Goal: Task Accomplishment & Management: Use online tool/utility

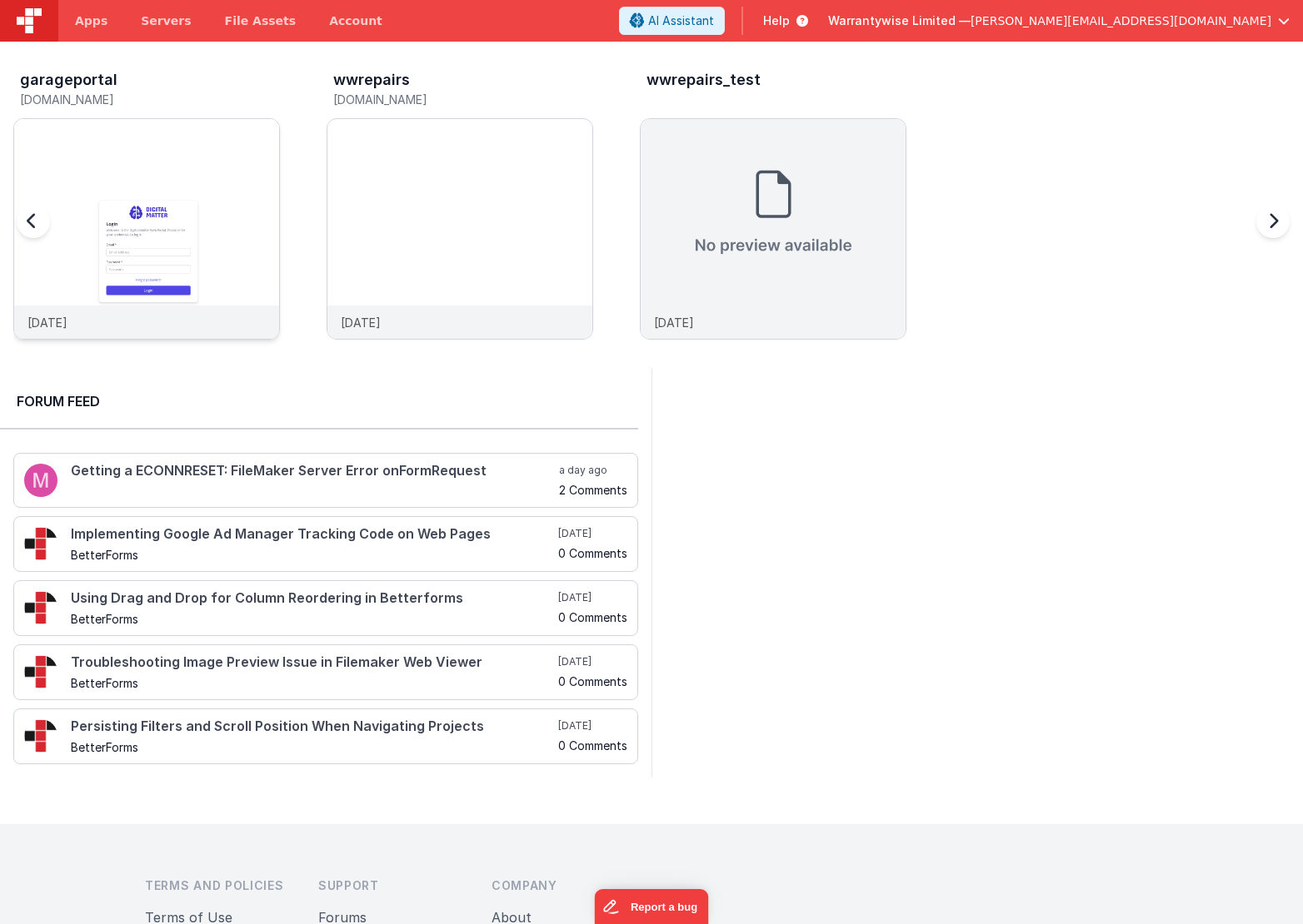
click at [136, 130] on img at bounding box center [146, 251] width 265 height 264
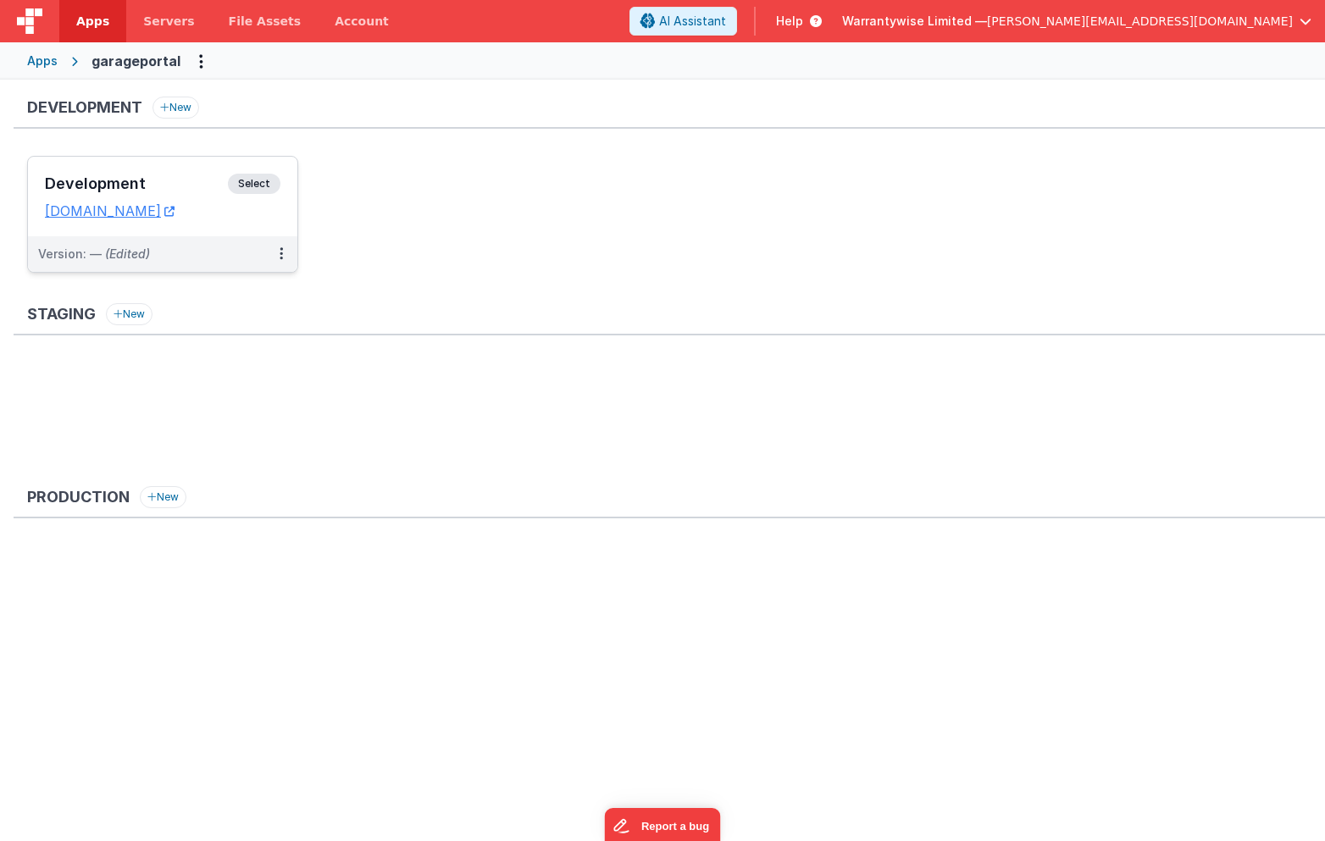
click at [108, 181] on h3 "Development" at bounding box center [136, 183] width 183 height 17
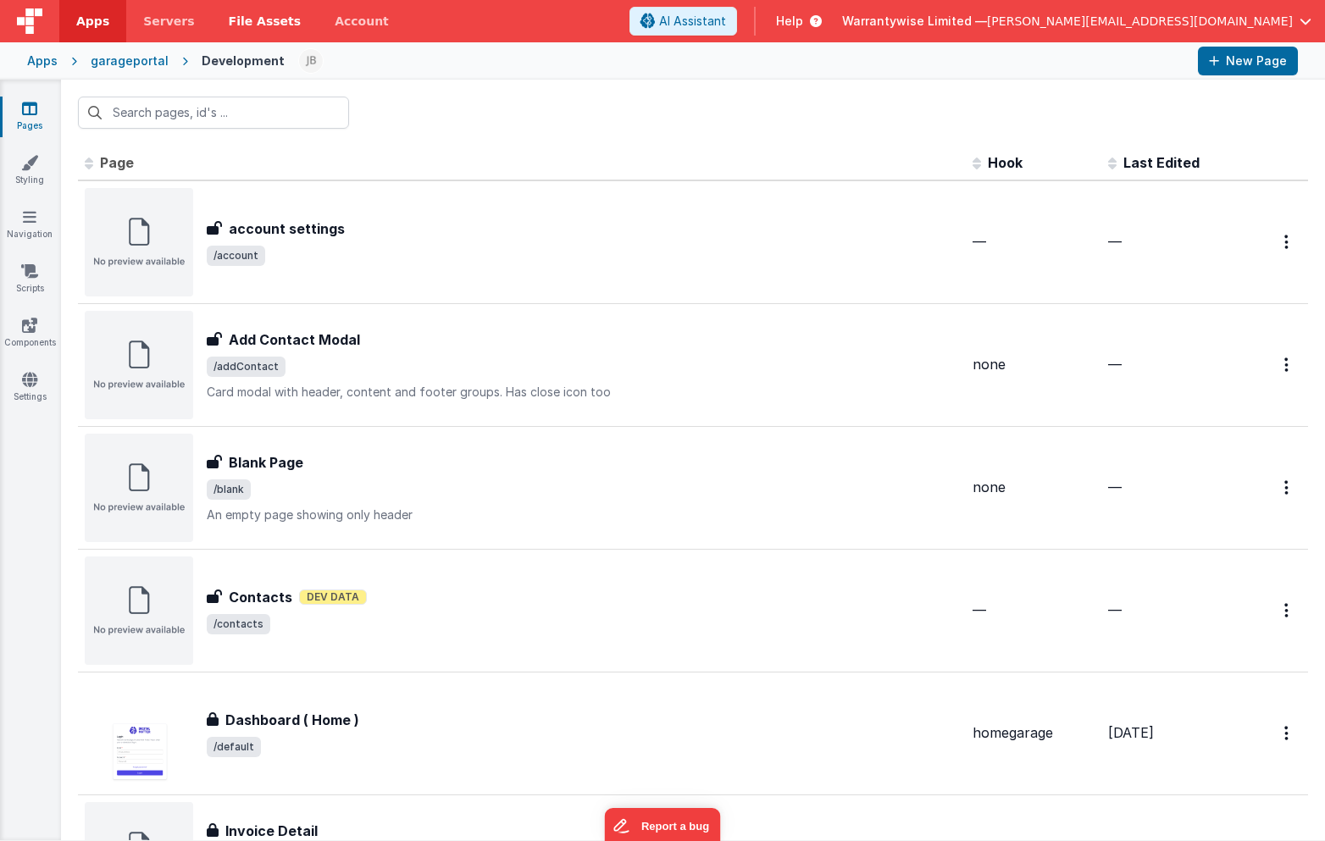
click at [263, 17] on span "File Assets" at bounding box center [265, 21] width 73 height 17
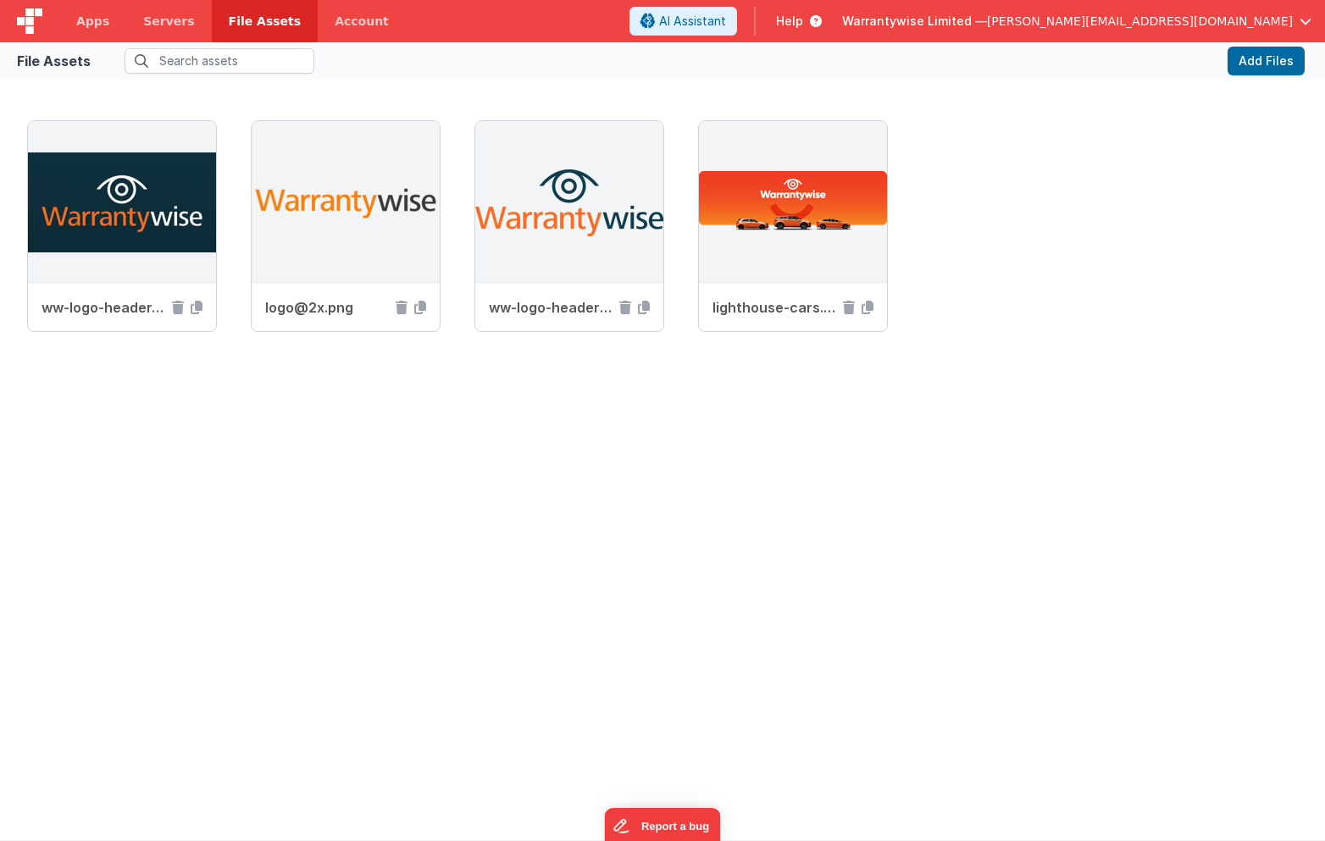
click at [224, 98] on div "ww-logo-header.png logo@2x.png ww-logo-header3.png lighthouse-cars.png" at bounding box center [662, 466] width 1325 height 747
click at [196, 309] on icon at bounding box center [197, 308] width 12 height 14
click at [82, 17] on span "Apps" at bounding box center [92, 21] width 33 height 17
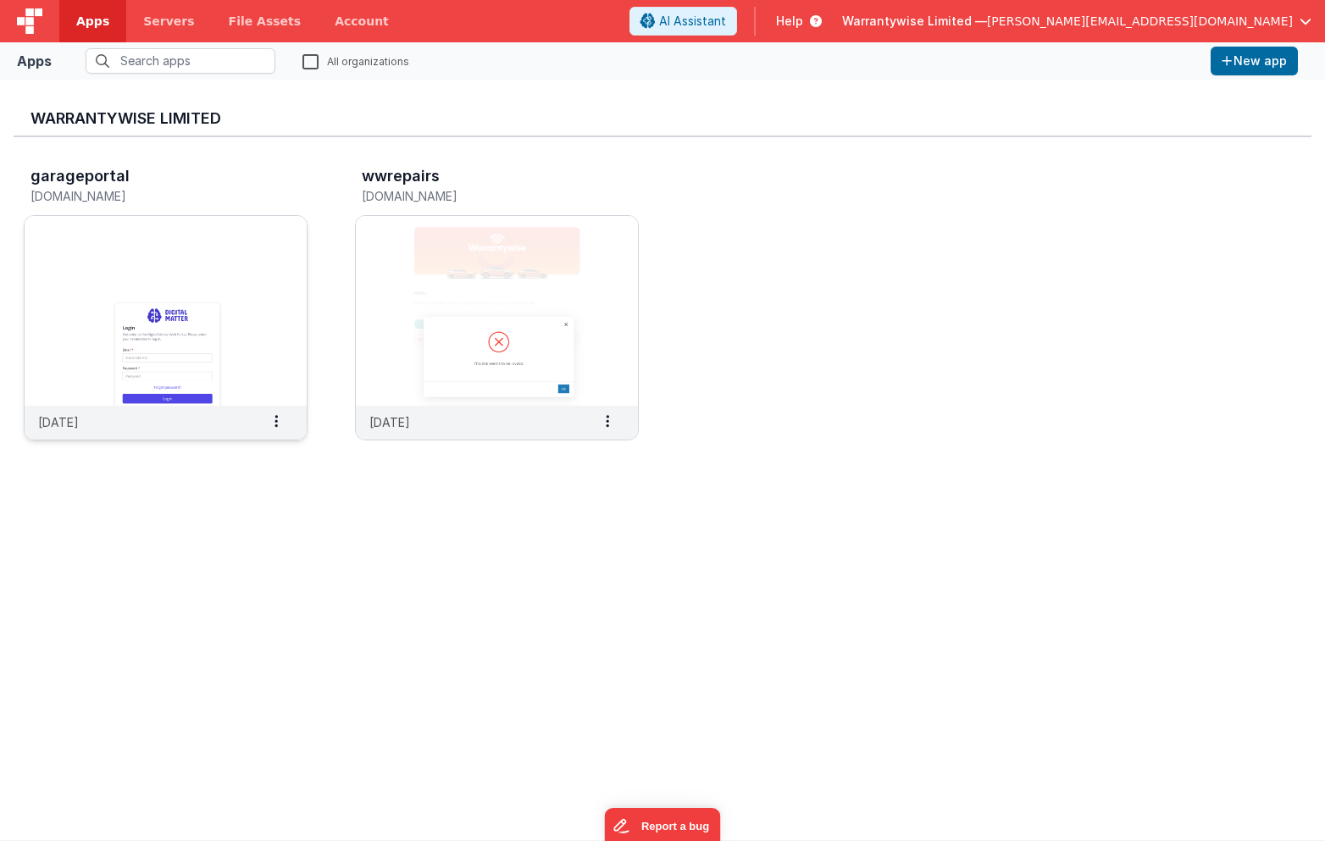
click at [126, 244] on img at bounding box center [166, 311] width 282 height 190
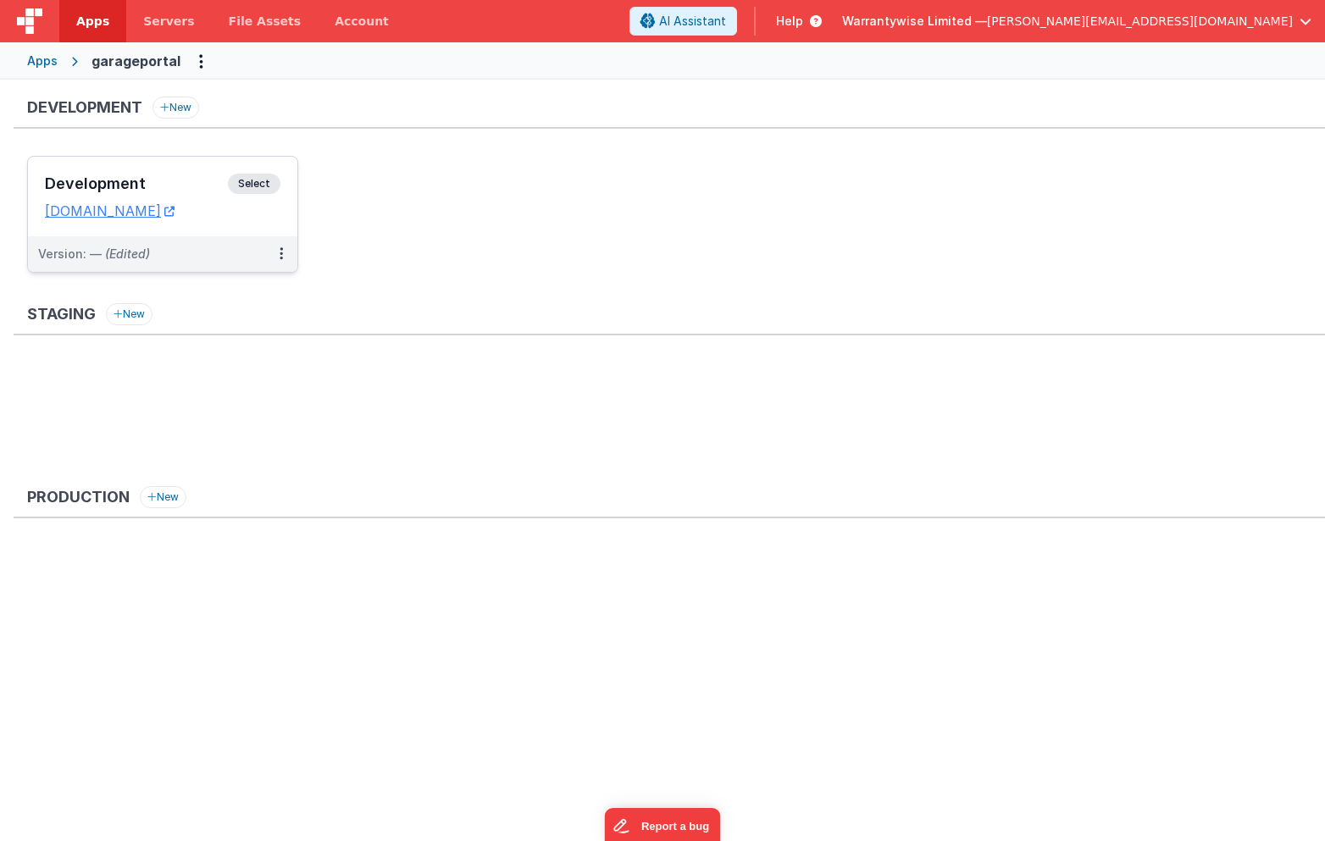
click at [230, 179] on span "Select" at bounding box center [254, 184] width 53 height 20
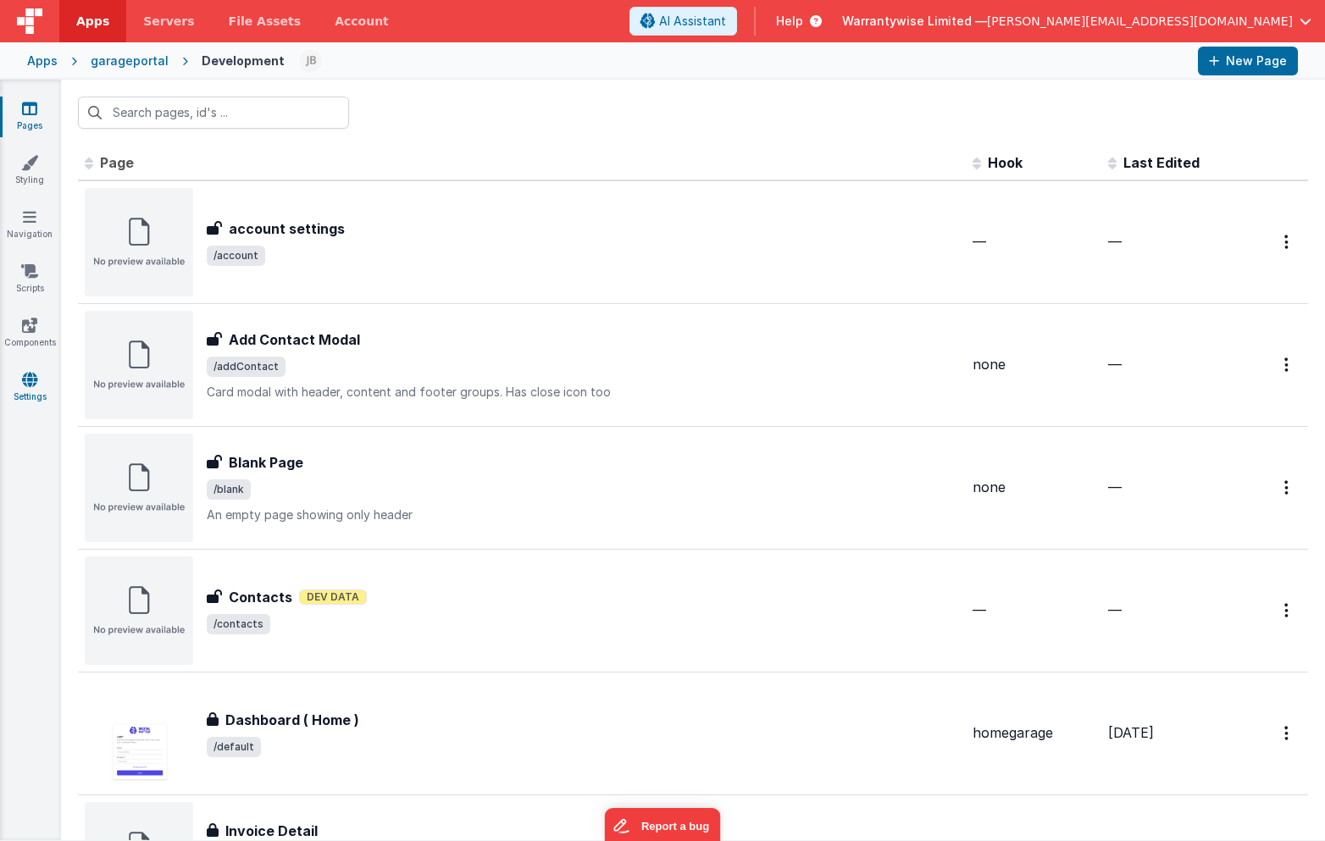
click at [20, 380] on link "Settings" at bounding box center [29, 388] width 61 height 34
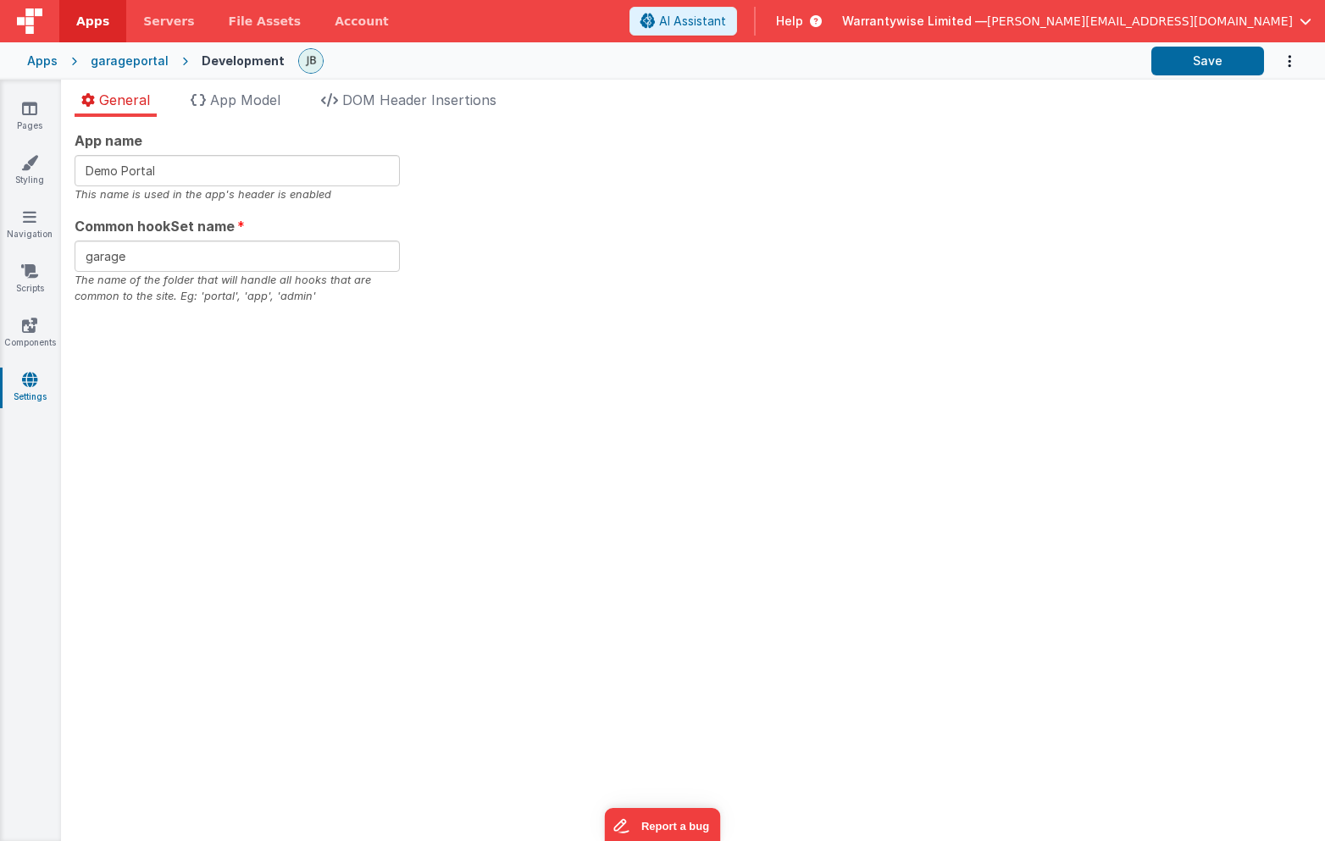
checkbox input "true"
checkbox input "false"
checkbox input "true"
checkbox input "false"
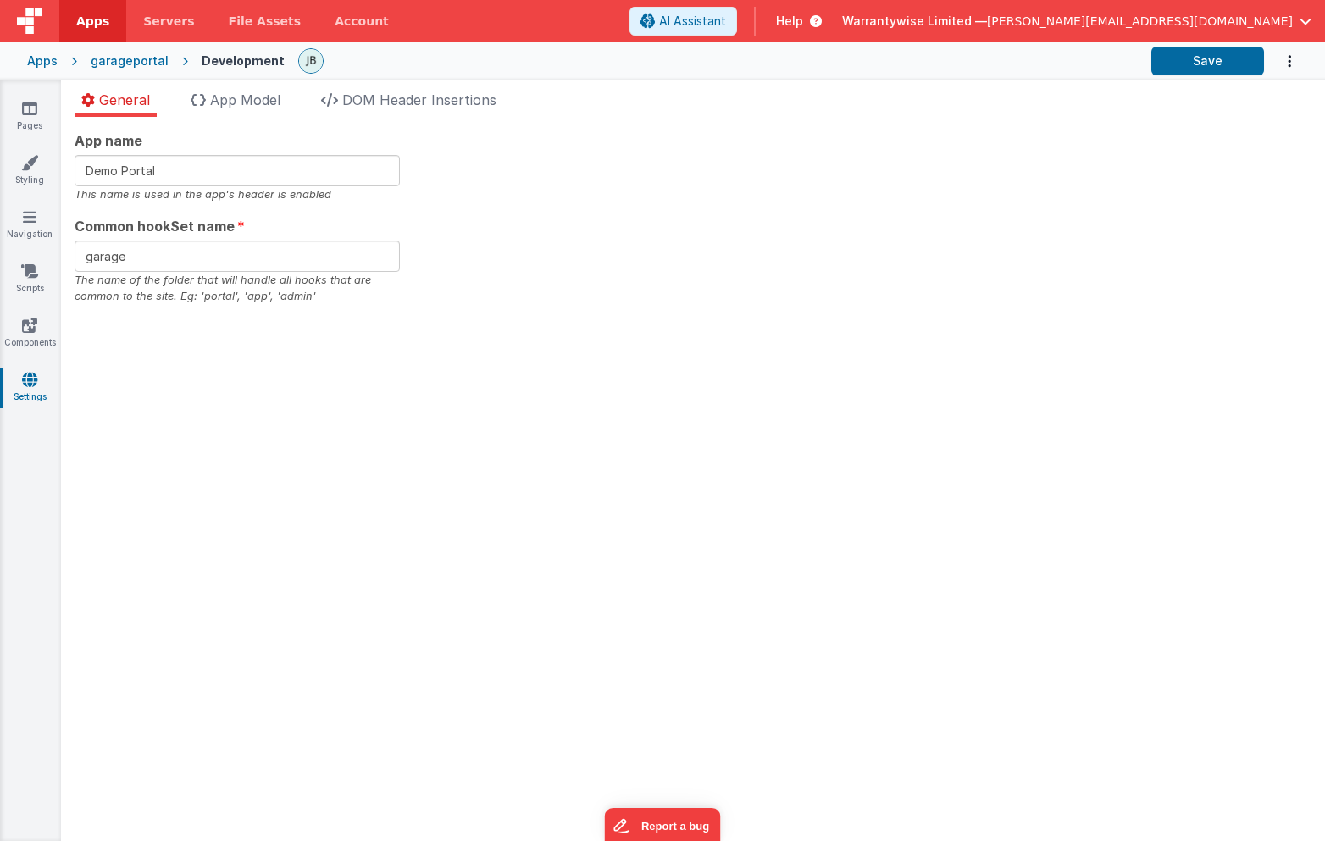
checkbox input "false"
click at [271, 105] on span "App Model" at bounding box center [245, 99] width 70 height 17
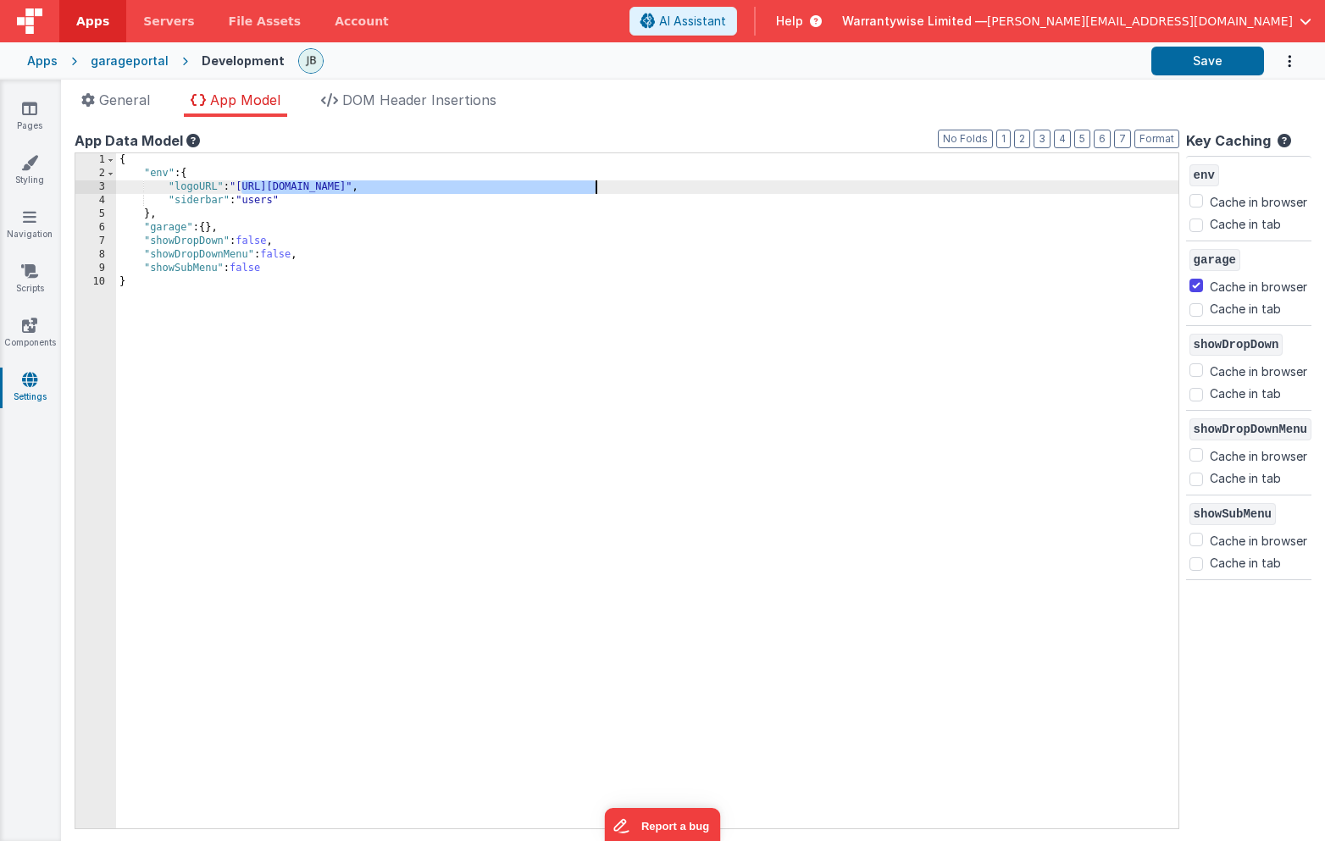
drag, startPoint x: 243, startPoint y: 187, endPoint x: 593, endPoint y: 189, distance: 349.8
click at [593, 189] on div "{ "env" : { "logoURL" : "https://ucarecdn.com/b9e7ff3a-9338-449a-87e6-c029b26b9…" at bounding box center [647, 504] width 1062 height 702
click at [1196, 64] on button "Save" at bounding box center [1207, 61] width 113 height 29
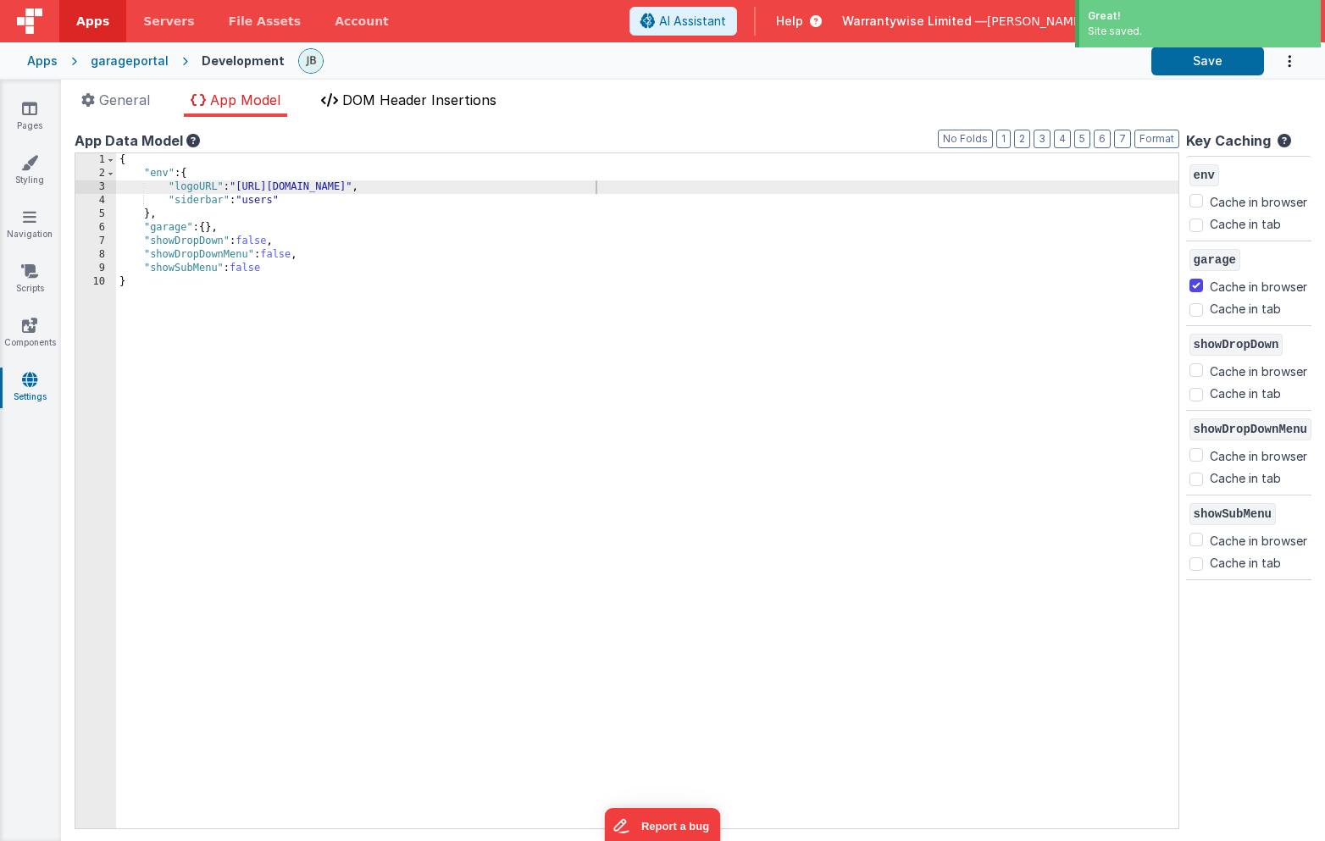
click at [429, 97] on span "DOM Header Insertions" at bounding box center [419, 99] width 154 height 17
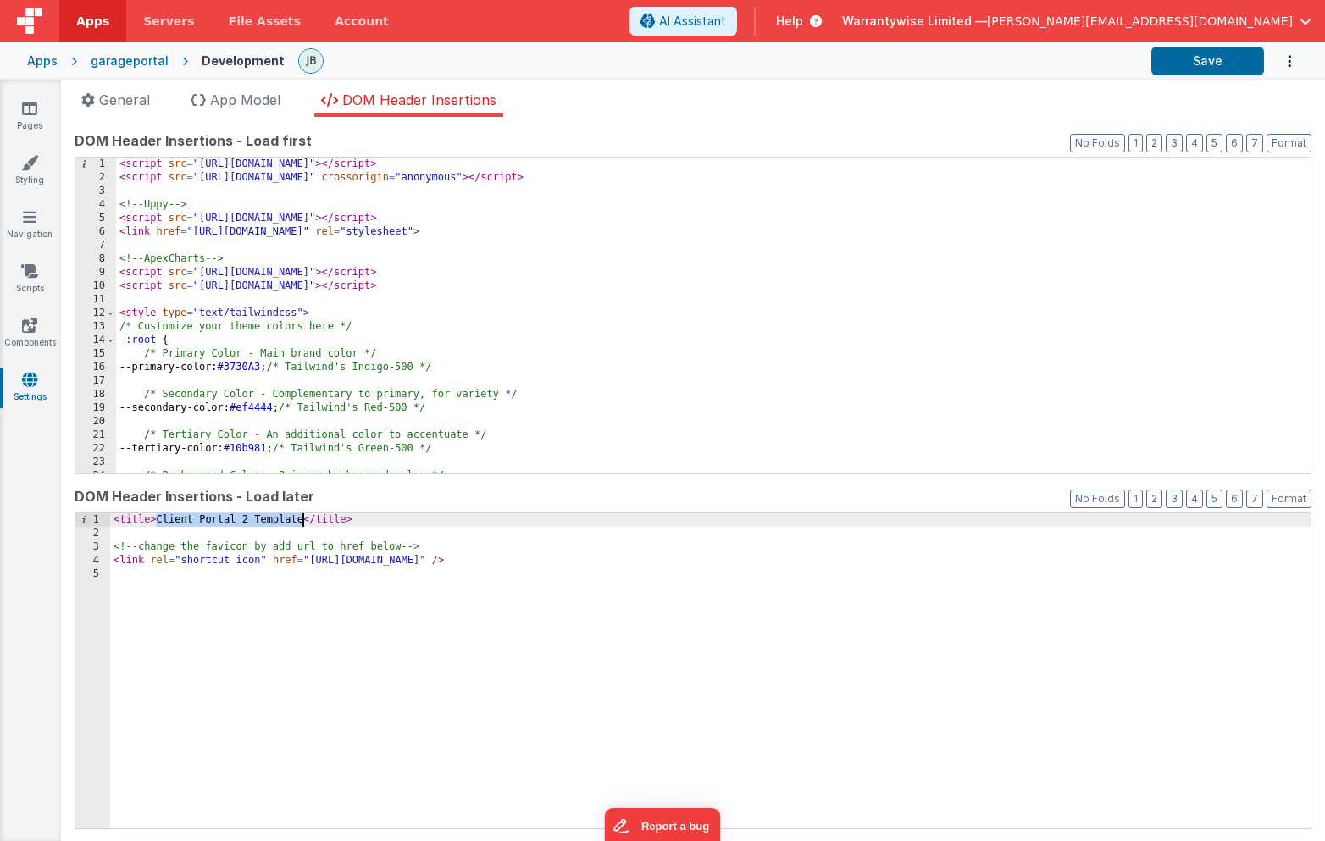
drag, startPoint x: 158, startPoint y: 523, endPoint x: 302, endPoint y: 518, distance: 143.2
click at [302, 518] on div "< title > Client Portal 2 Template </ title > <!-- change the favicon by add ur…" at bounding box center [710, 684] width 1200 height 343
click at [1206, 69] on button "Save" at bounding box center [1207, 61] width 113 height 29
click at [1186, 56] on button "Save" at bounding box center [1207, 61] width 113 height 29
click at [47, 65] on div "Apps" at bounding box center [42, 61] width 30 height 17
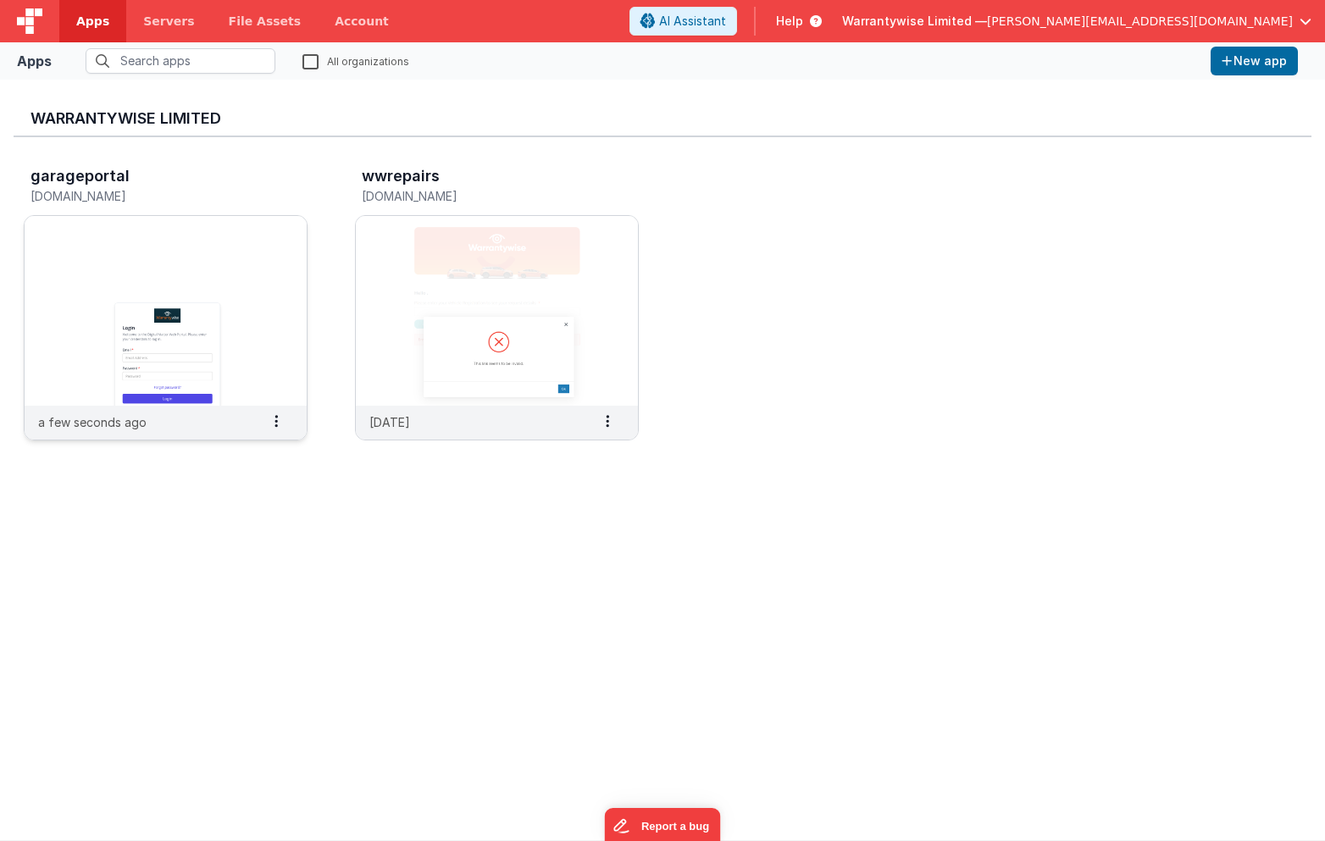
click at [175, 345] on img at bounding box center [166, 311] width 282 height 190
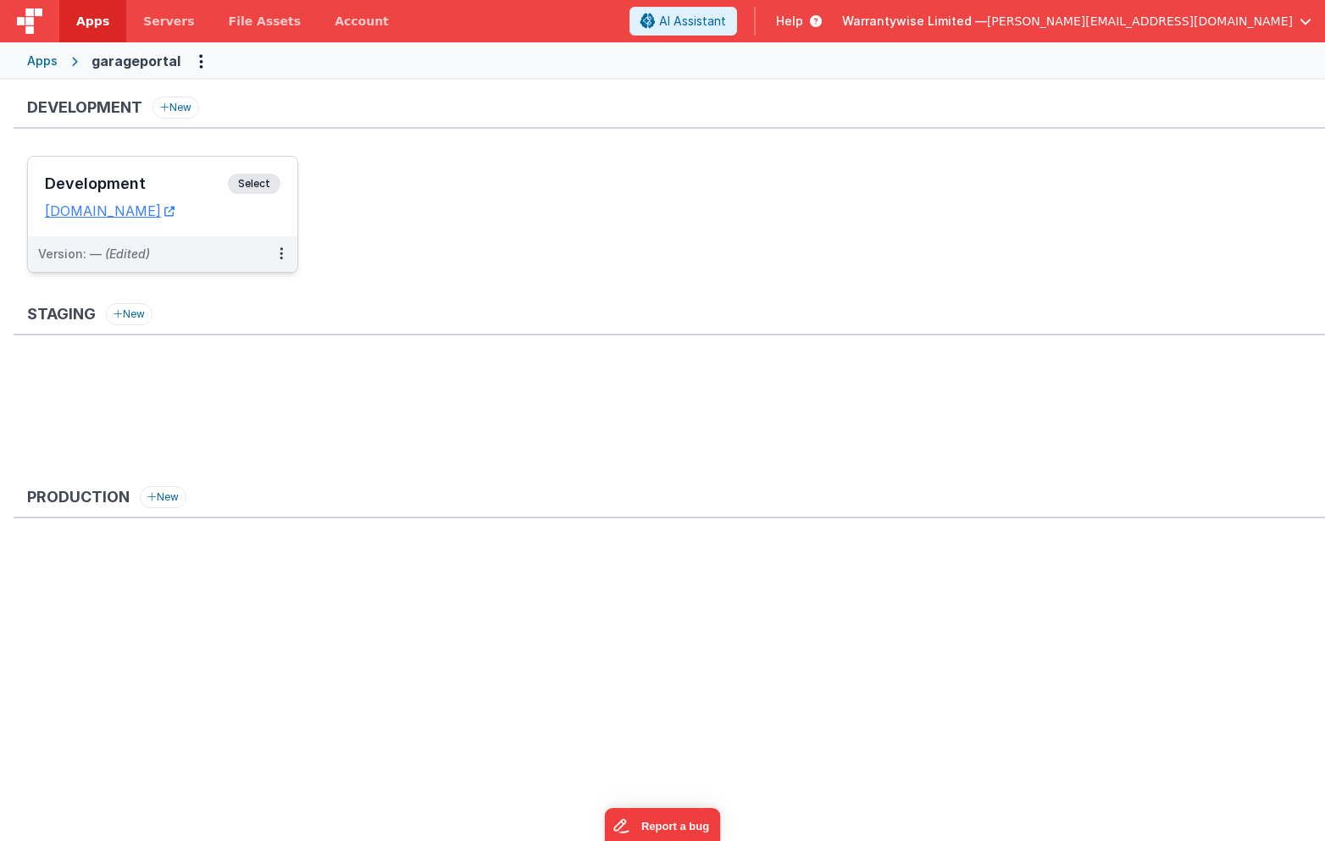
click at [184, 186] on h3 "Development" at bounding box center [136, 183] width 183 height 17
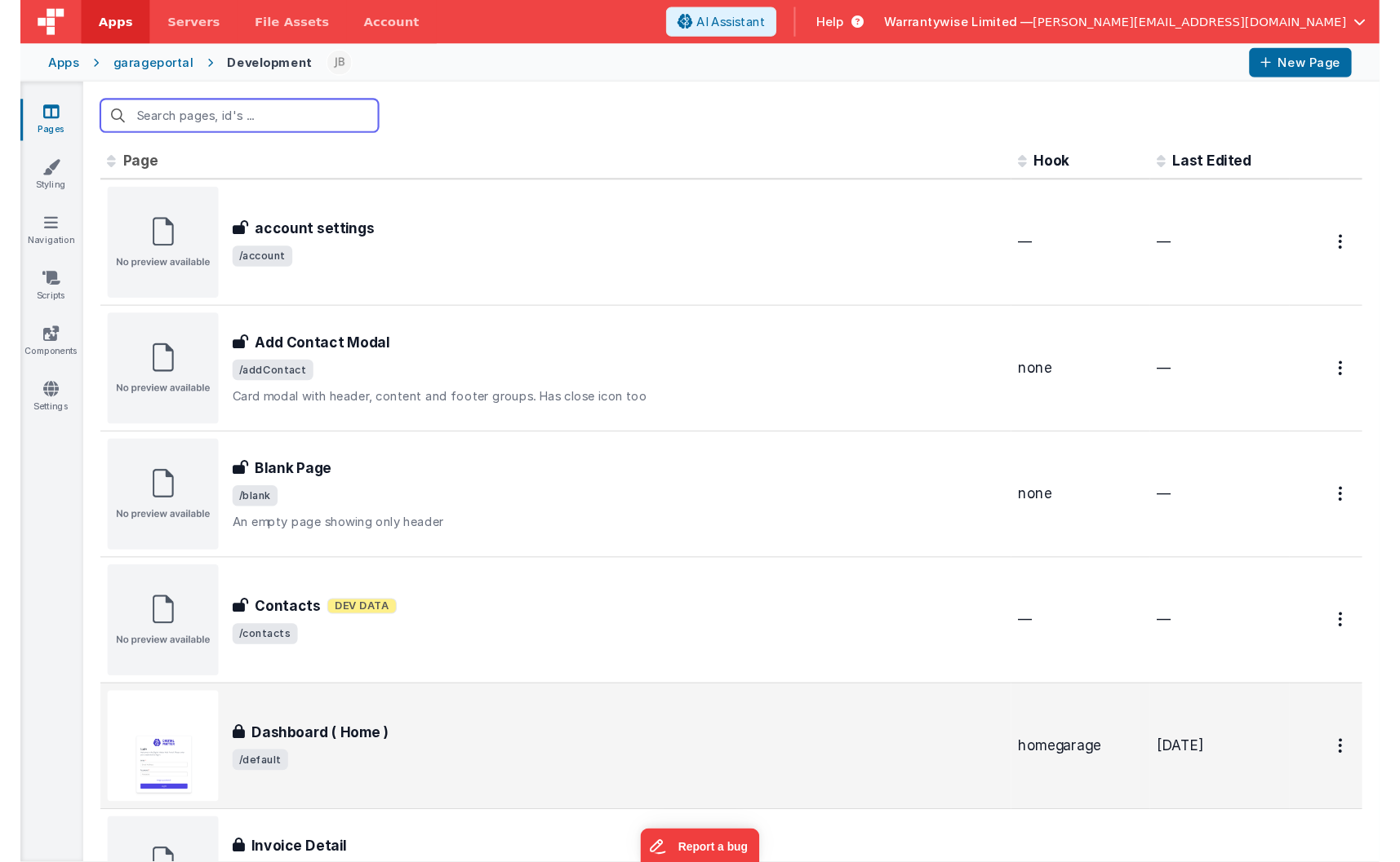
scroll to position [7, 0]
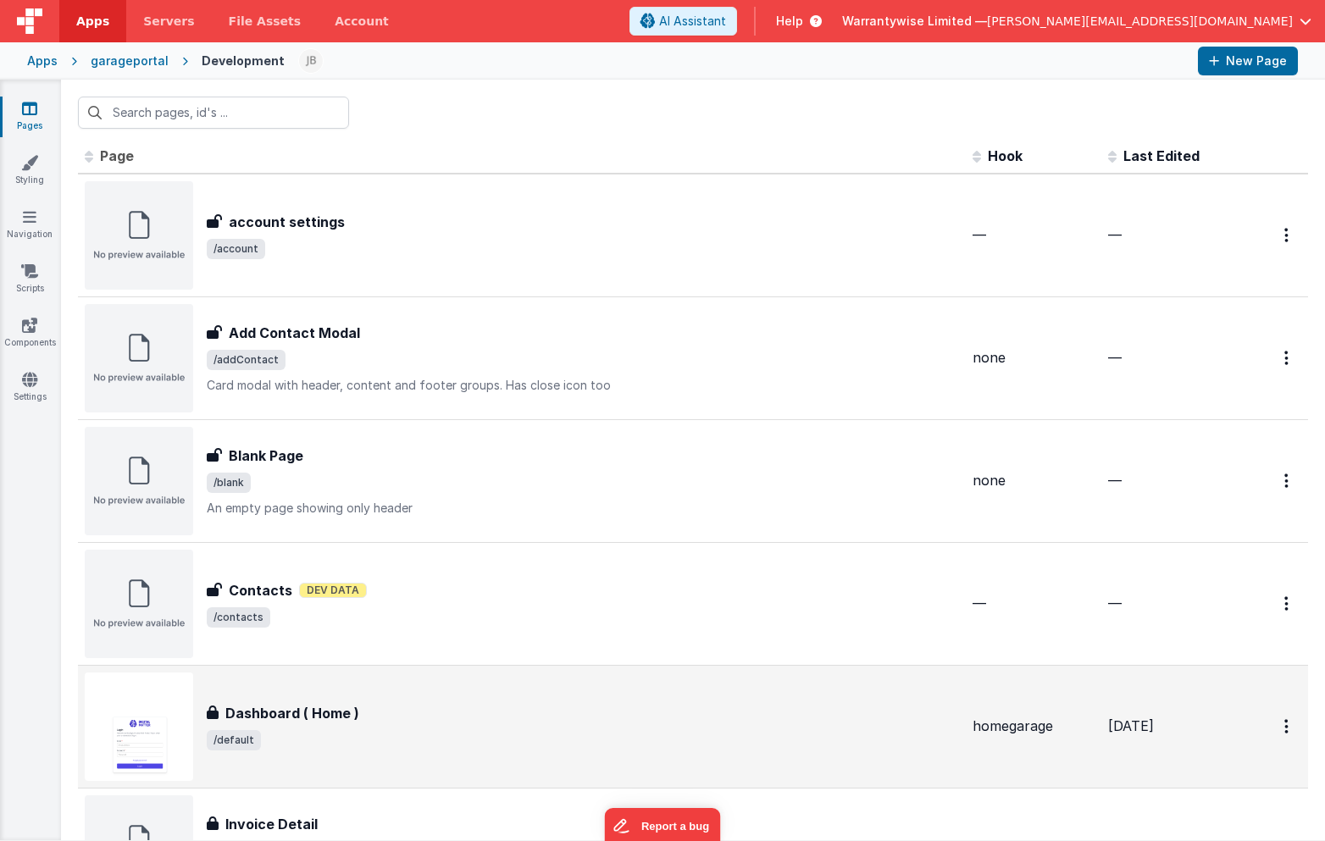
click at [382, 707] on div "Dashboard ( Home )" at bounding box center [583, 713] width 752 height 20
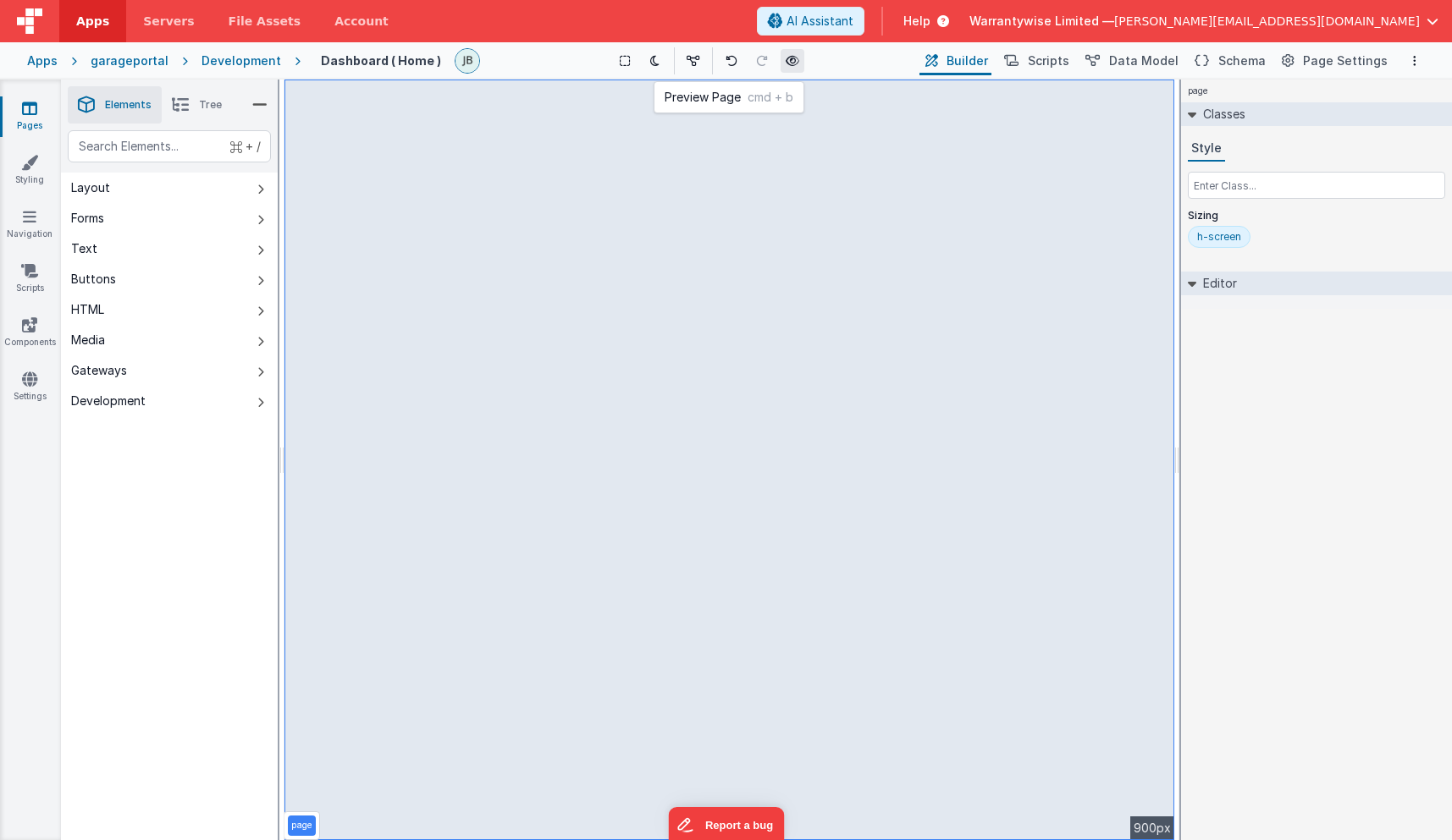
click at [792, 58] on icon at bounding box center [792, 61] width 14 height 12
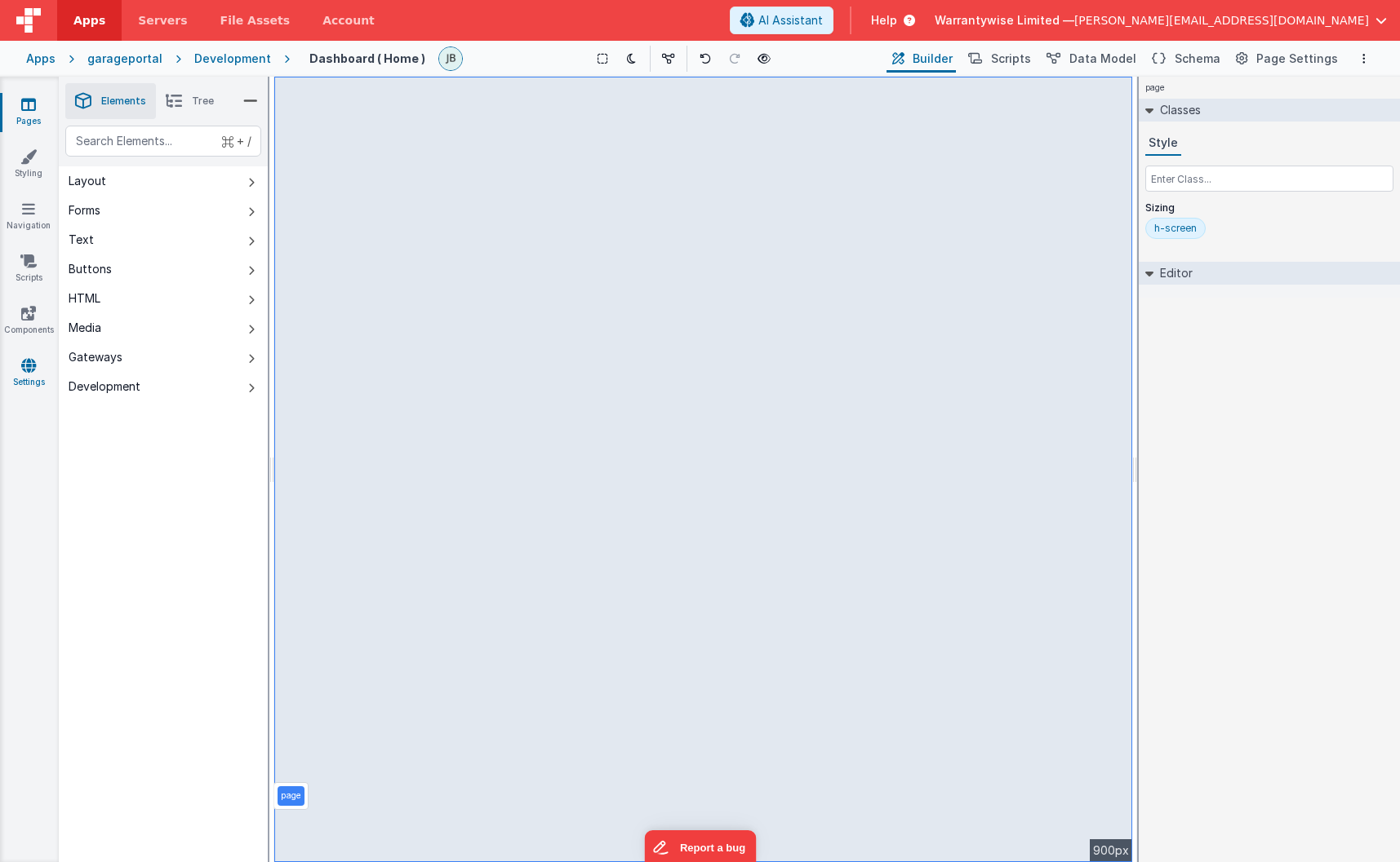
click at [35, 369] on icon at bounding box center [28, 365] width 14 height 16
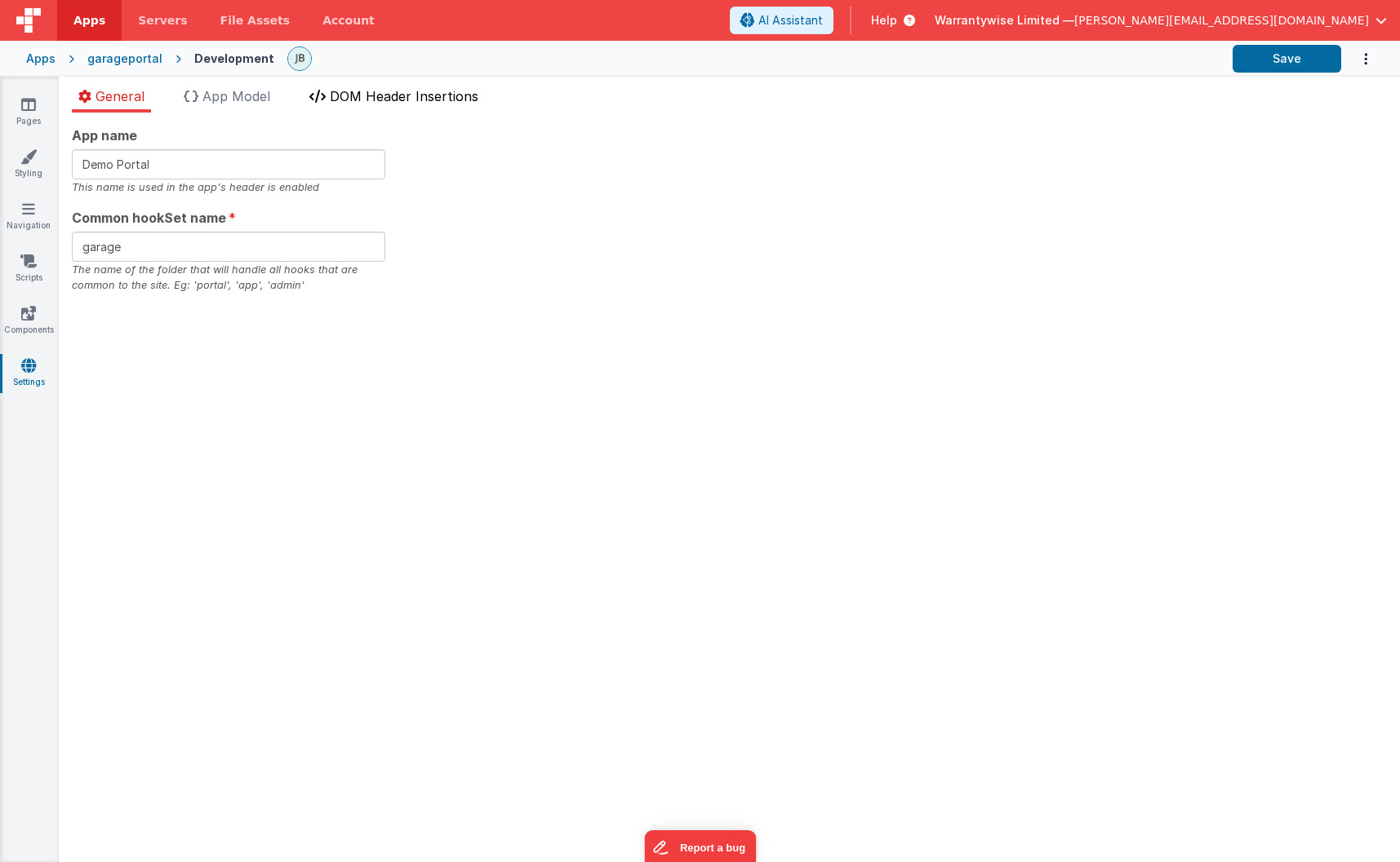
click at [399, 89] on span "DOM Header Insertions" at bounding box center [404, 95] width 148 height 16
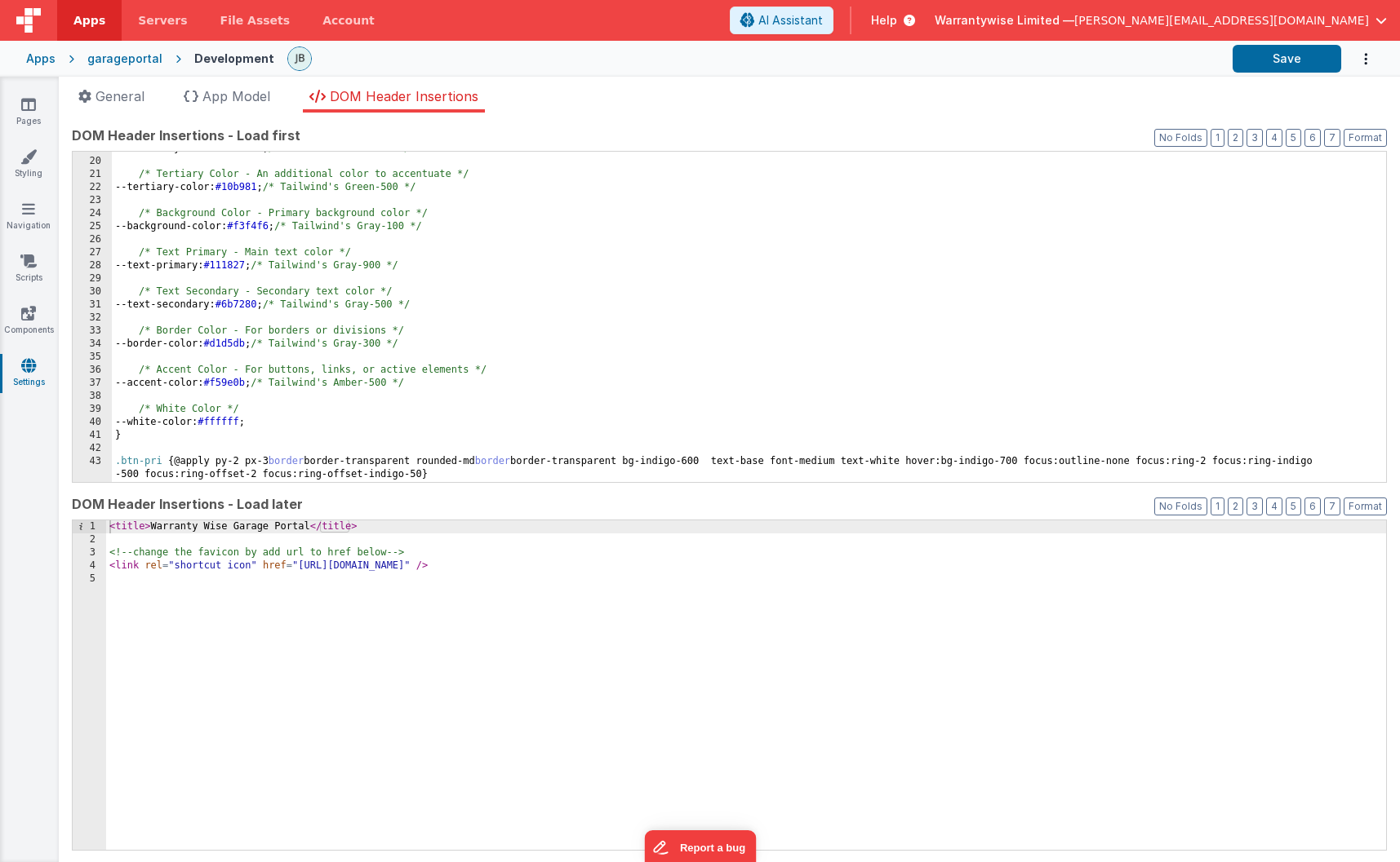
scroll to position [294, 0]
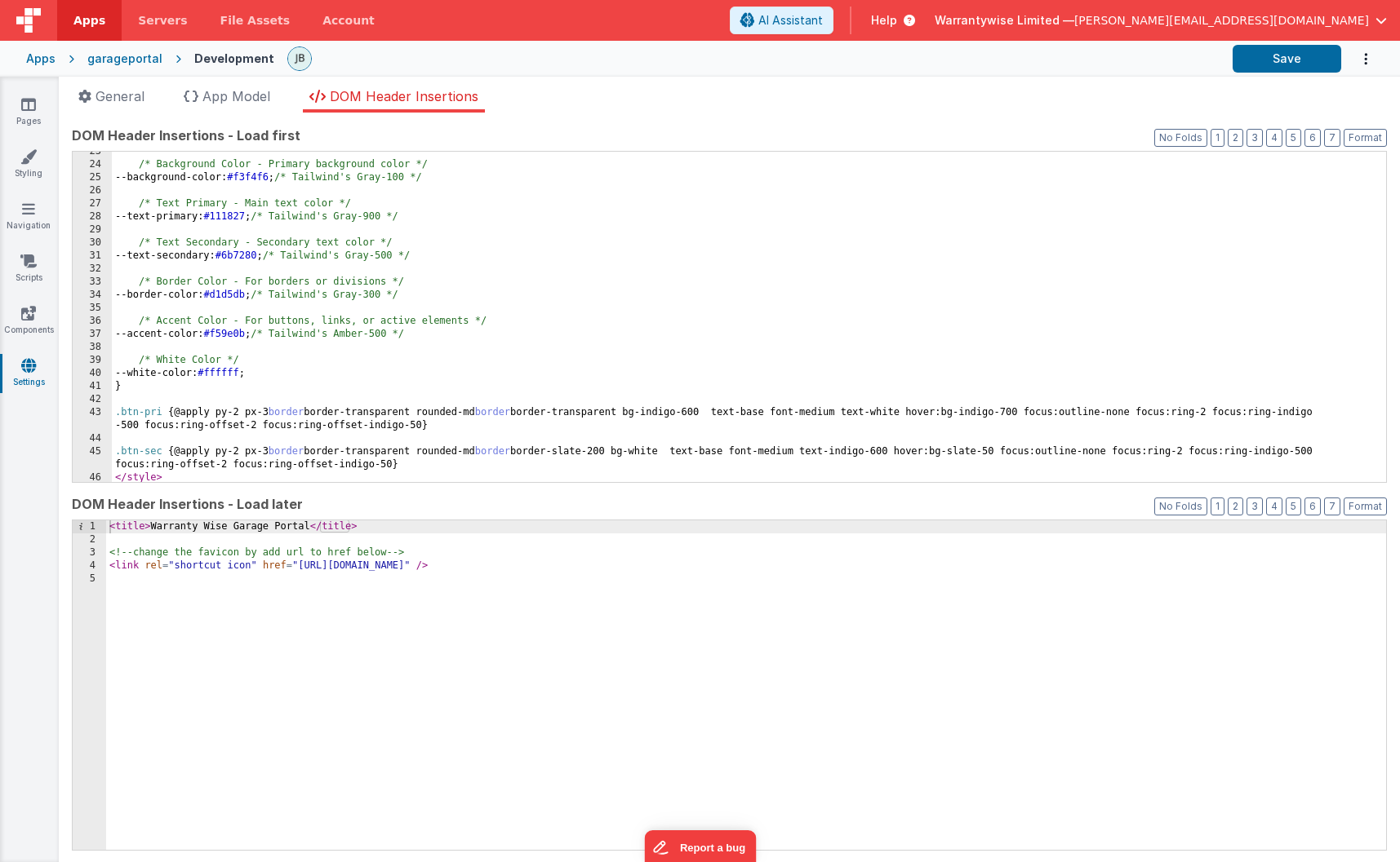
click at [117, 62] on div "garageportal" at bounding box center [125, 59] width 75 height 16
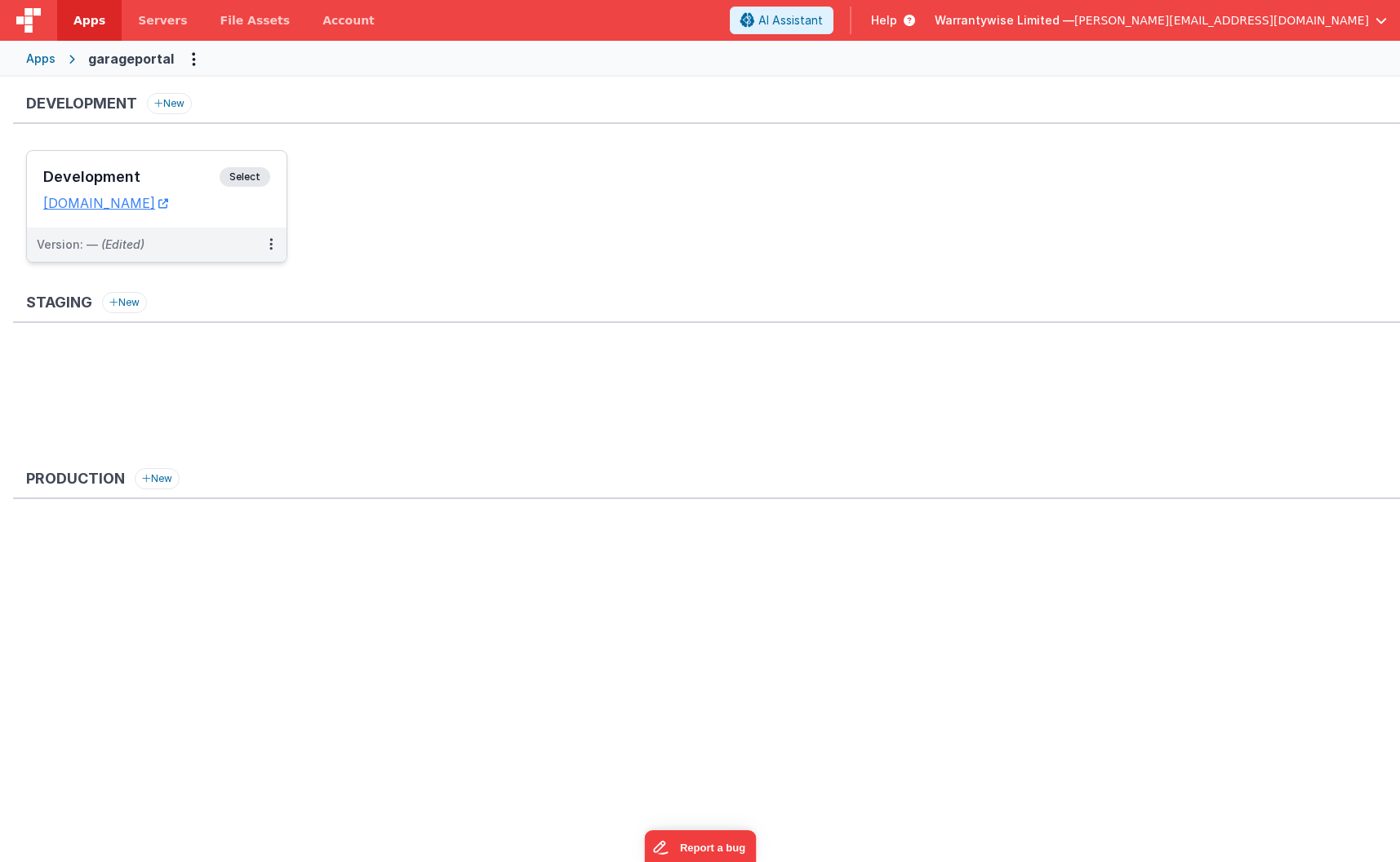
click at [190, 170] on h3 "Development" at bounding box center [131, 176] width 176 height 16
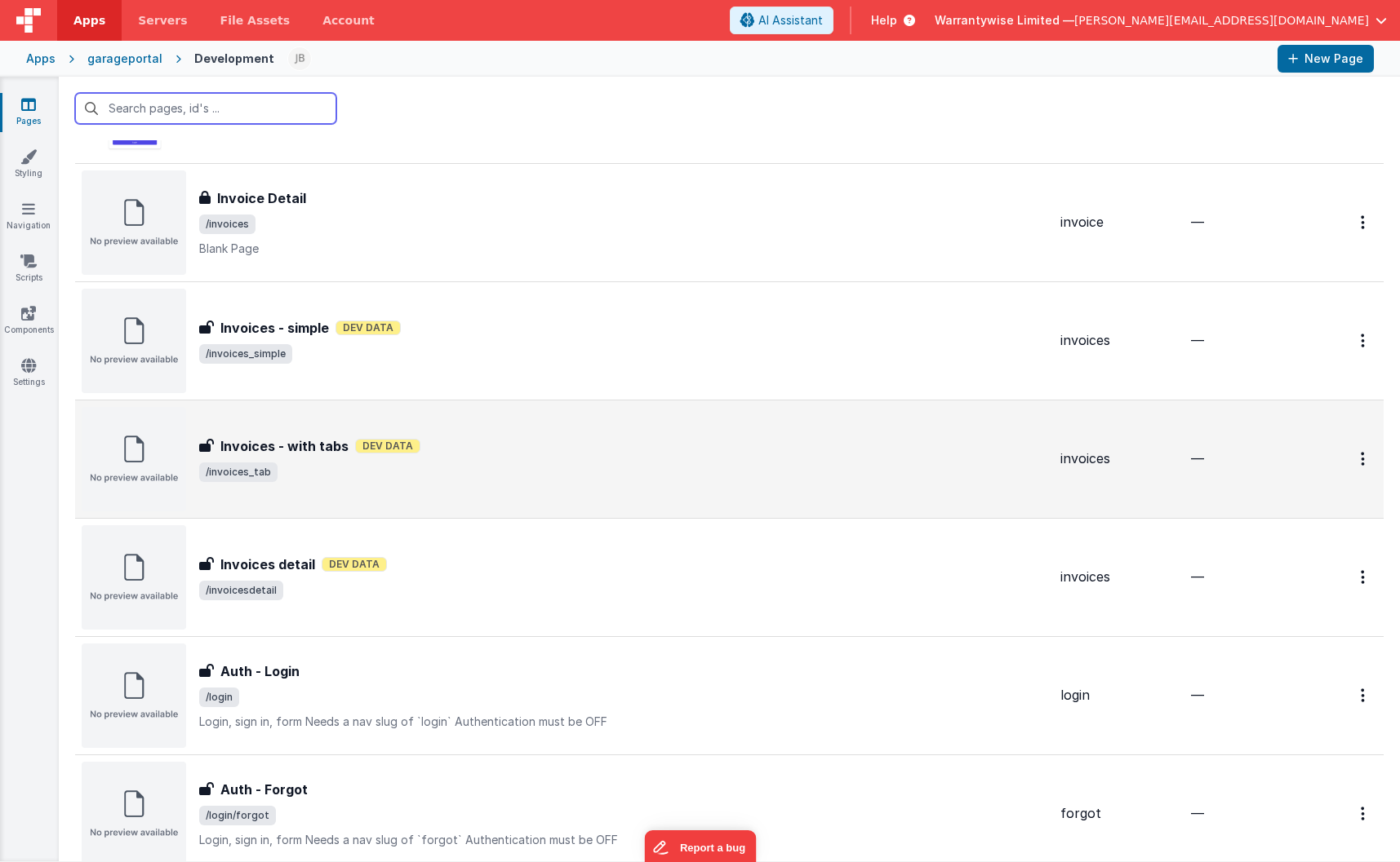
scroll to position [611, 0]
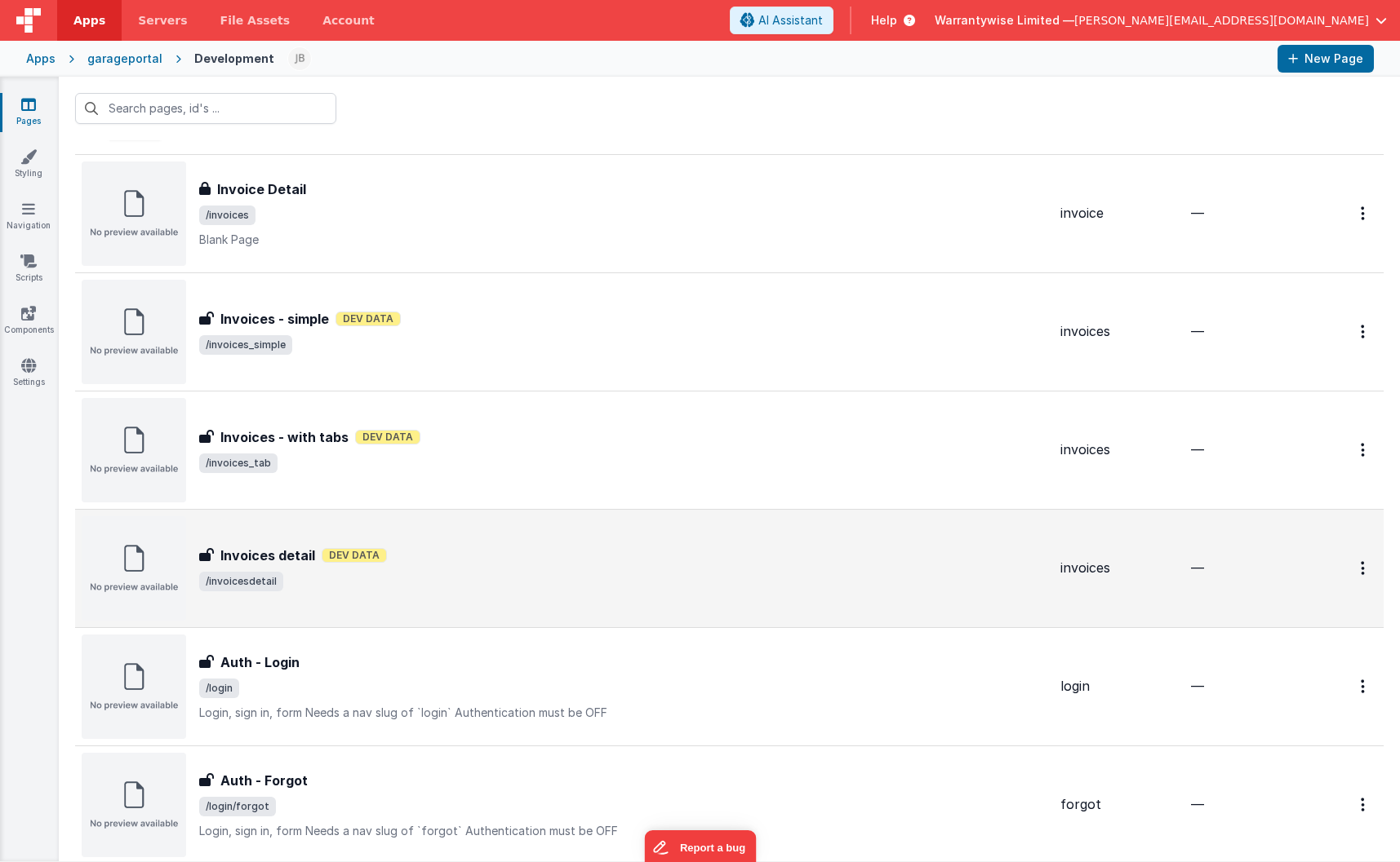
click at [464, 583] on span "/invoicesdetail" at bounding box center [623, 582] width 848 height 19
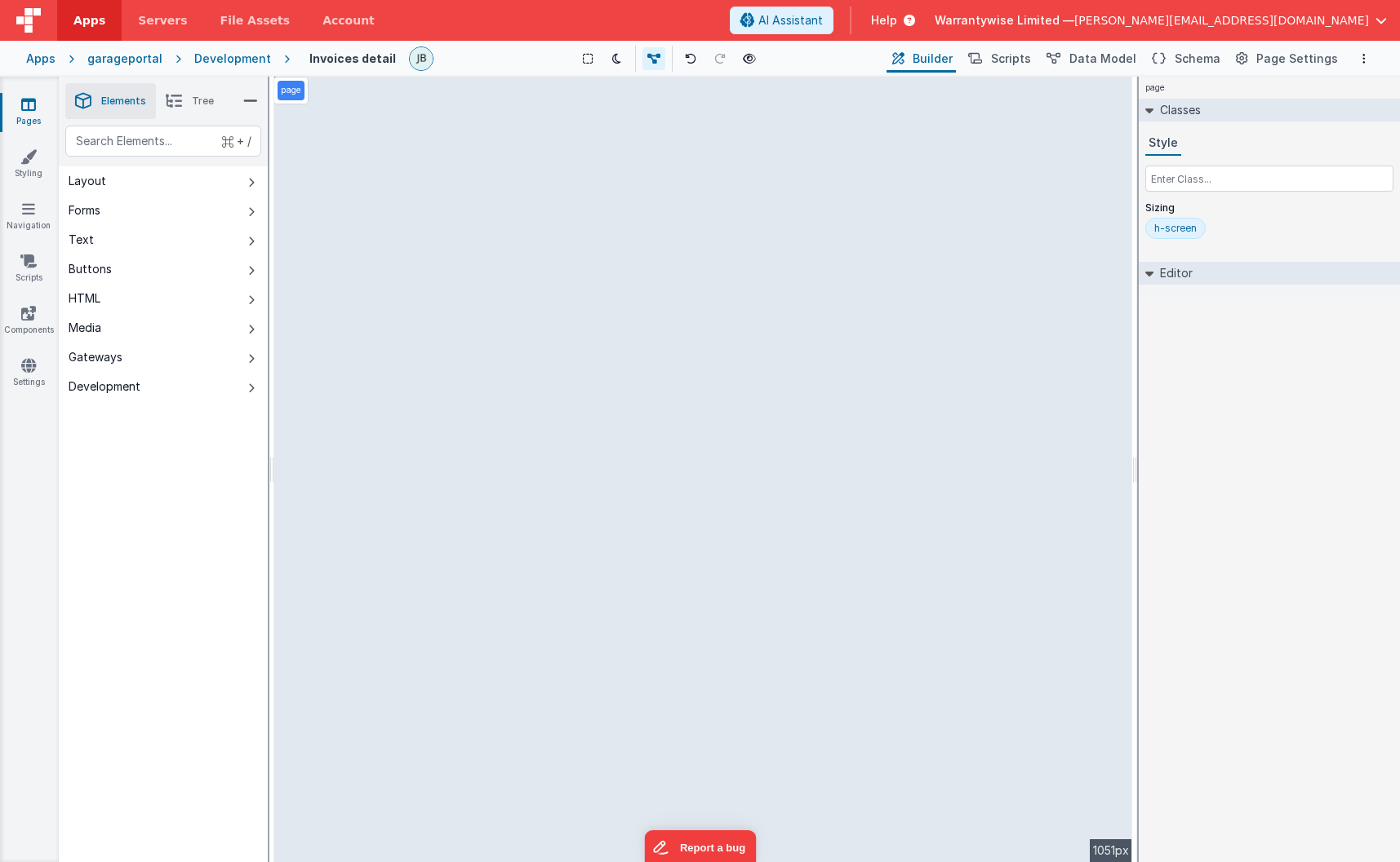
click at [342, 63] on h4 "Invoices detail" at bounding box center [353, 58] width 87 height 13
click at [335, 61] on h4 "Invoices detail" at bounding box center [353, 58] width 87 height 13
click at [376, 58] on h4 "Invoices detail" at bounding box center [353, 58] width 87 height 13
click at [335, 62] on h4 "Invoices detail" at bounding box center [353, 58] width 87 height 13
click at [312, 68] on div "Invoices detail Show Group Outlines Toggle Dark Mode Toggle Dev Data Preview Pa…" at bounding box center [832, 59] width 1084 height 28
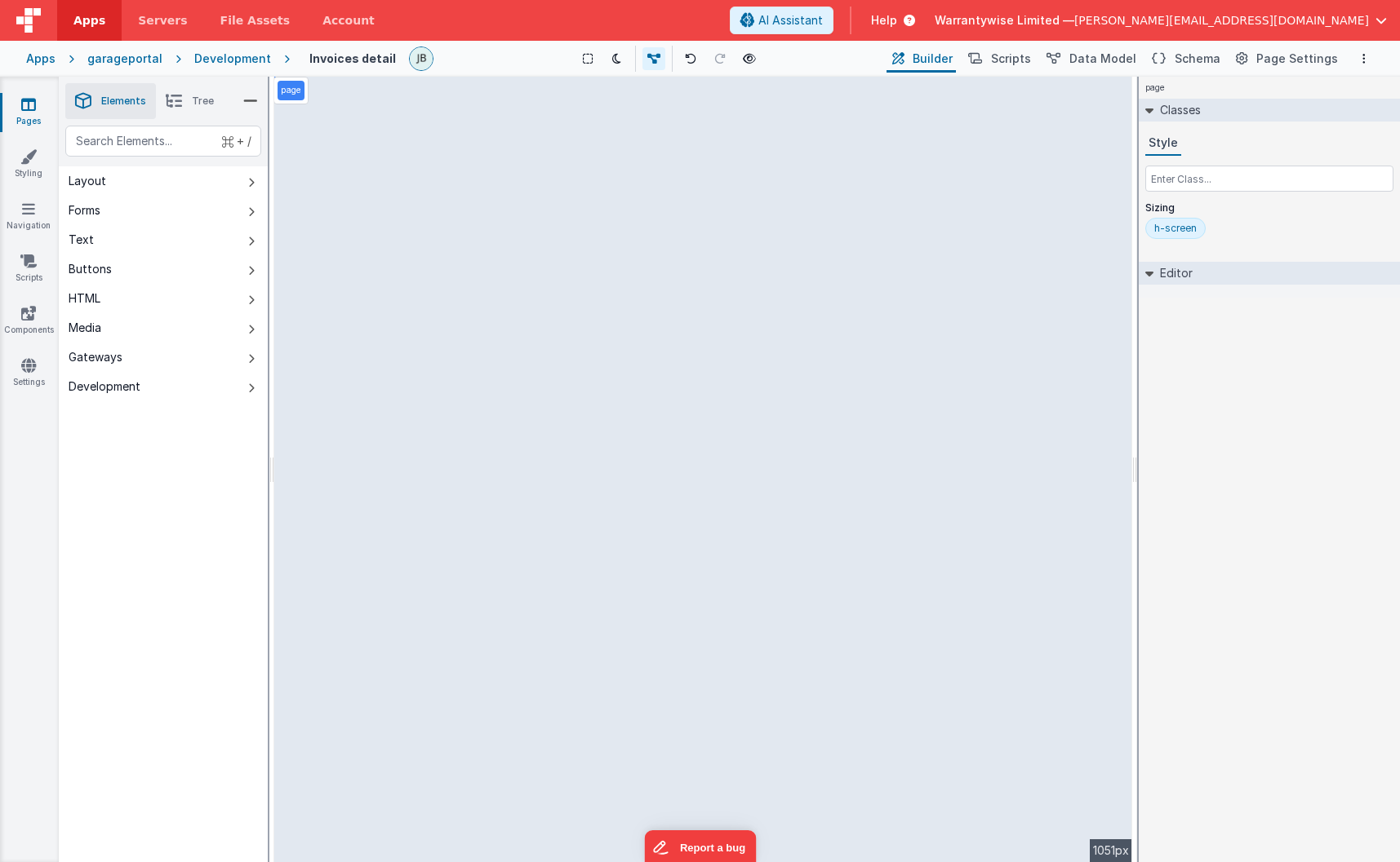
click at [317, 52] on h4 "Invoices detail" at bounding box center [353, 58] width 87 height 13
click at [388, 56] on input "Invoices detail" at bounding box center [391, 58] width 183 height 24
drag, startPoint x: 400, startPoint y: 56, endPoint x: 290, endPoint y: 56, distance: 110.0
click at [300, 56] on input "Invoices detail" at bounding box center [391, 58] width 183 height 24
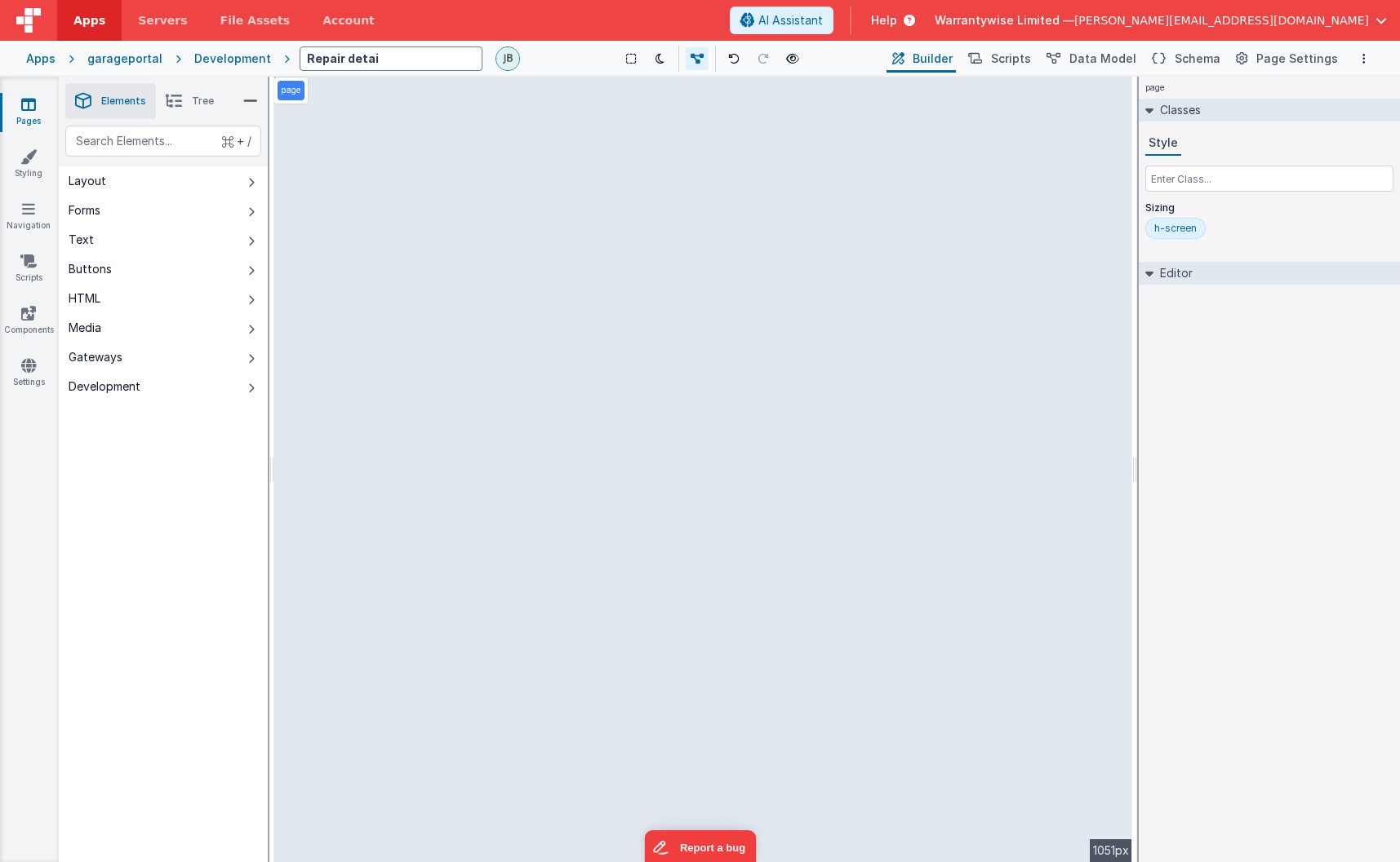
type input "Repair detail"
click at [582, 63] on div "Show Group Outlines Toggle Dark Mode Toggle Dev Data Preview Page cmd + b" at bounding box center [707, 58] width 350 height 26
click at [1109, 64] on span "Data Model" at bounding box center [1102, 59] width 66 height 16
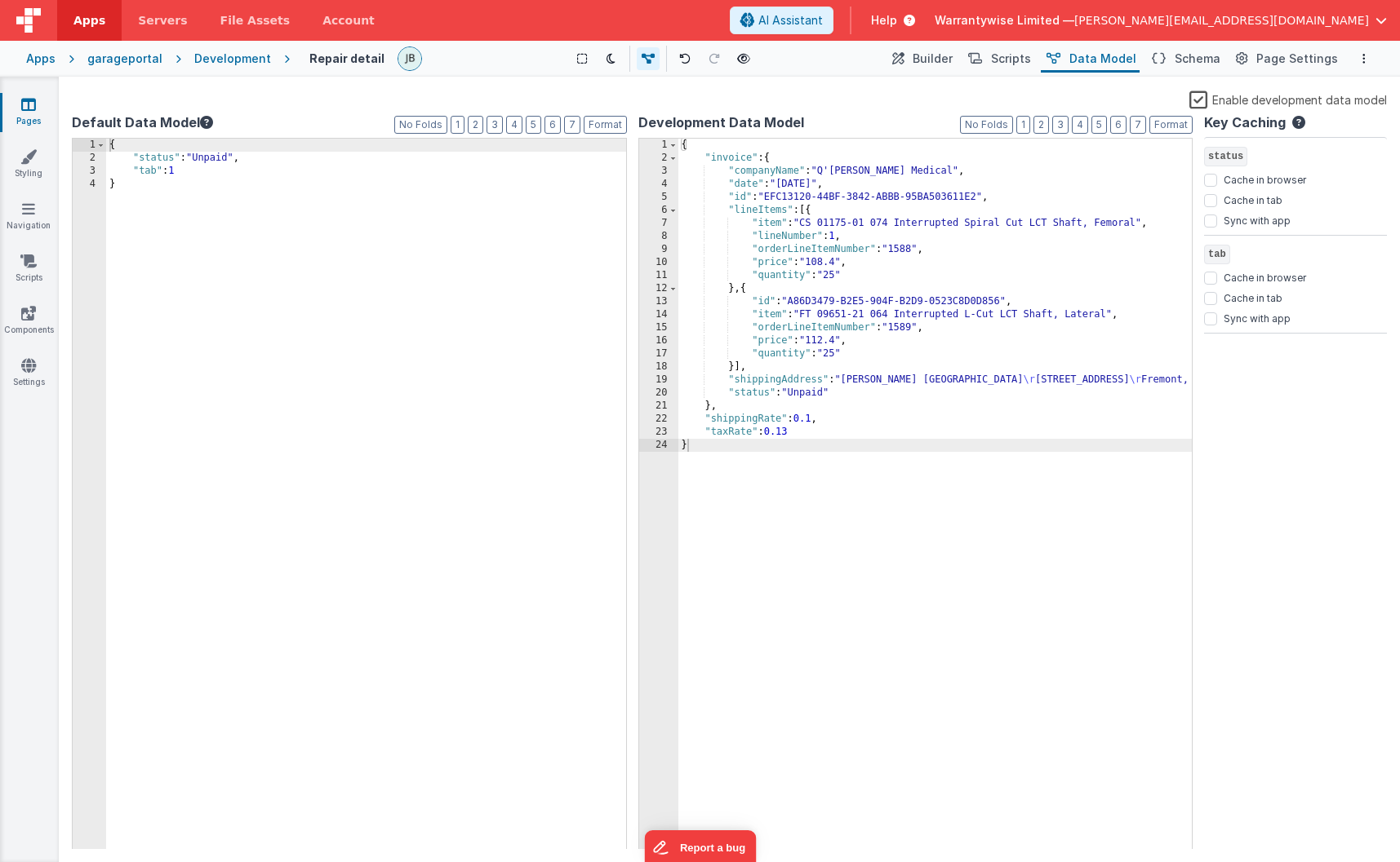
click at [914, 325] on div "{ "invoice" : { "companyName" : "Q'Apel Medical" , "date" : "11/10/2022" , "id"…" at bounding box center [936, 508] width 515 height 738
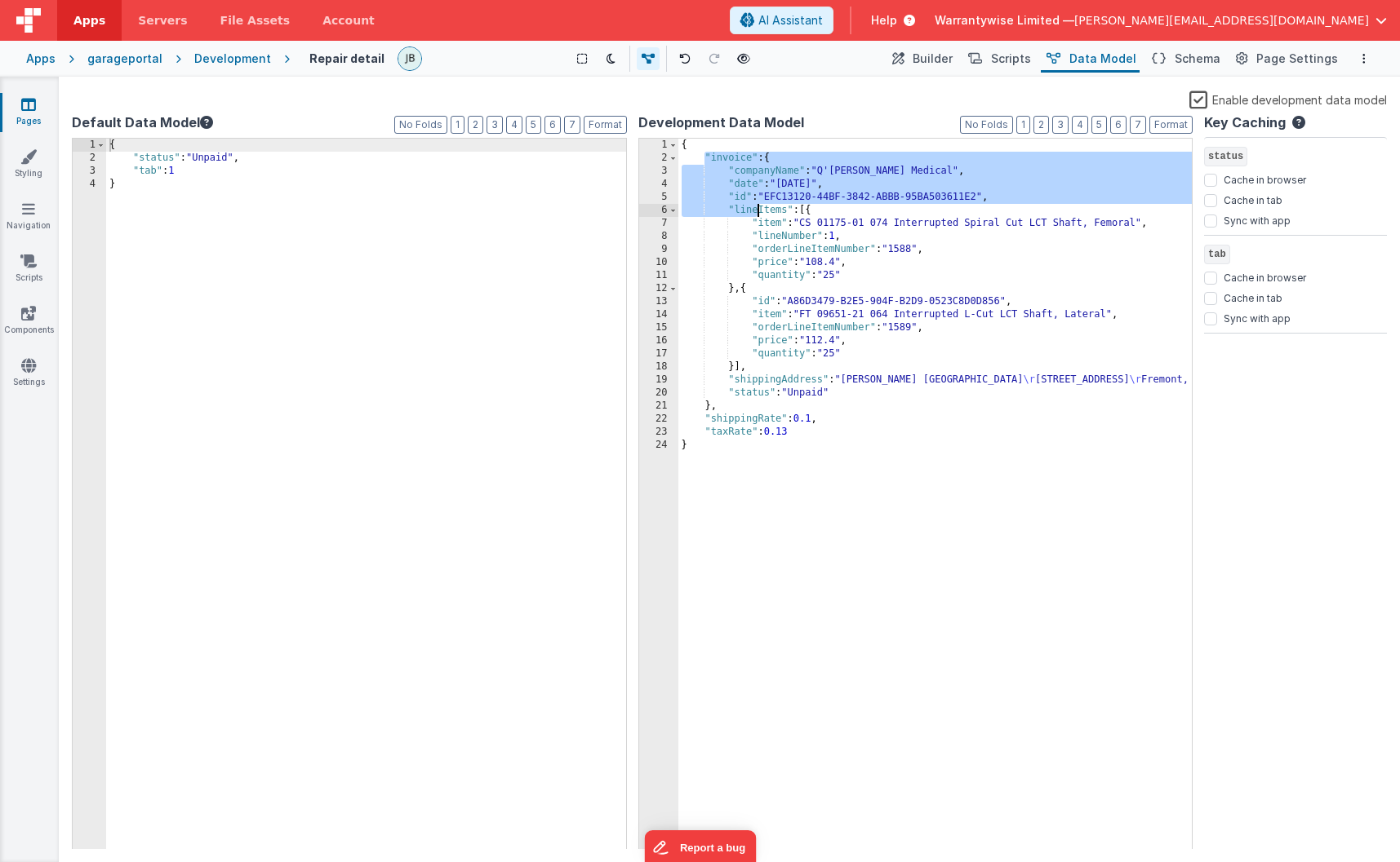
drag, startPoint x: 707, startPoint y: 157, endPoint x: 759, endPoint y: 209, distance: 73.5
click at [759, 209] on div "{ "invoice" : { "companyName" : "Q'Apel Medical" , "date" : "11/10/2022" , "id"…" at bounding box center [936, 508] width 515 height 738
click at [761, 195] on div "{ "invoice" : { "companyName" : "Q'Apel Medical" , "date" : "11/10/2022" , "id"…" at bounding box center [936, 508] width 515 height 738
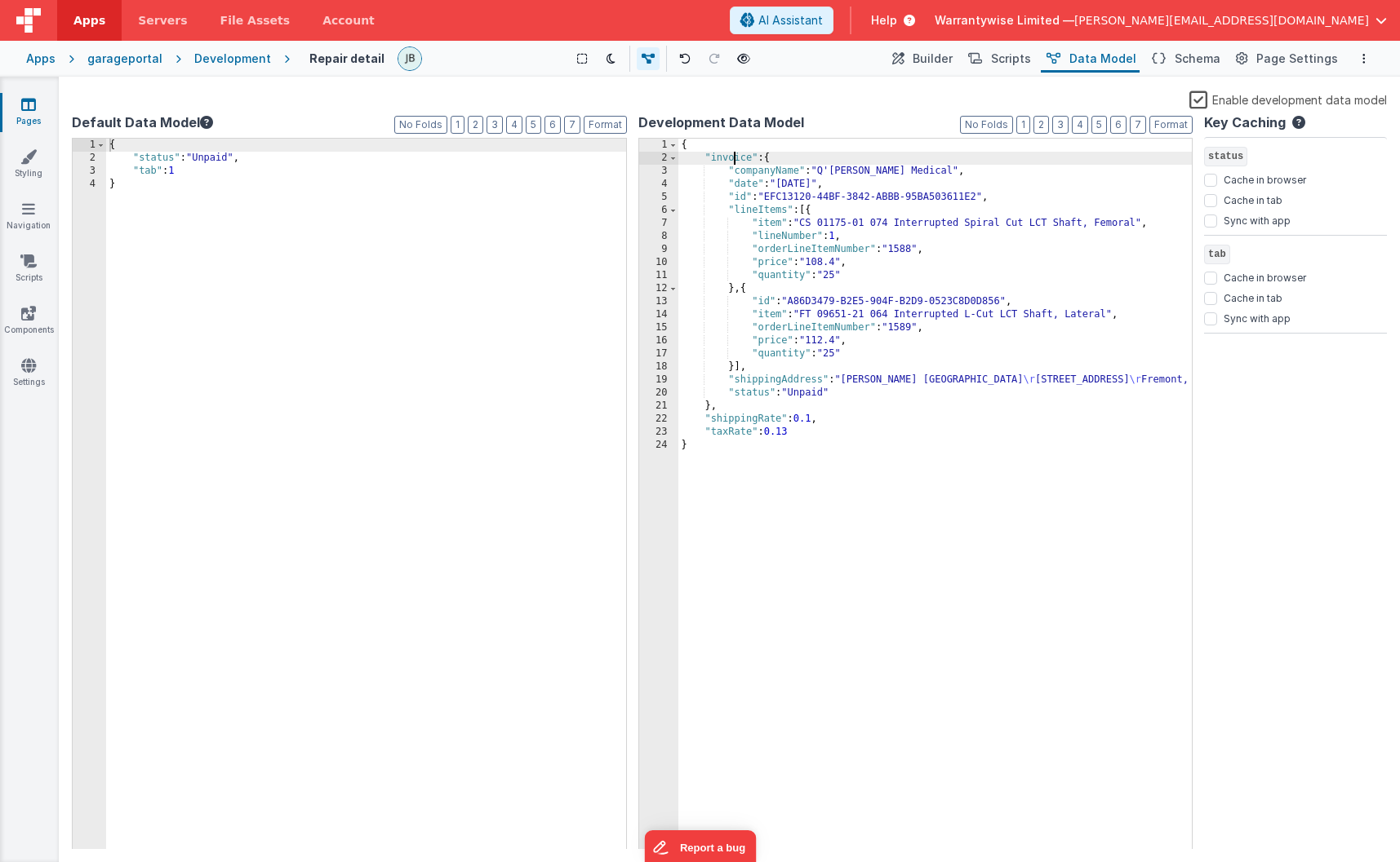
click at [734, 163] on div "{ "invoice" : { "companyName" : "Q'Apel Medical" , "date" : "11/10/2022" , "id"…" at bounding box center [936, 508] width 515 height 738
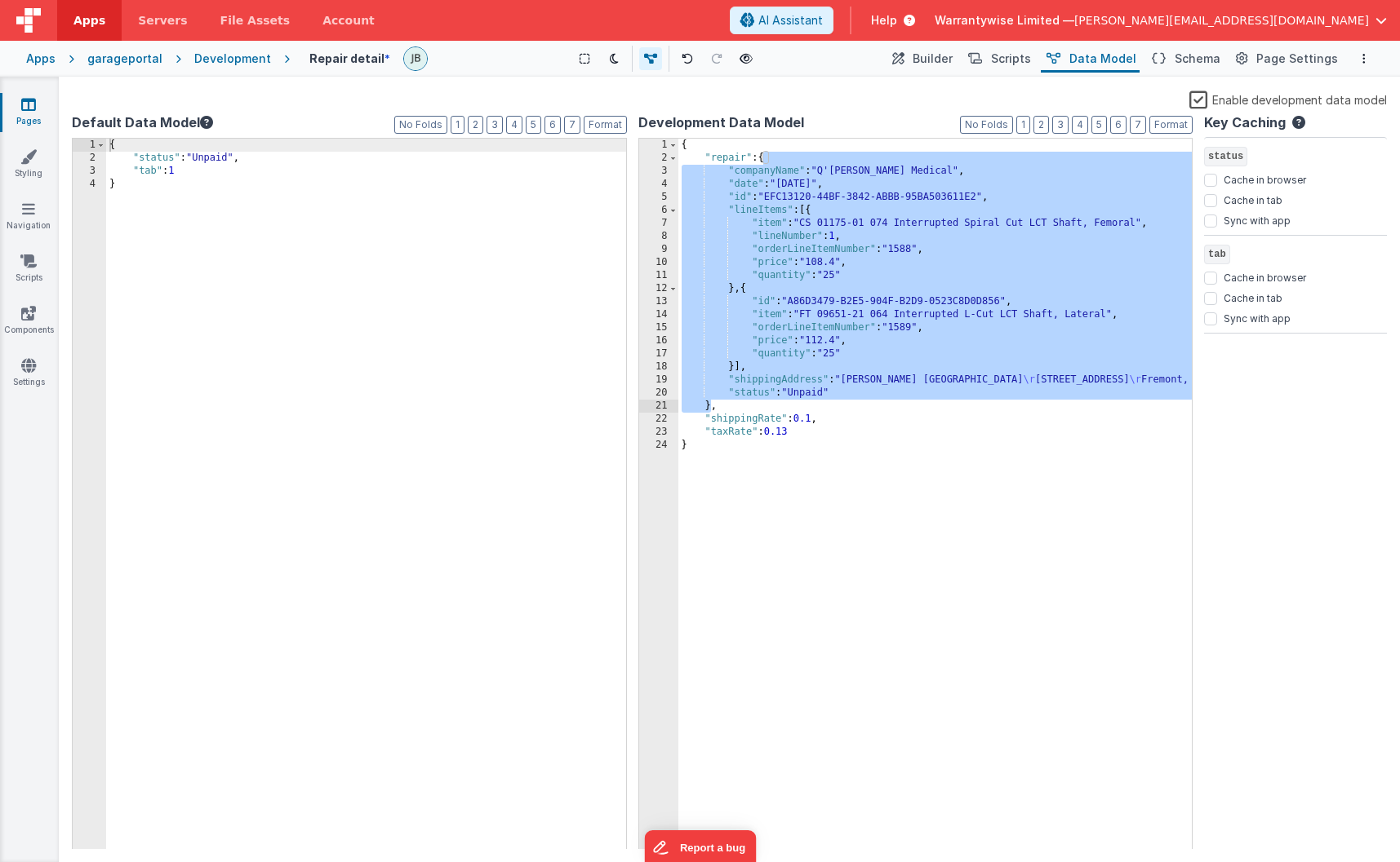
drag, startPoint x: 764, startPoint y: 159, endPoint x: 707, endPoint y: 405, distance: 252.5
click at [707, 405] on div "{ "repair" : { "companyName" : "Q'Apel Medical" , "date" : "11/10/2022" , "id" …" at bounding box center [936, 508] width 515 height 738
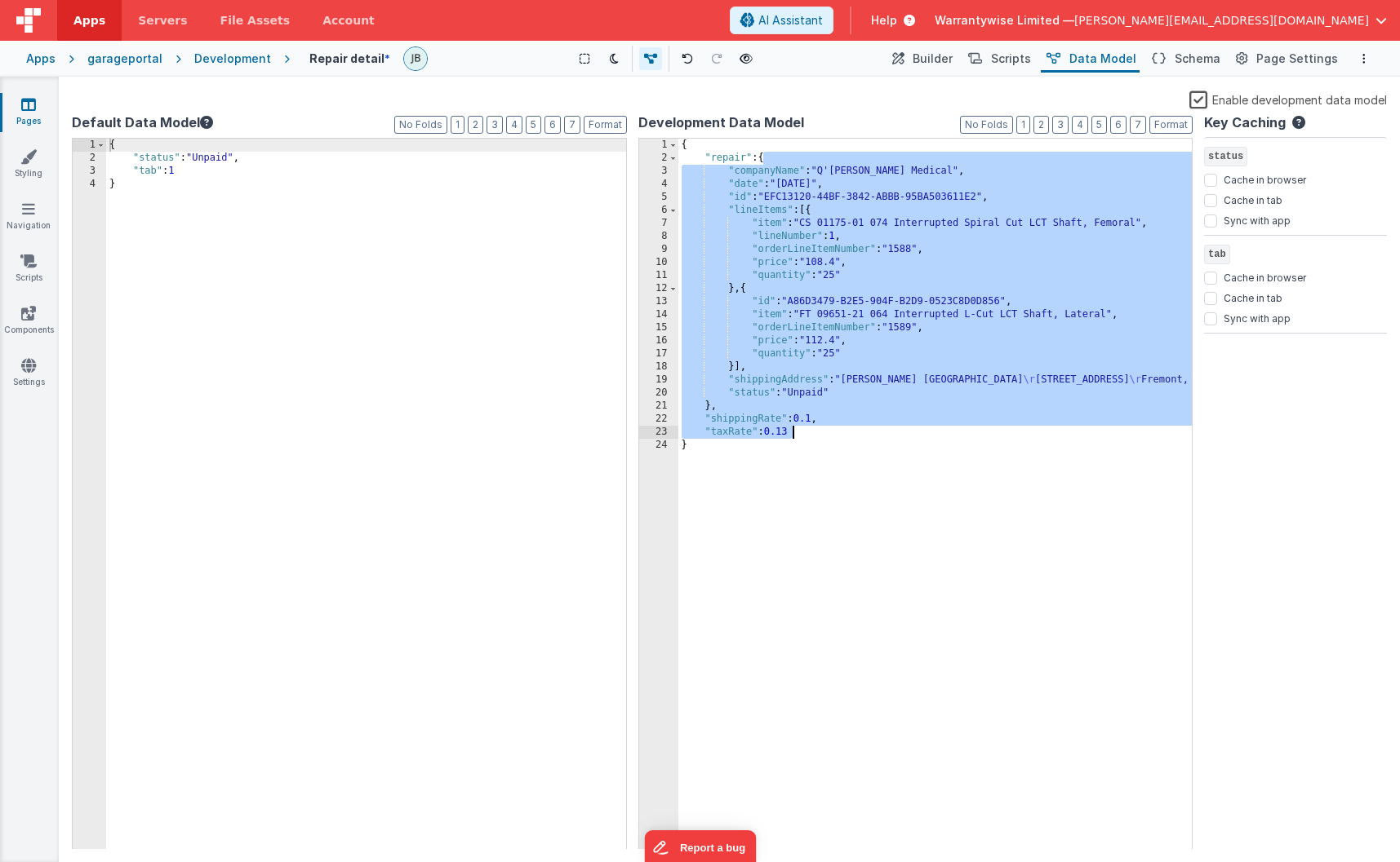
click at [806, 434] on div "{ "repair" : { "companyName" : "Q'Apel Medical" , "date" : "11/10/2022" , "id" …" at bounding box center [936, 508] width 515 height 738
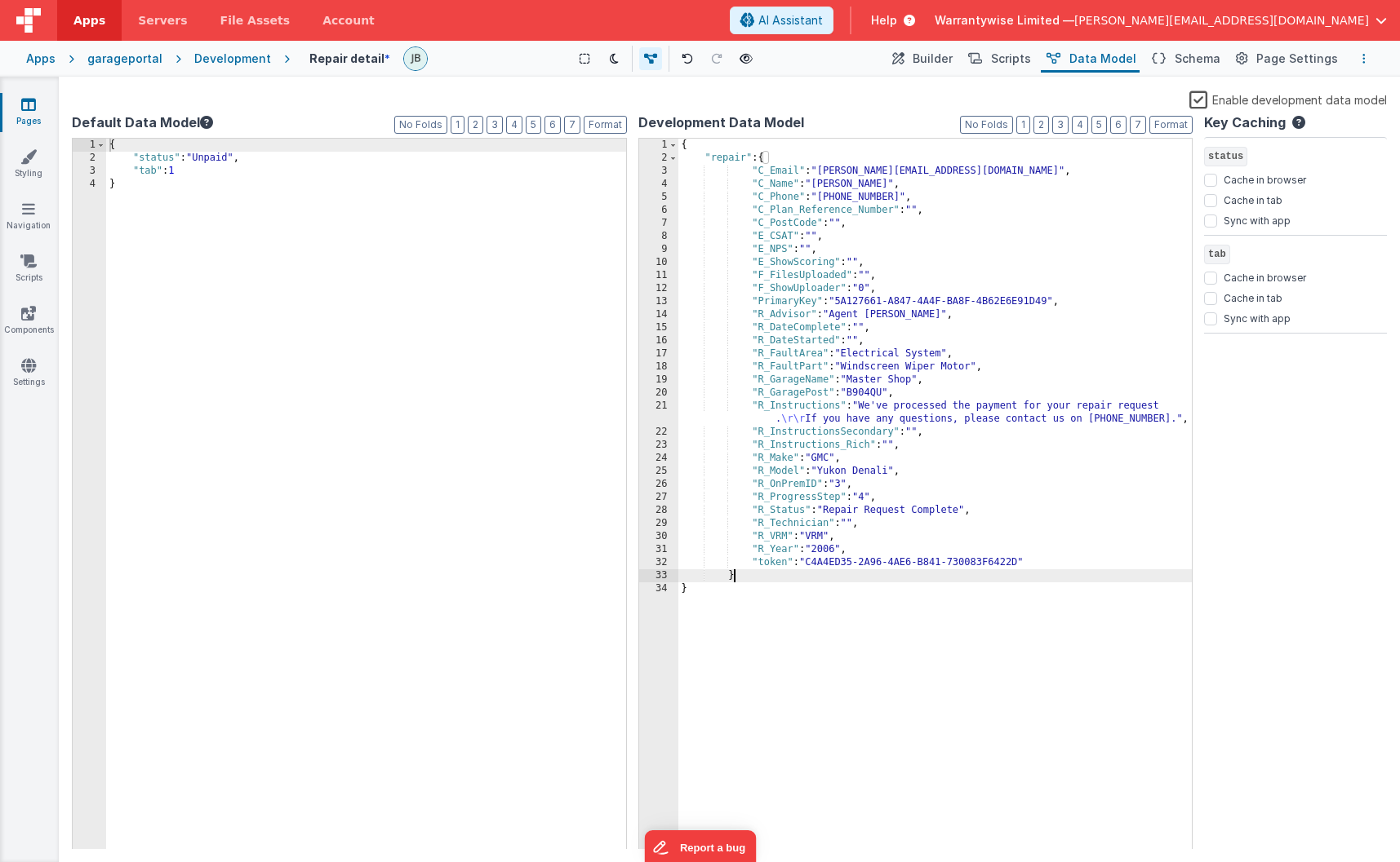
click at [1276, 60] on button "Options" at bounding box center [1363, 59] width 19 height 19
click at [1276, 86] on p "Save" at bounding box center [1269, 91] width 103 height 16
click at [231, 60] on div "Development" at bounding box center [233, 59] width 77 height 16
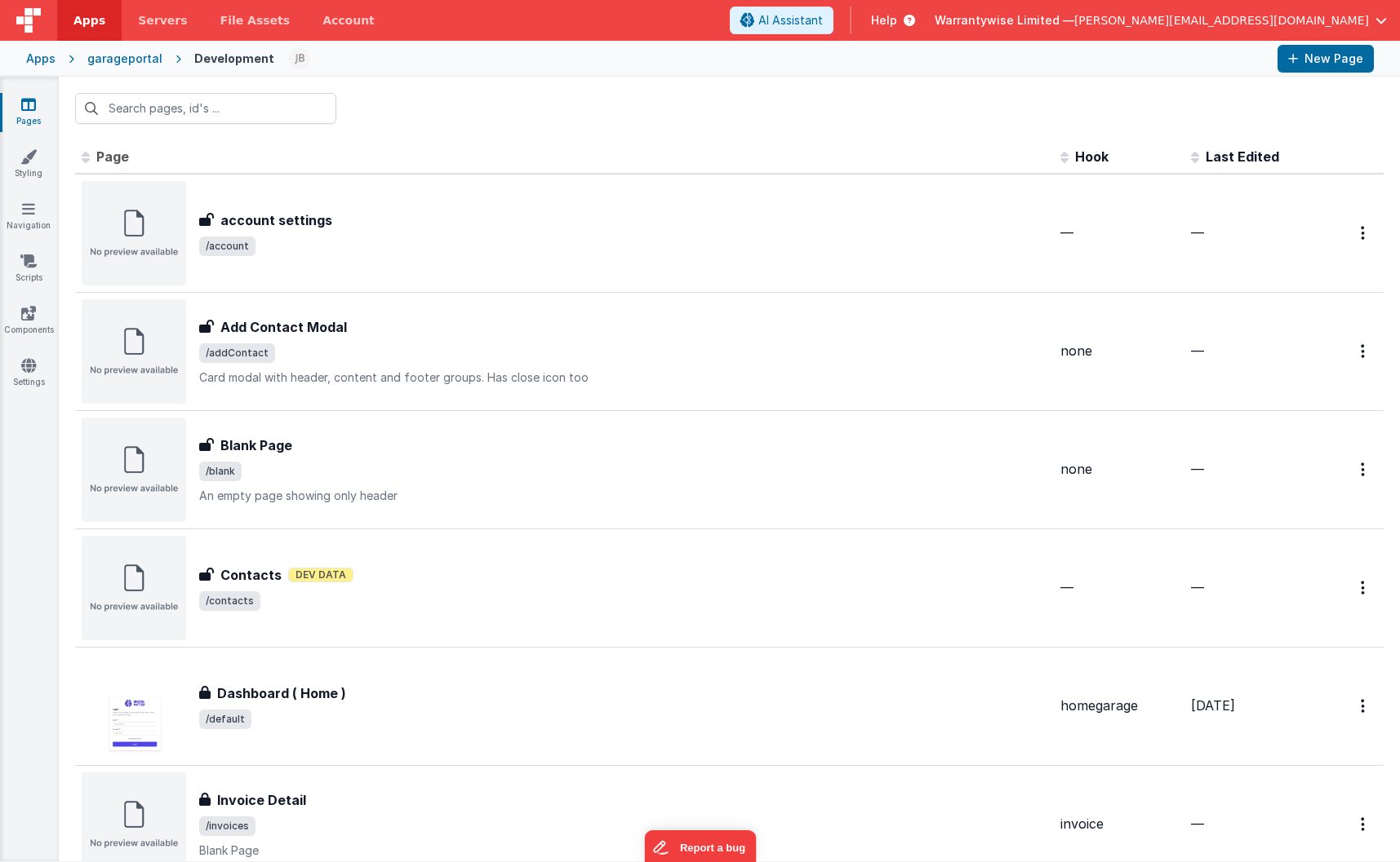
click at [1221, 162] on span "Last Edited" at bounding box center [1242, 156] width 73 height 16
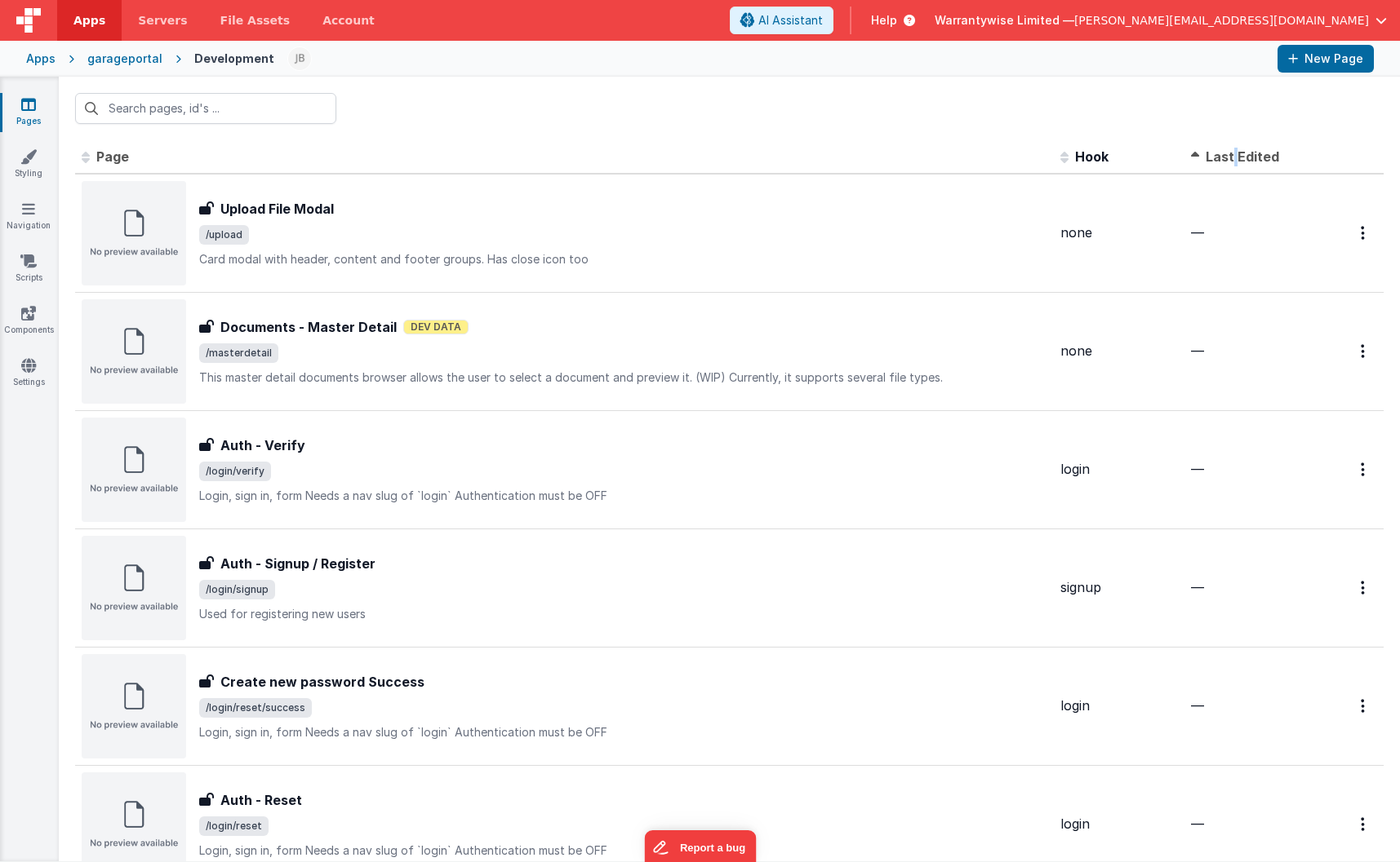
click at [1221, 162] on span "Last Edited" at bounding box center [1242, 156] width 73 height 16
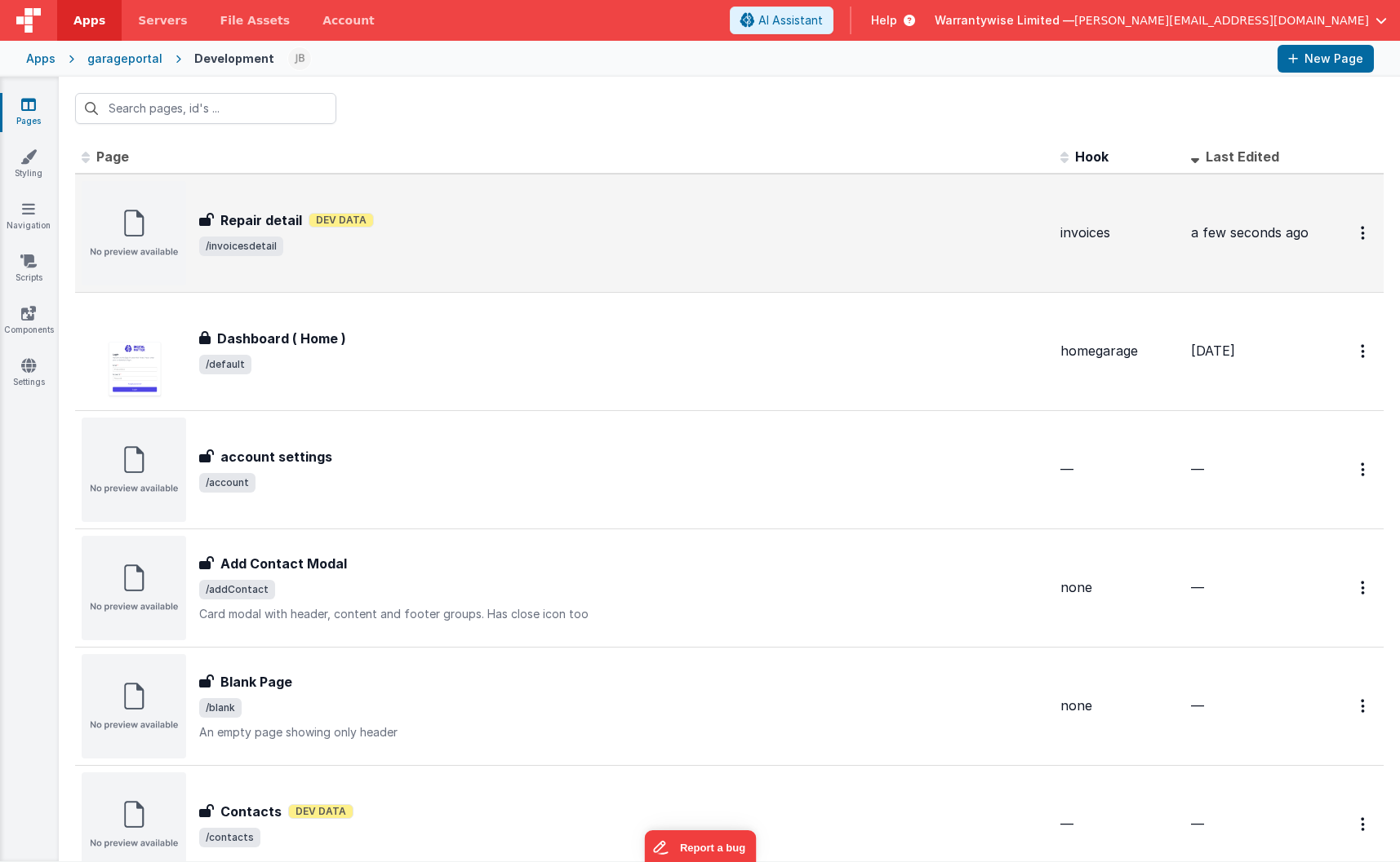
click at [421, 226] on div "Repair detail Dev Data" at bounding box center [623, 221] width 848 height 19
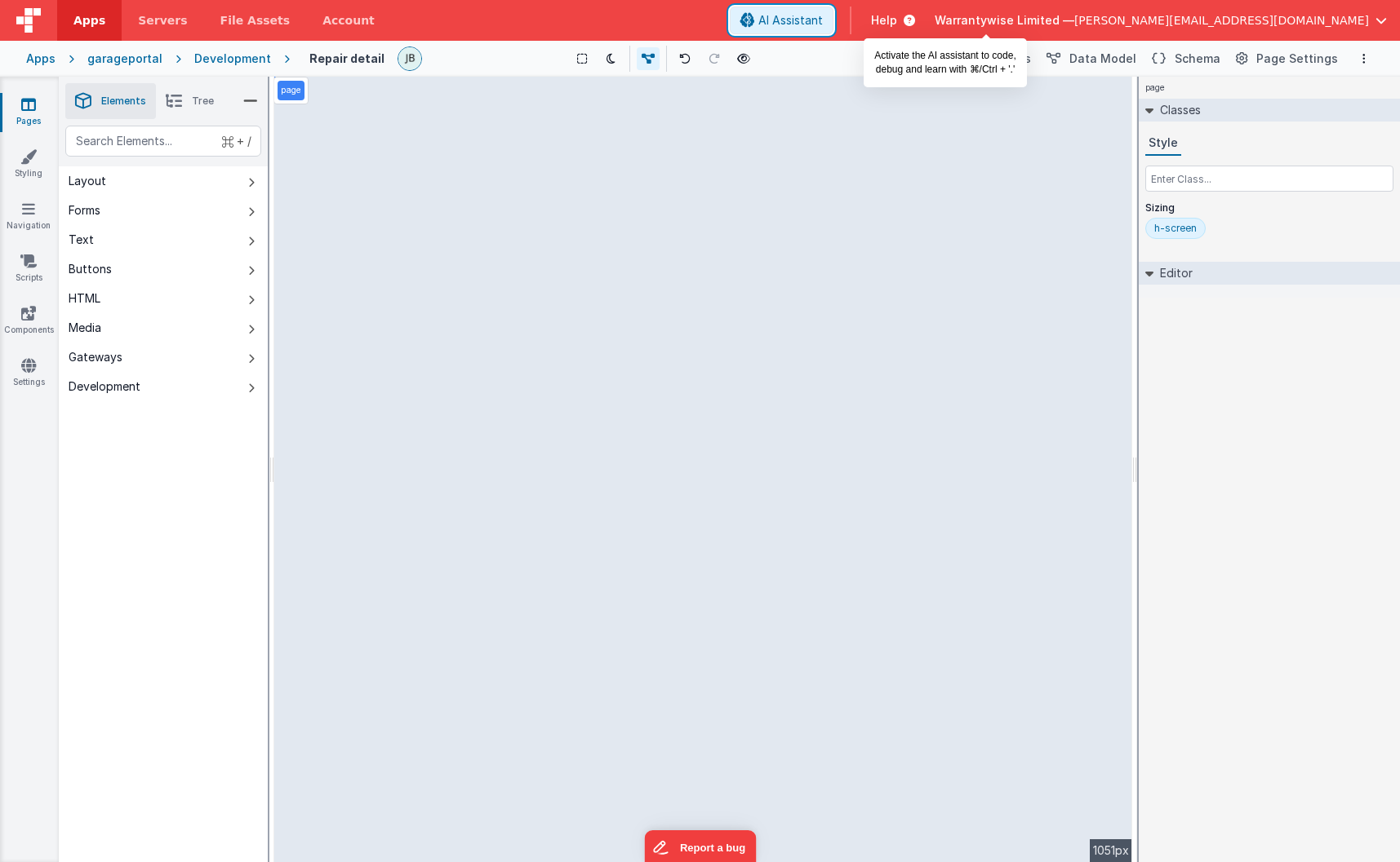
click at [823, 18] on span "AI Assistant" at bounding box center [790, 20] width 65 height 16
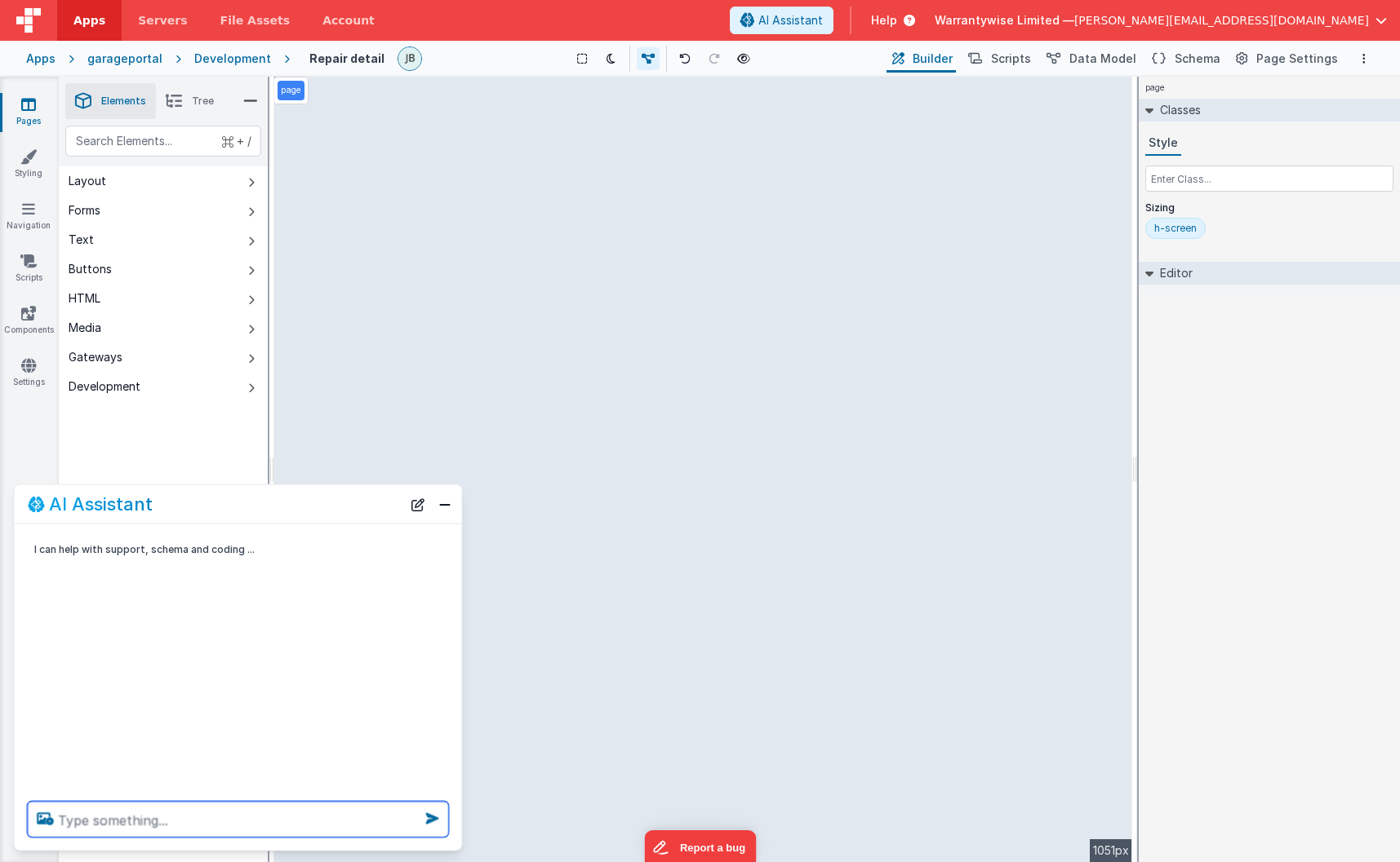
click at [145, 823] on textarea at bounding box center [238, 820] width 421 height 36
type textarea "update this page using my repair json instead of invoice"
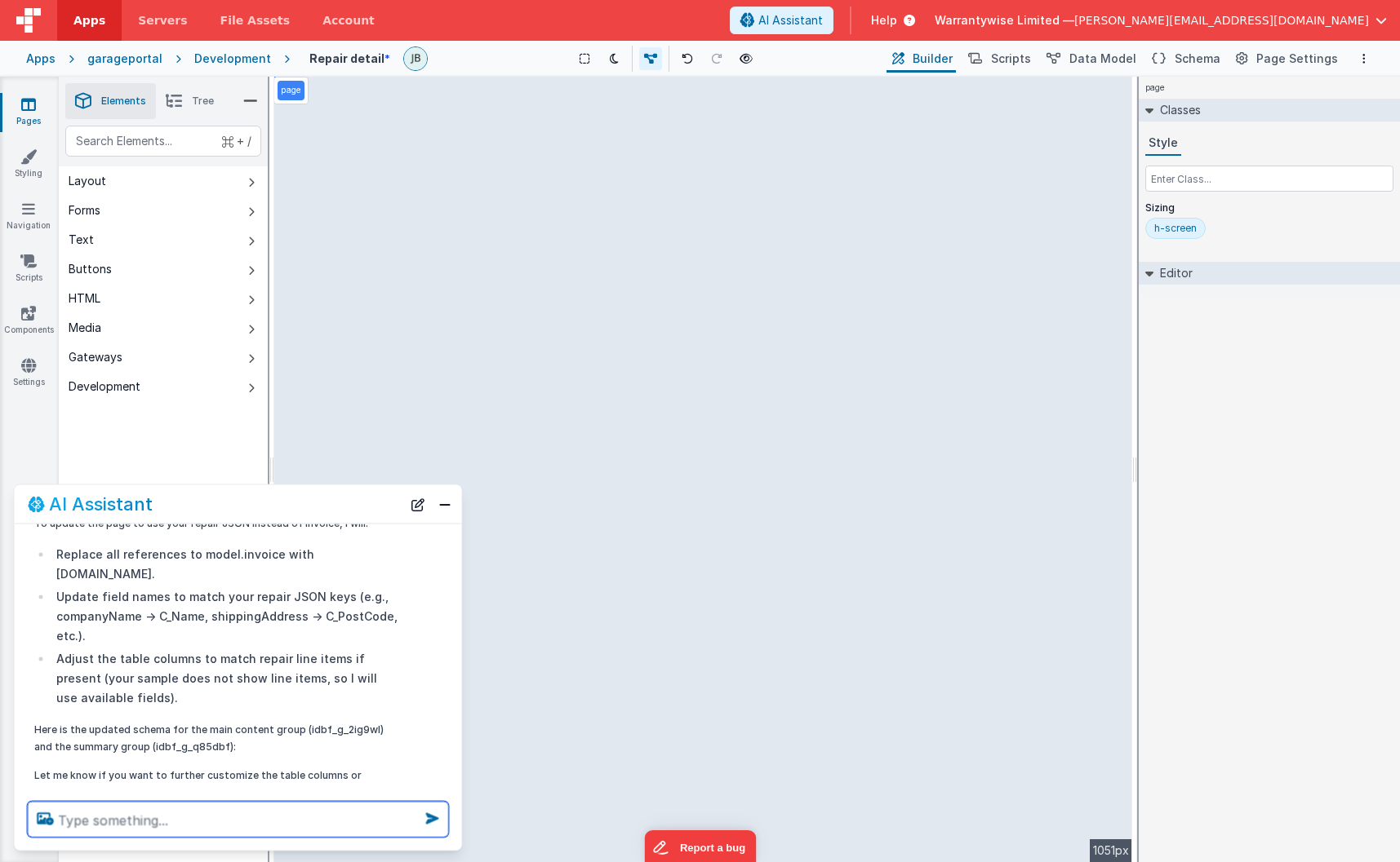
scroll to position [131, 0]
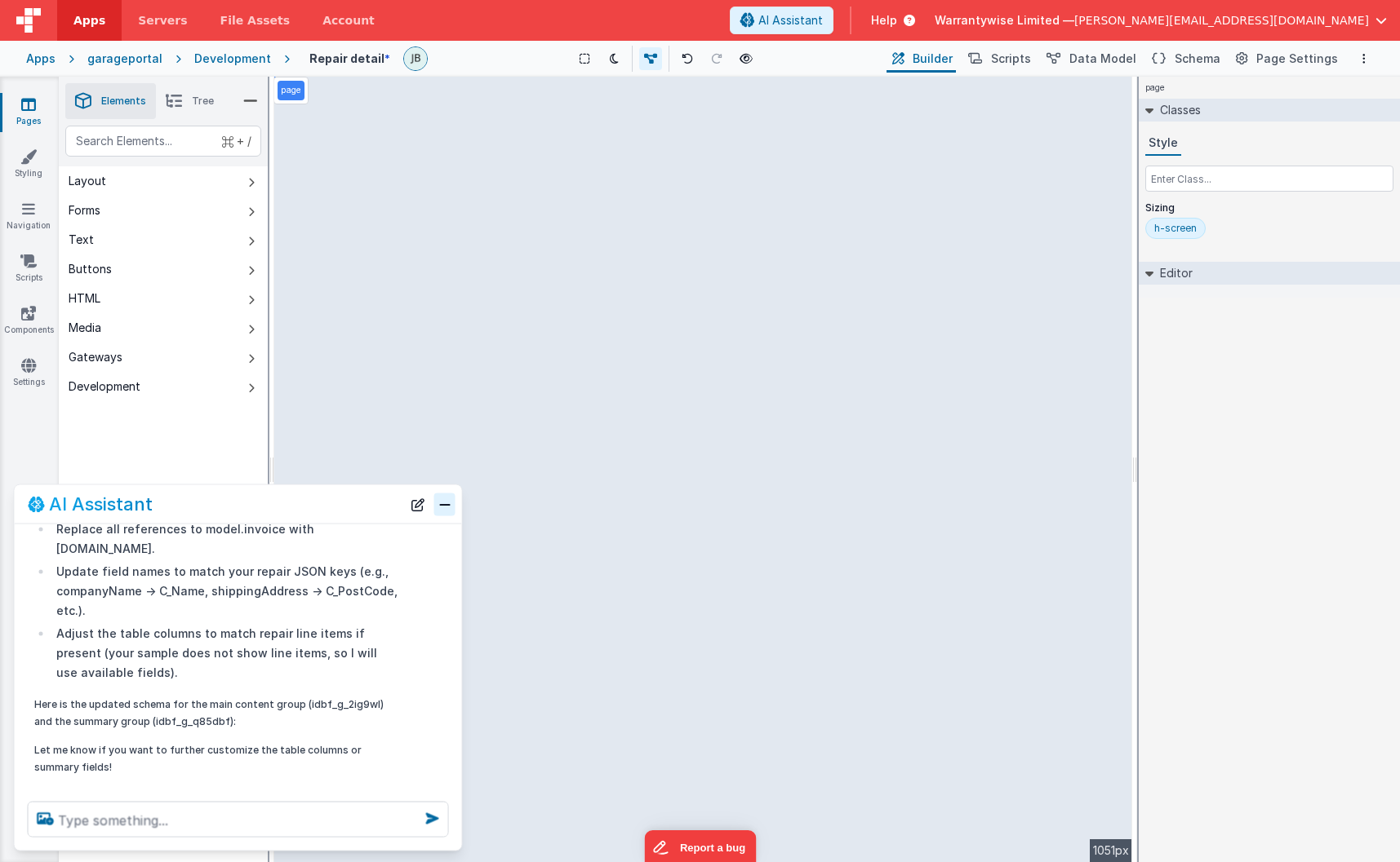
click at [440, 506] on button "Close" at bounding box center [445, 505] width 21 height 23
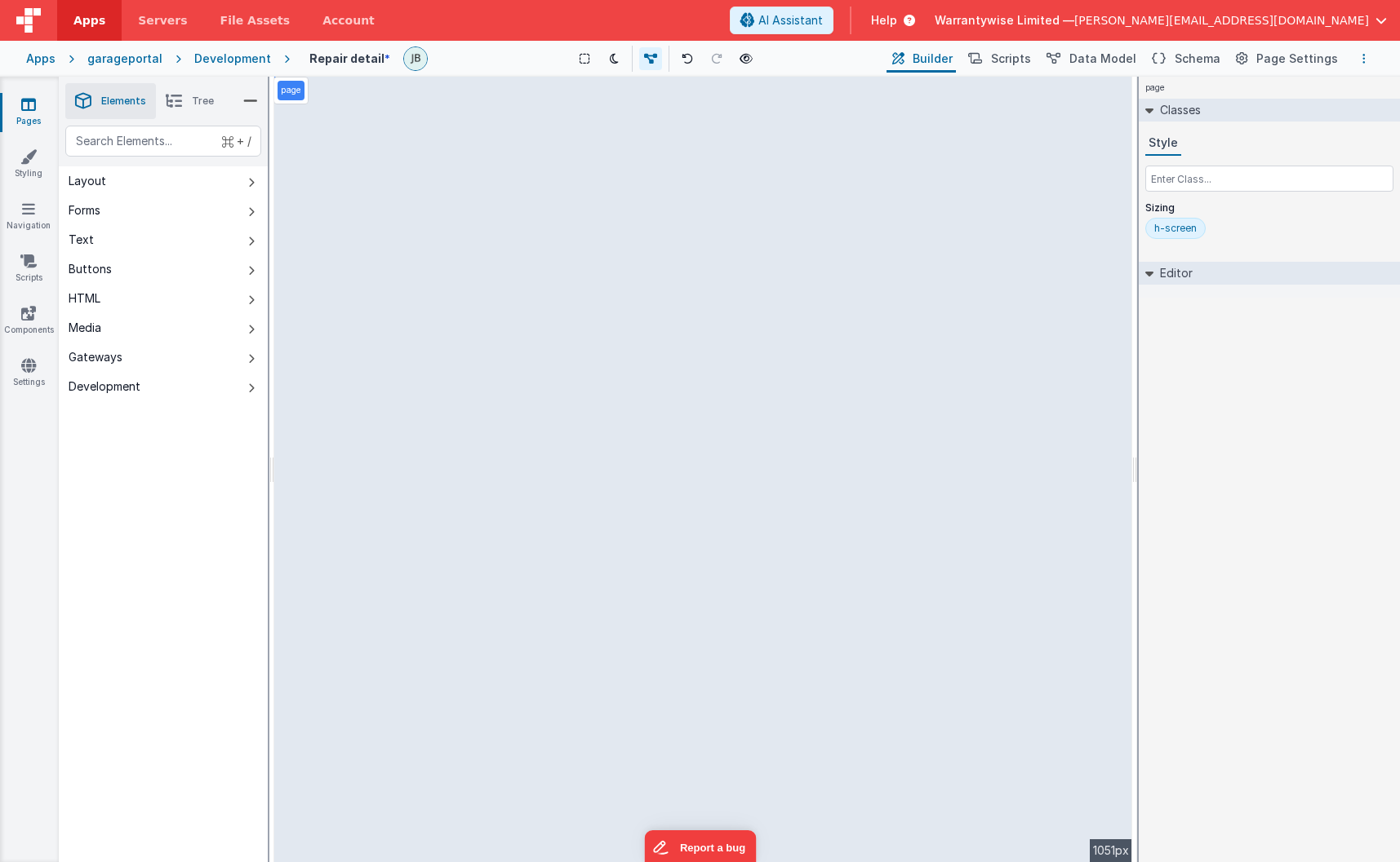
click at [1276, 62] on icon "Options" at bounding box center [1363, 59] width 3 height 12
click at [1276, 90] on p "cmd + s" at bounding box center [1341, 91] width 42 height 16
click at [1113, 58] on span "Data Model" at bounding box center [1102, 59] width 66 height 16
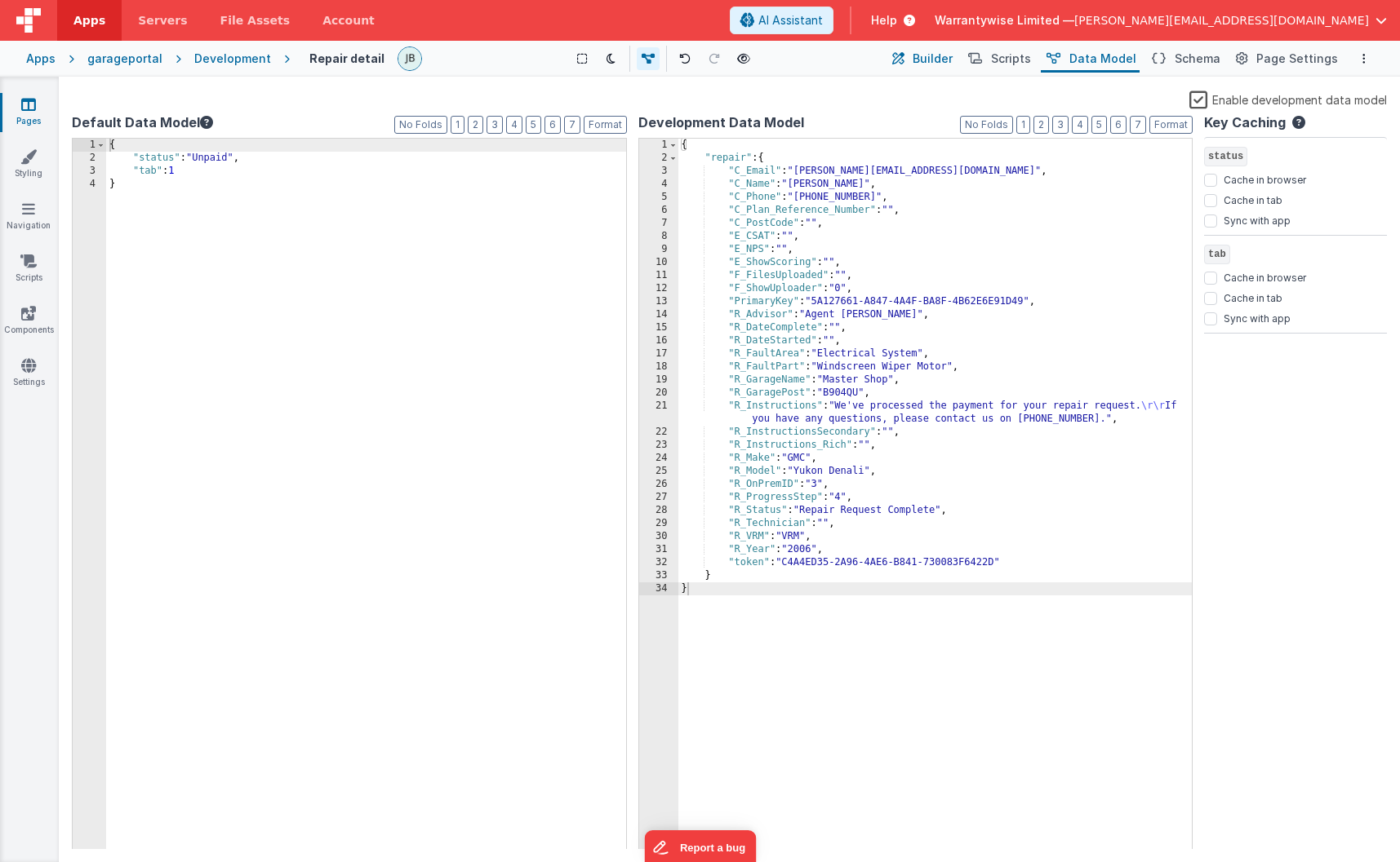
click at [943, 64] on span "Builder" at bounding box center [933, 59] width 40 height 16
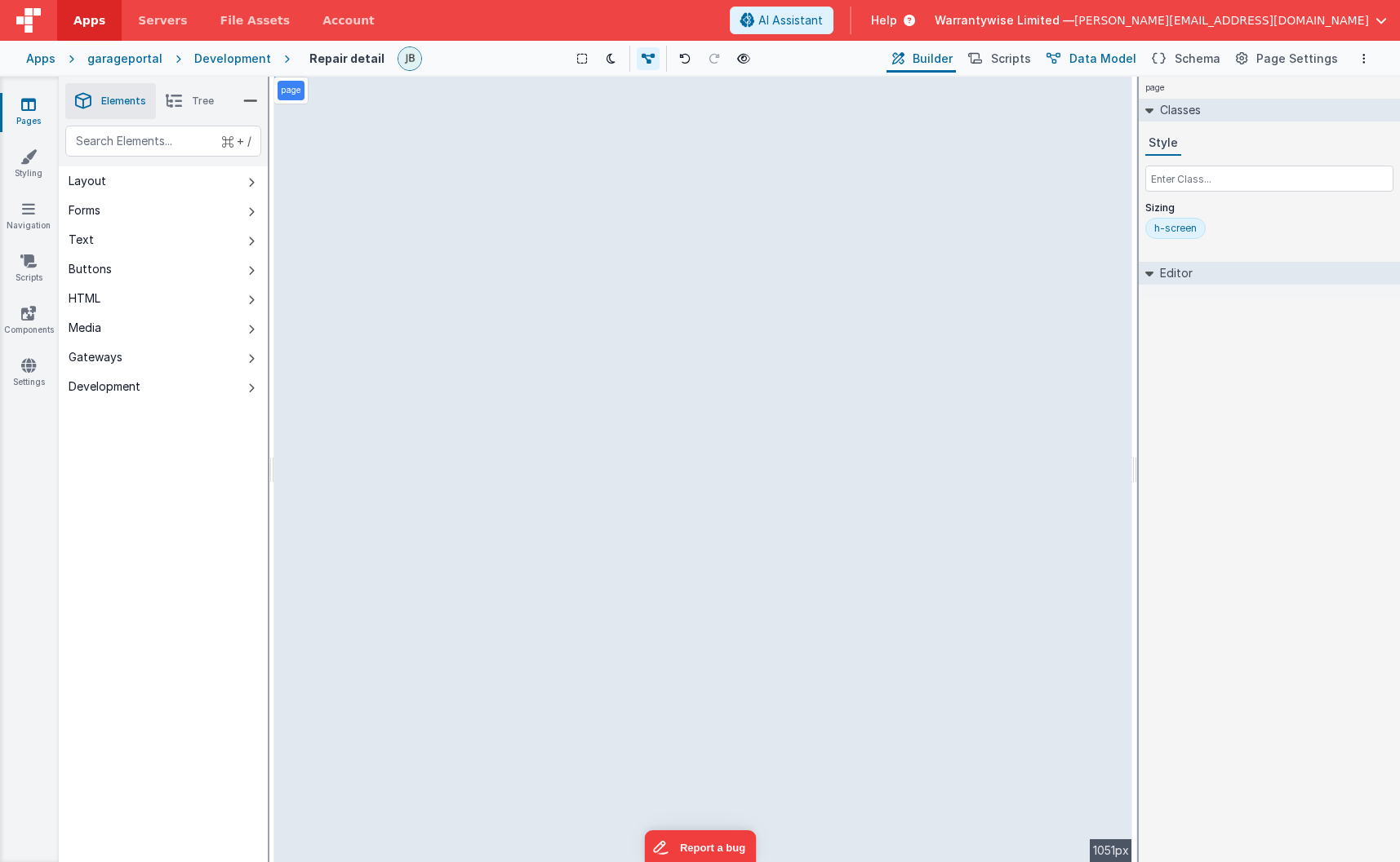
click at [1090, 58] on span "Data Model" at bounding box center [1102, 59] width 66 height 16
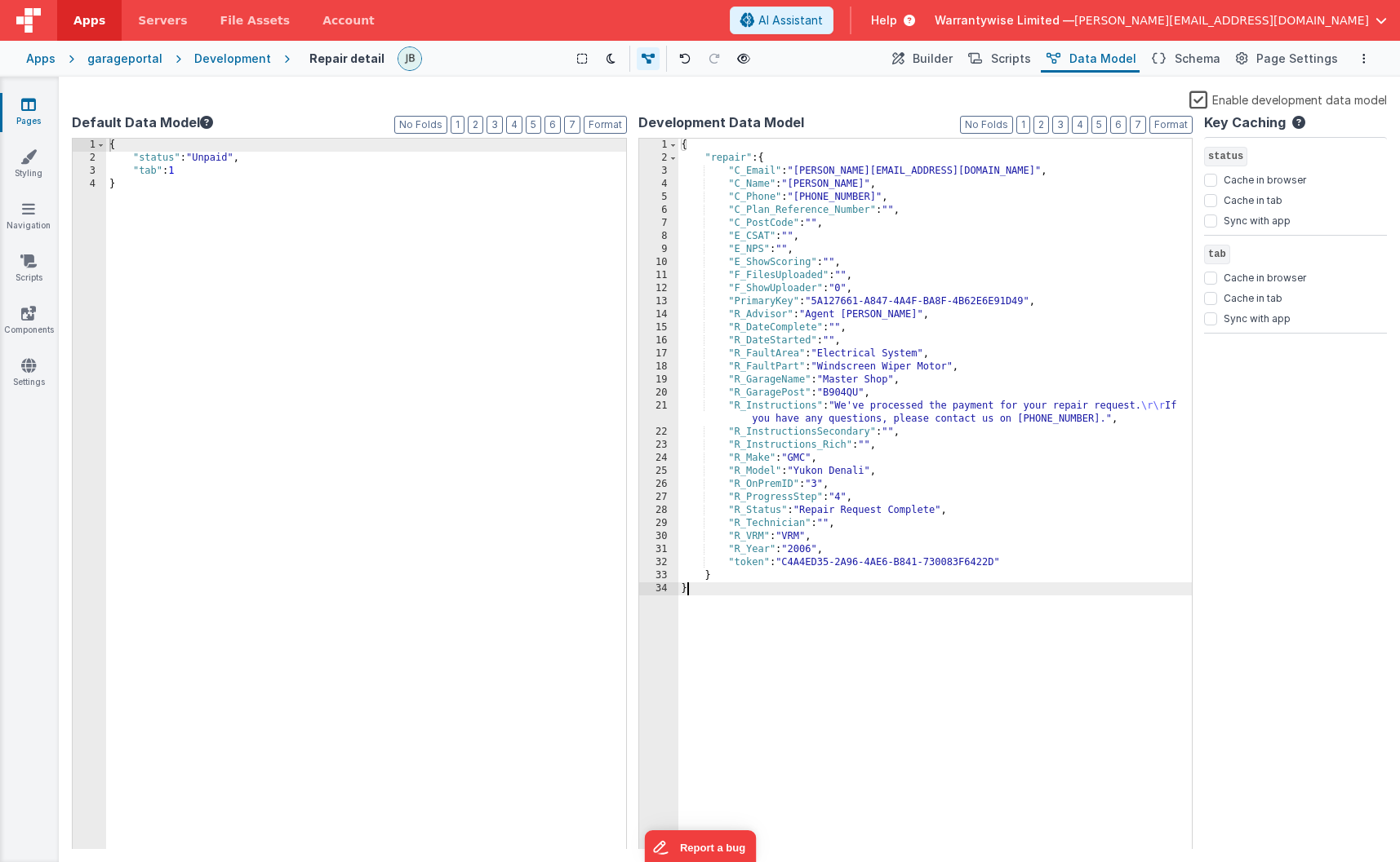
click at [707, 592] on div "{ "repair" : { "C_Email" : "jay@jaybarry.com" , "C_Name" : "Jay Barry" , "C_Pho…" at bounding box center [936, 508] width 515 height 738
click at [930, 62] on span "Builder" at bounding box center [933, 59] width 40 height 16
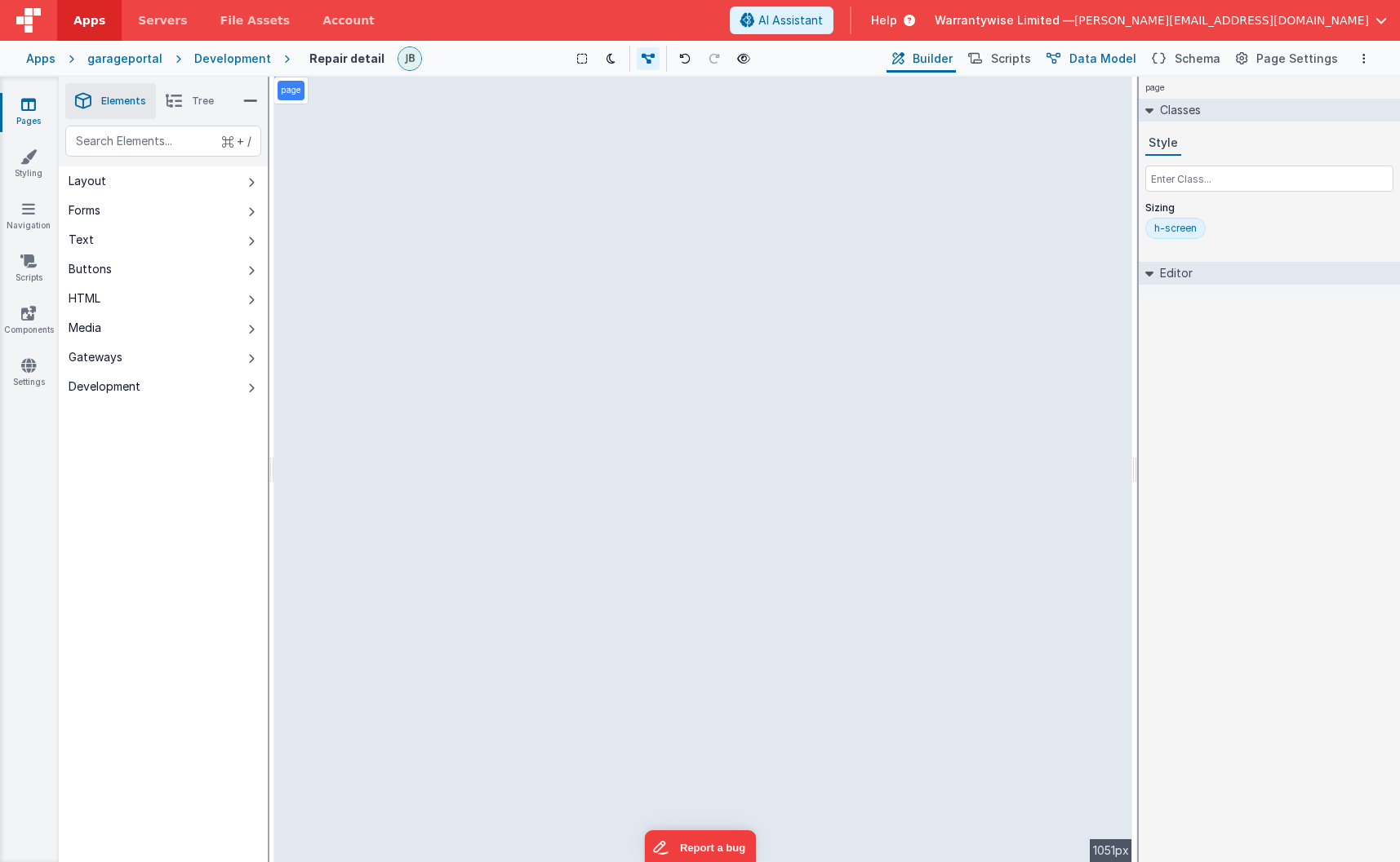
click at [1107, 58] on span "Data Model" at bounding box center [1102, 59] width 66 height 16
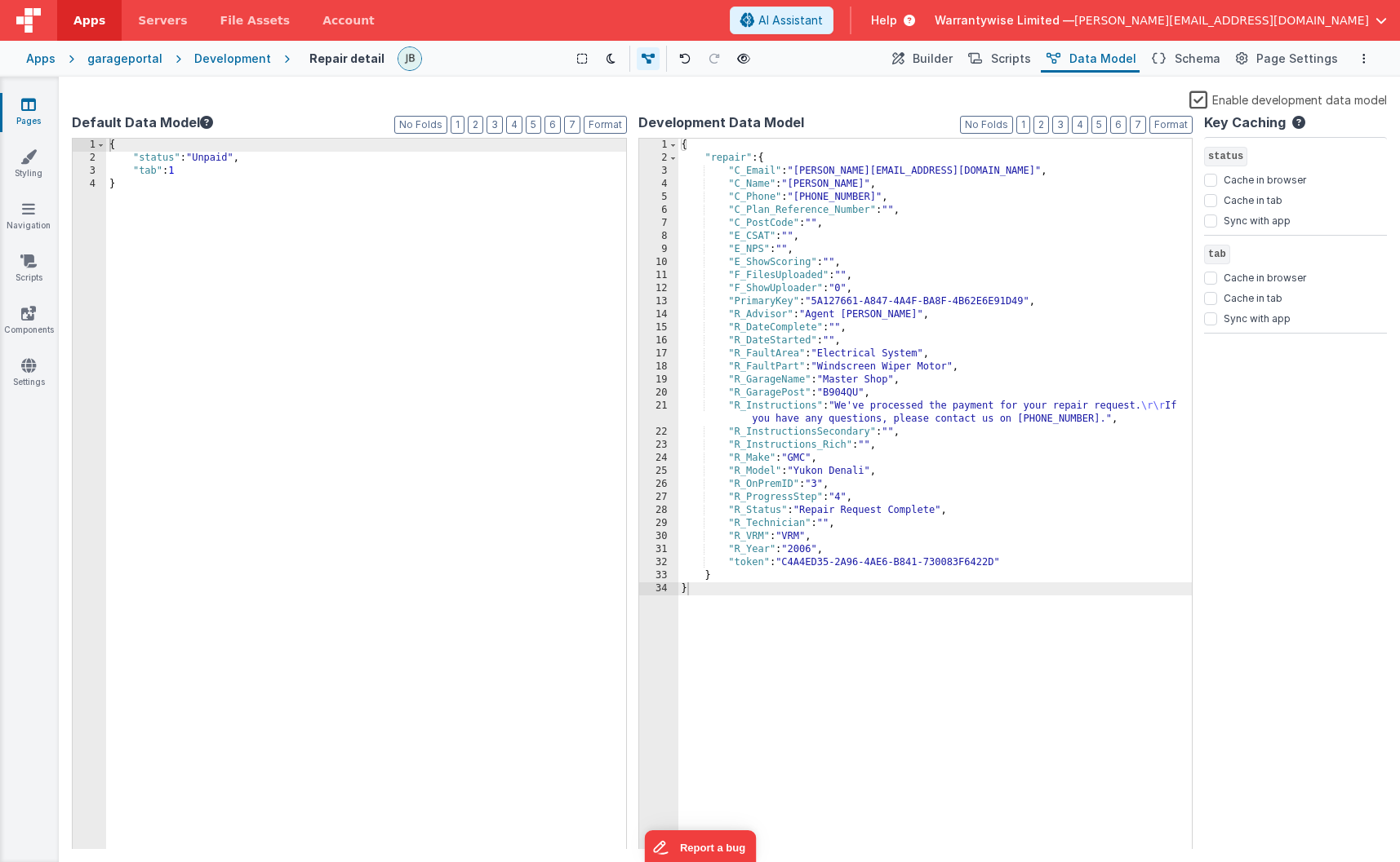
click at [158, 184] on div "{ "status" : "Unpaid" , "tab" : 1 }" at bounding box center [366, 508] width 520 height 738
click at [194, 170] on div "{ "status" : "Unpaid" , "tab" : 1 }" at bounding box center [366, 508] width 520 height 738
click at [193, 211] on div "{ "status" : "Unpaid" , "tab" : 1 "repair" : "" }" at bounding box center [366, 508] width 520 height 738
click at [213, 184] on div "{ "status" : "Unpaid" , "tab" : 1 "repair" : "" }" at bounding box center [366, 508] width 520 height 738
click at [205, 168] on div "{ "status" : "Unpaid" , "tab" : 1 "repair" : "" }" at bounding box center [366, 508] width 520 height 738
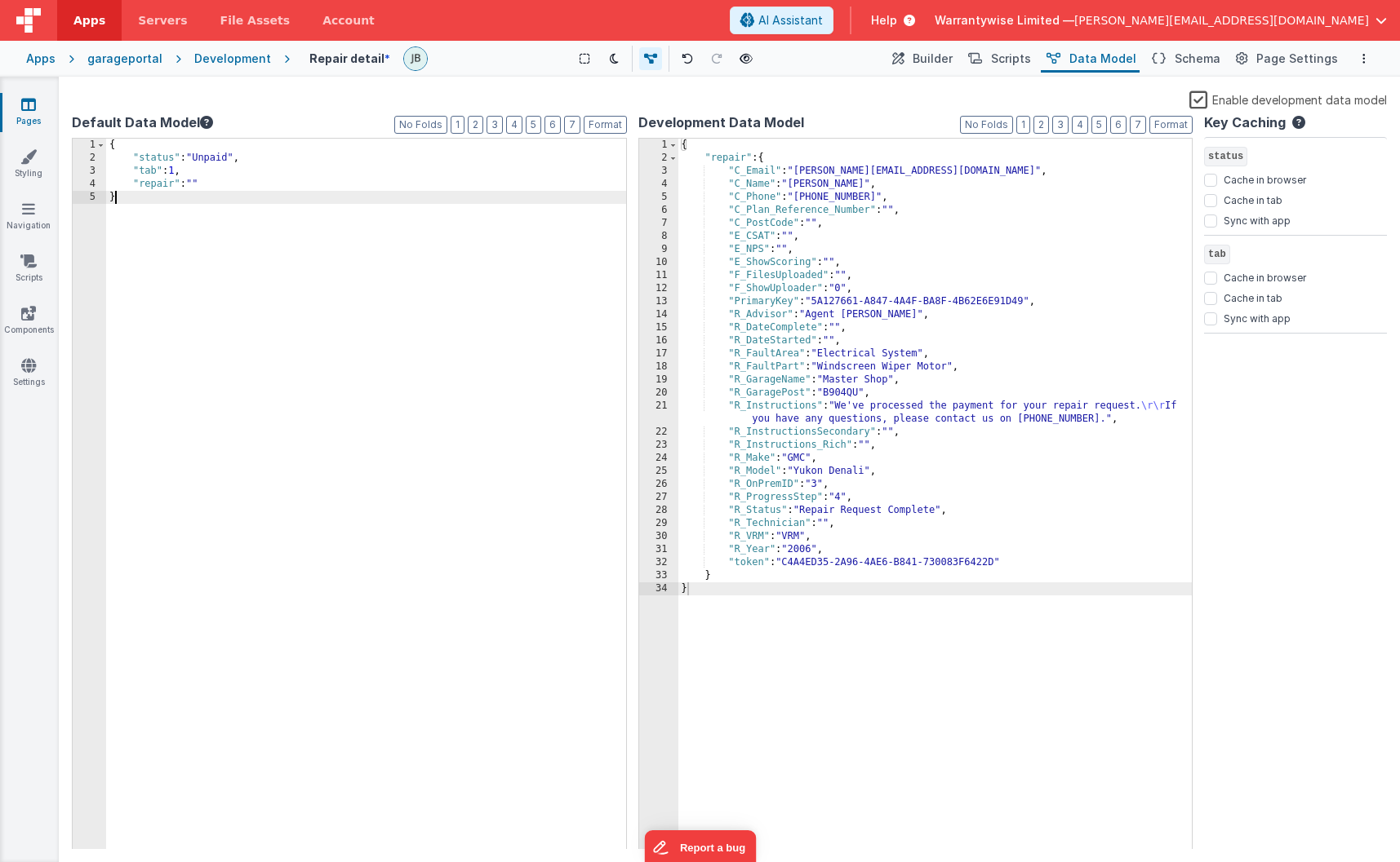
click at [160, 274] on div "{ "status" : "Unpaid" , "tab" : 1 , "repair" : "" }" at bounding box center [366, 508] width 520 height 738
drag, startPoint x: 201, startPoint y: 184, endPoint x: 192, endPoint y: 188, distance: 9.8
click at [192, 188] on div "{ "status" : "Unpaid" , "tab" : 1 , "repair" : "" }" at bounding box center [366, 508] width 520 height 738
click at [185, 222] on div "{ "status" : "Unpaid" , "tab" : 1 , "repair" : { } }" at bounding box center [366, 508] width 520 height 738
click at [1276, 61] on icon "Options" at bounding box center [1363, 59] width 3 height 12
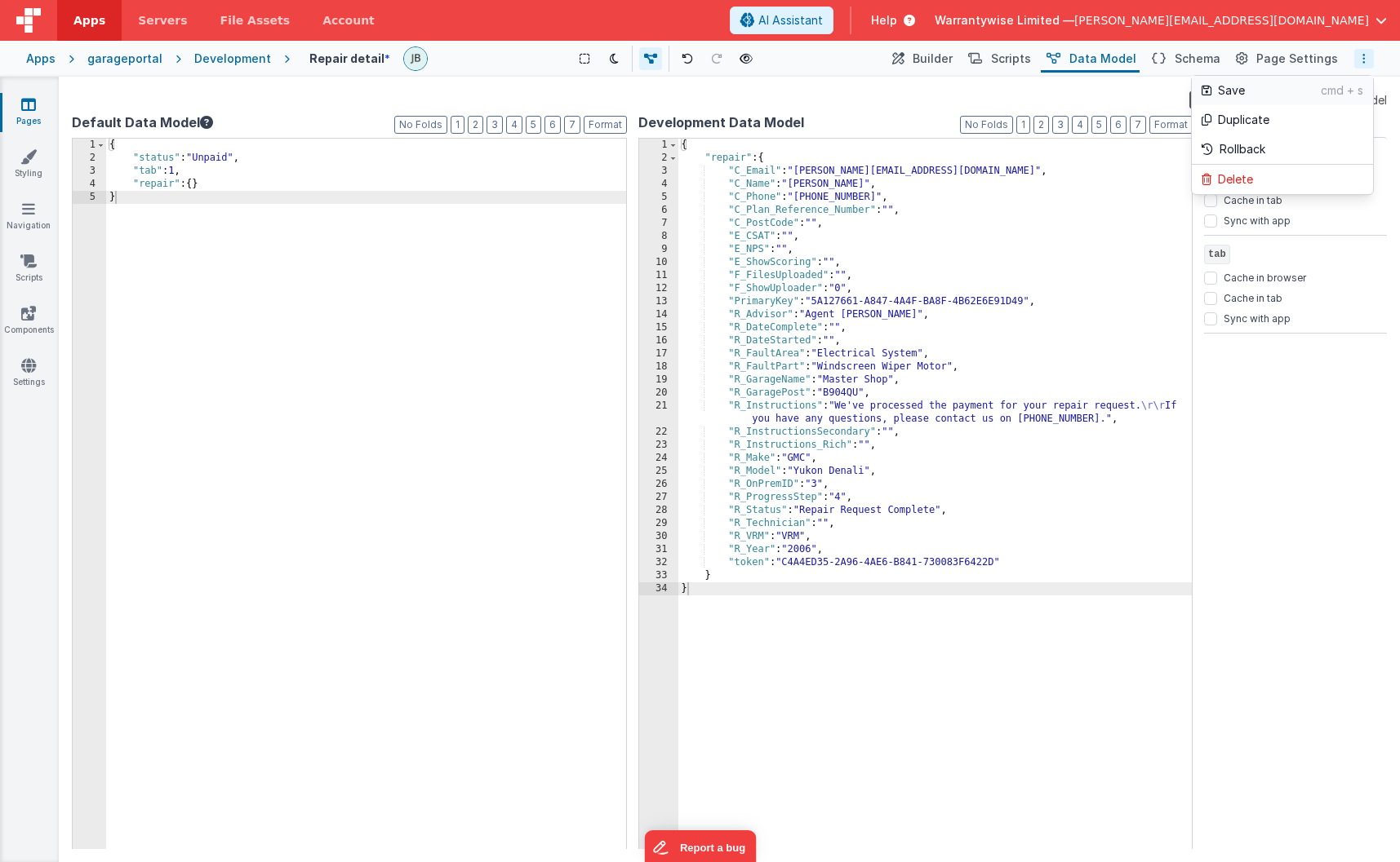
click at [1276, 87] on p "Save" at bounding box center [1269, 91] width 103 height 16
click at [1201, 98] on label "Enable development data model" at bounding box center [1287, 98] width 198 height 18
click at [0, 0] on input "Enable development data model" at bounding box center [0, 0] width 0 height 0
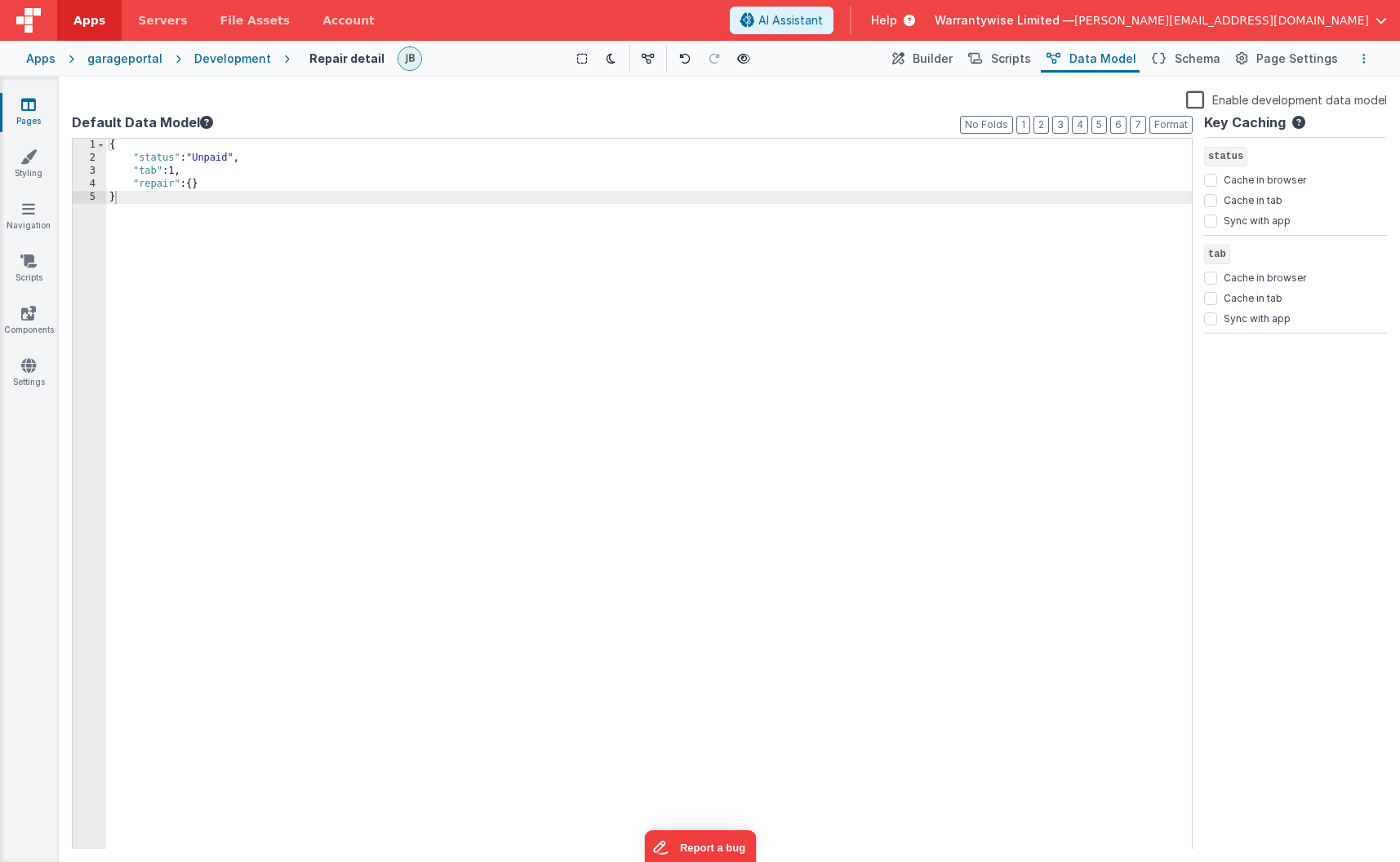
click at [1276, 56] on button "Options" at bounding box center [1363, 59] width 19 height 19
click at [1276, 101] on link "Save cmd + s" at bounding box center [1282, 91] width 181 height 29
click at [463, 331] on div "{ "status" : "Unpaid" , "tab" : 1 , "repair" : { } }" at bounding box center [648, 508] width 1086 height 738
click at [924, 57] on button "Builder" at bounding box center [921, 59] width 69 height 28
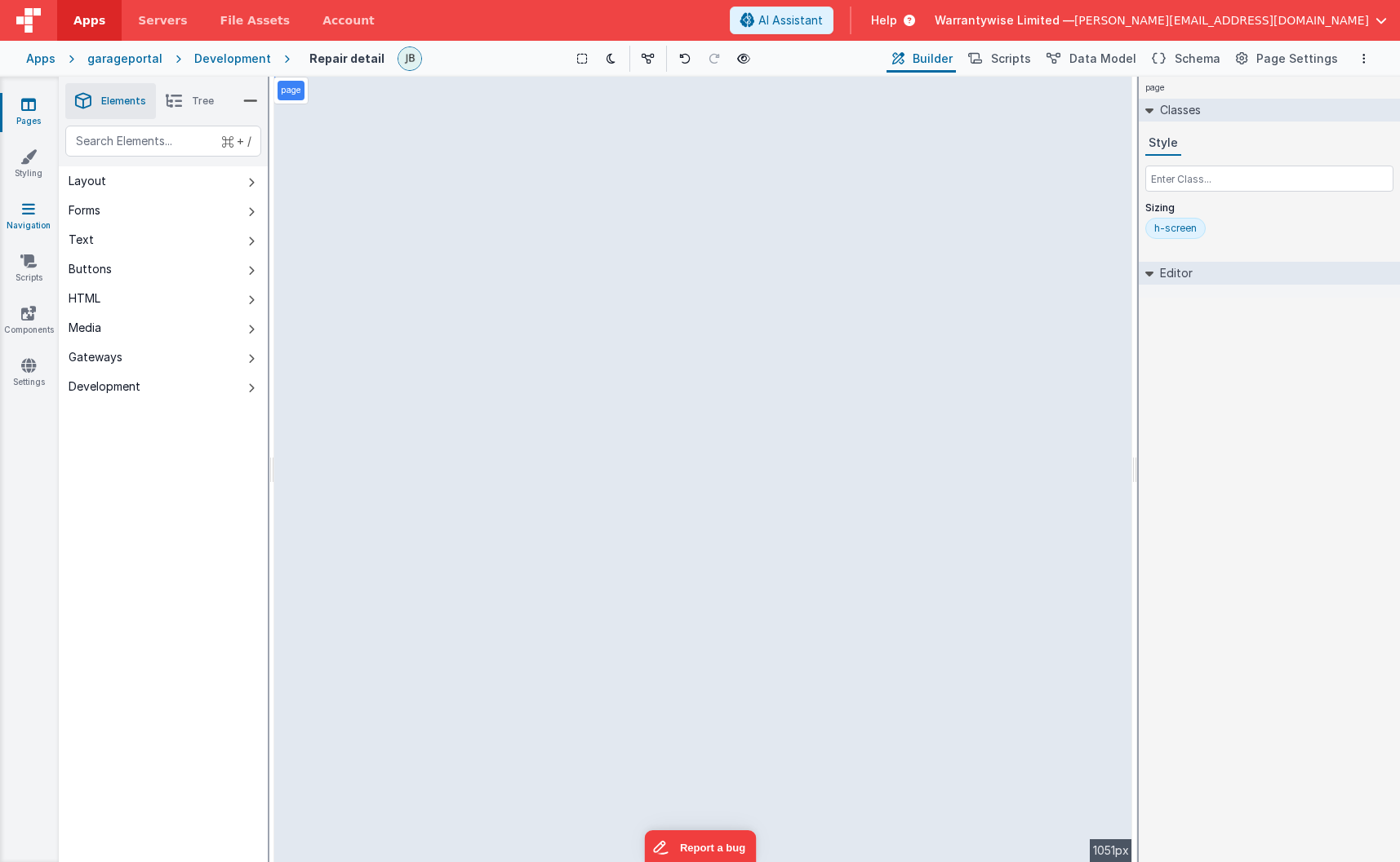
click at [31, 205] on icon at bounding box center [29, 208] width 13 height 16
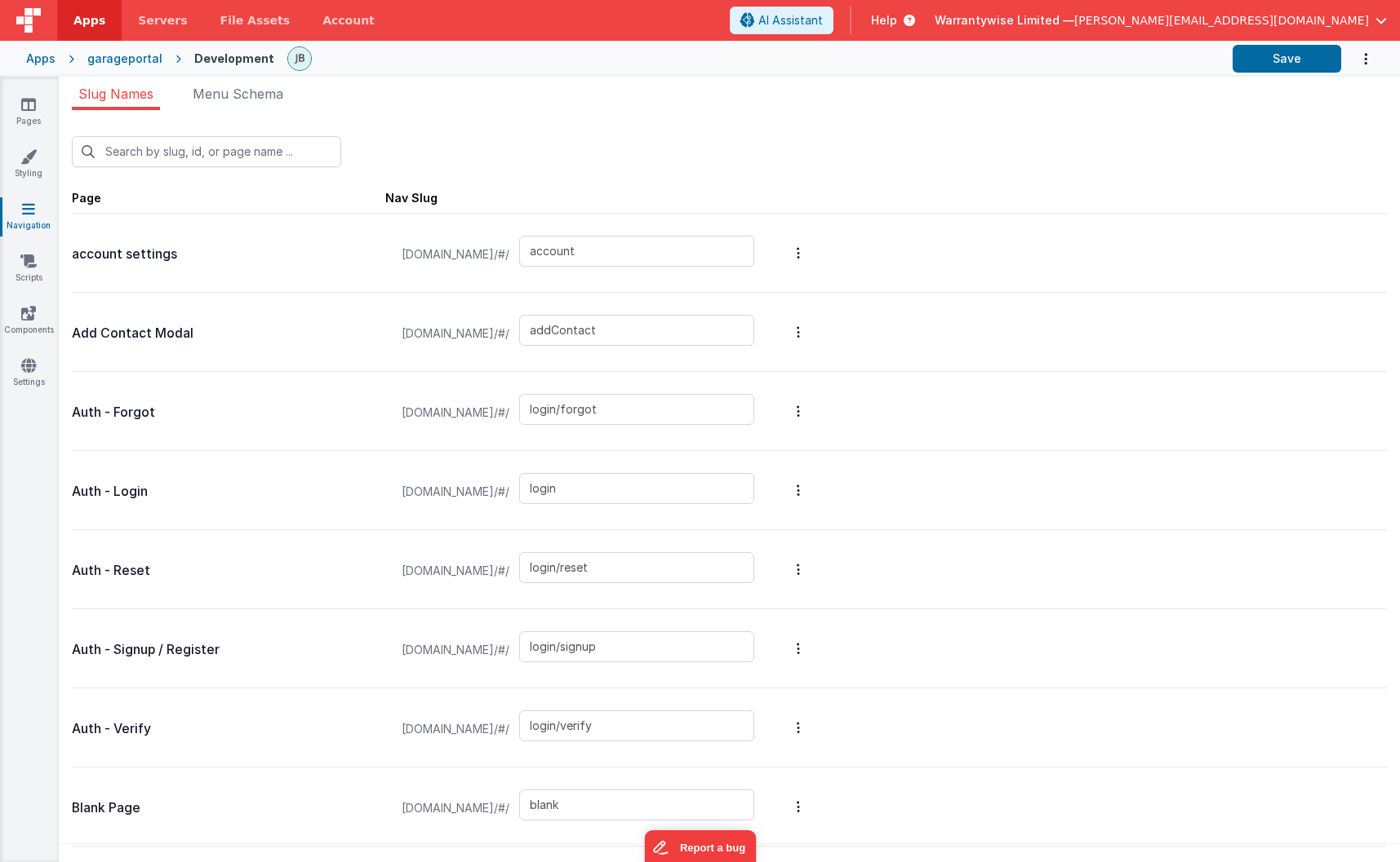
scroll to position [14, 0]
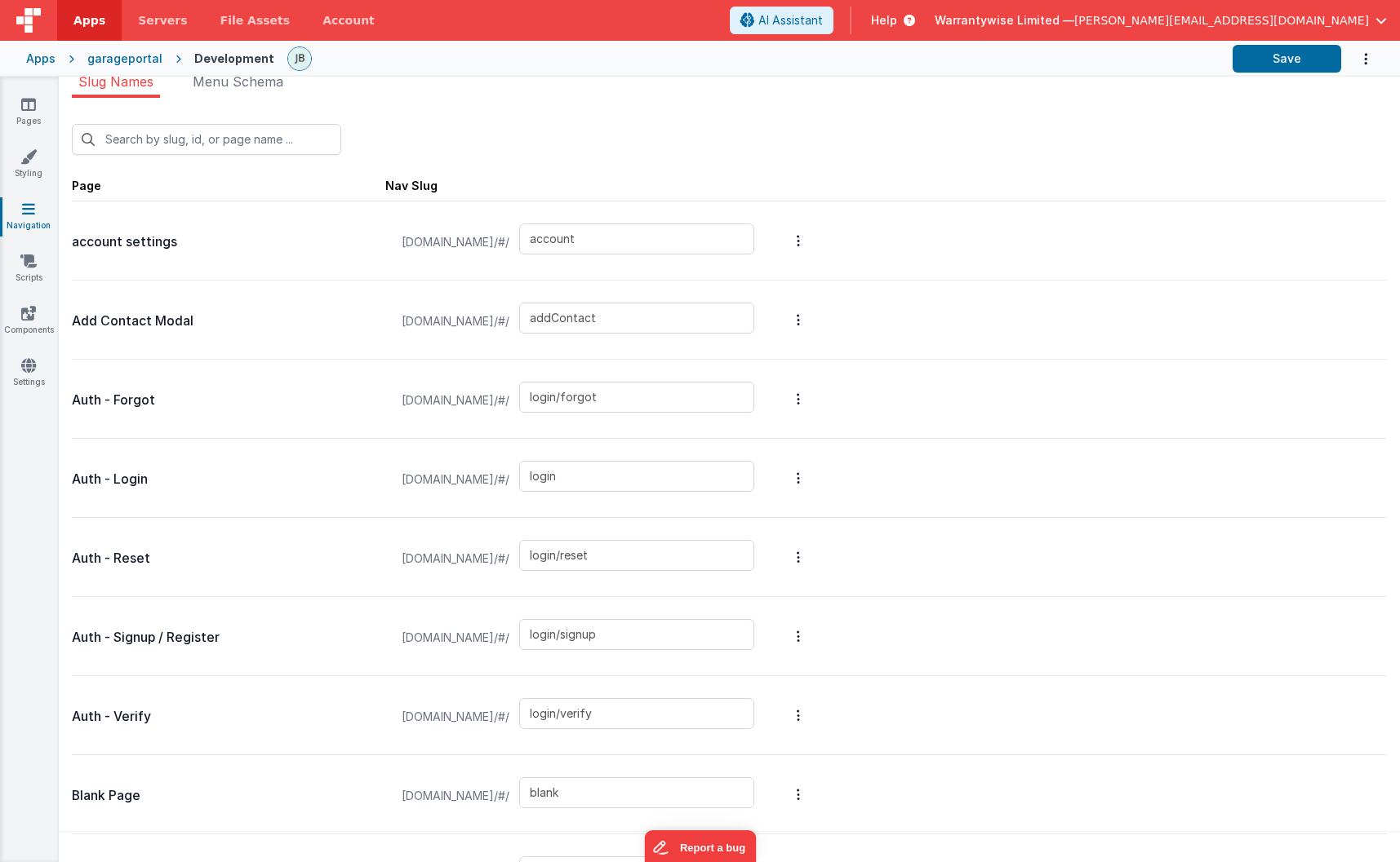
click at [499, 144] on div "New Slug" at bounding box center [729, 140] width 1315 height 31
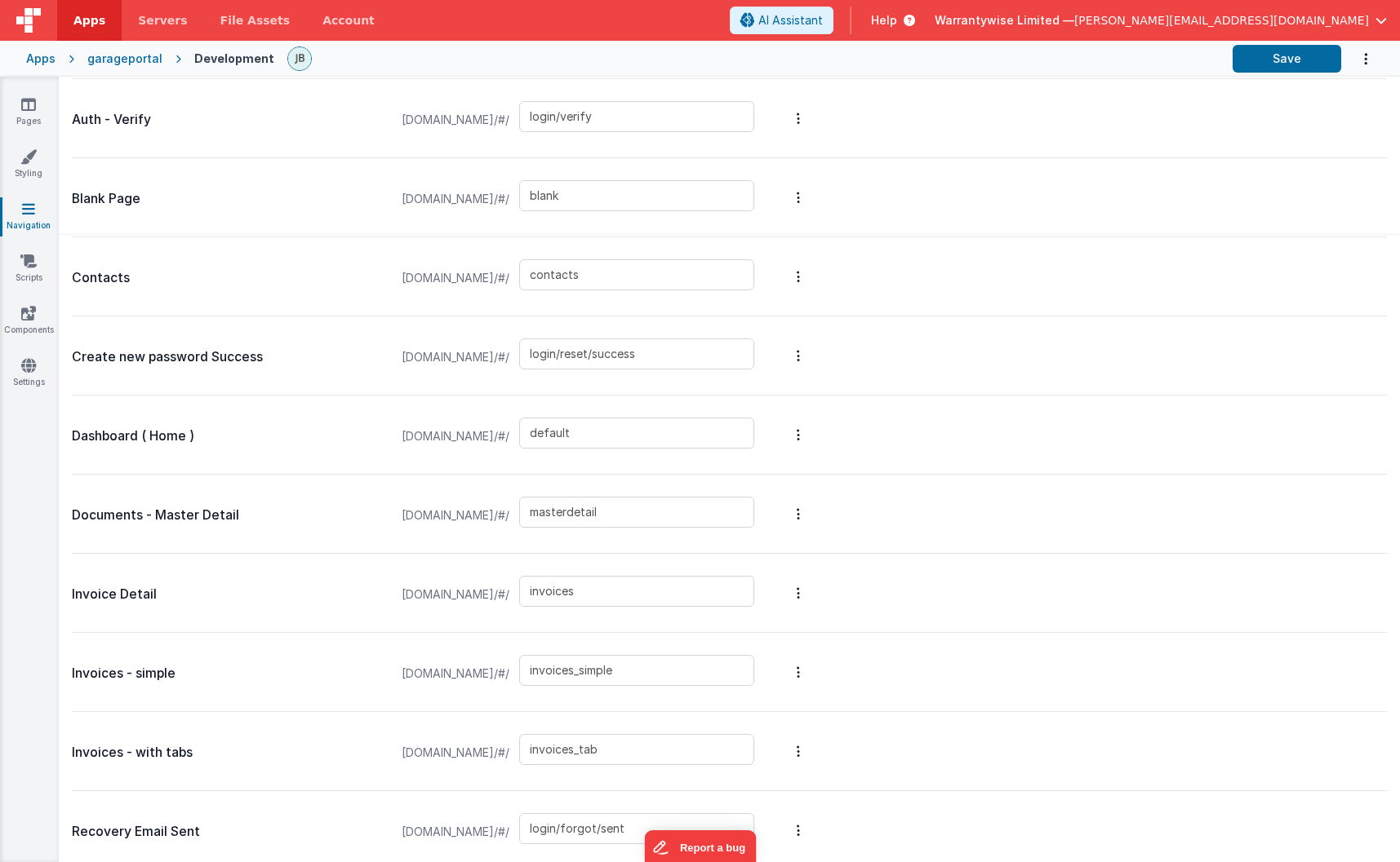
scroll to position [758, 0]
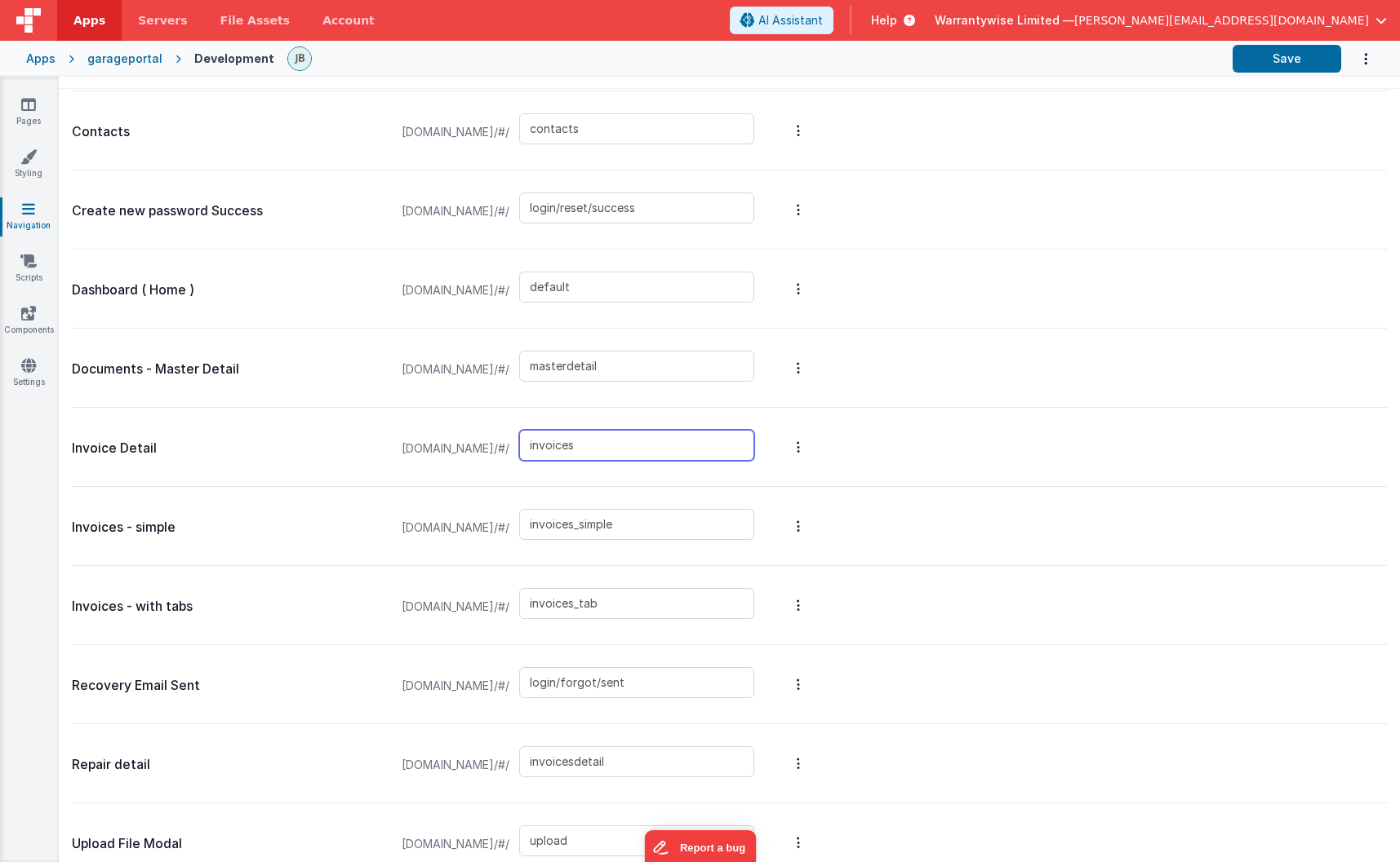
drag, startPoint x: 664, startPoint y: 452, endPoint x: 566, endPoint y: 433, distance: 99.8
click at [566, 433] on div "garageportal.clientportal.cloud/#/ invoices" at bounding box center [578, 449] width 372 height 62
type input "repairs"
click at [507, 426] on span "[DOMAIN_NAME]/#/" at bounding box center [456, 449] width 127 height 62
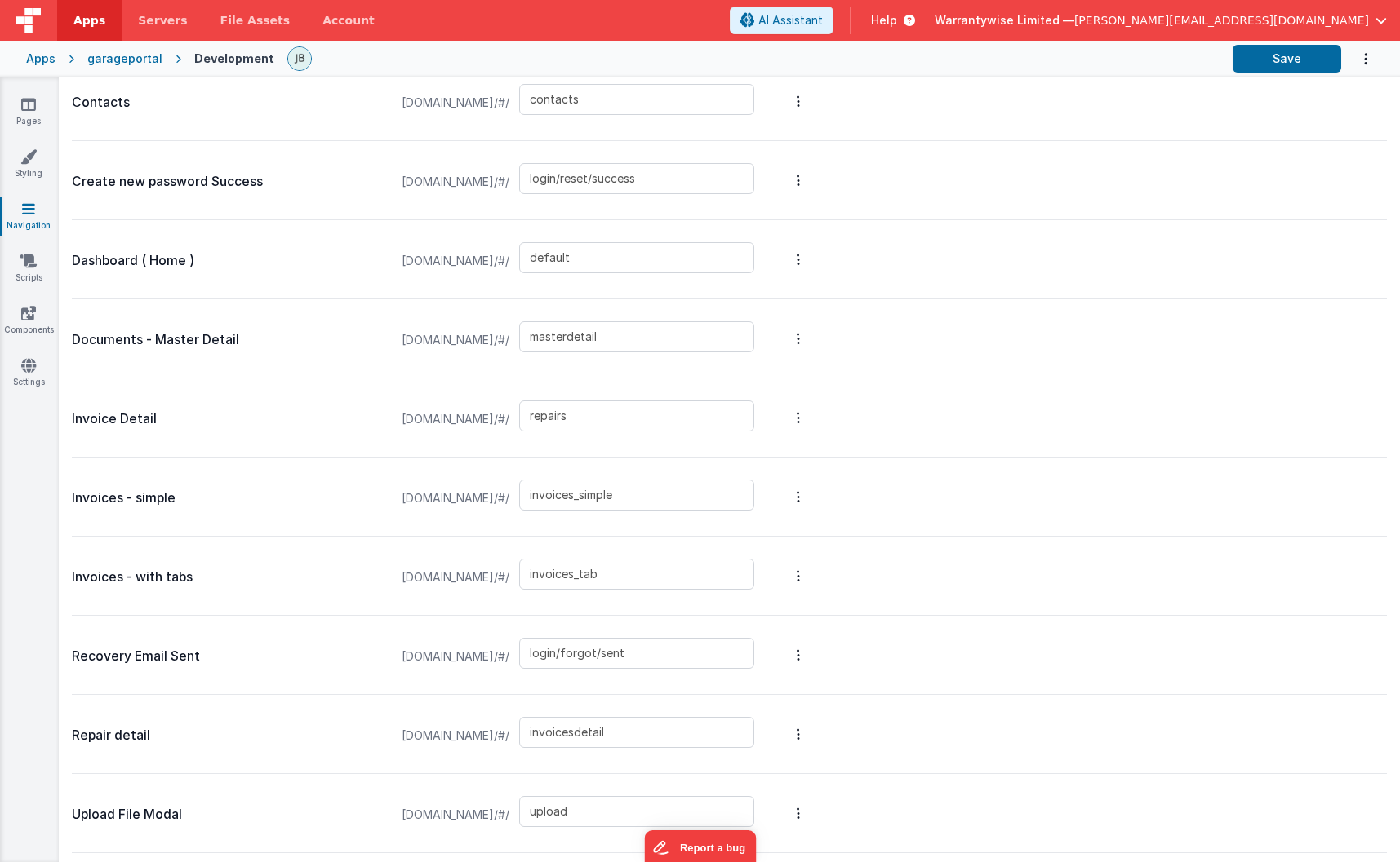
scroll to position [792, 0]
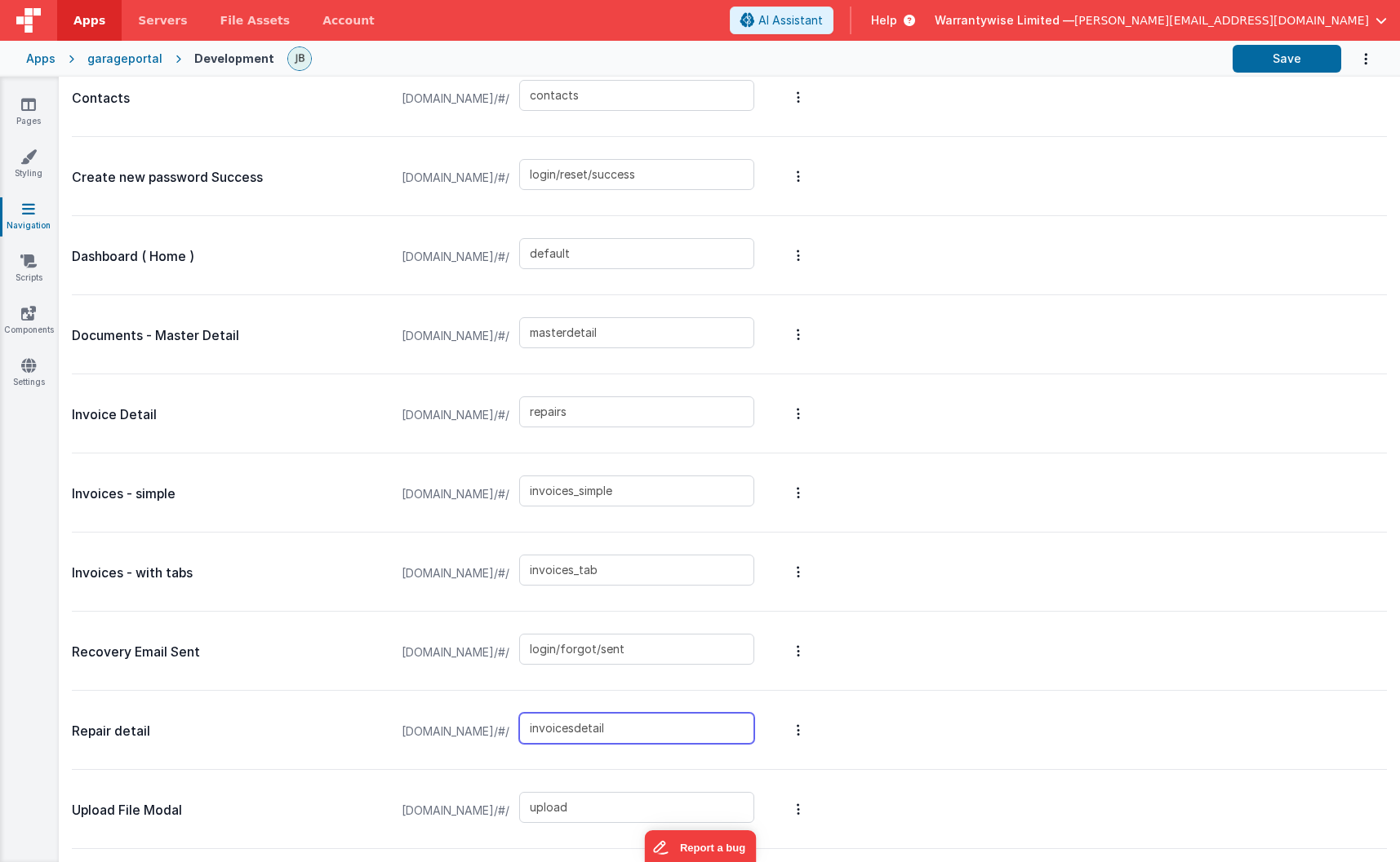
drag, startPoint x: 648, startPoint y: 728, endPoint x: 570, endPoint y: 726, distance: 78.0
click at [570, 726] on div "garageportal.clientportal.cloud/#/ invoicesdetail" at bounding box center [578, 732] width 372 height 62
click at [489, 703] on span "[DOMAIN_NAME]/#/" at bounding box center [456, 732] width 127 height 62
click at [83, 726] on p "Repair detail" at bounding box center [228, 732] width 313 height 23
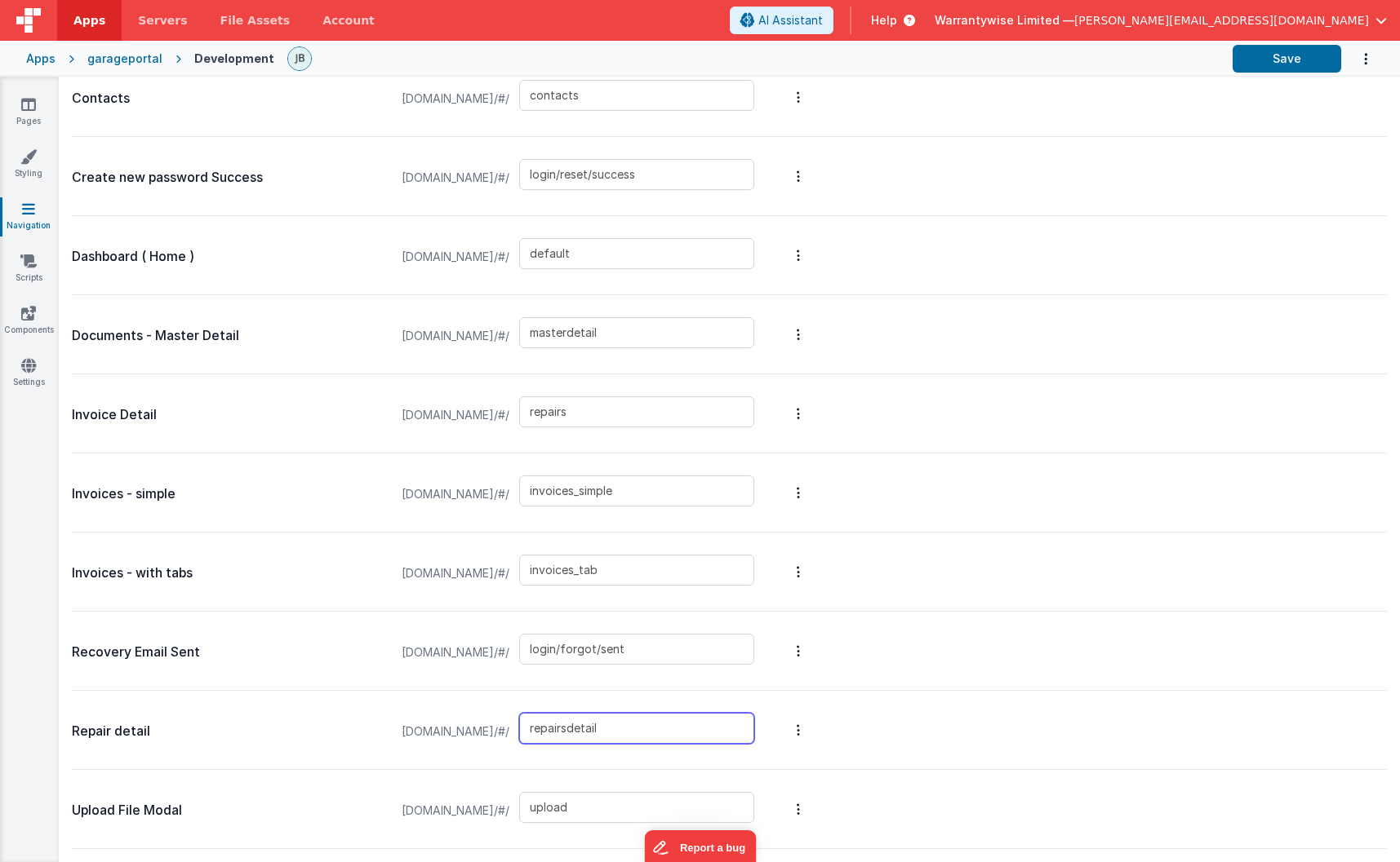
click at [642, 720] on input "repairsdetail" at bounding box center [637, 728] width 235 height 31
type input "repairdetail"
click at [296, 725] on p "Repair detail" at bounding box center [228, 732] width 313 height 23
click at [1276, 55] on button "Save" at bounding box center [1286, 59] width 109 height 28
click at [30, 105] on icon at bounding box center [28, 104] width 14 height 16
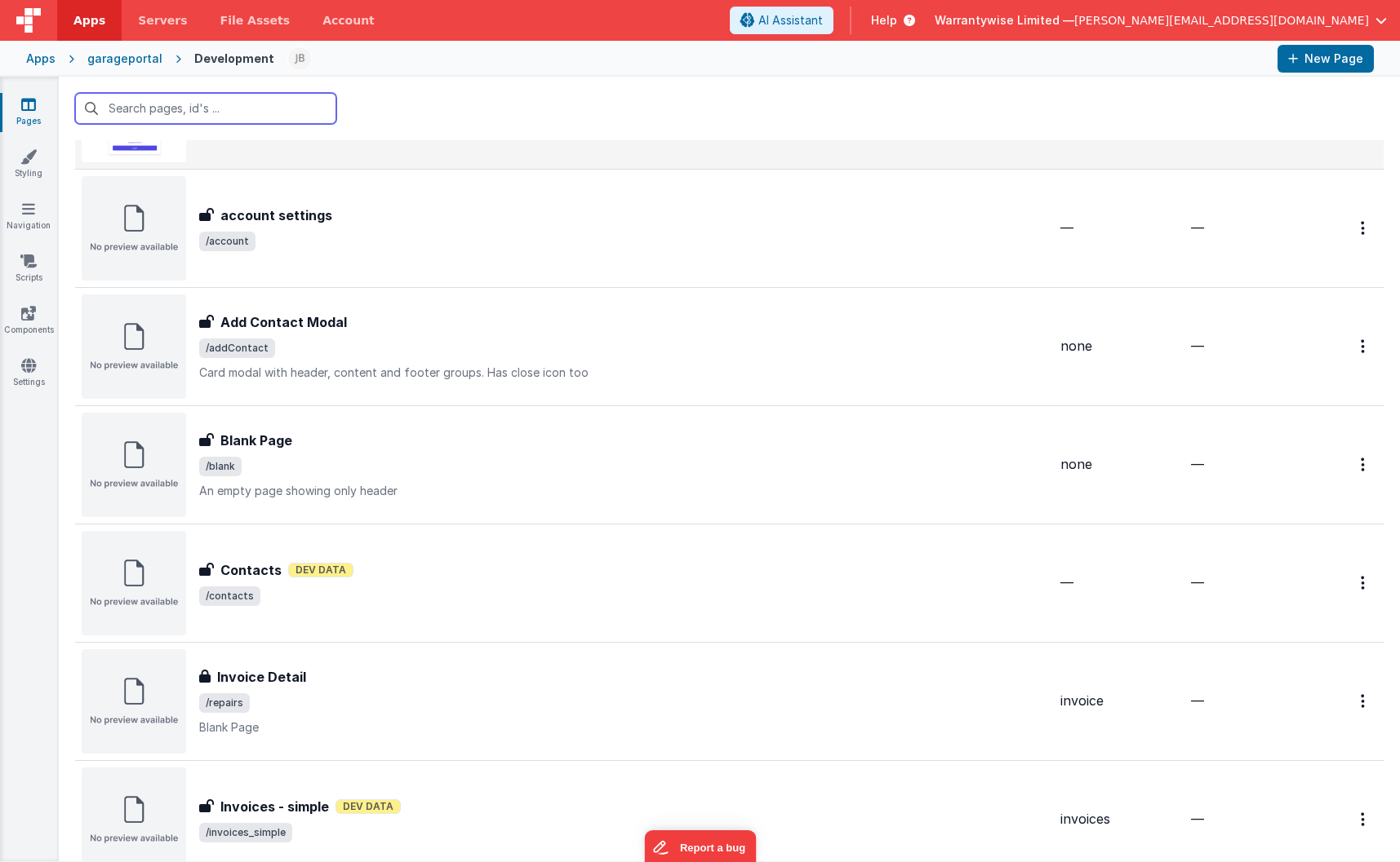
scroll to position [240, 0]
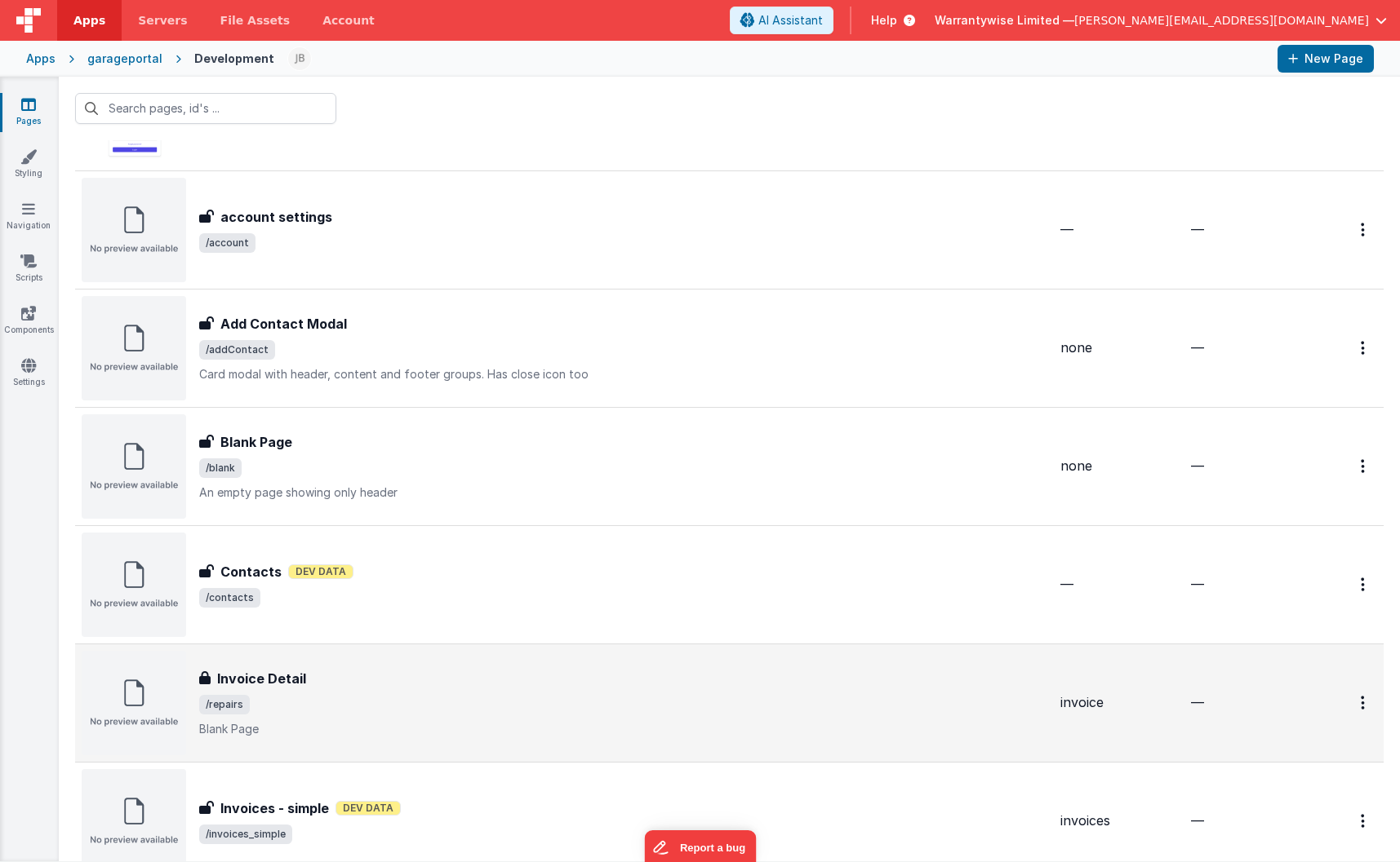
click at [379, 707] on span "/repairs" at bounding box center [623, 705] width 848 height 19
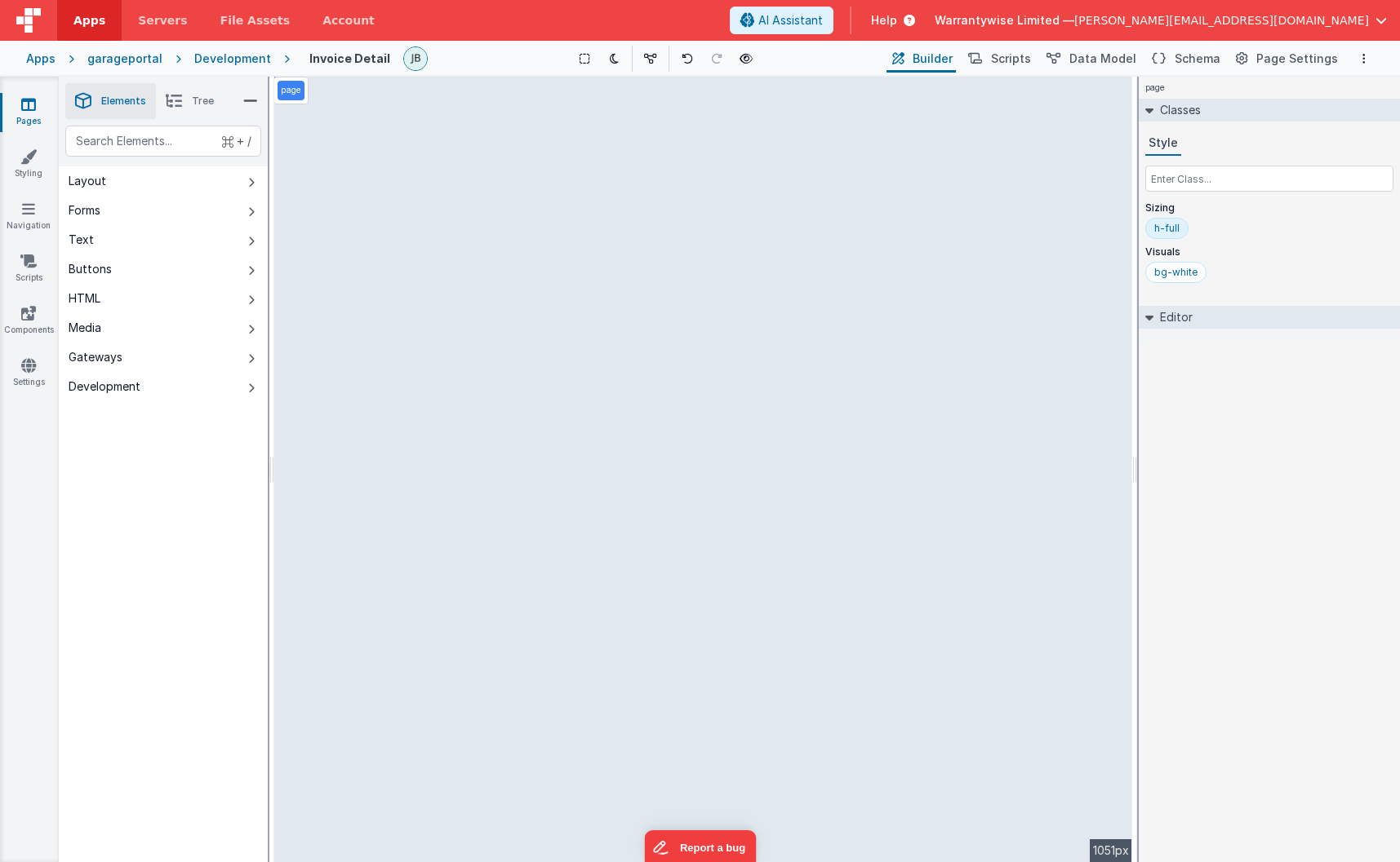
click at [333, 61] on h4 "Invoice Detail" at bounding box center [350, 58] width 81 height 13
click at [334, 58] on h4 "Invoice Detail" at bounding box center [350, 58] width 81 height 13
click at [323, 56] on h4 "Invoice Detail" at bounding box center [350, 58] width 81 height 13
click at [360, 60] on h4 "Invoice Detail" at bounding box center [350, 58] width 81 height 13
click at [344, 60] on h4 "Invoice Detail" at bounding box center [350, 58] width 81 height 13
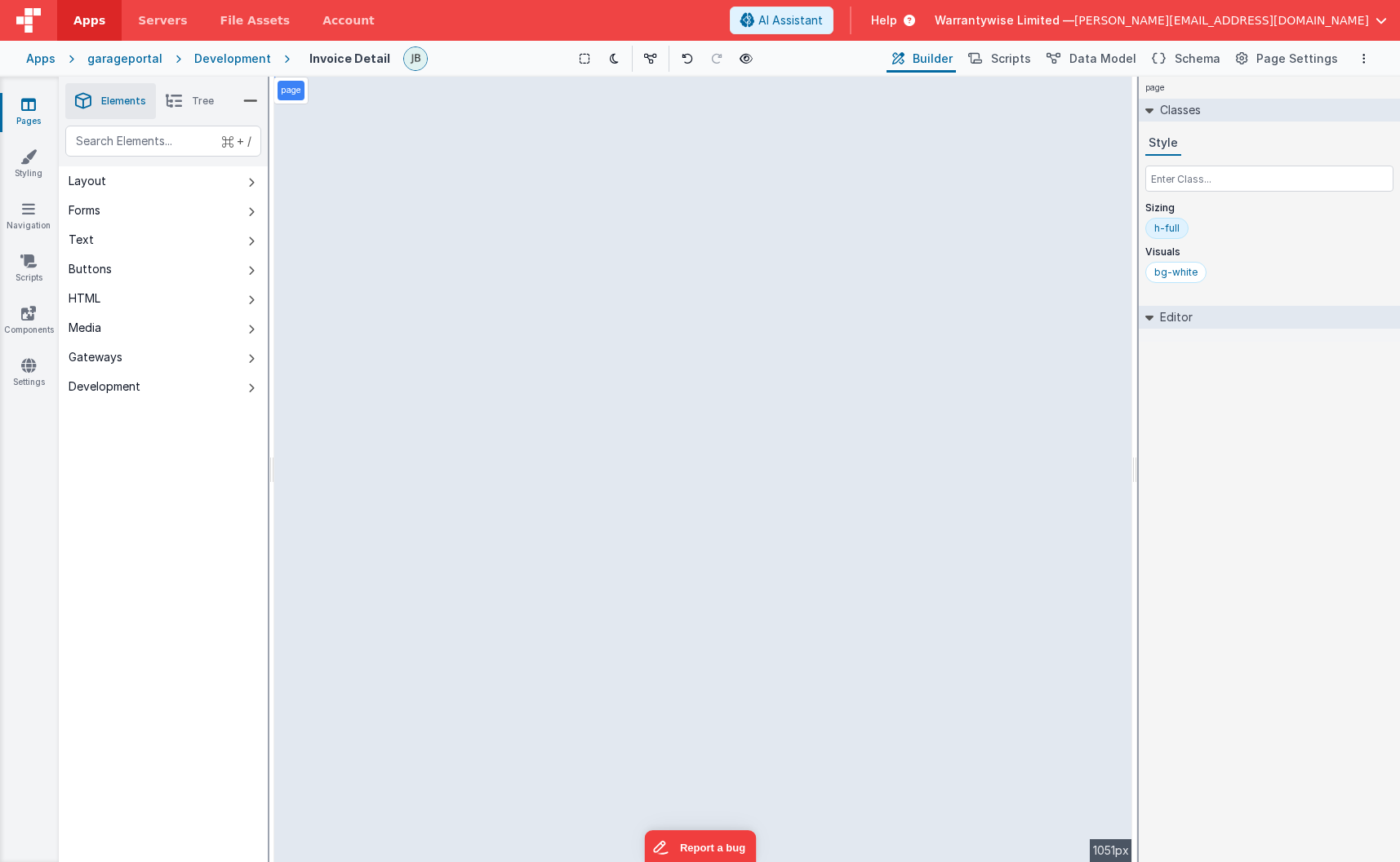
click at [354, 60] on h4 "Invoice Detail" at bounding box center [350, 58] width 81 height 13
click at [1265, 60] on span "Page Settings" at bounding box center [1297, 59] width 82 height 16
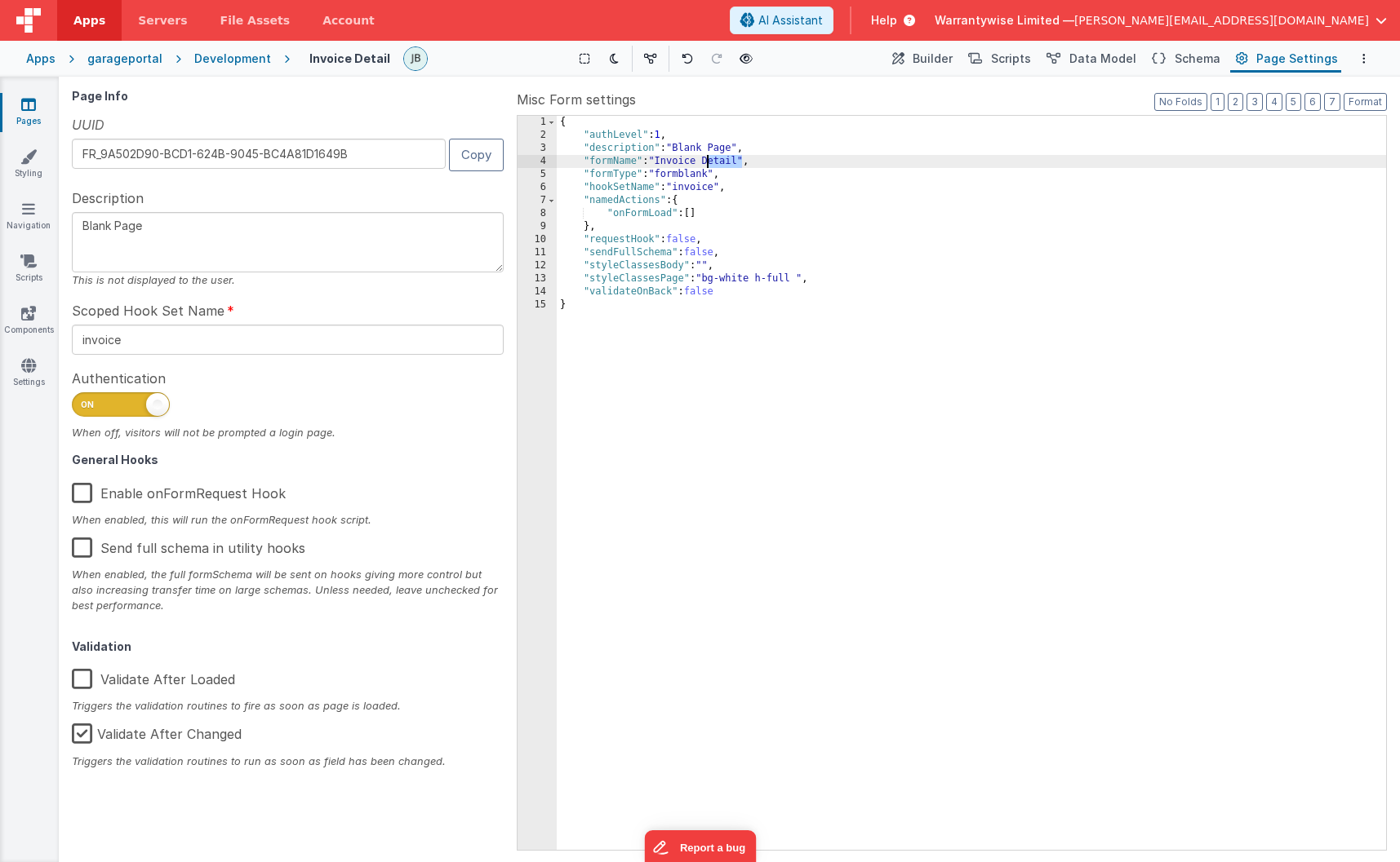
drag, startPoint x: 742, startPoint y: 163, endPoint x: 707, endPoint y: 162, distance: 35.0
click at [707, 162] on div "{ "authLevel" : 1 , "description" : "Blank Page" , "formName" : "Invoice Detail…" at bounding box center [971, 495] width 830 height 760
click at [659, 161] on div "{ "authLevel" : 1 , "description" : "Blank Page" , "formName" : "Invoice Detail…" at bounding box center [971, 495] width 830 height 760
click at [667, 159] on div "{ "authLevel" : 1 , "description" : "Blank Page" , "formName" : "Invoice Detail…" at bounding box center [971, 495] width 830 height 760
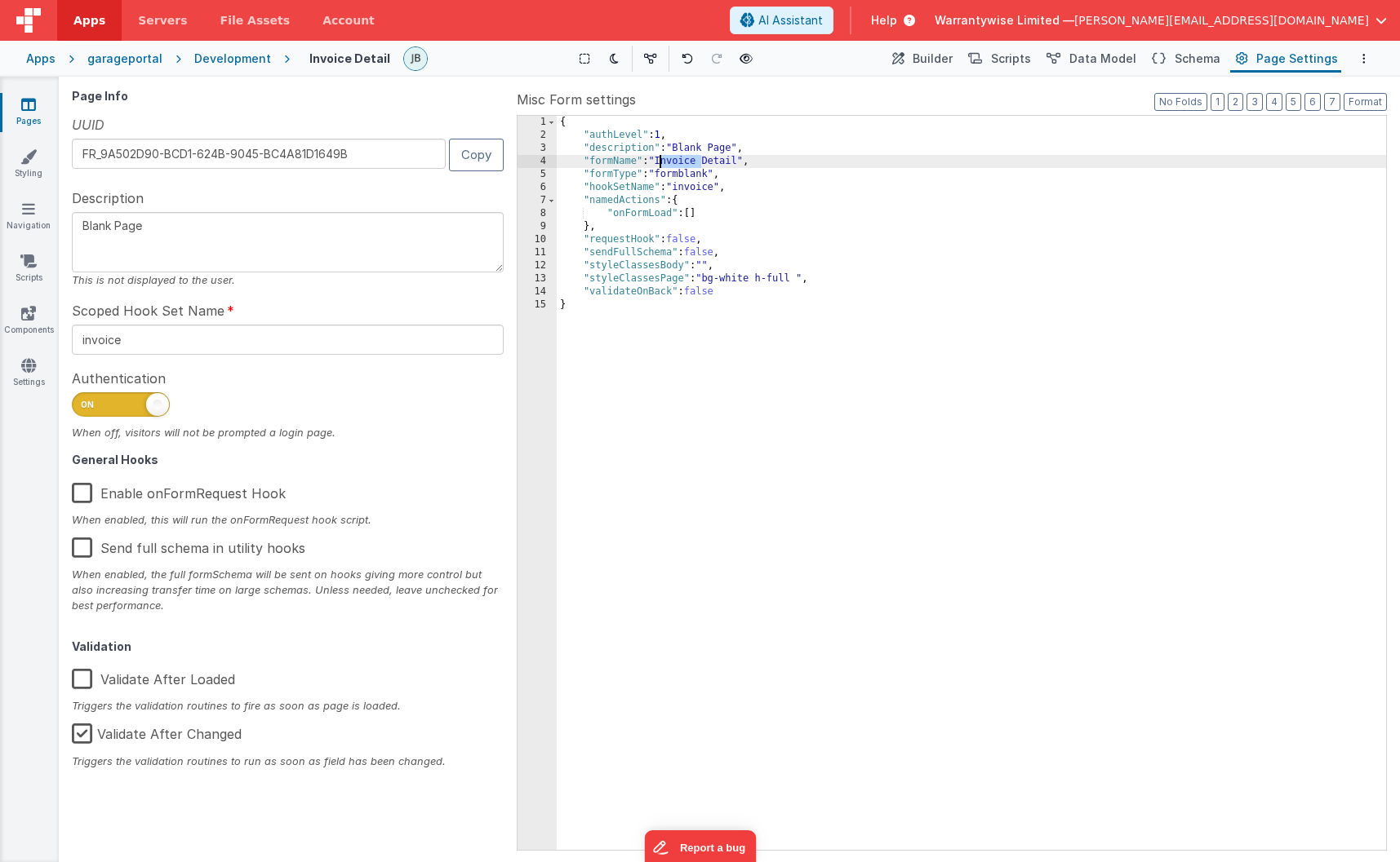
click at [667, 159] on div "{ "authLevel" : 1 , "description" : "Blank Page" , "formName" : "Invoice Detail…" at bounding box center [971, 495] width 830 height 760
click at [725, 160] on div "{ "authLevel" : 1 , "description" : "Blank Page" , "formName" : "Repairs Detail…" at bounding box center [971, 495] width 830 height 760
click at [1276, 61] on icon "Options" at bounding box center [1363, 59] width 3 height 12
click at [1194, 83] on link "Save cmd + s" at bounding box center [1282, 91] width 181 height 29
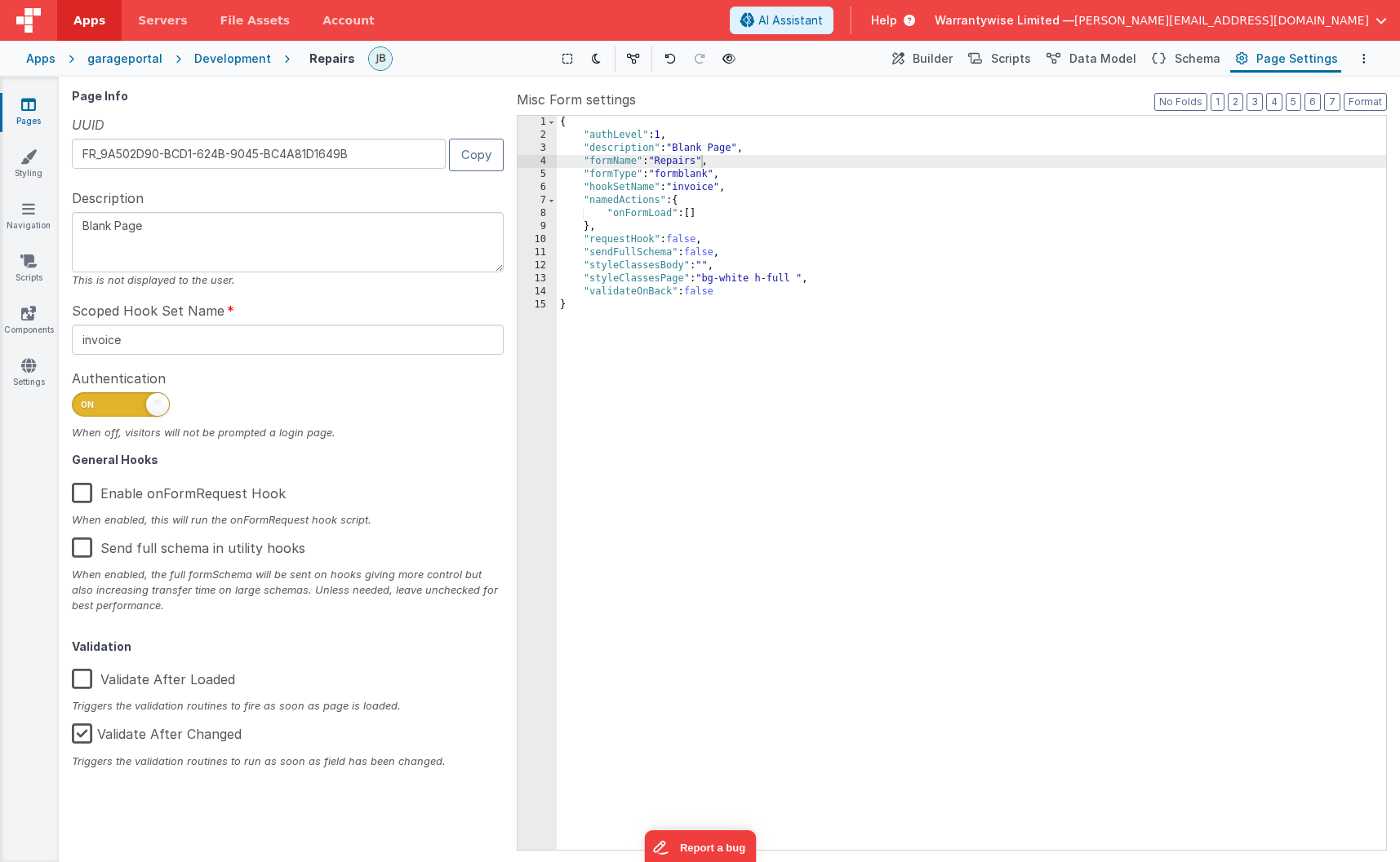
click at [388, 108] on div "Page Info UUID FR_9A502D90-BCD1-624B-9045-BC4A81D1649B Copy Description Blank P…" at bounding box center [291, 469] width 438 height 760
click at [23, 106] on icon at bounding box center [28, 104] width 14 height 16
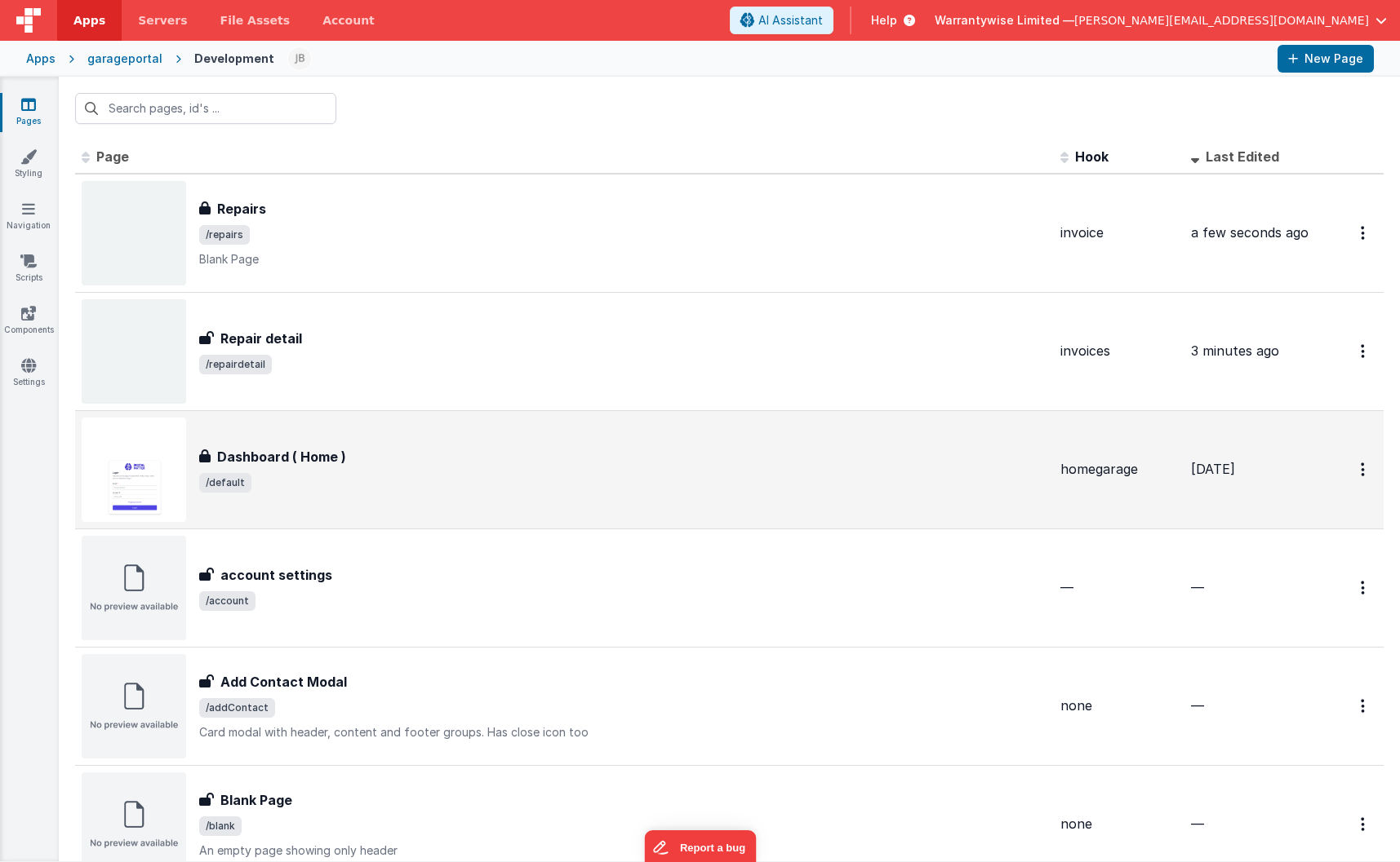
click at [525, 440] on div "Dashboard ( Home ) Dashboard ( Home ) /default" at bounding box center [565, 470] width 965 height 104
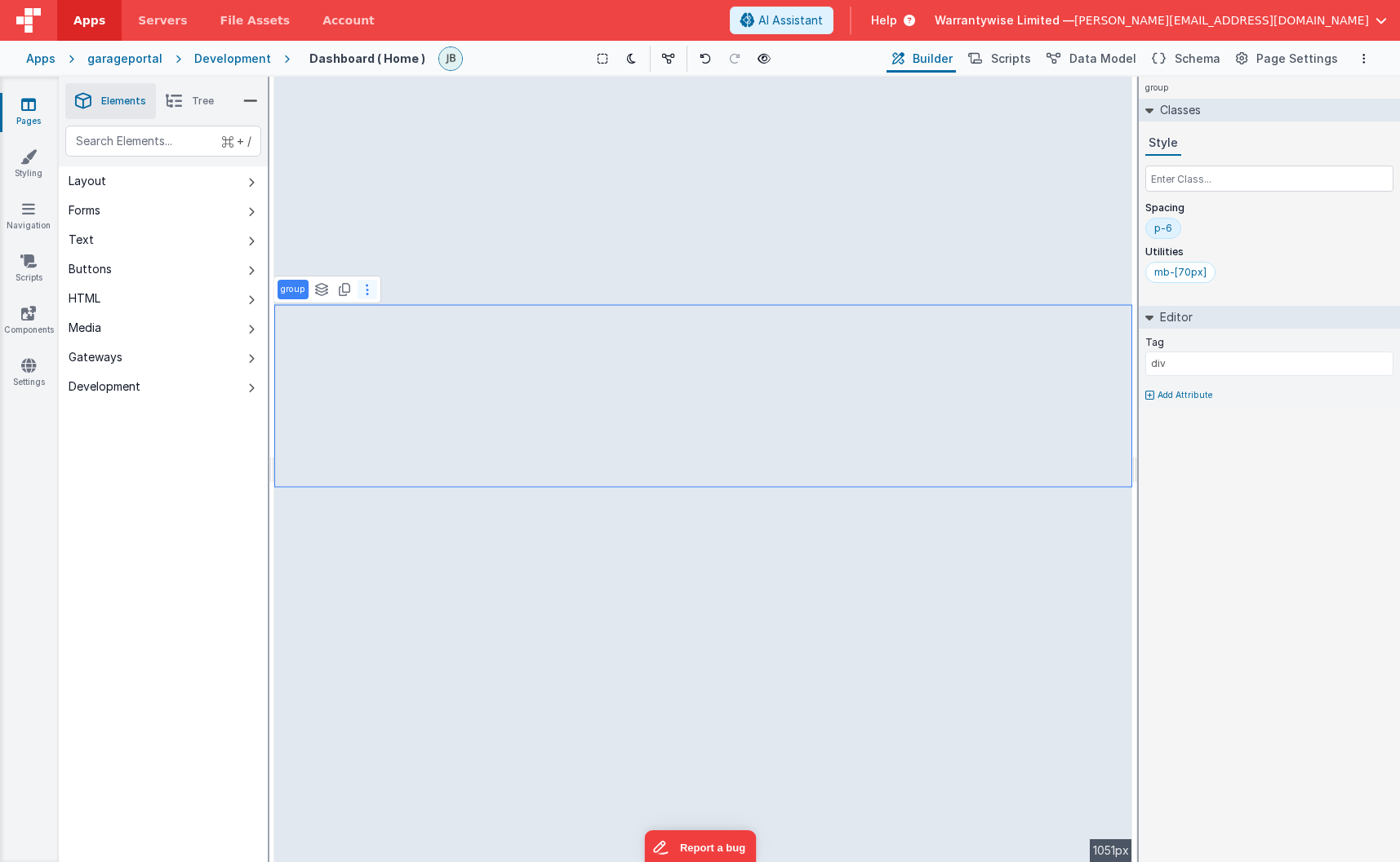
click at [369, 289] on button at bounding box center [367, 290] width 19 height 19
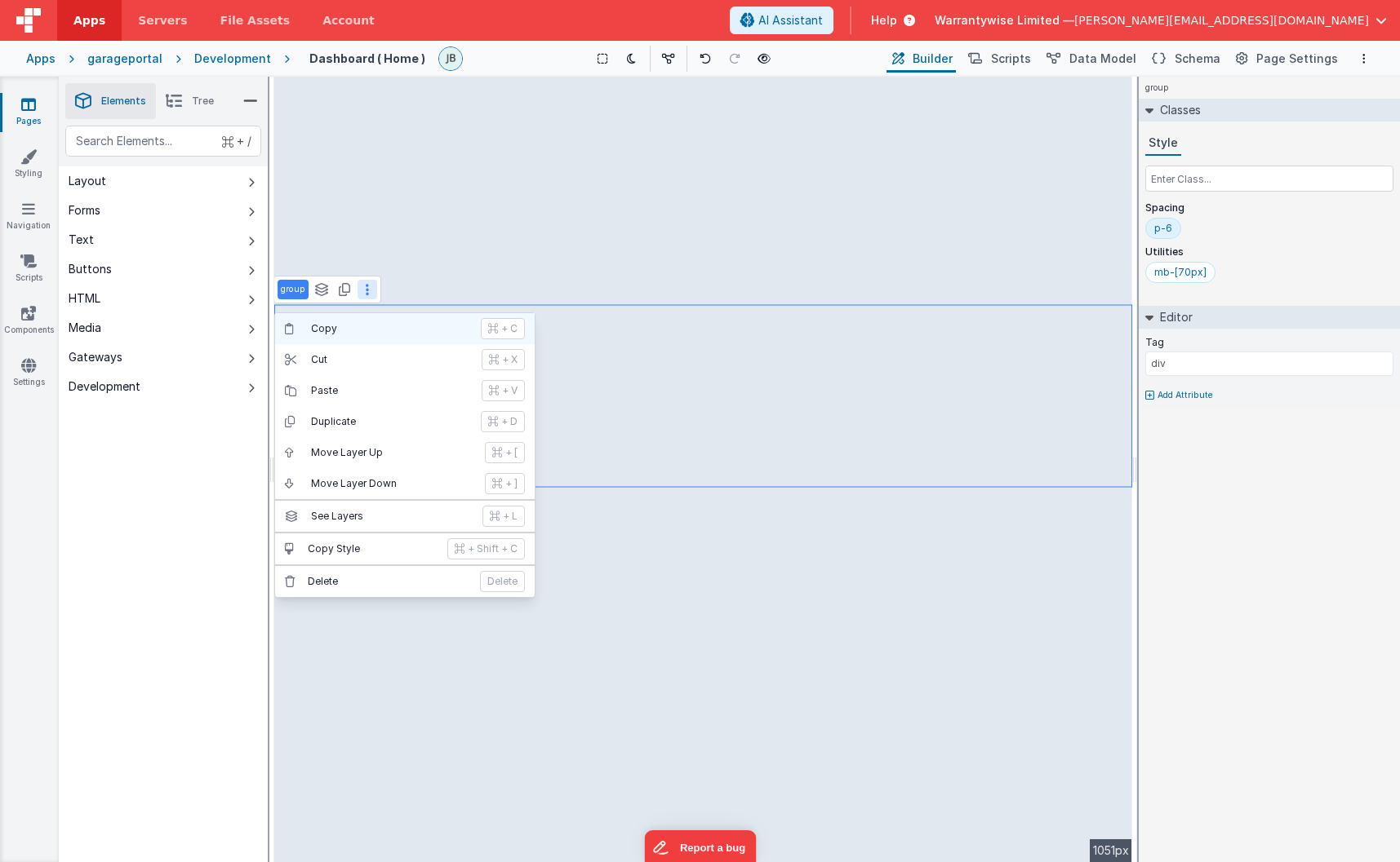
click at [350, 328] on p "Copy" at bounding box center [391, 329] width 160 height 13
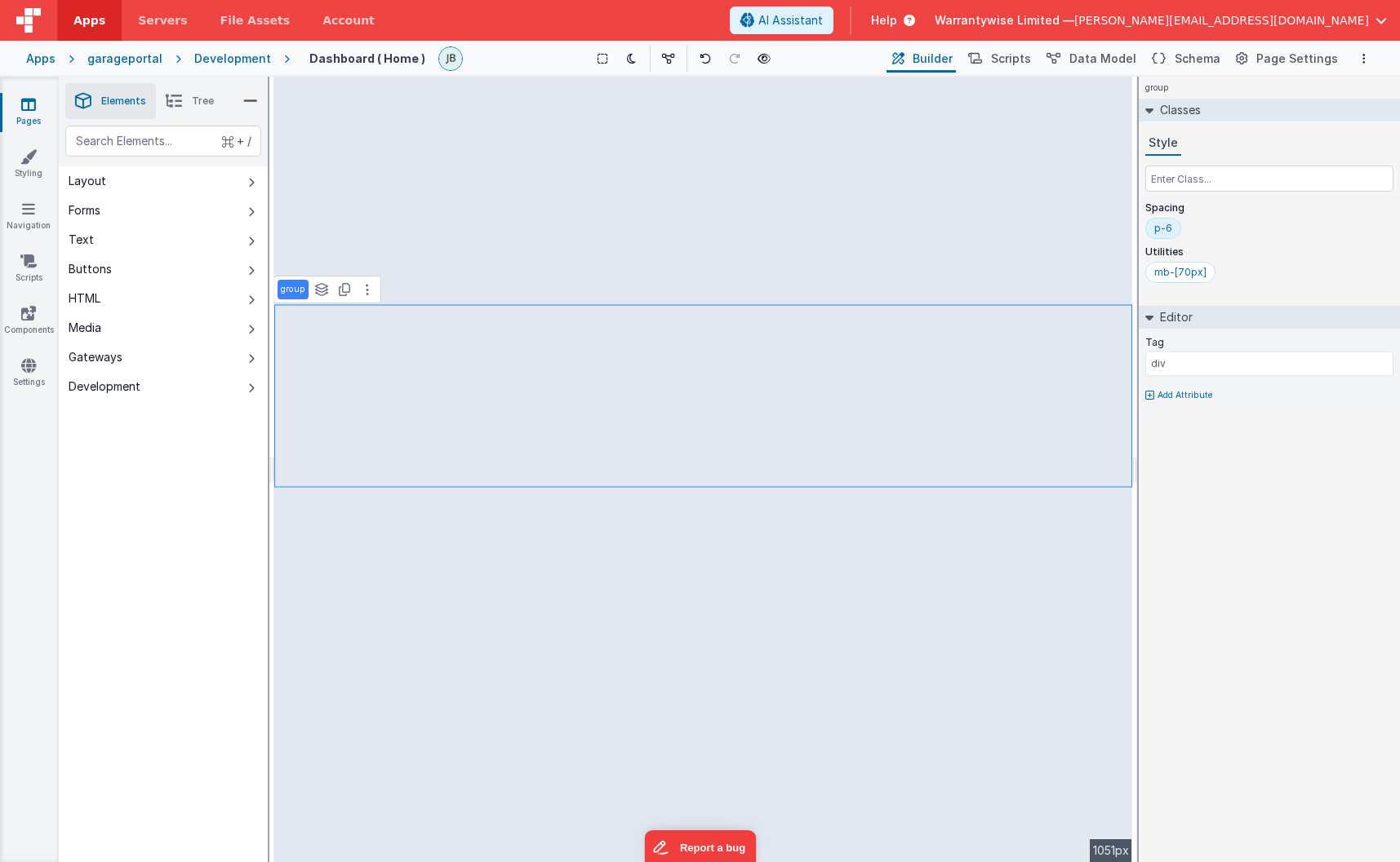
click at [32, 115] on link "Pages" at bounding box center [28, 113] width 59 height 33
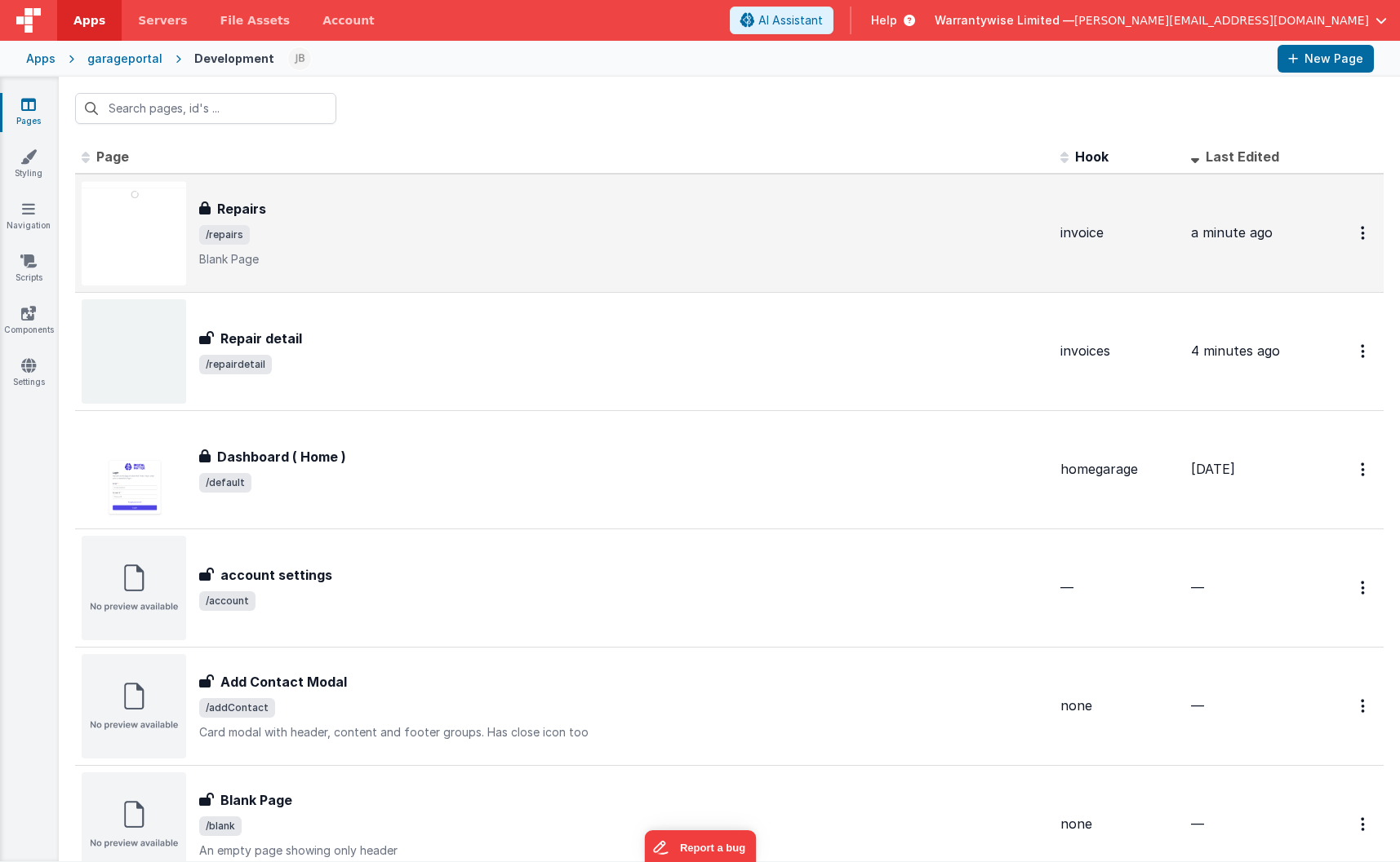
click at [355, 242] on span "/repairs" at bounding box center [623, 235] width 848 height 19
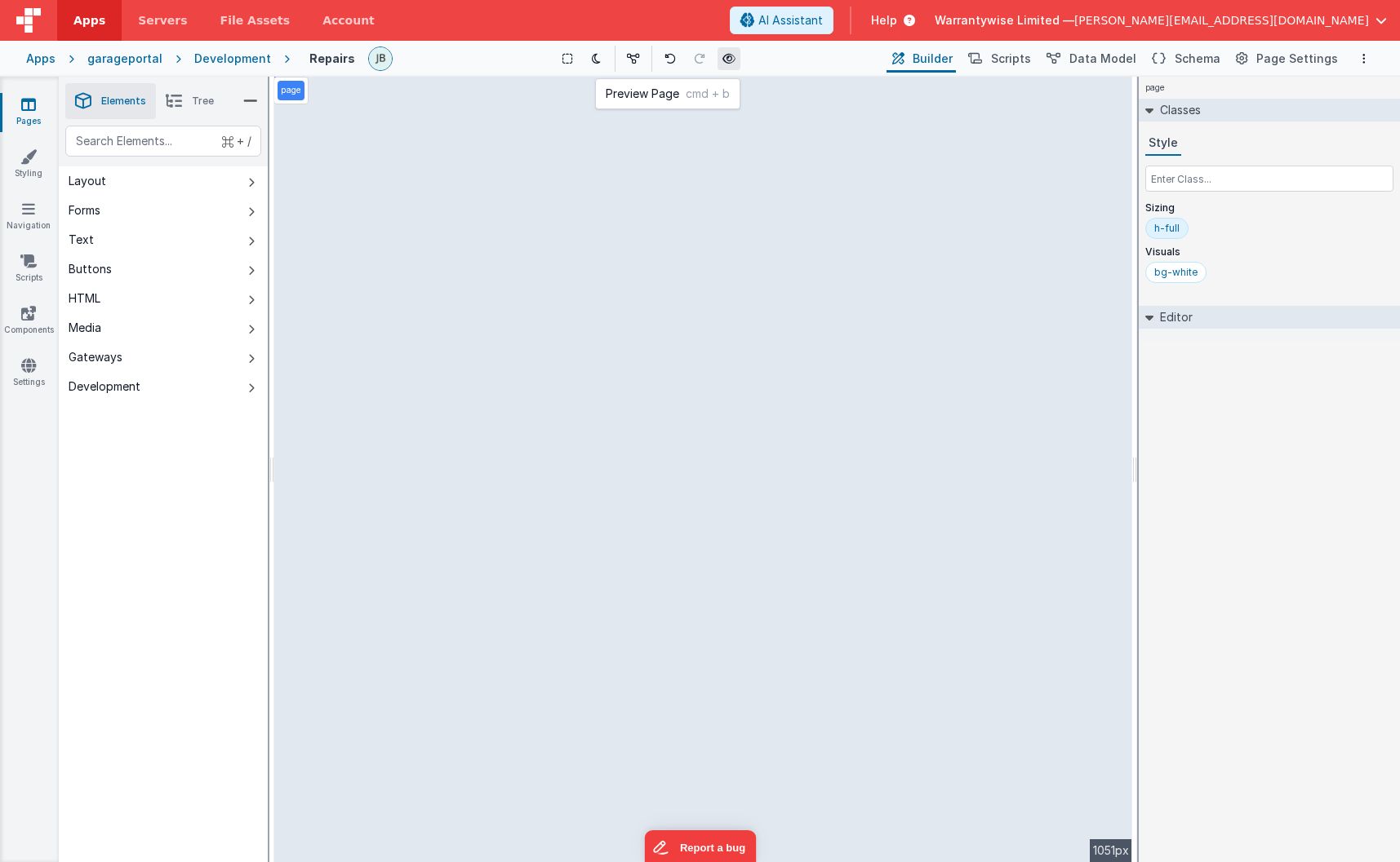
click at [728, 51] on button at bounding box center [729, 59] width 23 height 23
click at [38, 110] on link "Pages" at bounding box center [28, 113] width 59 height 33
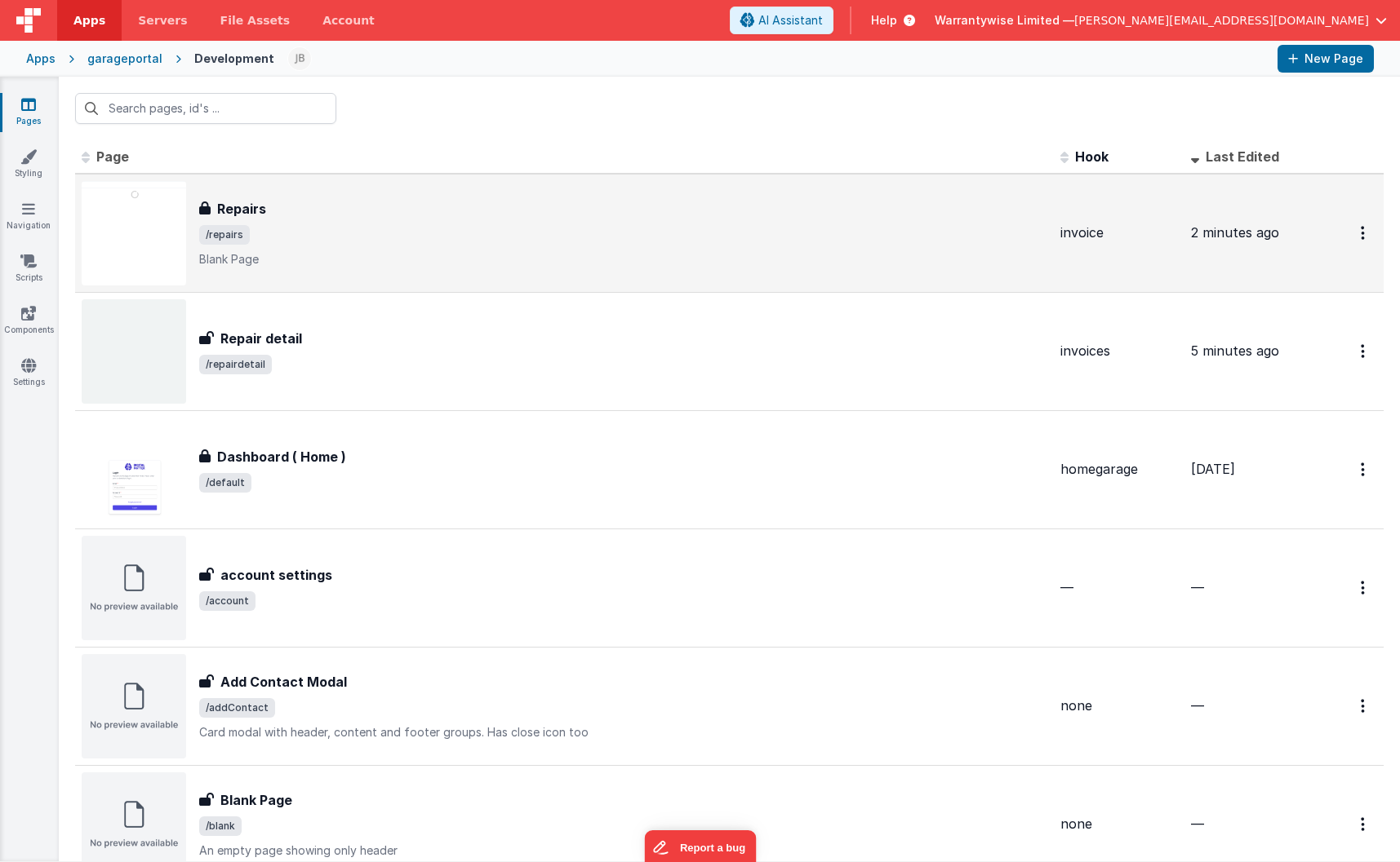
click at [356, 222] on div "Repairs Repairs /repairs Blank Page" at bounding box center [623, 233] width 848 height 68
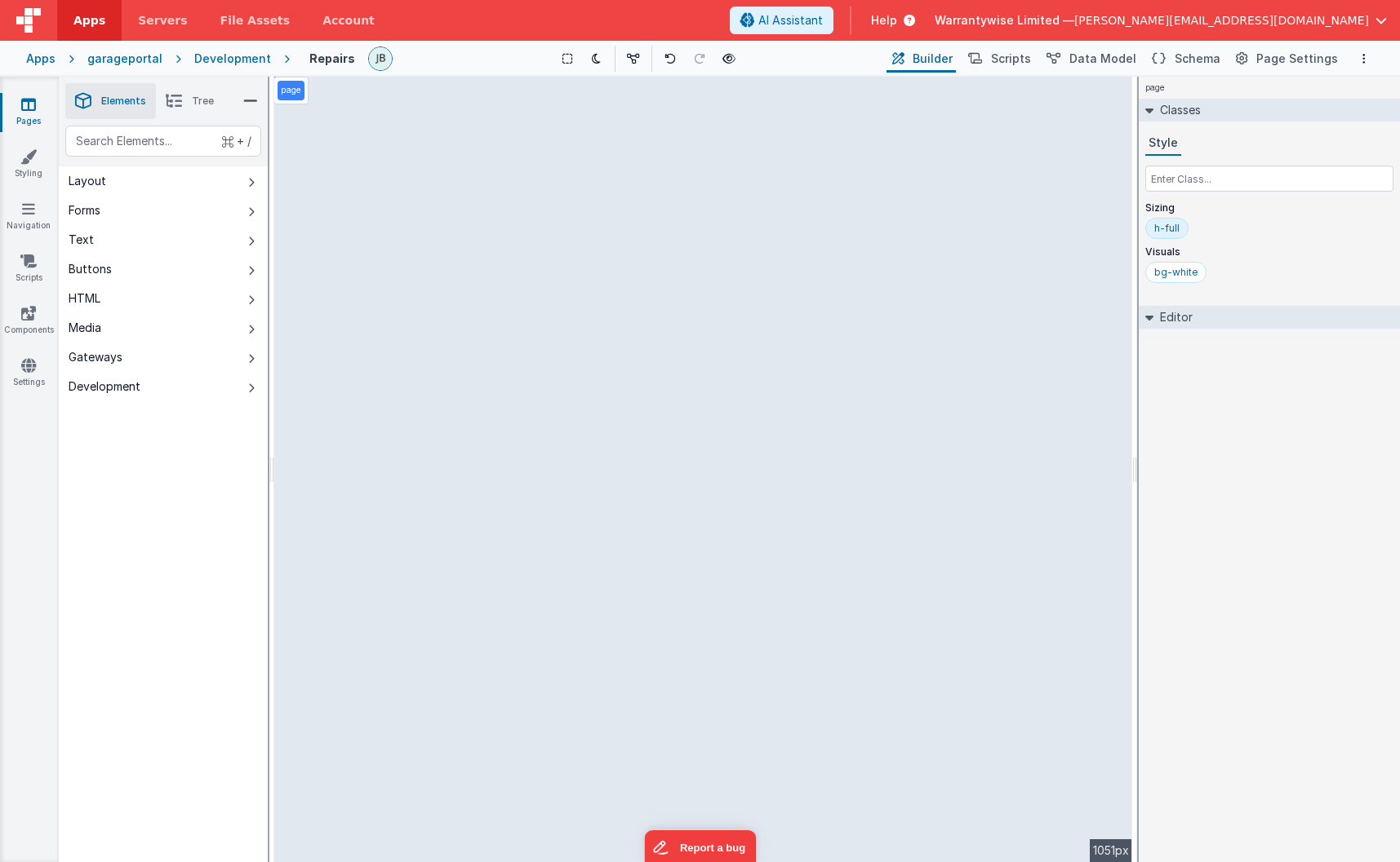
click at [29, 99] on icon at bounding box center [28, 104] width 14 height 16
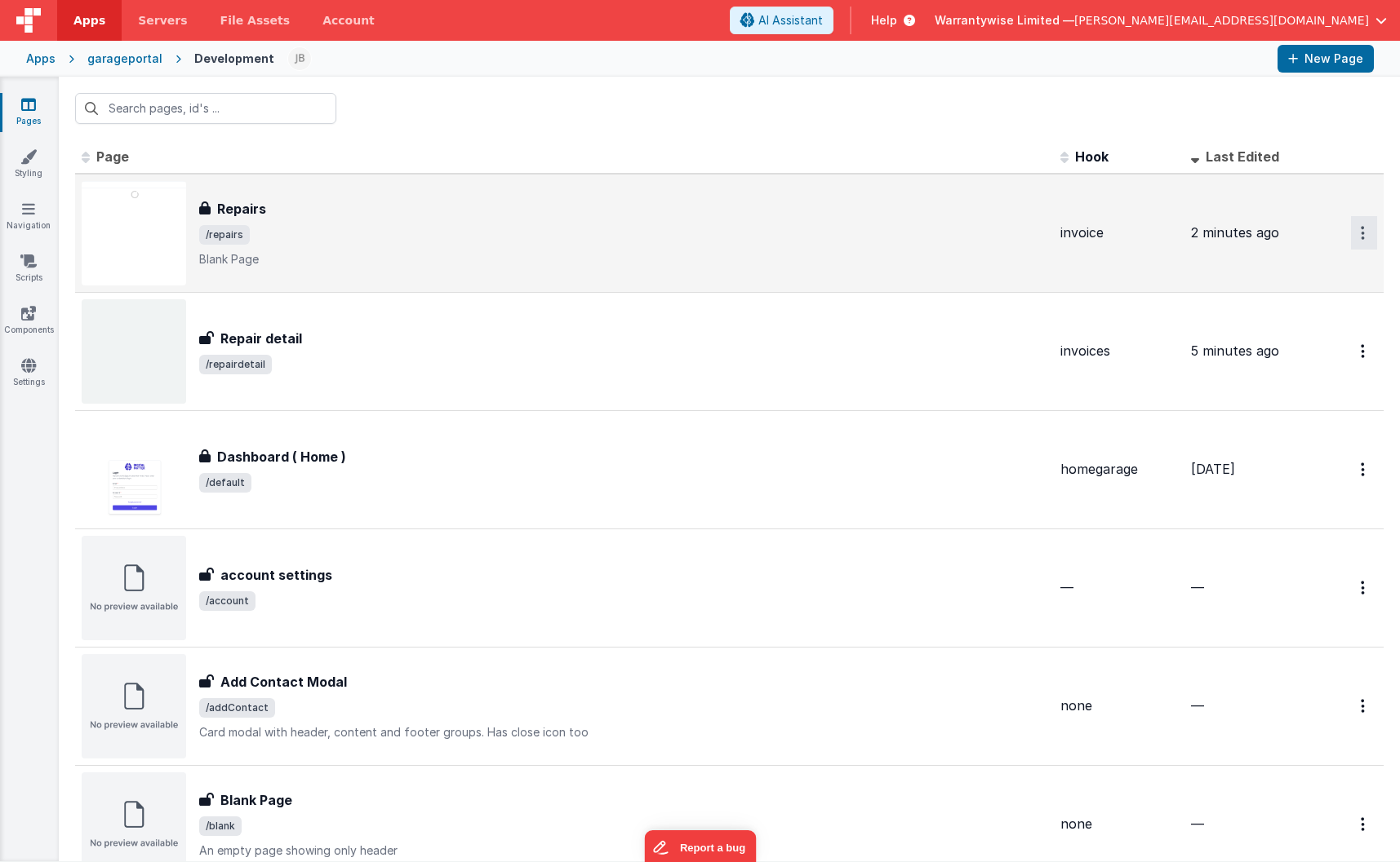
click at [1276, 232] on icon "Options" at bounding box center [1362, 233] width 4 height 13
click at [1276, 357] on link "Delete" at bounding box center [1305, 360] width 144 height 29
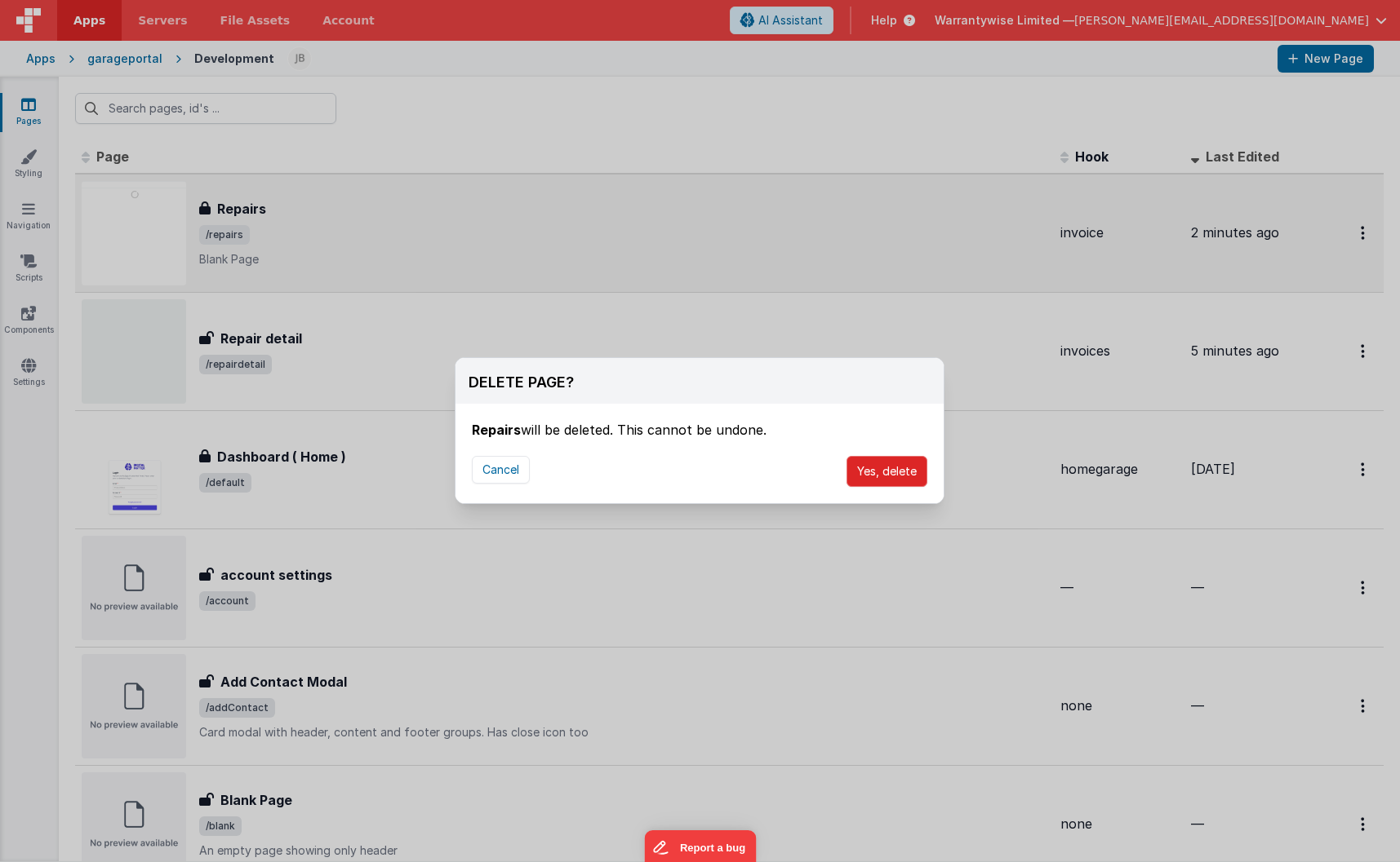
click at [891, 475] on button "Yes, delete" at bounding box center [886, 471] width 81 height 31
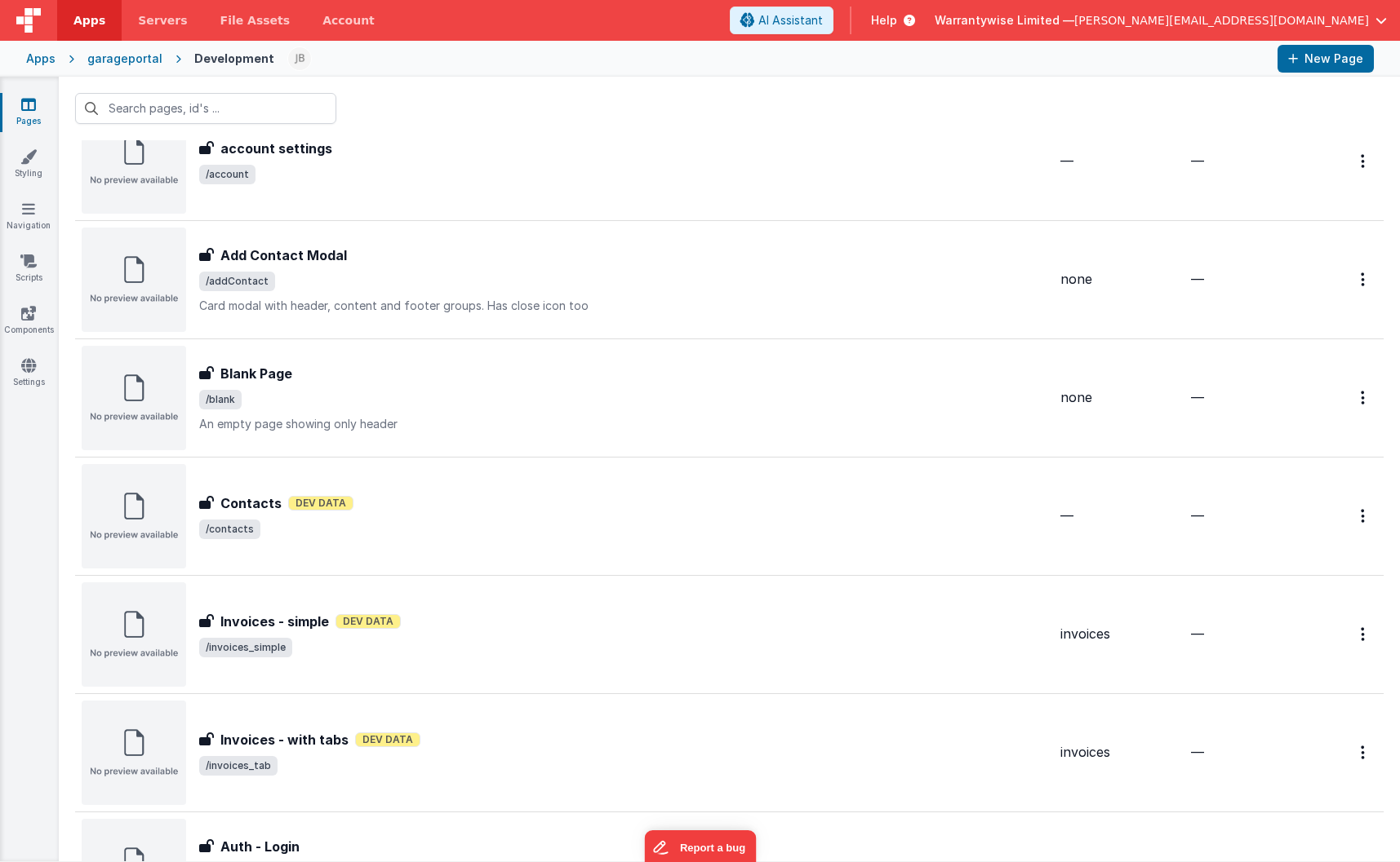
scroll to position [425, 0]
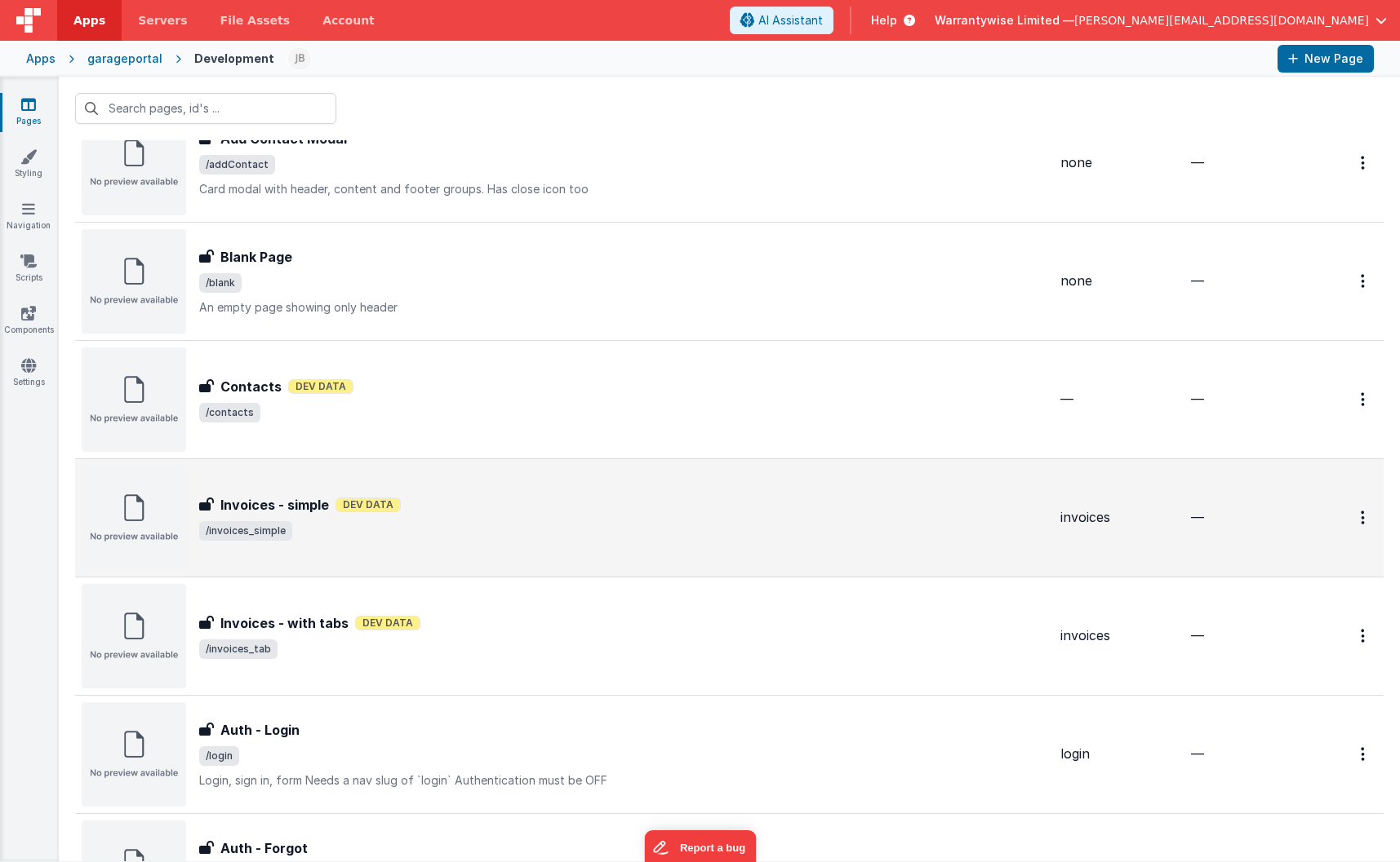
click at [562, 512] on div "Invoices - simple Dev Data" at bounding box center [623, 505] width 848 height 19
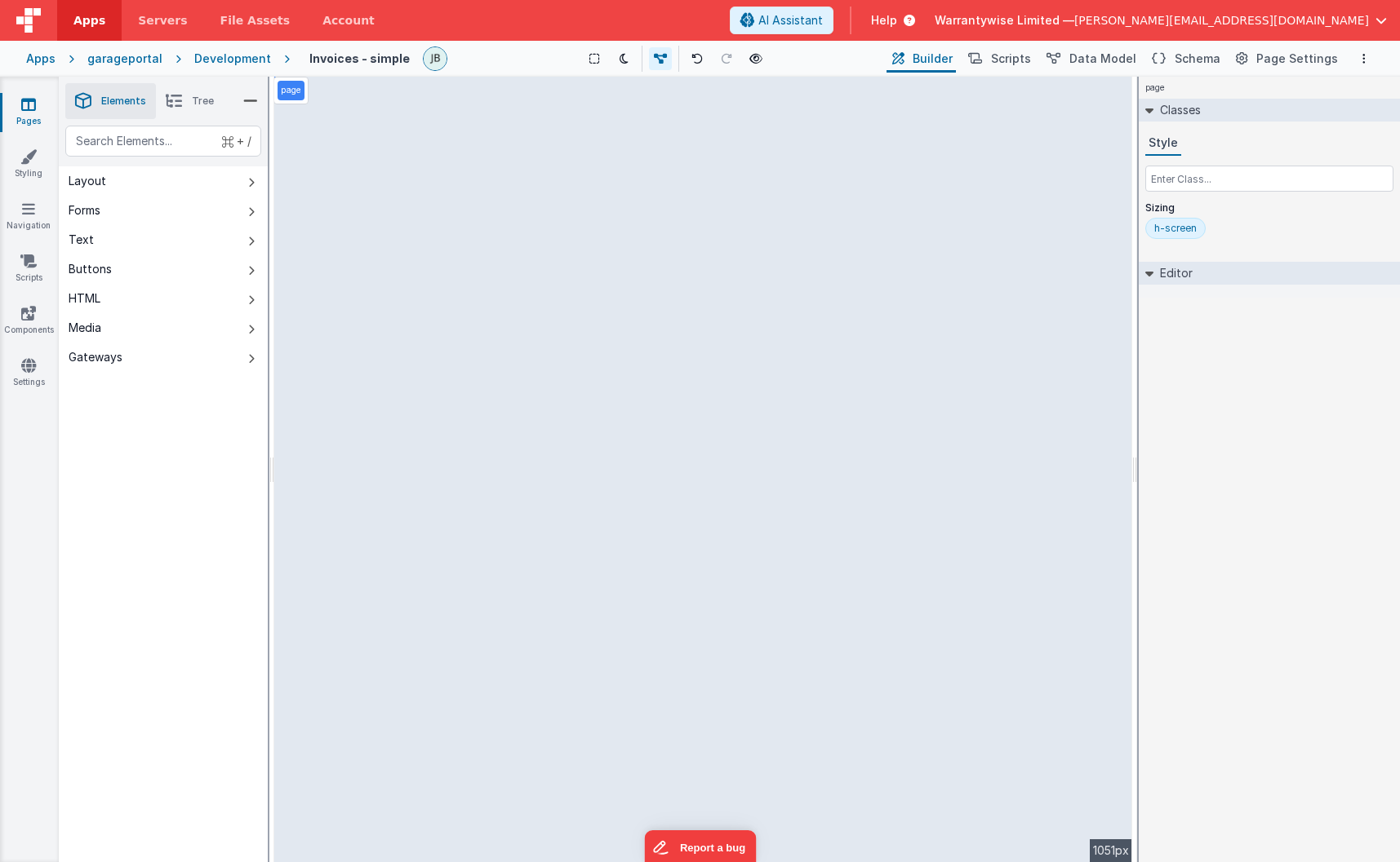
select select
select select "status"
select select "amount"
select select "date"
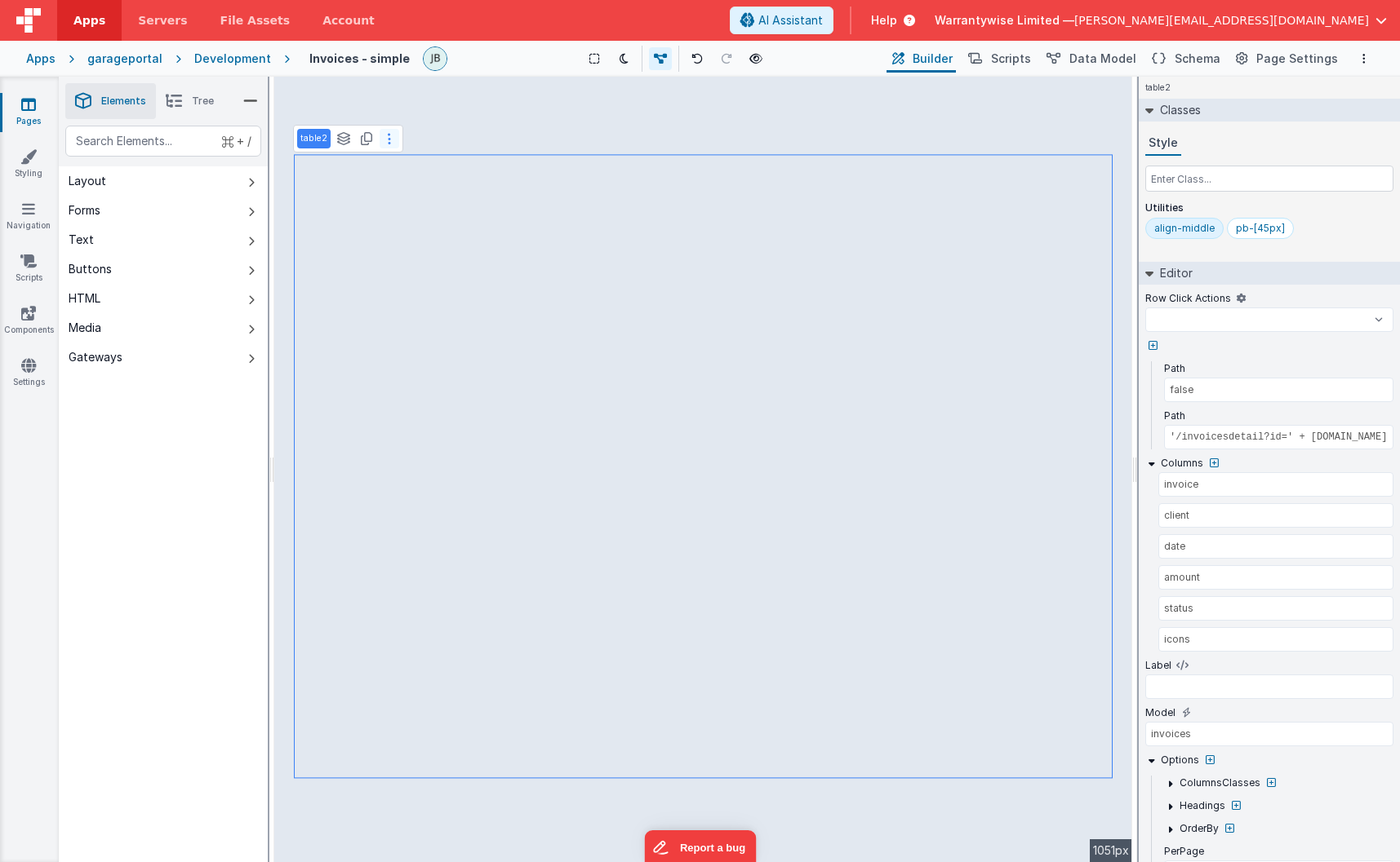
click at [384, 141] on button at bounding box center [389, 139] width 19 height 19
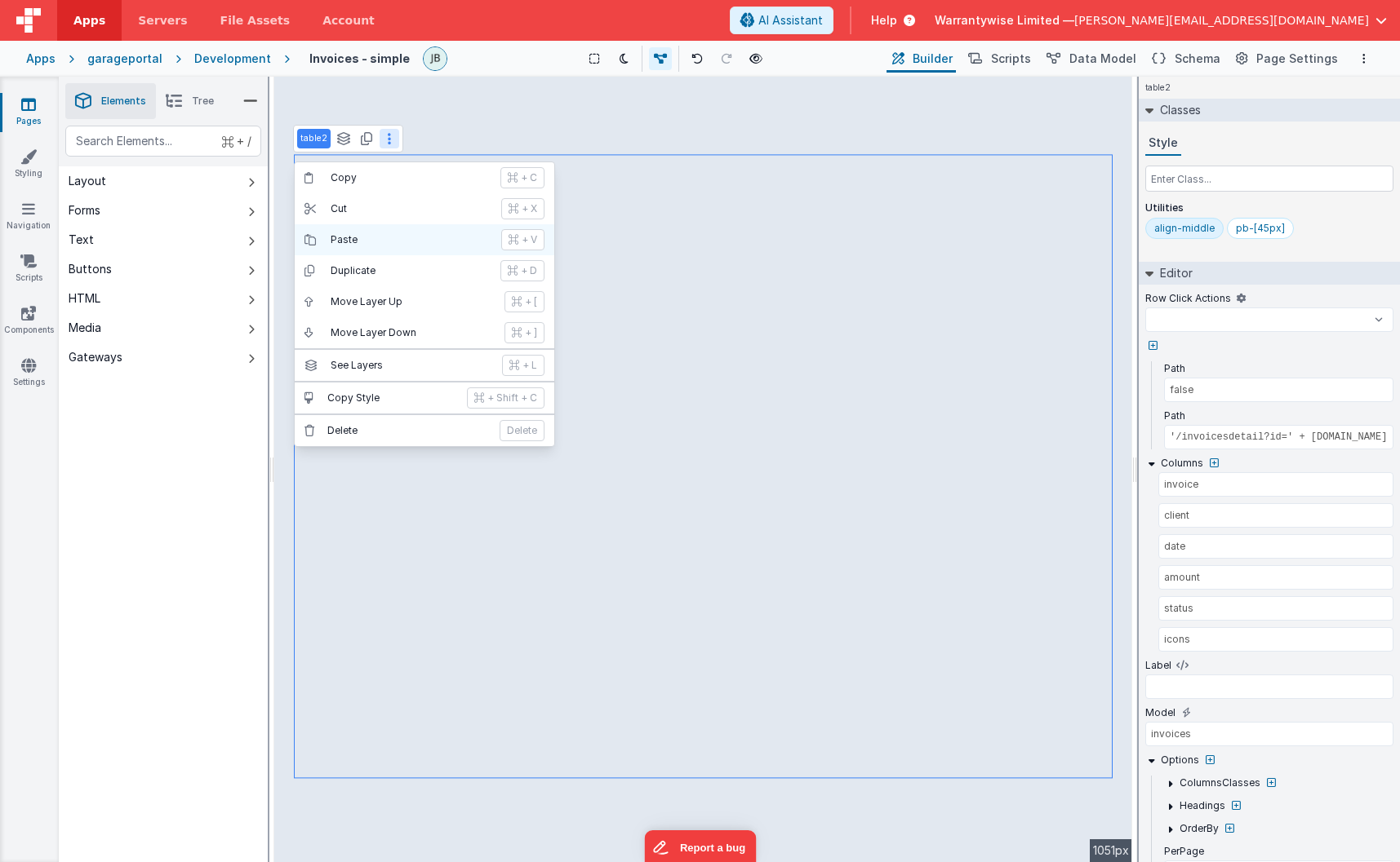
click at [401, 240] on p "Paste" at bounding box center [410, 240] width 161 height 13
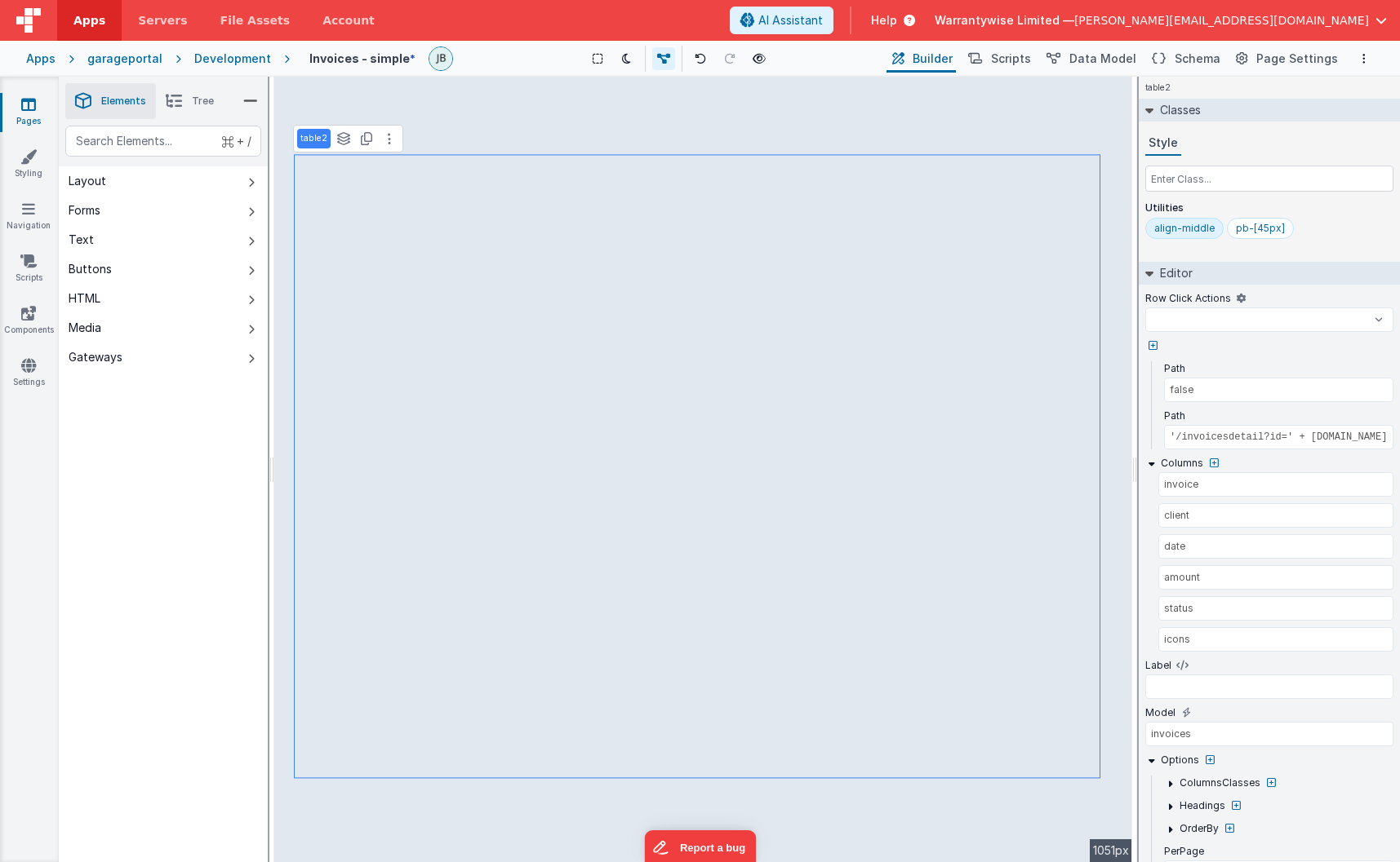
select select
click at [387, 142] on icon at bounding box center [388, 139] width 3 height 13
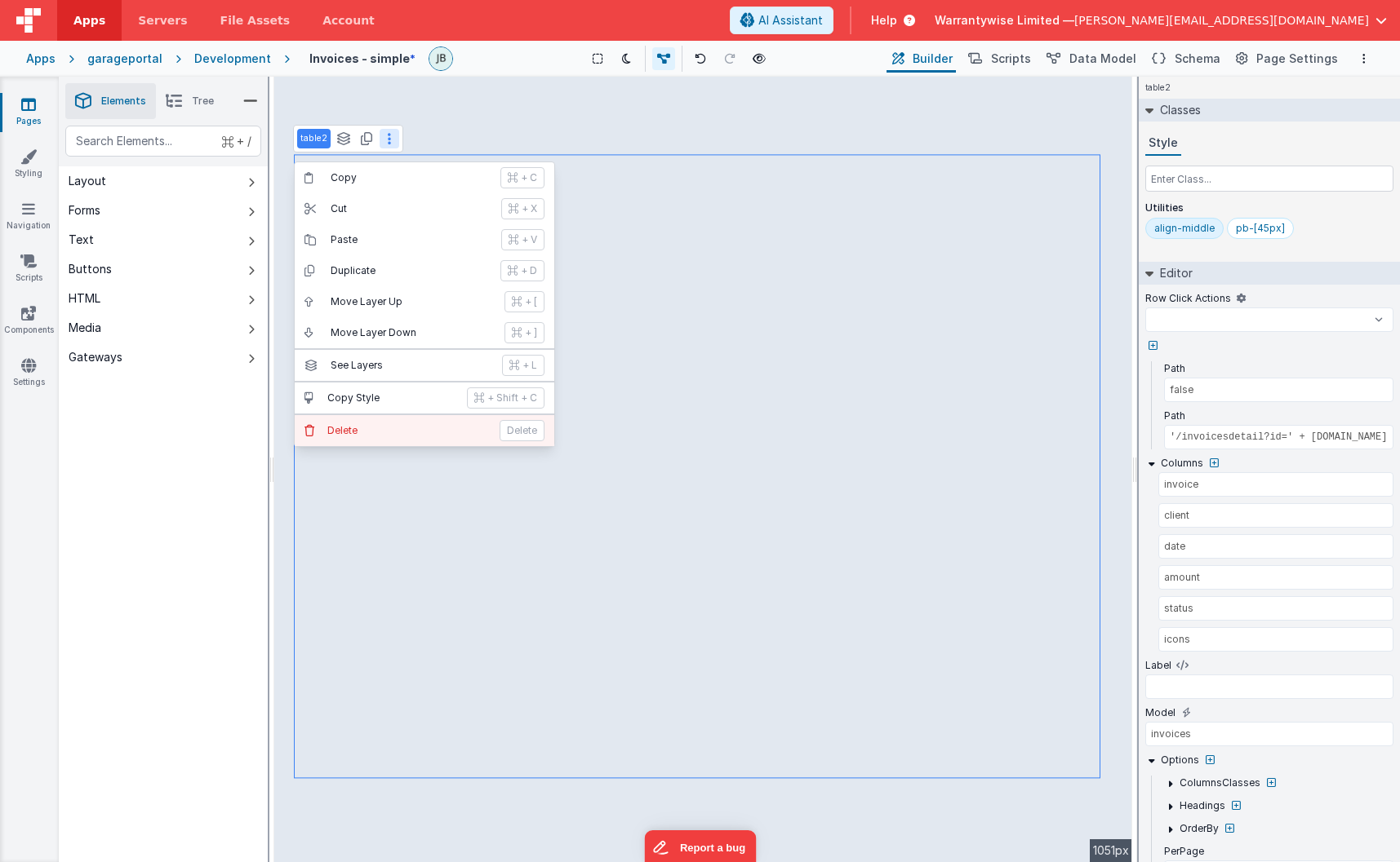
click at [360, 430] on p "Delete" at bounding box center [409, 431] width 163 height 13
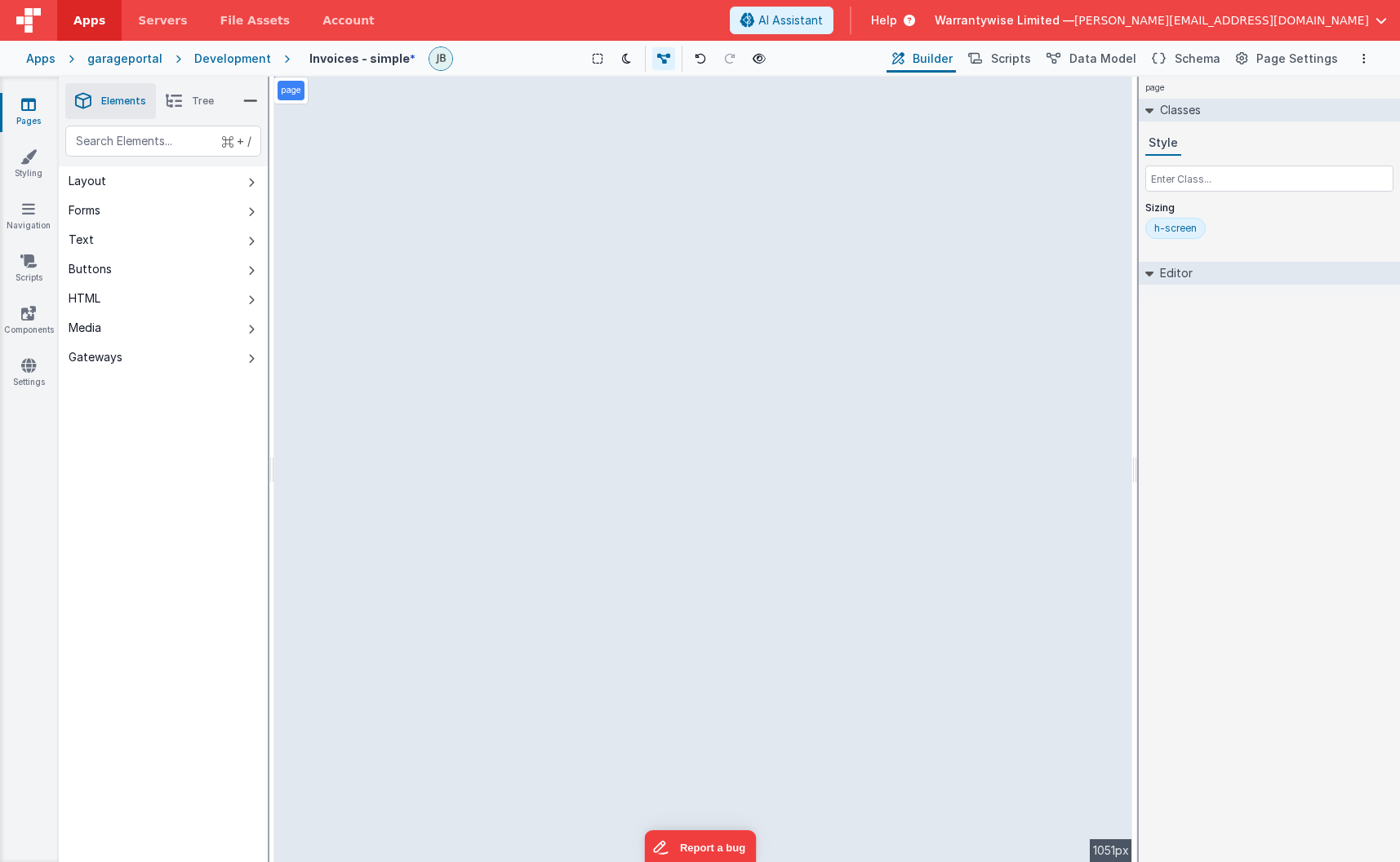
select select
select select "R_Status"
select select "R_DateStarted"
select select "R_DateComplete"
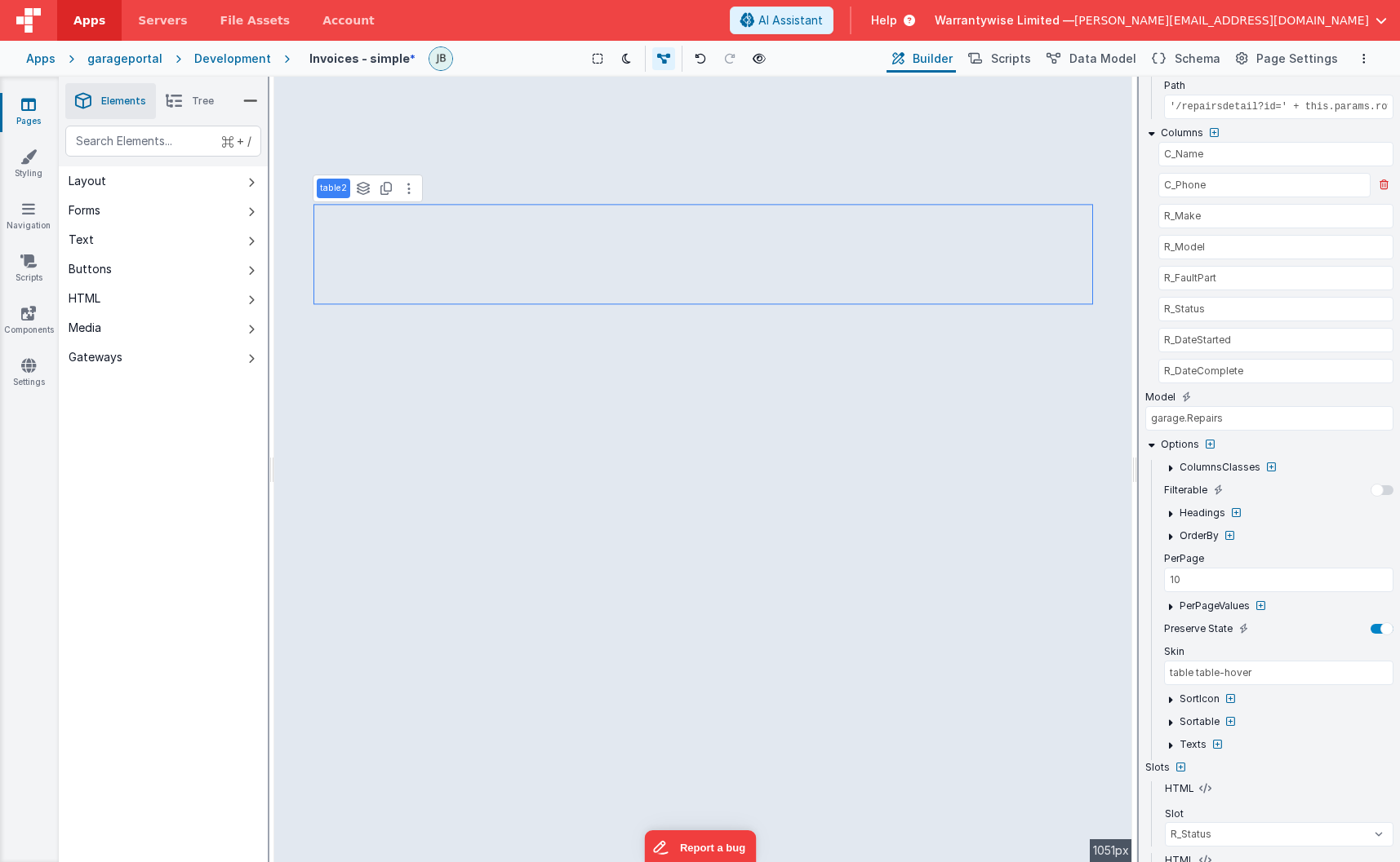
scroll to position [467, 0]
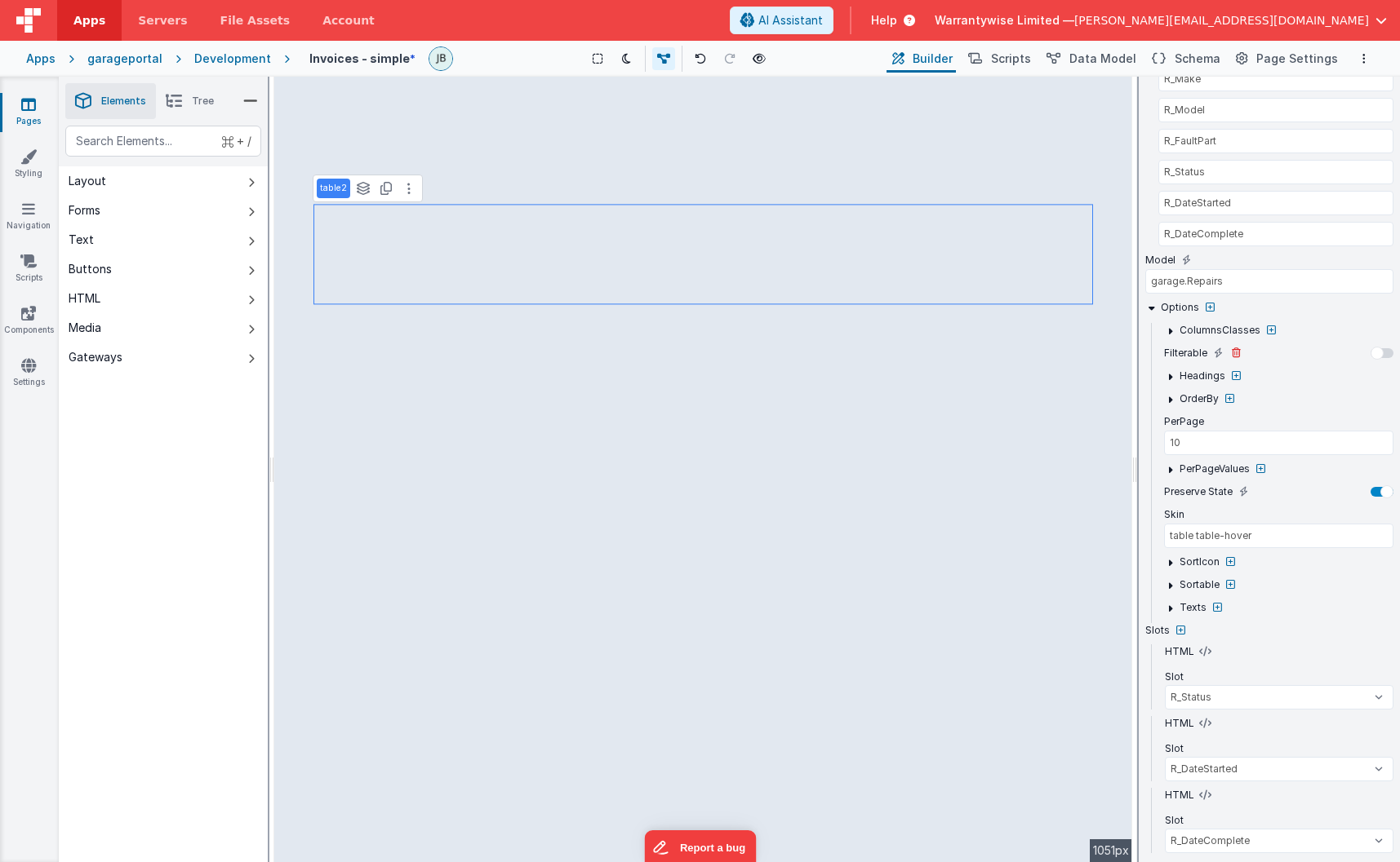
click at [1276, 354] on div at bounding box center [1377, 353] width 13 height 13
click at [1215, 605] on icon at bounding box center [1217, 608] width 9 height 10
click at [1171, 608] on div at bounding box center [700, 431] width 1400 height 862
click at [1171, 608] on icon at bounding box center [1170, 608] width 13 height 13
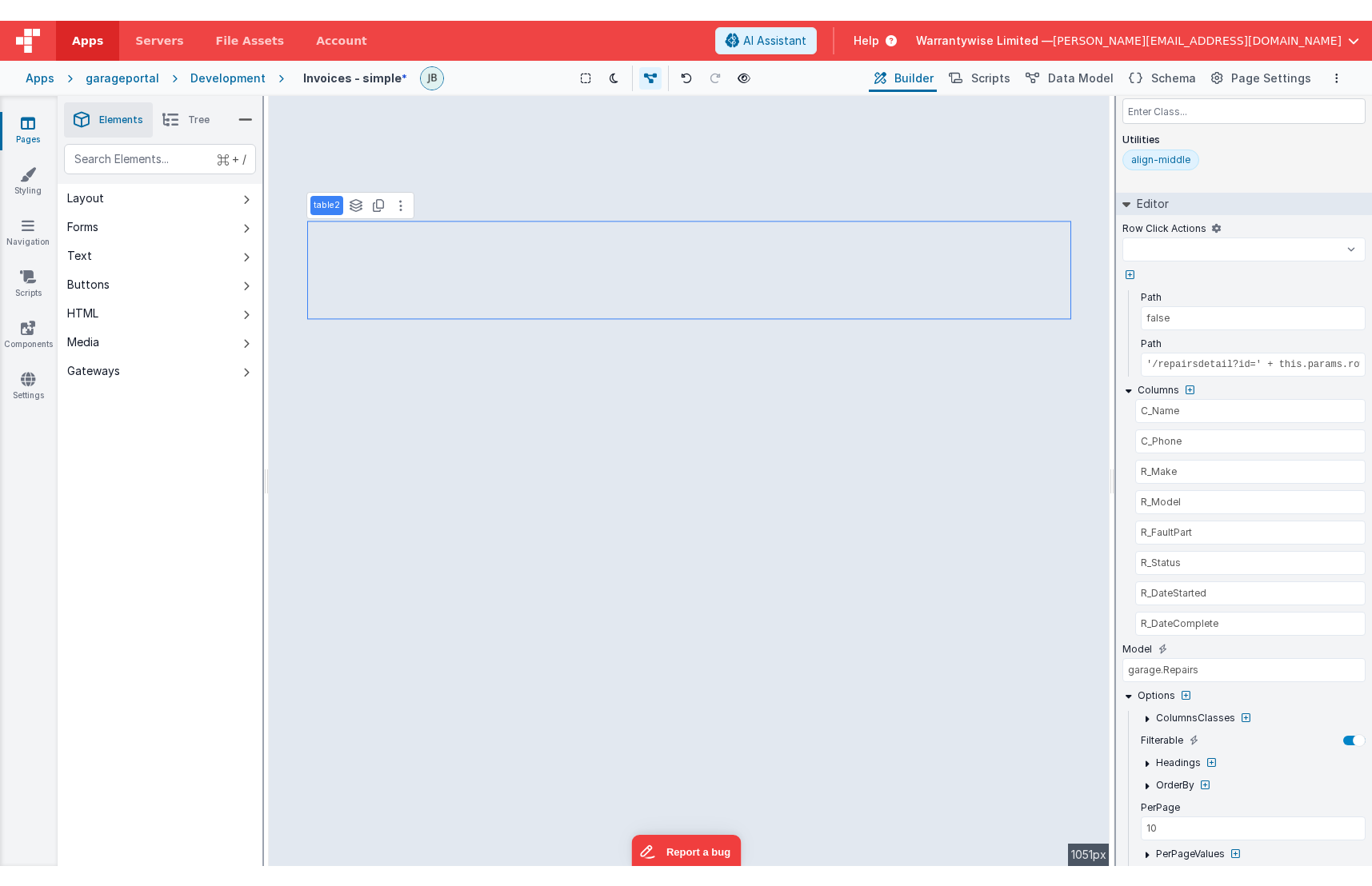
scroll to position [0, 0]
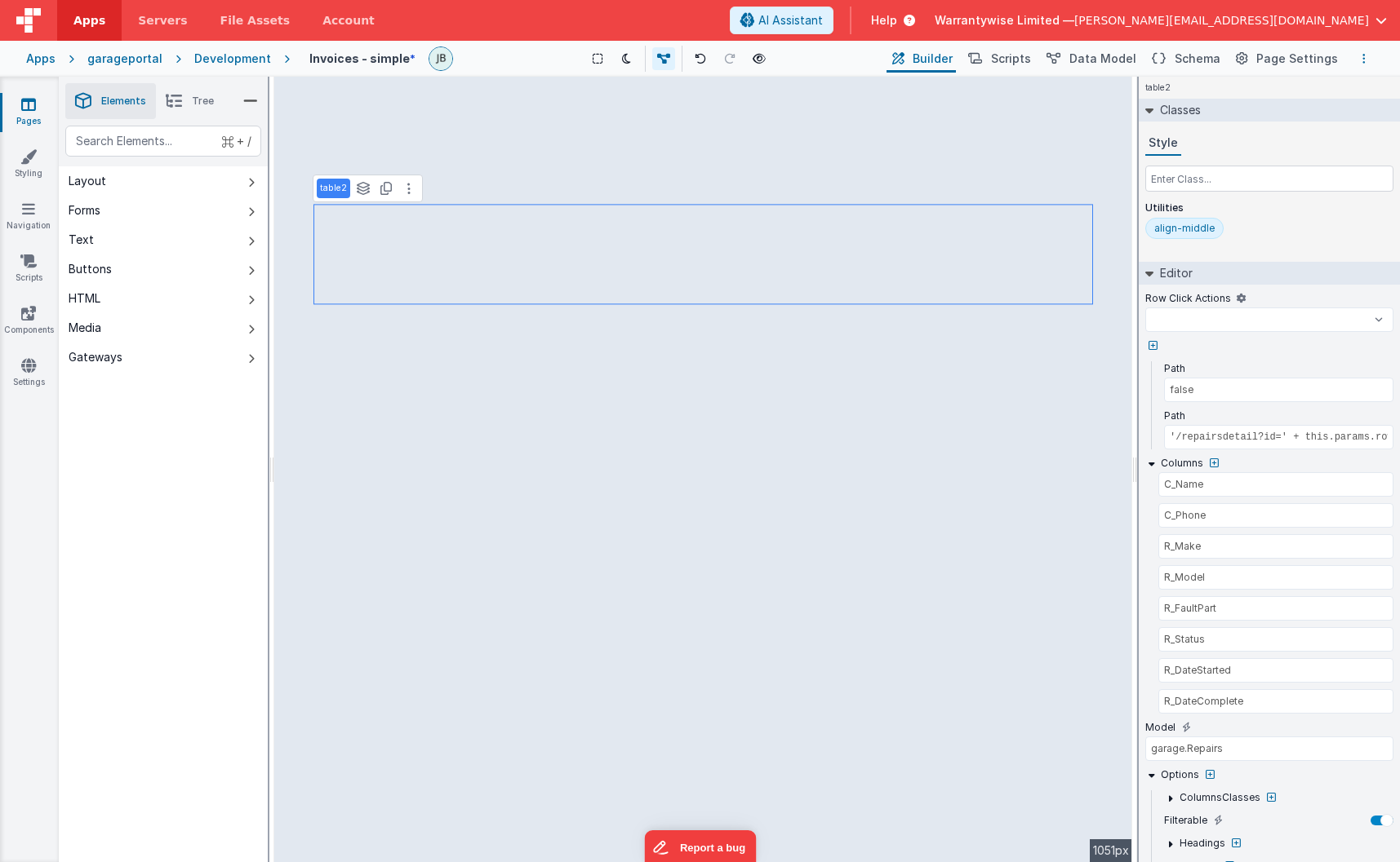
click at [1276, 56] on icon "Options" at bounding box center [1363, 59] width 3 height 12
click at [1273, 83] on p "Save" at bounding box center [1269, 91] width 103 height 16
select select
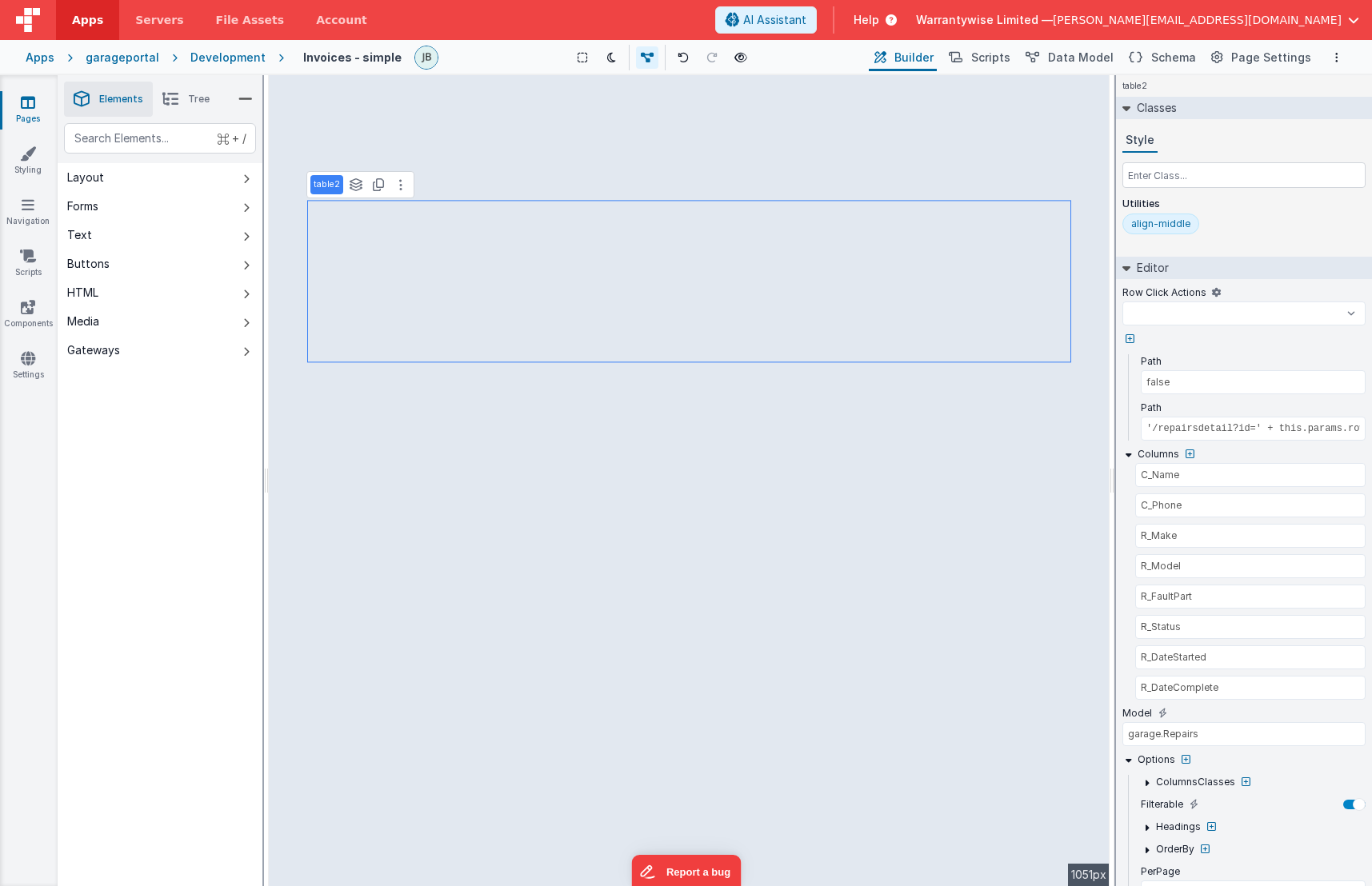
click at [23, 107] on icon at bounding box center [27, 102] width 14 height 16
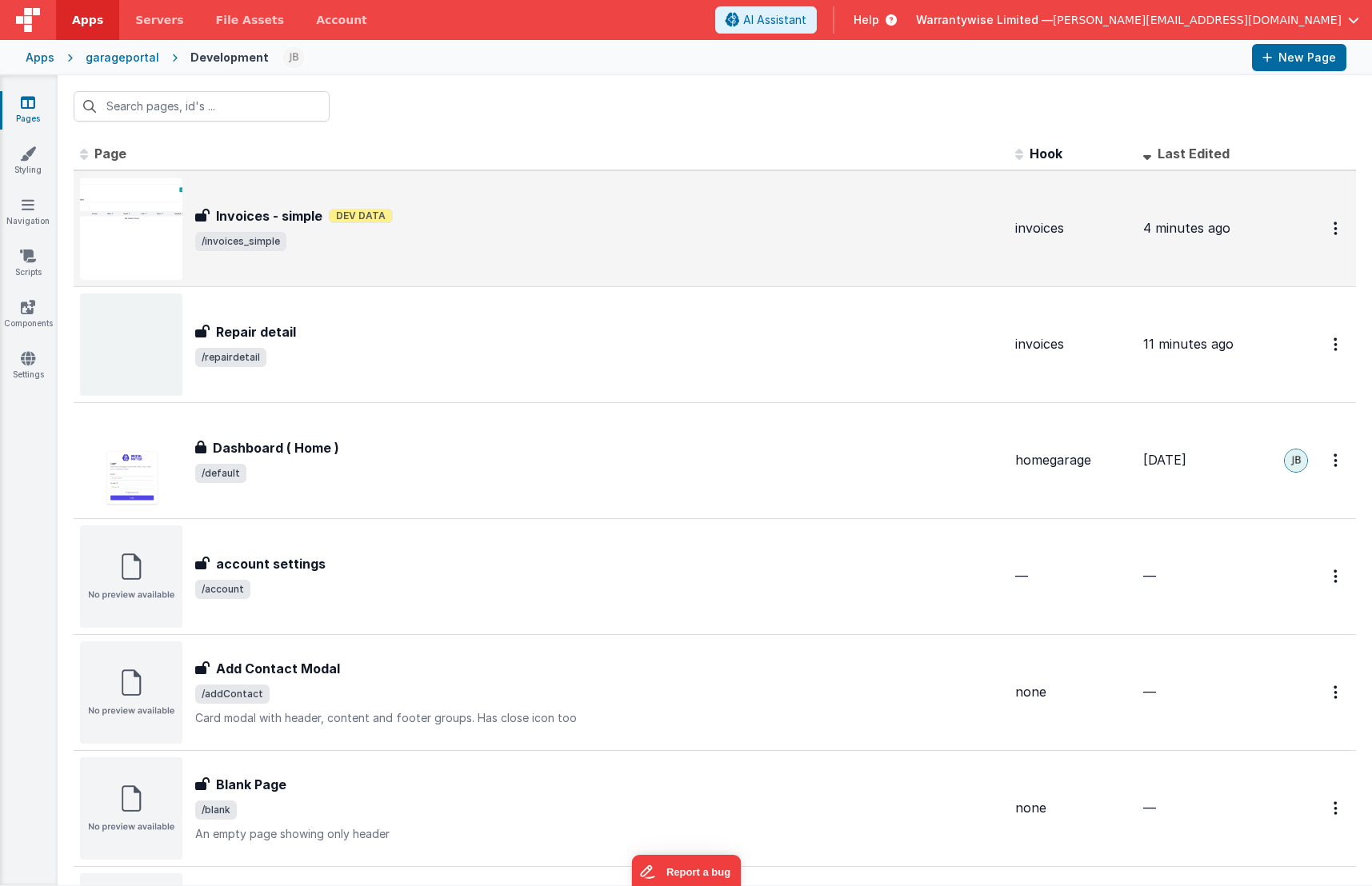
click at [518, 247] on span "/invoices_simple" at bounding box center [599, 242] width 807 height 19
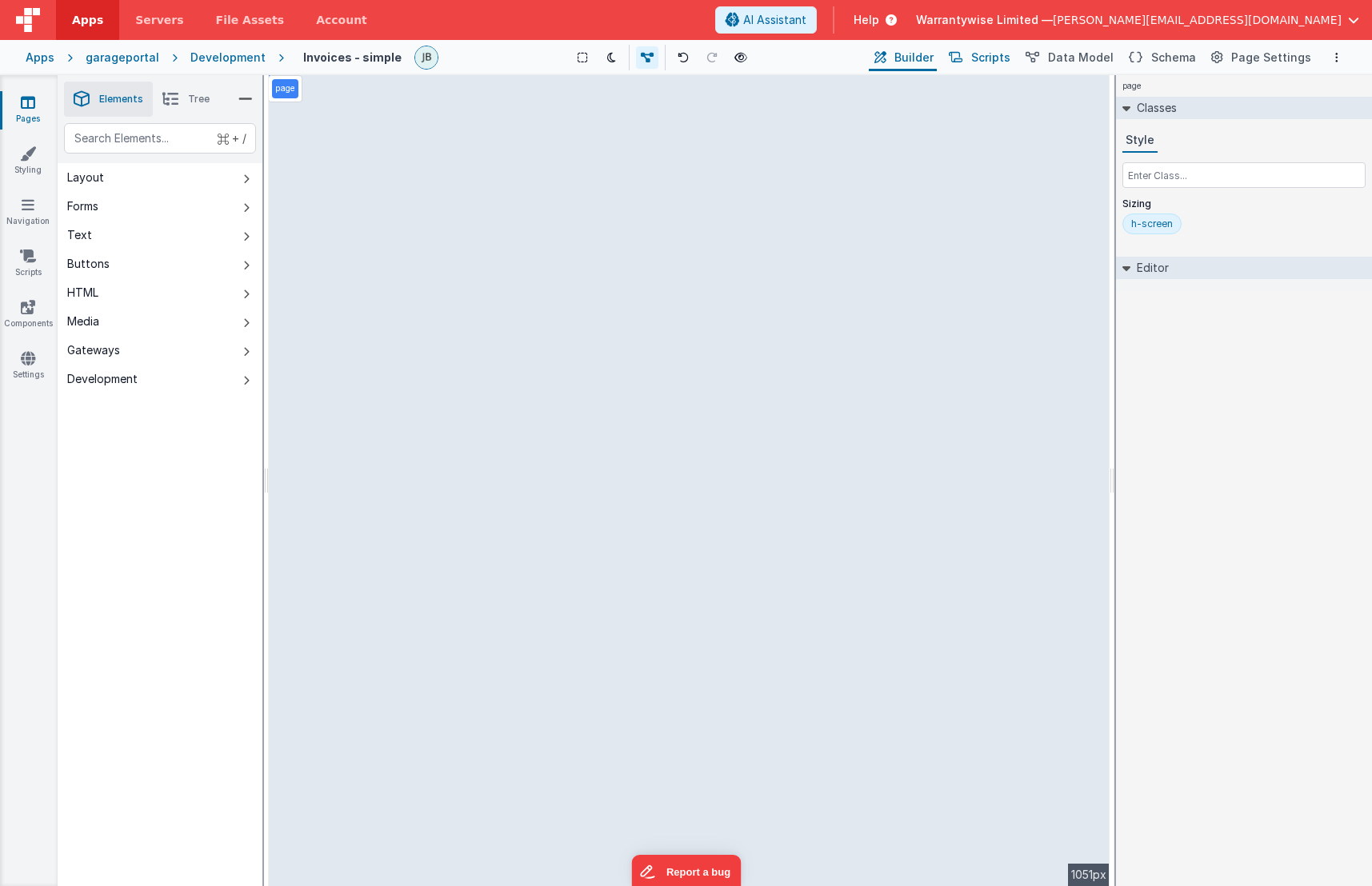
click at [986, 53] on span "Scripts" at bounding box center [991, 58] width 40 height 16
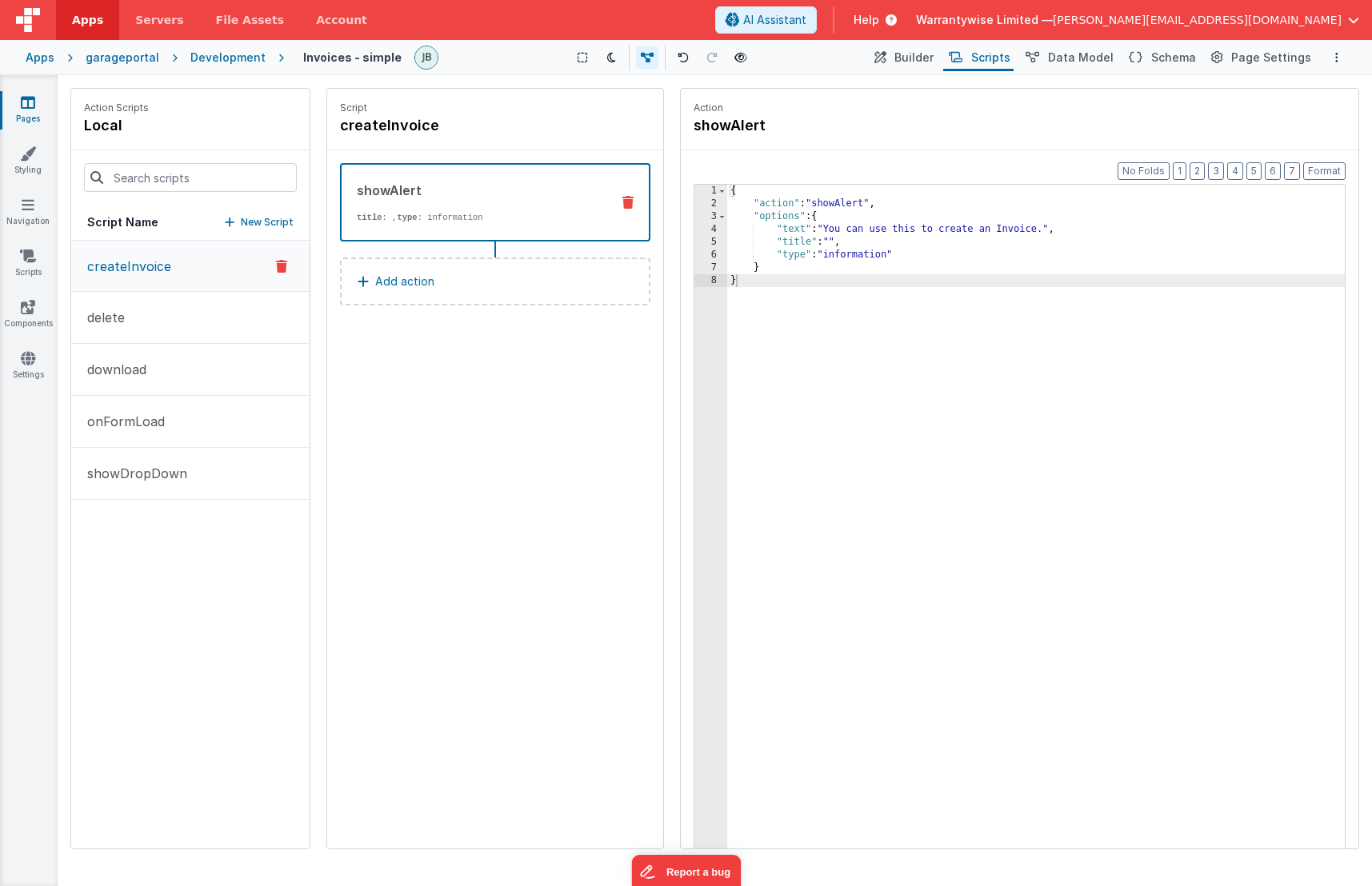
click at [33, 112] on link "Pages" at bounding box center [27, 111] width 58 height 32
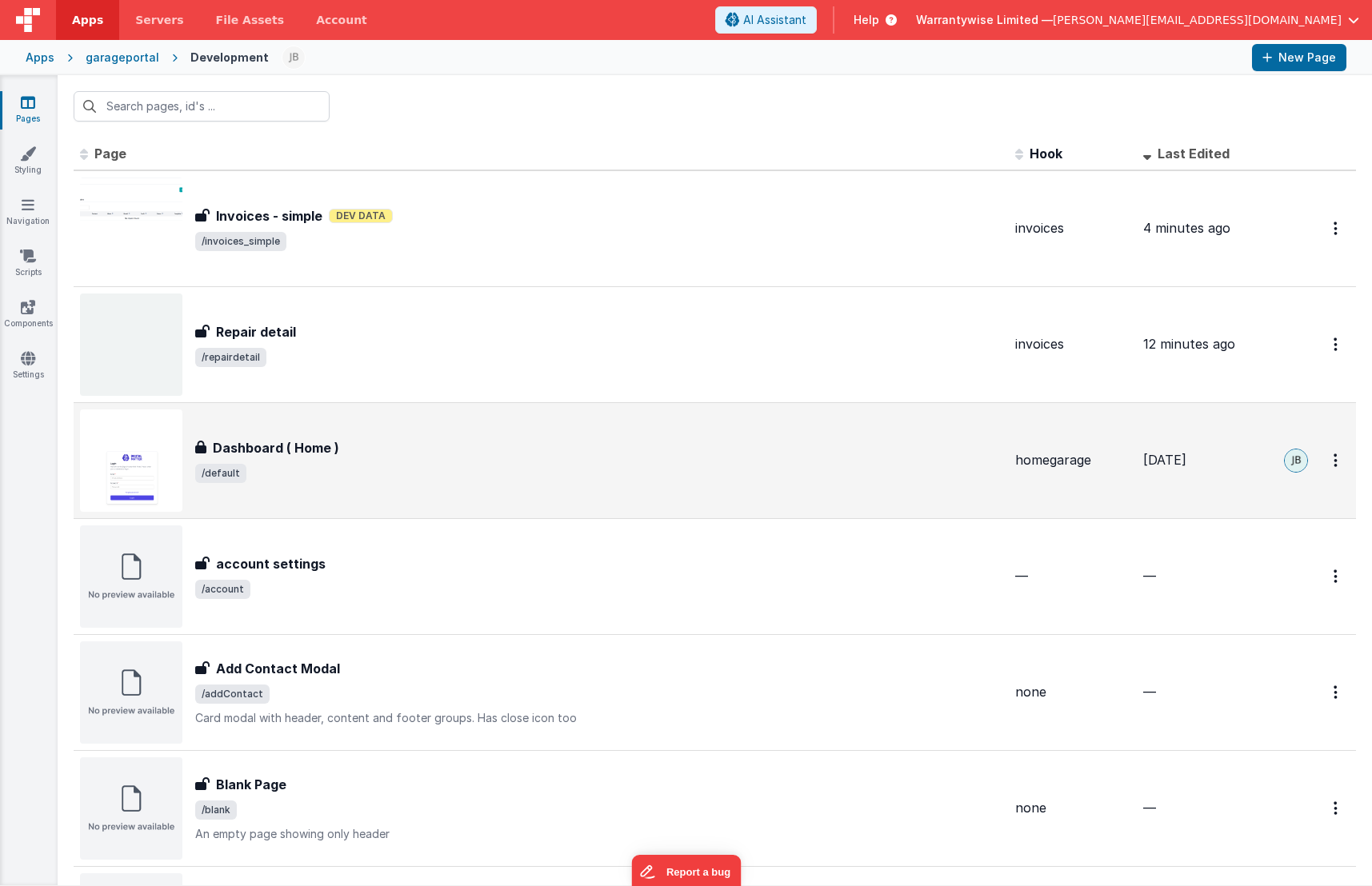
click at [419, 484] on div "Dashboard ( Home ) Dashboard ( Home ) /default" at bounding box center [541, 461] width 923 height 102
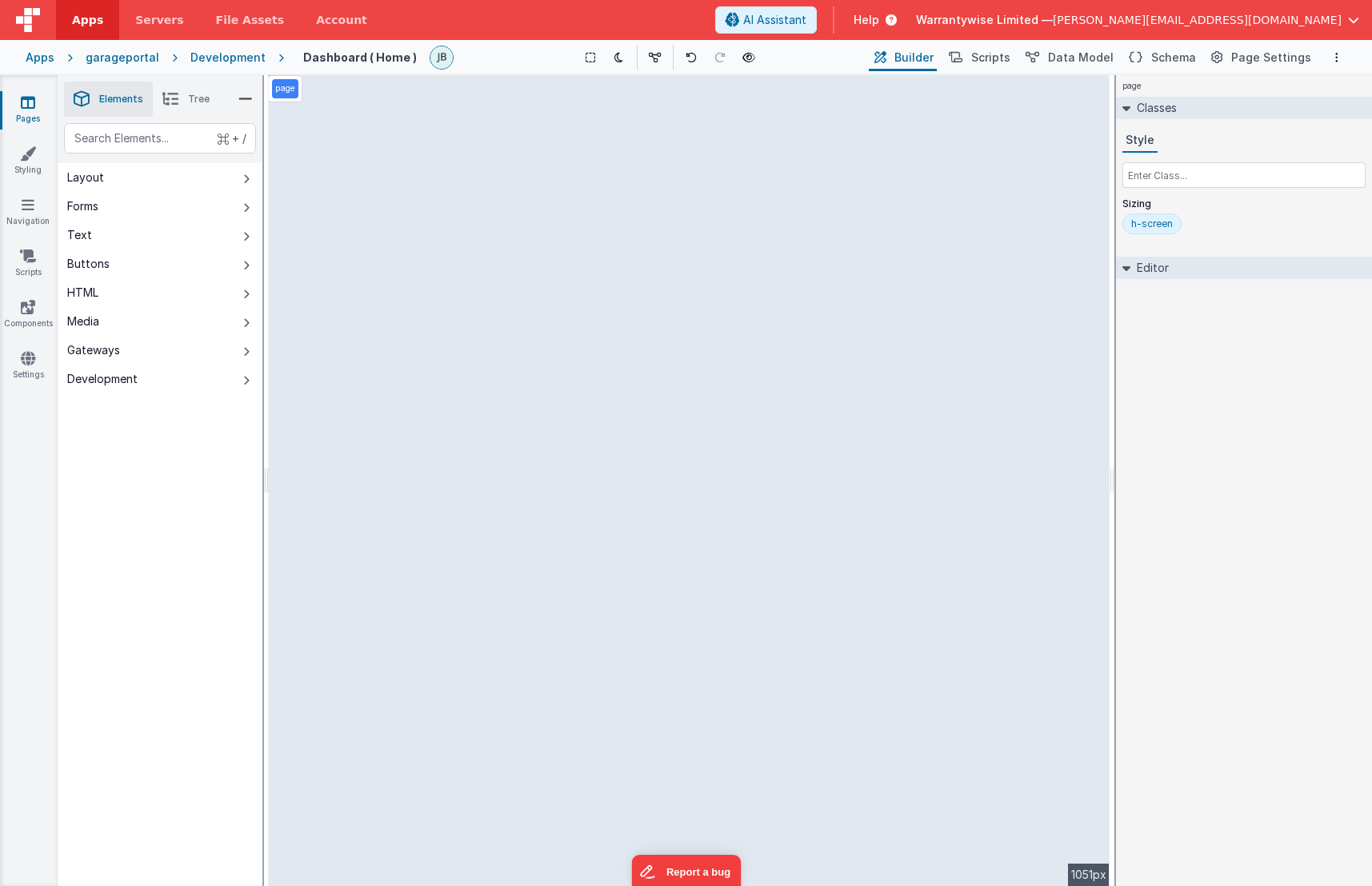
select select
select select "R_Status"
select select "R_DateStarted"
select select "R_DateComplete"
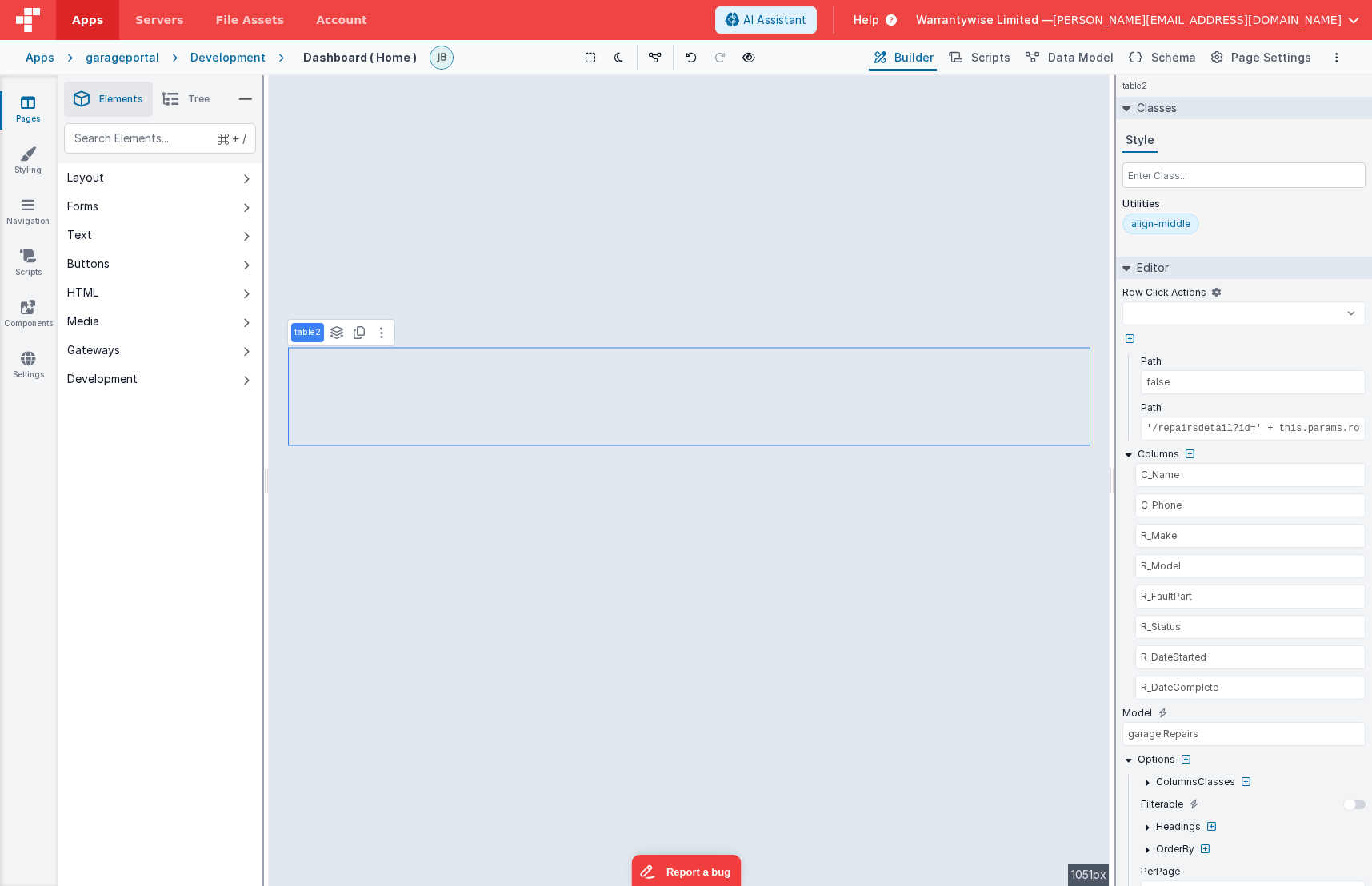
select select
click at [992, 65] on button "Scripts" at bounding box center [978, 58] width 71 height 27
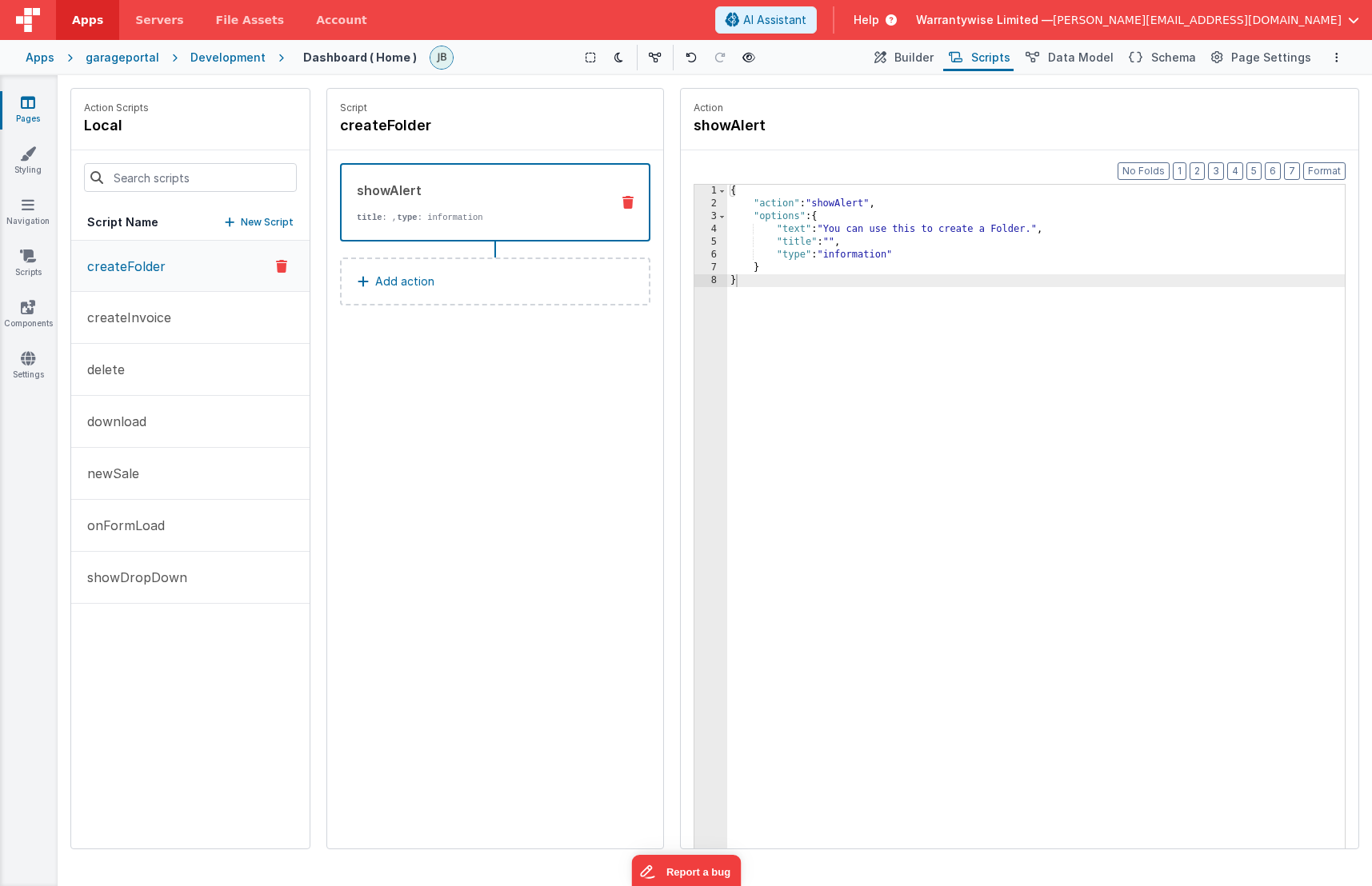
click at [275, 227] on p "New Script" at bounding box center [267, 222] width 53 height 16
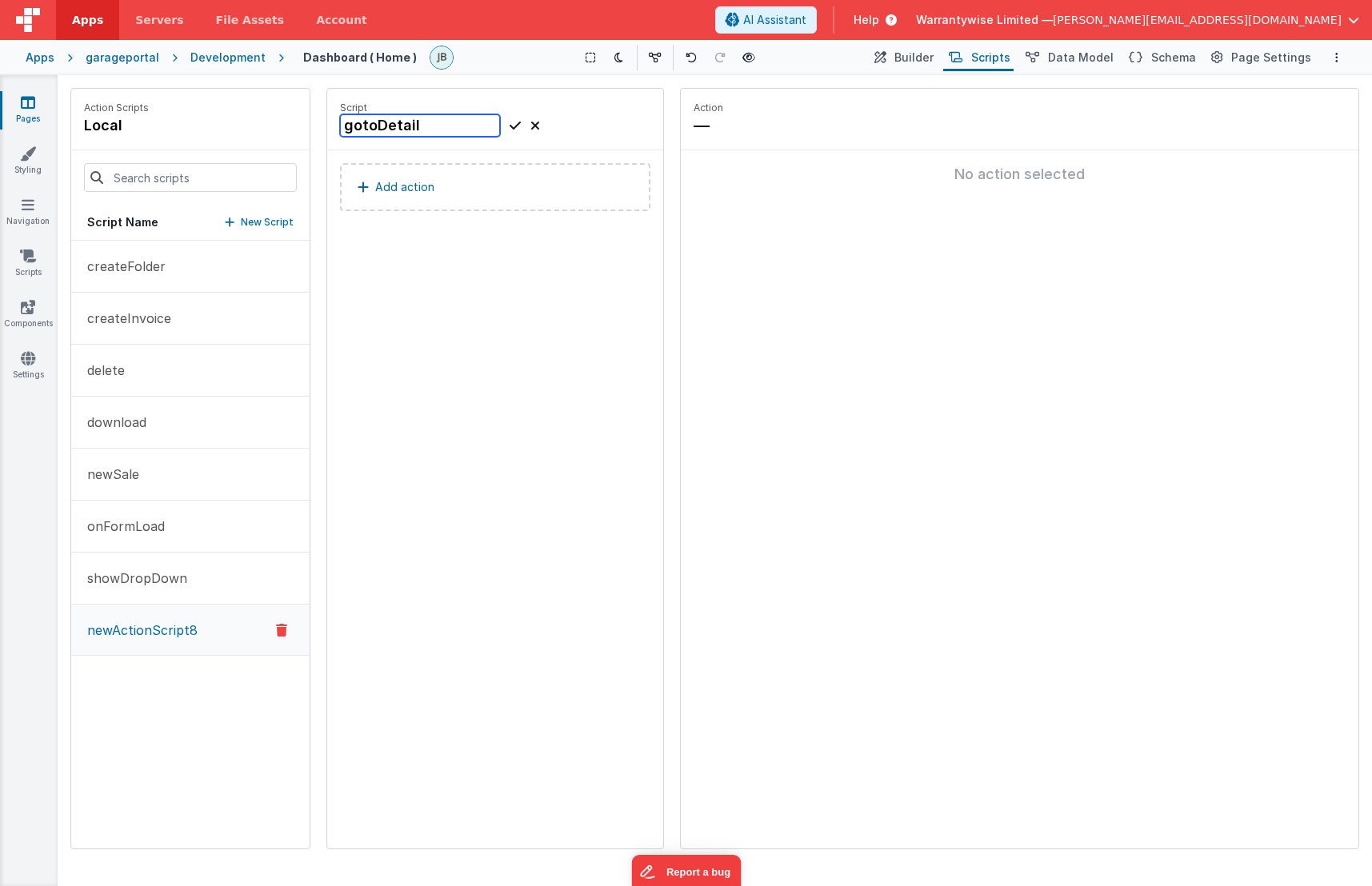
type input "gotoDetail"
click at [515, 128] on icon at bounding box center [516, 126] width 11 height 19
click at [427, 189] on p "Add action" at bounding box center [404, 187] width 59 height 19
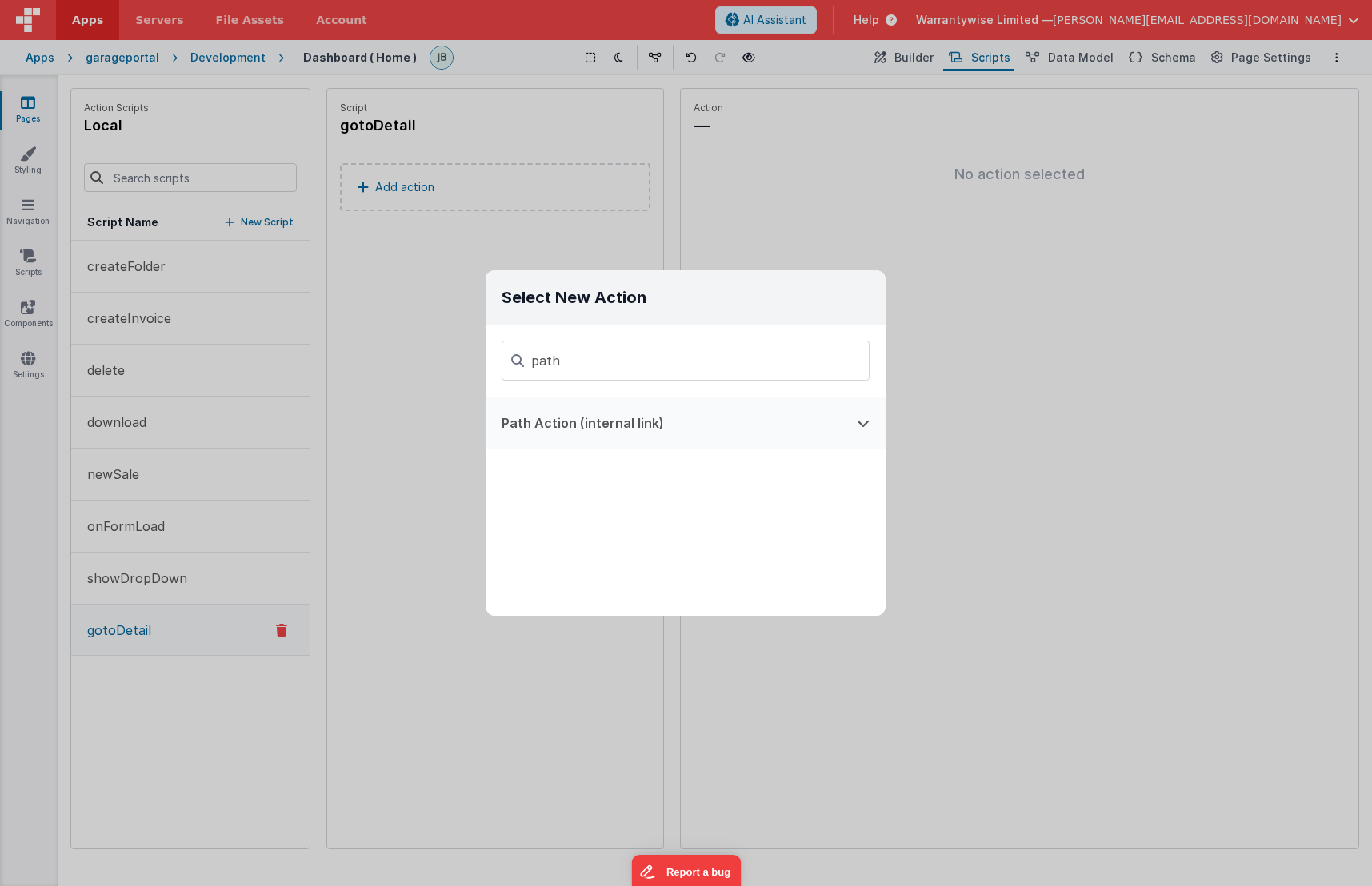
type input "path"
click at [703, 434] on button "Path Action (internal link)" at bounding box center [663, 423] width 355 height 51
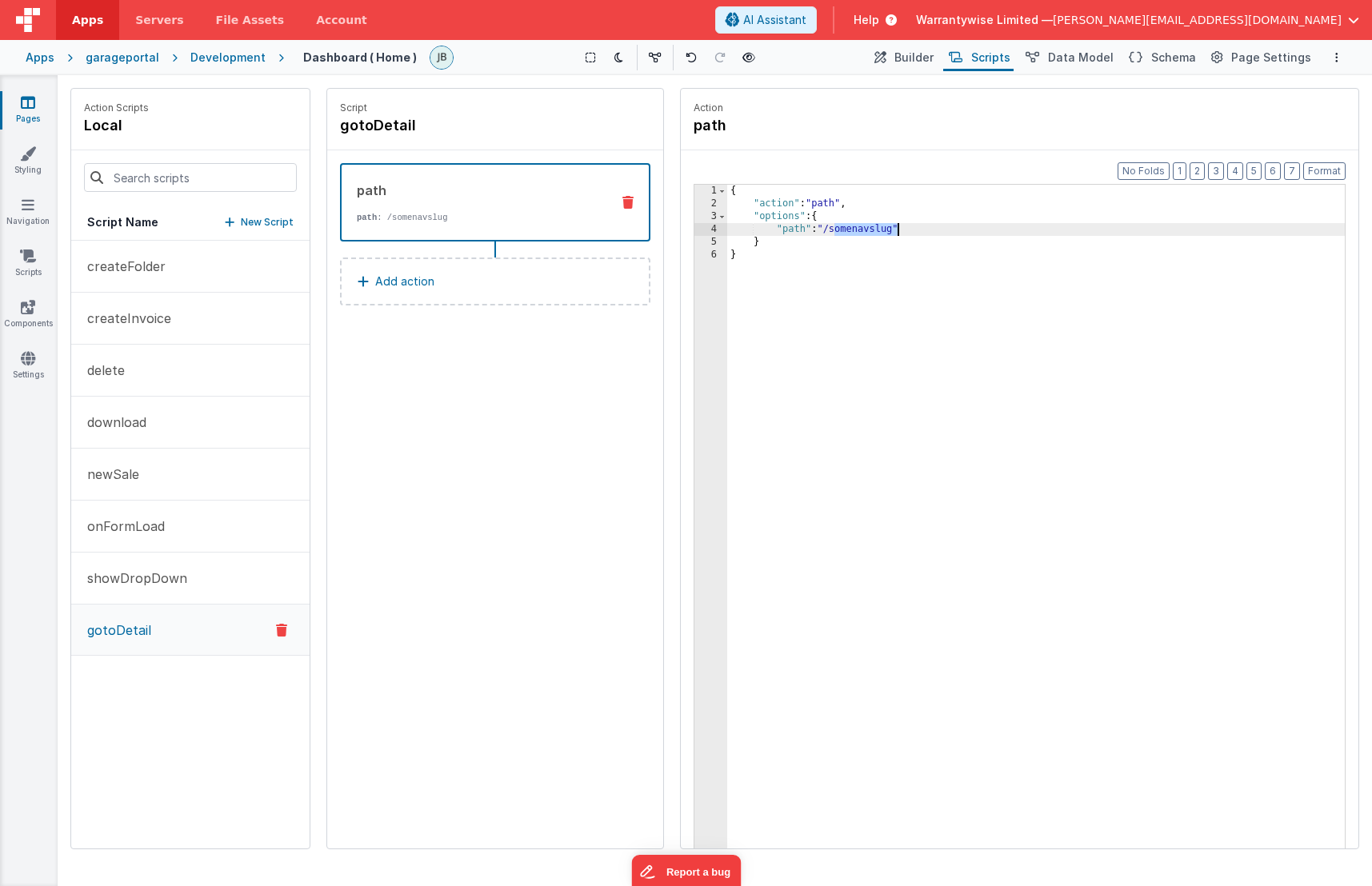
drag, startPoint x: 835, startPoint y: 230, endPoint x: 897, endPoint y: 231, distance: 62.0
click at [897, 231] on div "{ "action" : "path" , "options" : { "path" : "/somenavslug" } }" at bounding box center [1036, 554] width 618 height 740
click at [1250, 52] on button "Options" at bounding box center [1336, 58] width 19 height 19
click at [1250, 80] on link "Save cmd + s" at bounding box center [1257, 89] width 178 height 28
click at [25, 109] on icon at bounding box center [27, 102] width 14 height 16
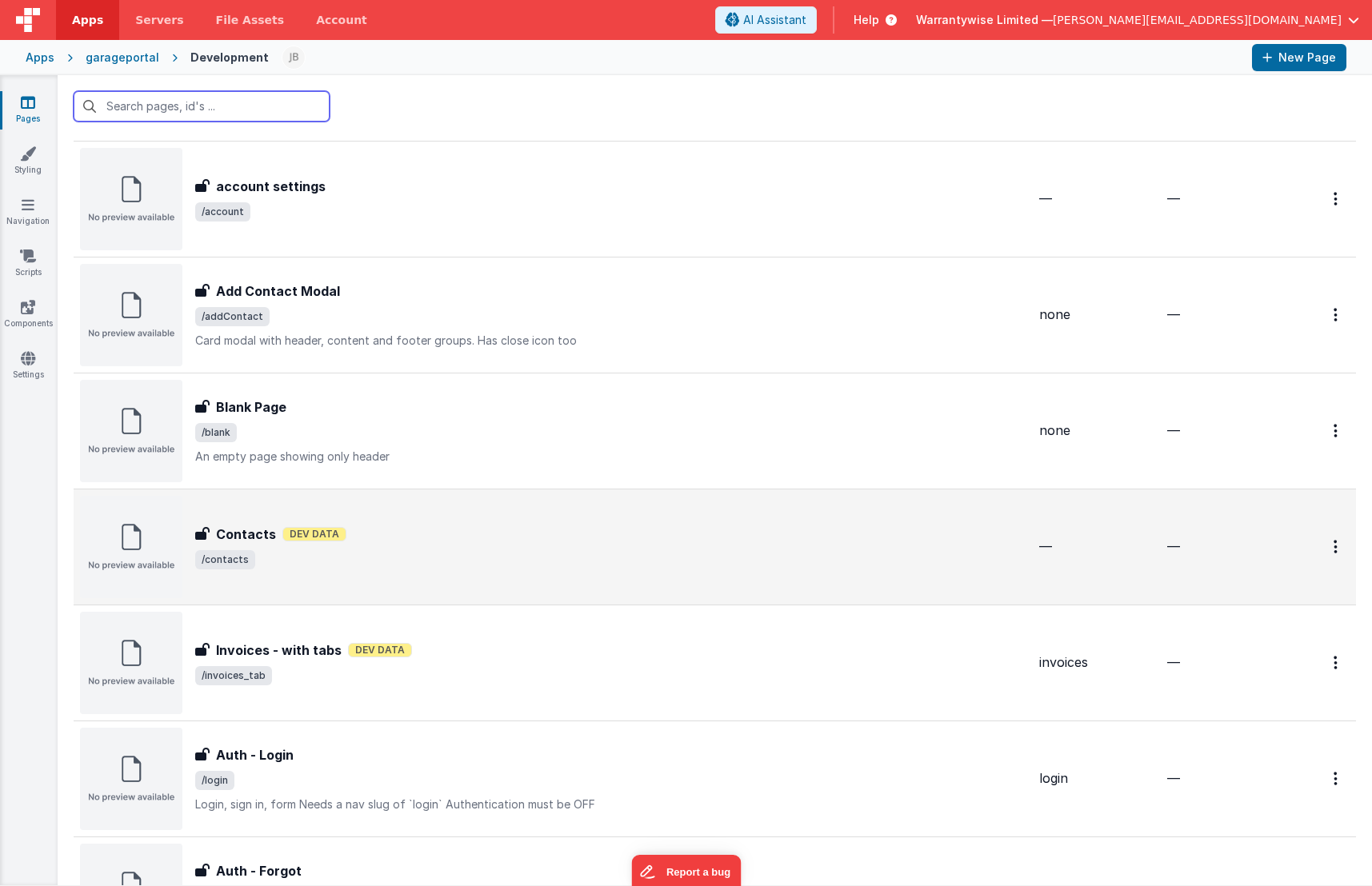
scroll to position [634, 0]
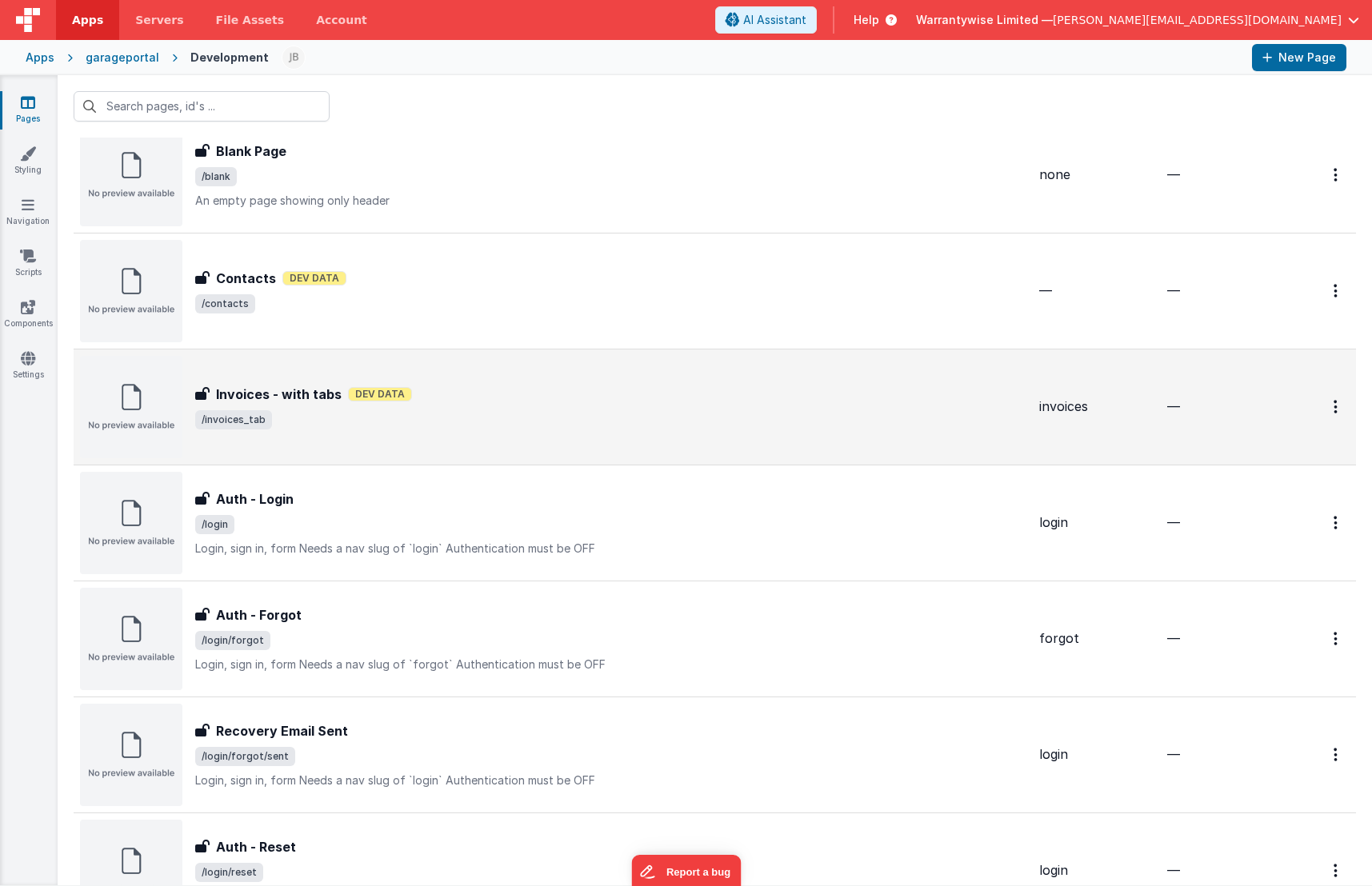
click at [494, 401] on div "Invoices - with tabs Dev Data" at bounding box center [611, 394] width 831 height 19
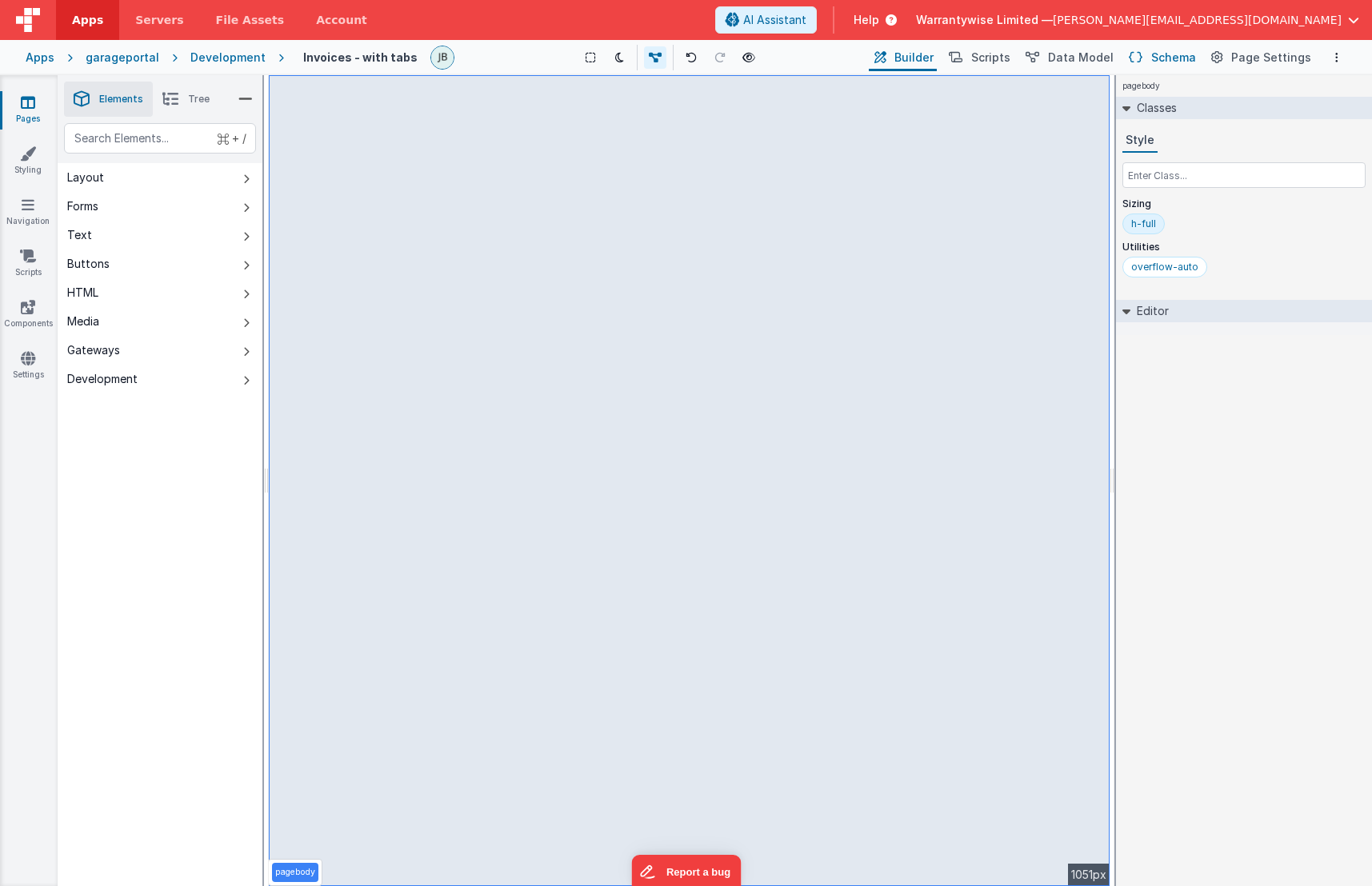
click at [1179, 59] on span "Schema" at bounding box center [1173, 58] width 44 height 16
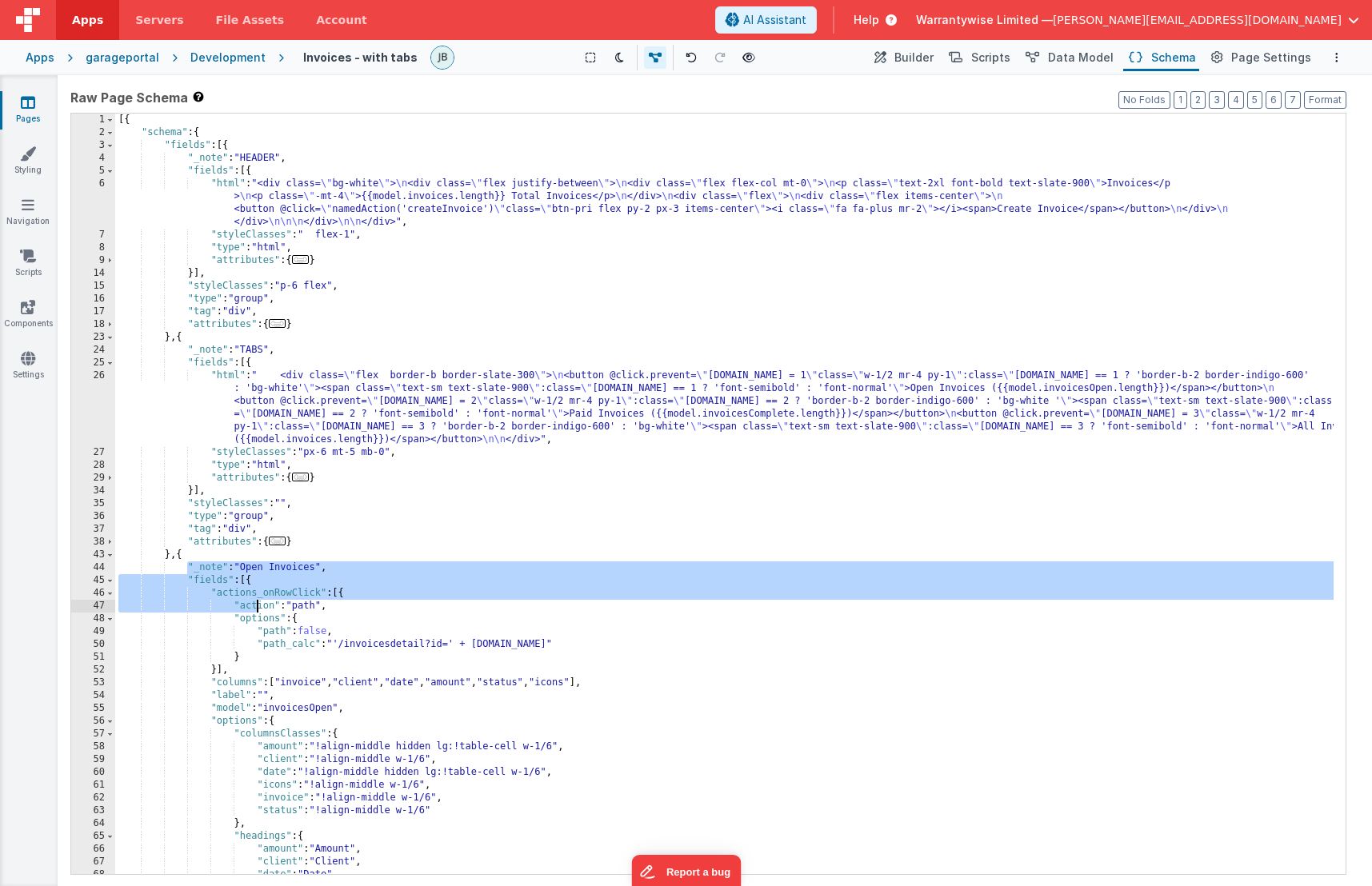
drag, startPoint x: 187, startPoint y: 570, endPoint x: 255, endPoint y: 608, distance: 77.9
click at [255, 608] on div "[{ "schema" : { "fields" : [{ "_note" : "HEADER" , "fields" : [{ "html" : "<div…" at bounding box center [724, 506] width 1218 height 787
click at [207, 568] on div "[{ "schema" : { "fields" : [{ "_note" : "HEADER" , "fields" : [{ "html" : "<div…" at bounding box center [724, 506] width 1218 height 787
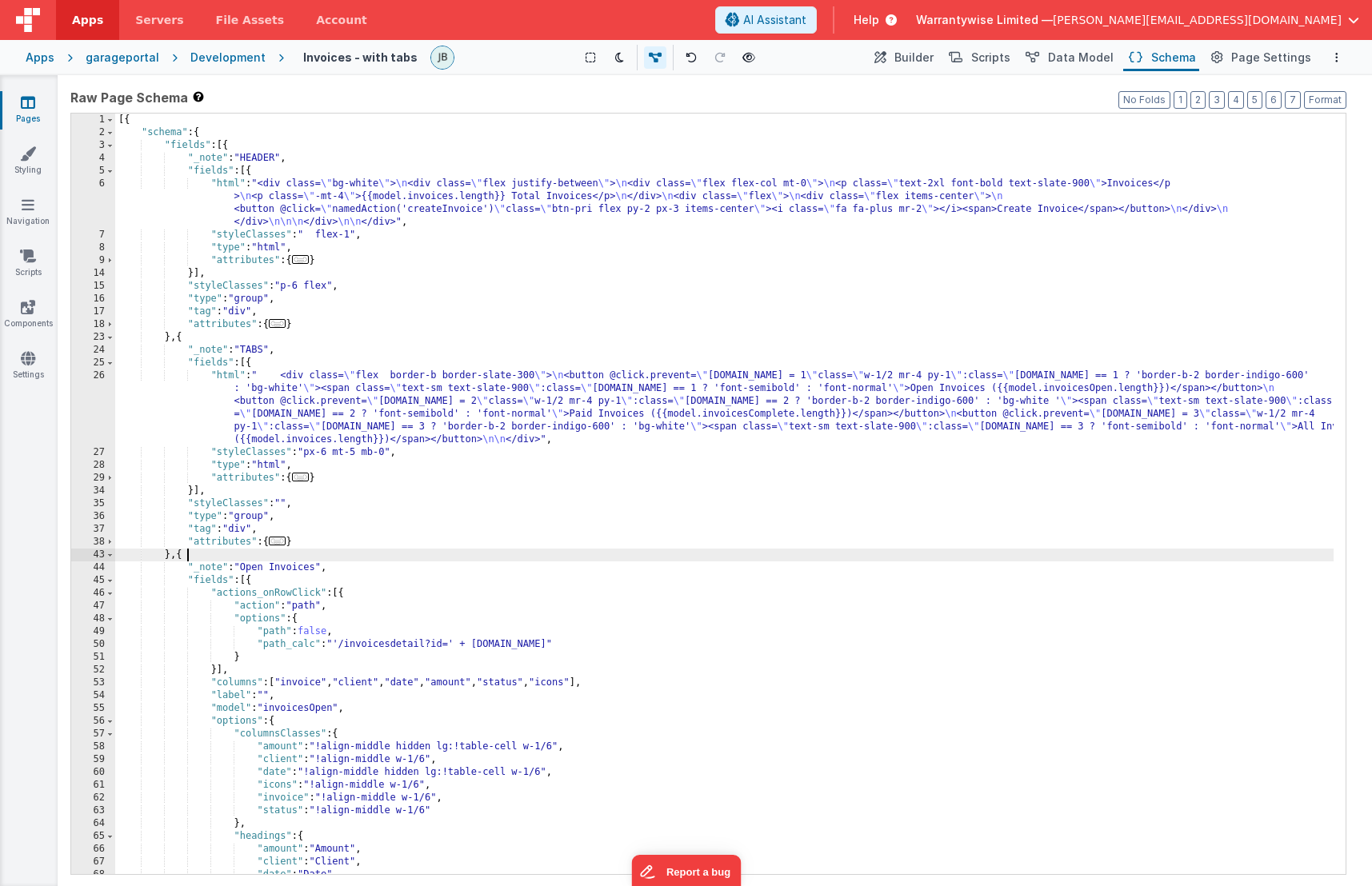
click at [186, 556] on div "[{ "schema" : { "fields" : [{ "_note" : "HEADER" , "fields" : [{ "html" : "<div…" at bounding box center [724, 506] width 1218 height 787
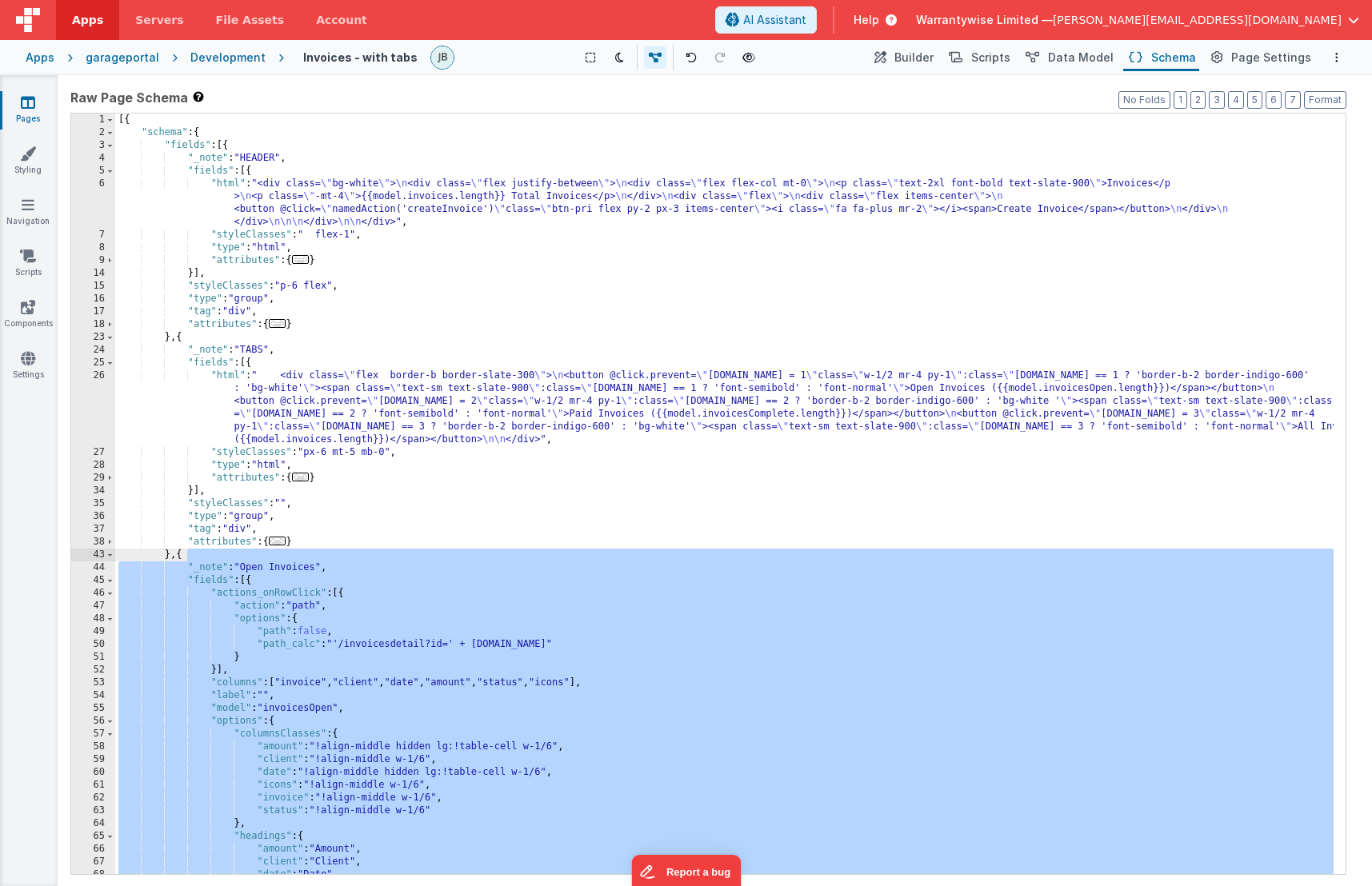
click at [220, 615] on div "[{ "schema" : { "fields" : [{ "_note" : "HEADER" , "fields" : [{ "html" : "<div…" at bounding box center [724, 506] width 1218 height 787
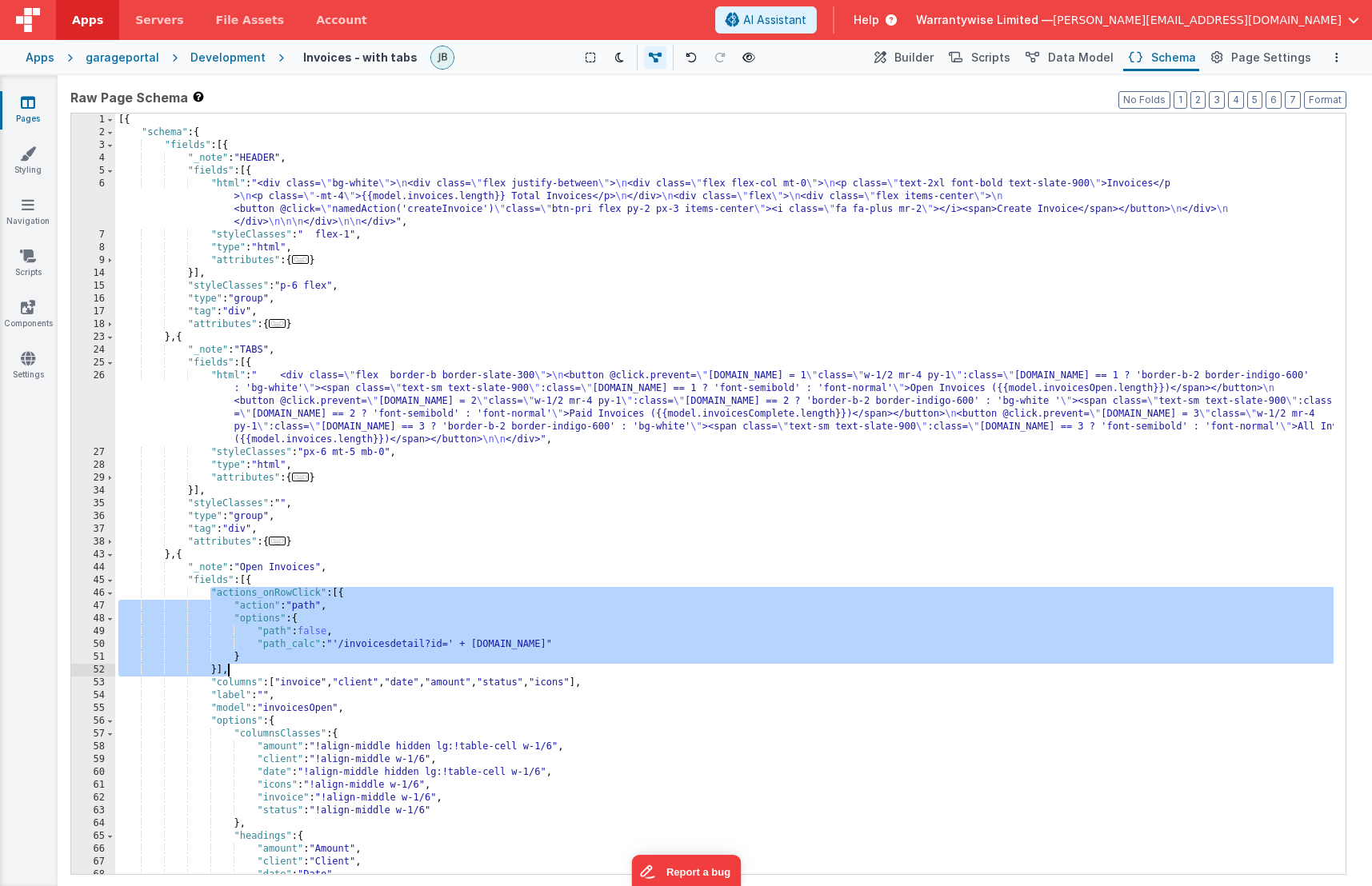
drag, startPoint x: 212, startPoint y: 593, endPoint x: 305, endPoint y: 664, distance: 117.0
click at [305, 664] on div "[{ "schema" : { "fields" : [{ "_note" : "HEADER" , "fields" : [{ "html" : "<div…" at bounding box center [724, 506] width 1218 height 787
click at [35, 112] on link "Pages" at bounding box center [27, 111] width 58 height 32
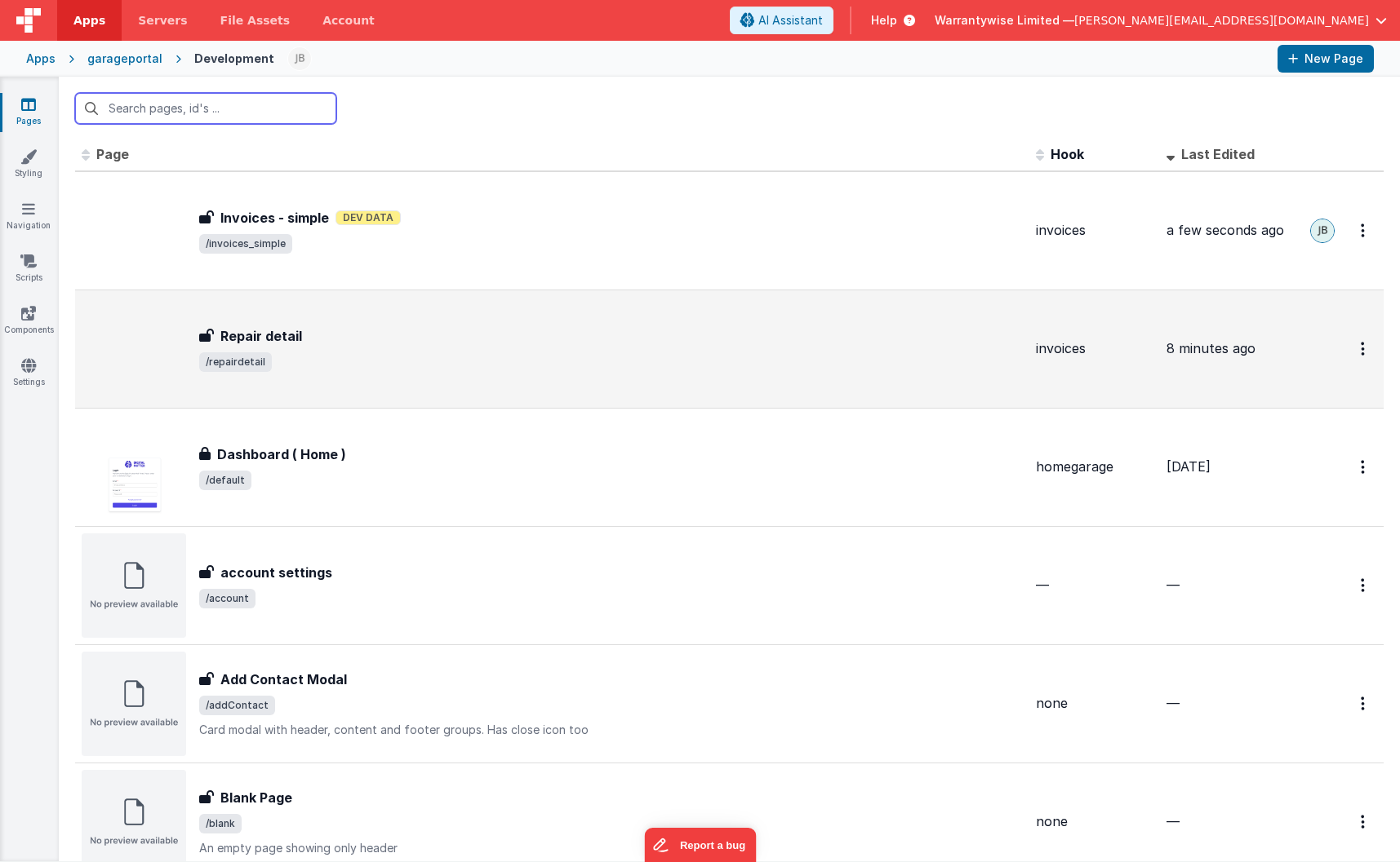
scroll to position [3, 0]
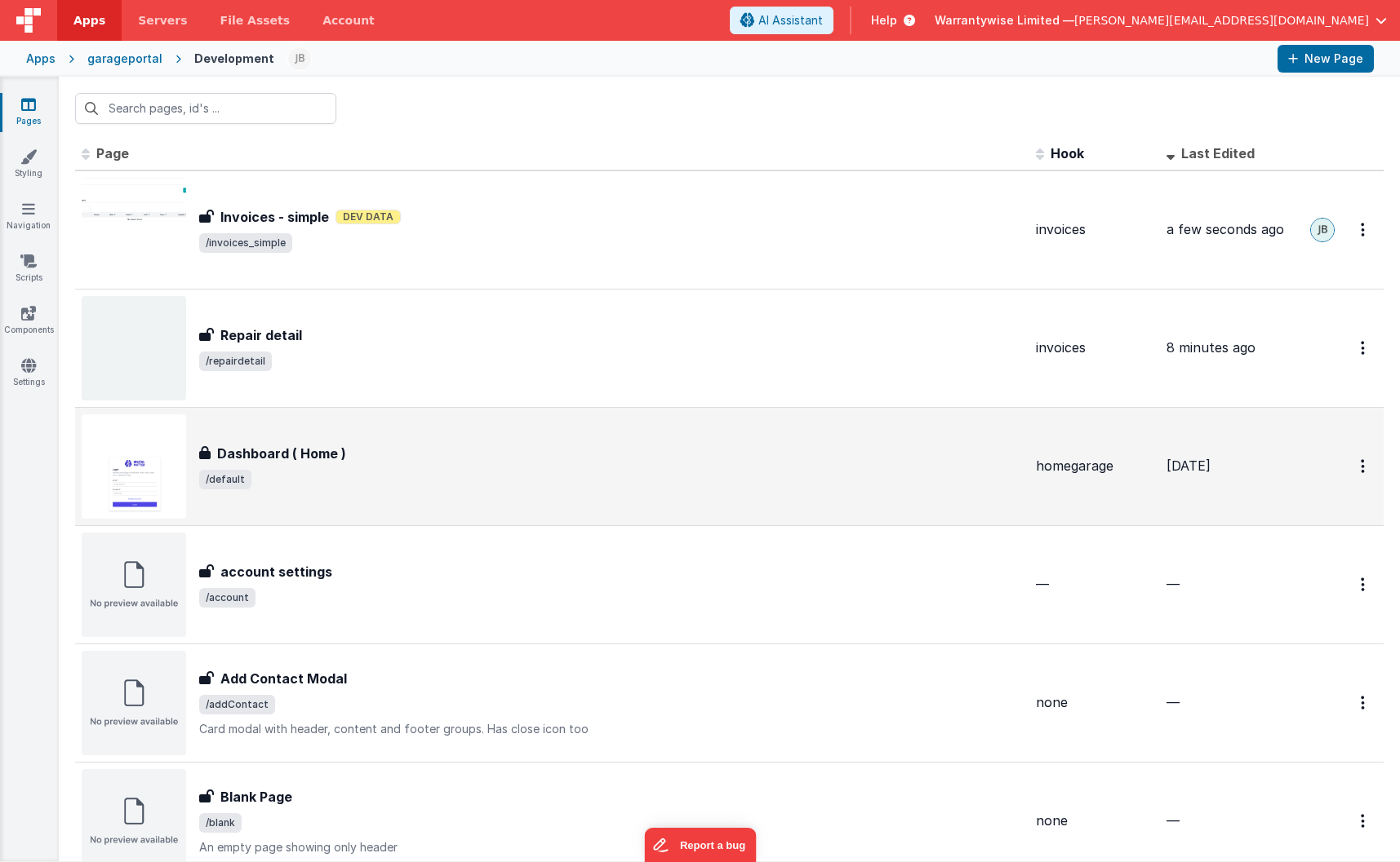
click at [423, 483] on span "/default" at bounding box center [611, 480] width 824 height 19
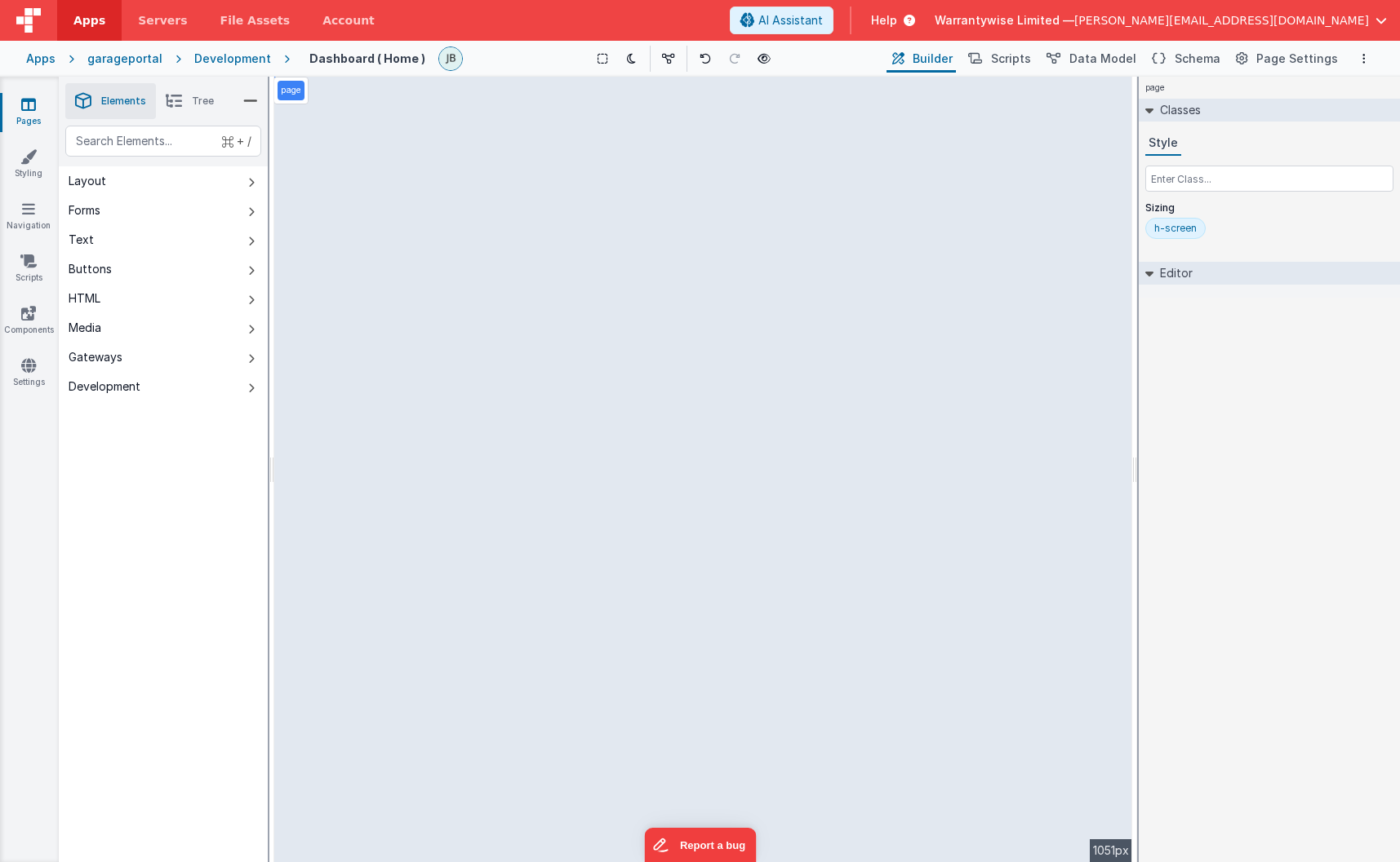
click at [17, 109] on link "Pages" at bounding box center [28, 113] width 59 height 33
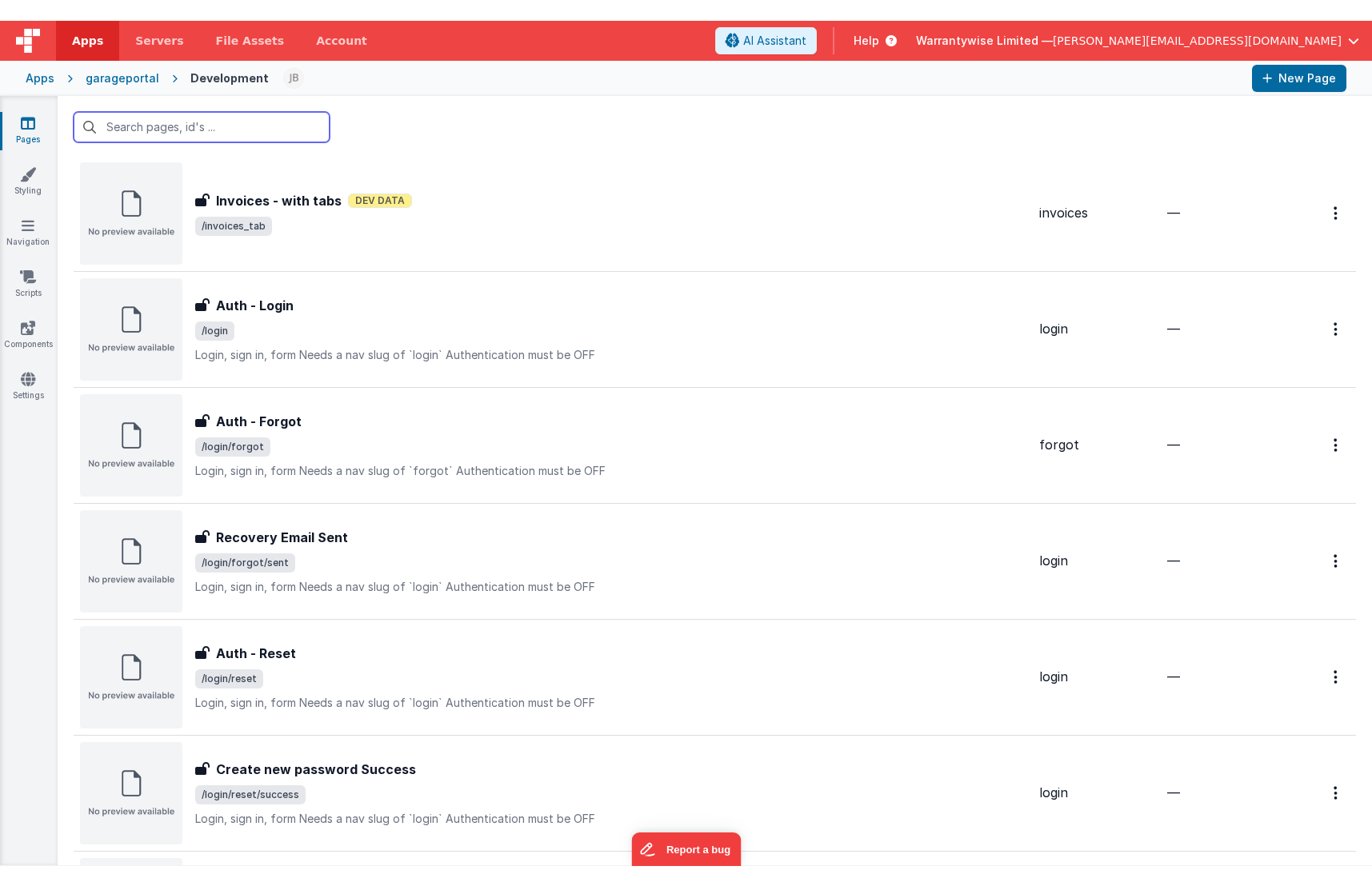
scroll to position [855, 0]
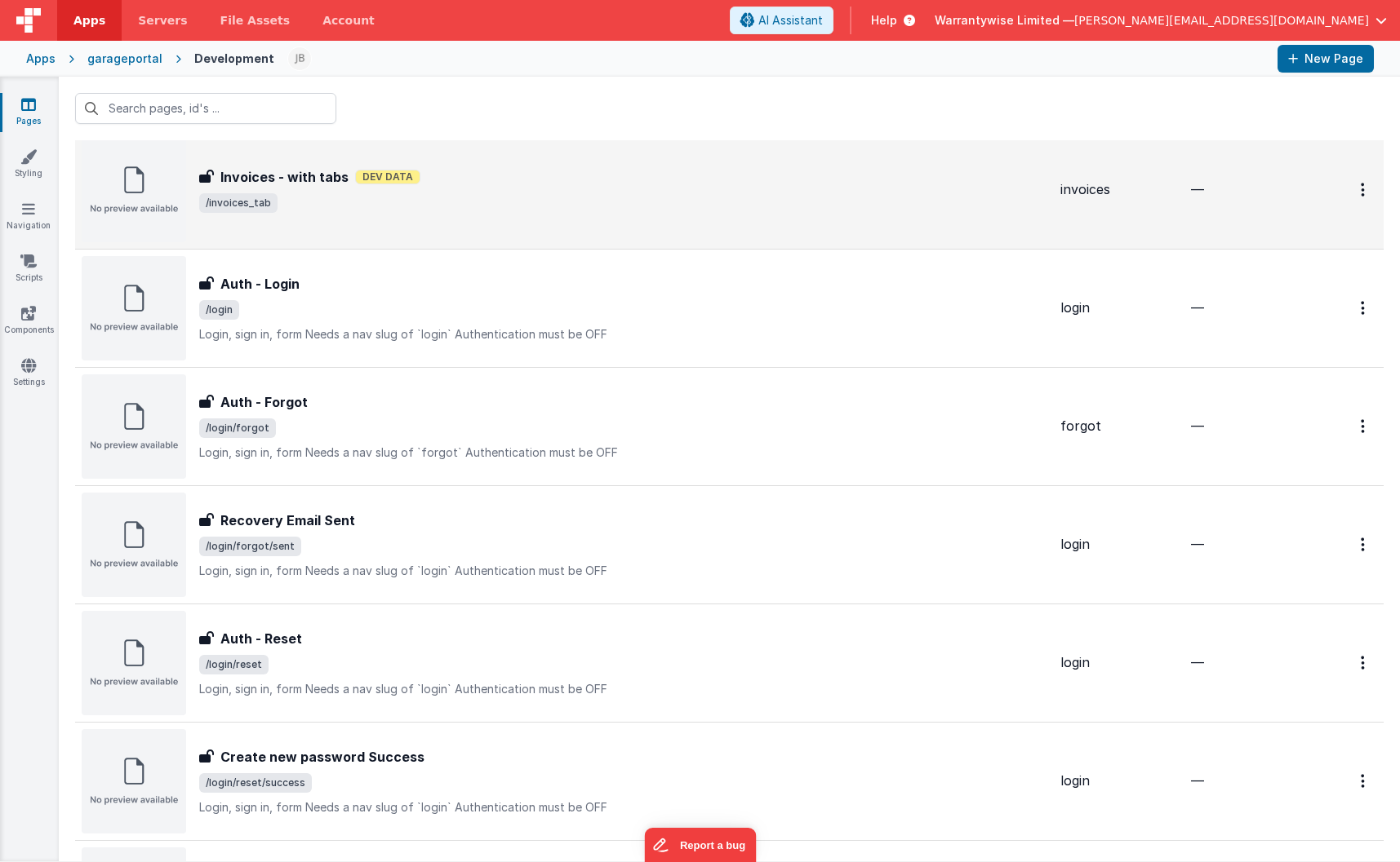
click at [451, 215] on div "Invoices - with tabs Invoices - with tabs Dev Data /invoices_tab" at bounding box center [565, 190] width 965 height 104
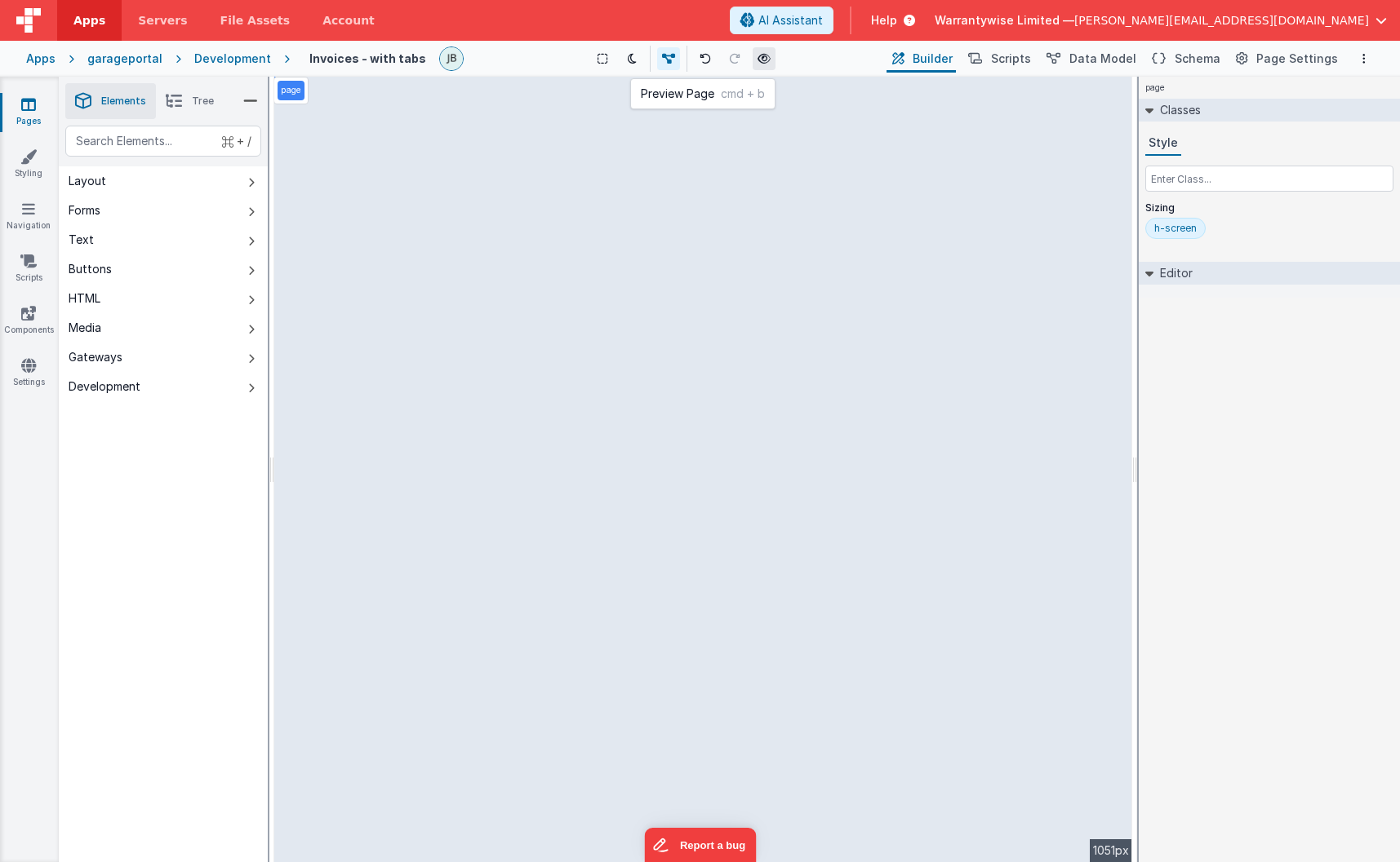
click at [760, 56] on icon at bounding box center [764, 59] width 13 height 12
click at [36, 110] on link "Pages" at bounding box center [28, 113] width 59 height 33
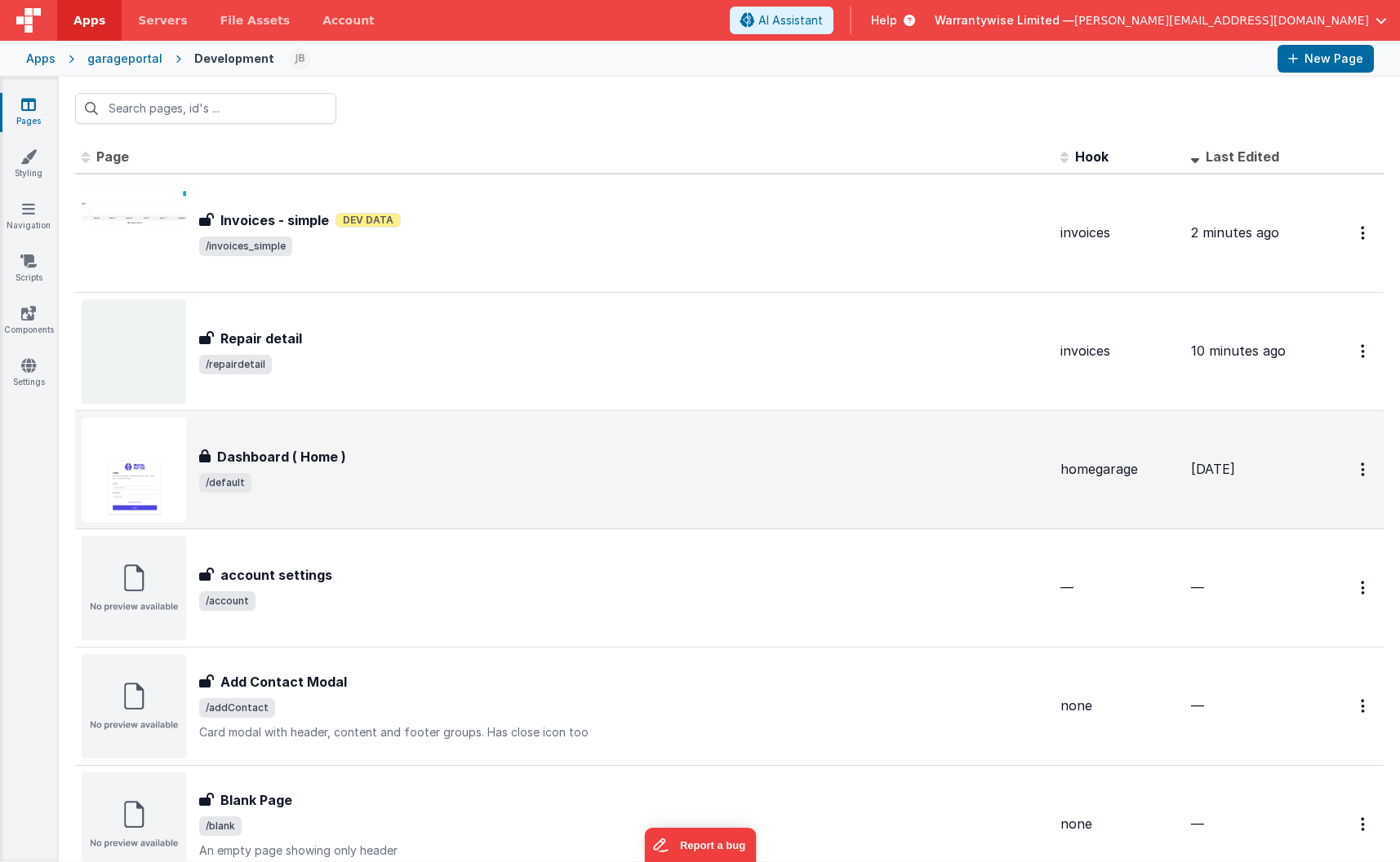
click at [436, 504] on div "Dashboard ( Home ) Dashboard ( Home ) /default" at bounding box center [565, 470] width 965 height 104
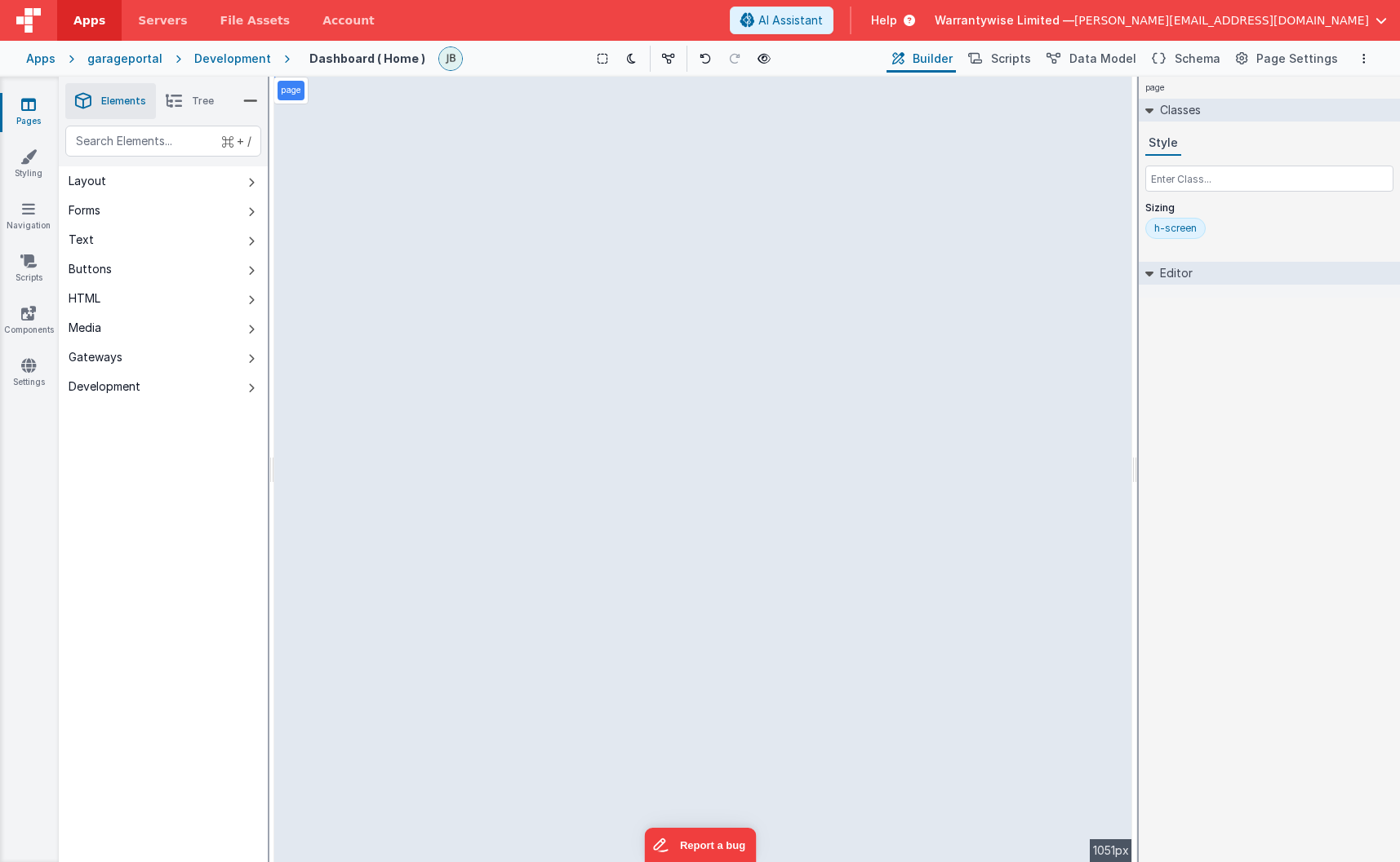
click at [483, 441] on div "page --> 1051px" at bounding box center [703, 470] width 858 height 786
click at [489, 416] on div "page --> 1051px" at bounding box center [703, 470] width 858 height 786
click at [511, 366] on div "page --> 1051px" at bounding box center [703, 470] width 858 height 786
click at [528, 328] on div "page --> 1051px" at bounding box center [703, 470] width 858 height 786
click at [541, 442] on div "page --> 1051px" at bounding box center [703, 470] width 858 height 786
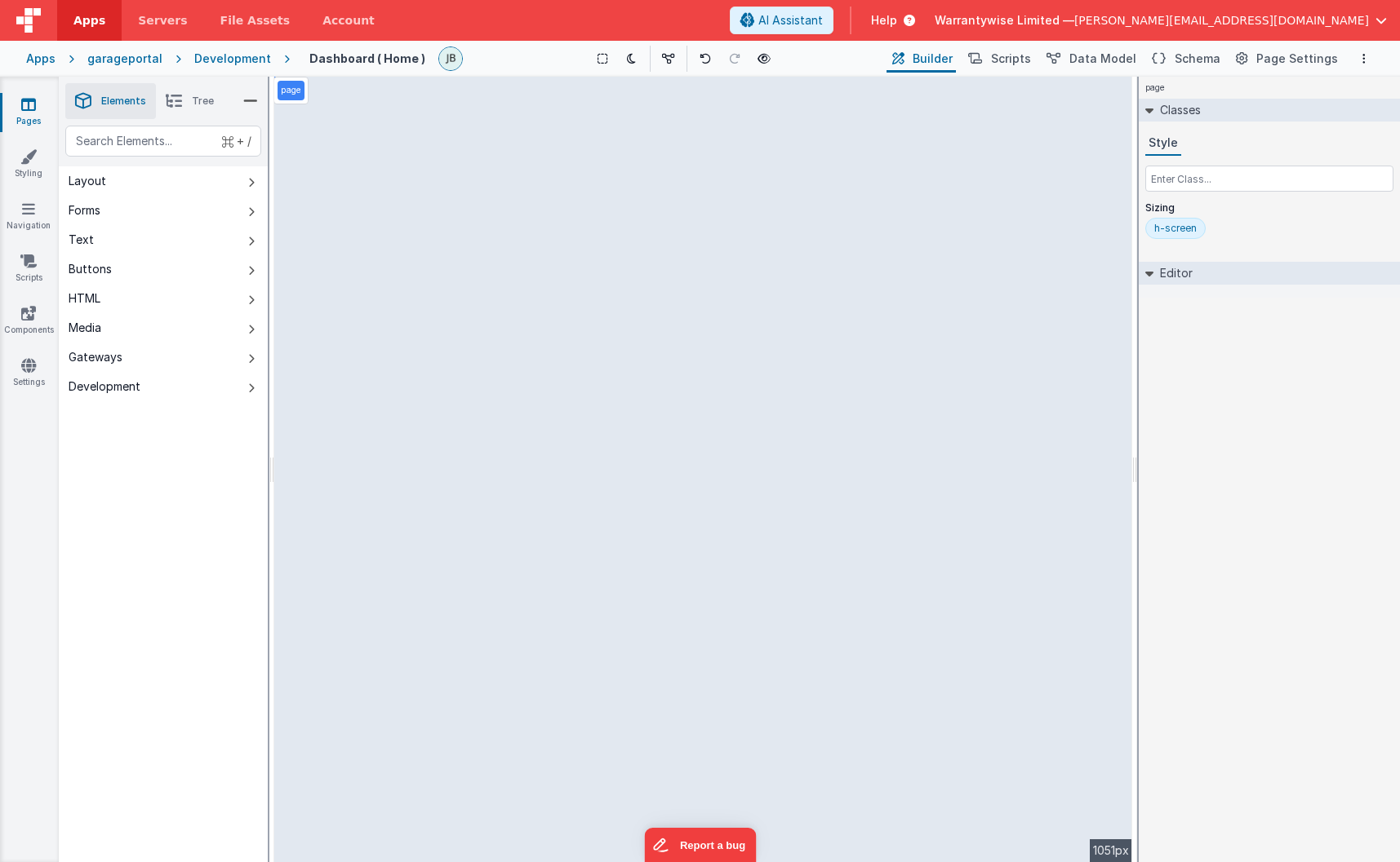
click at [888, 474] on div "page --> 1051px" at bounding box center [703, 470] width 858 height 786
click at [888, 451] on div "page --> 1051px" at bounding box center [703, 470] width 858 height 786
click at [858, 409] on div "page --> 1051px" at bounding box center [703, 470] width 858 height 786
click at [781, 397] on div "page --> 1051px" at bounding box center [703, 470] width 858 height 786
click at [664, 412] on div "page --> 1051px" at bounding box center [703, 470] width 858 height 786
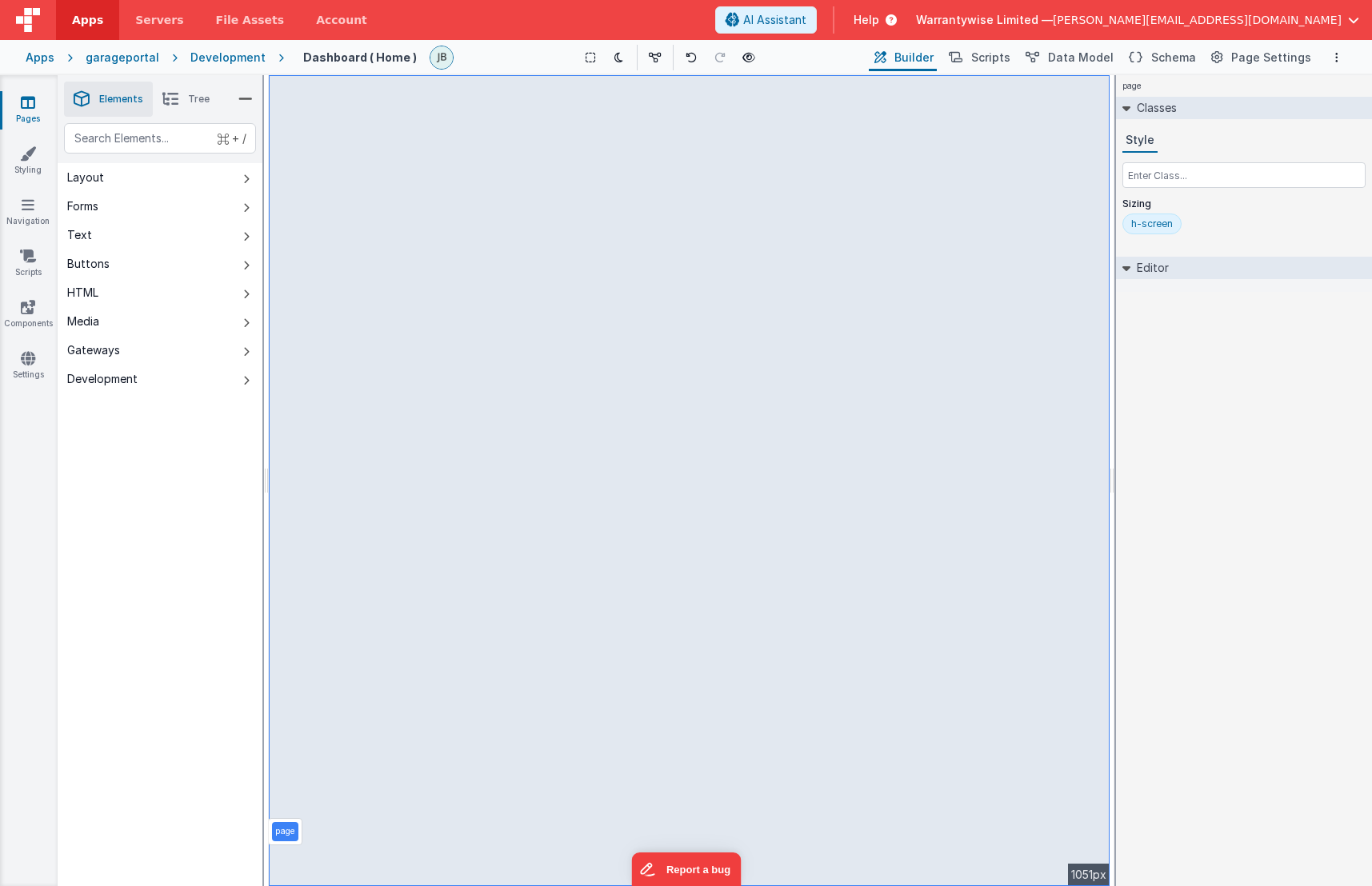
click at [531, 398] on div "page --> 1051px" at bounding box center [689, 481] width 840 height 811
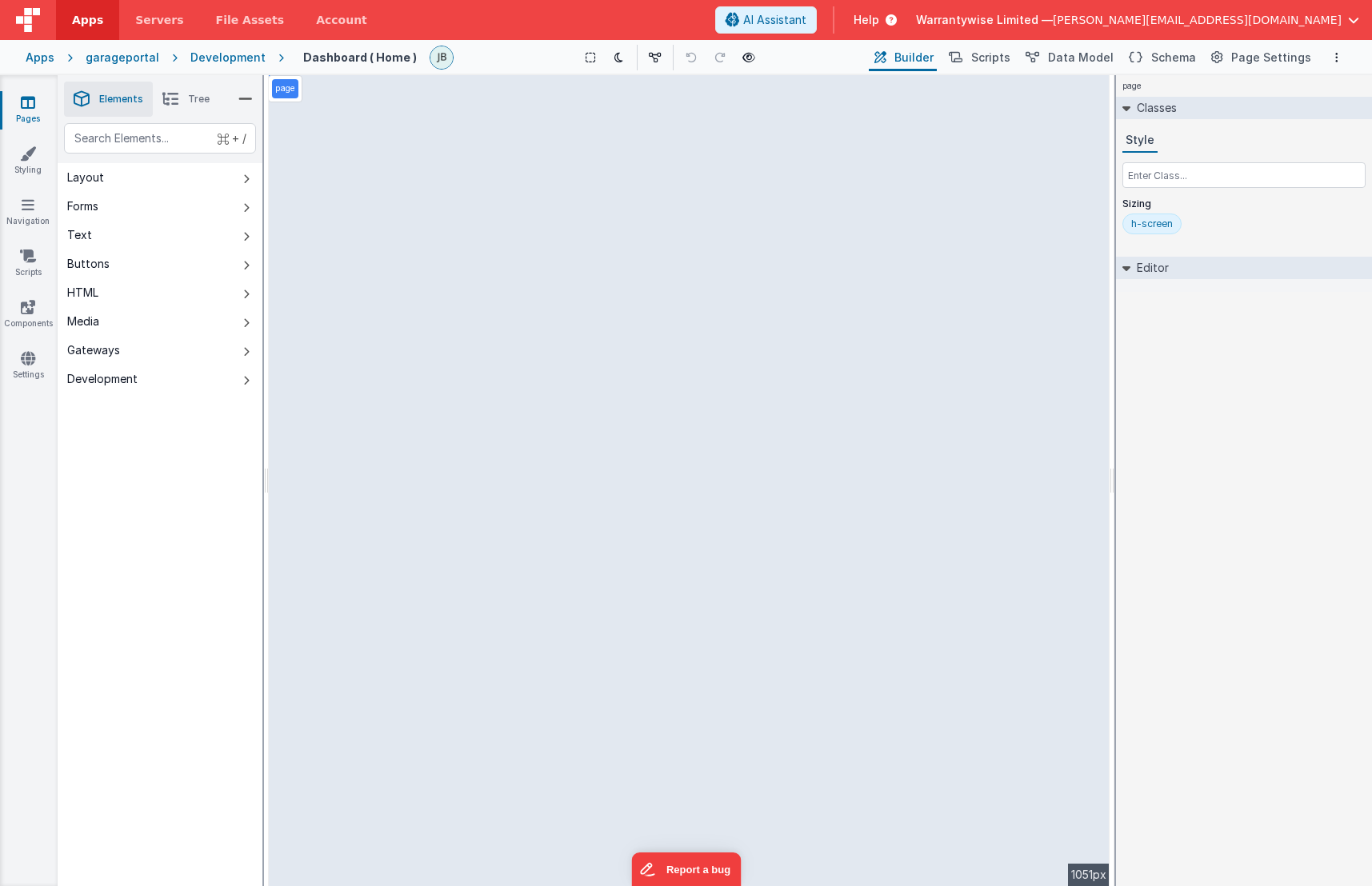
select select
select select "R_Status"
select select "R_DateStarted"
select select "R_DateComplete"
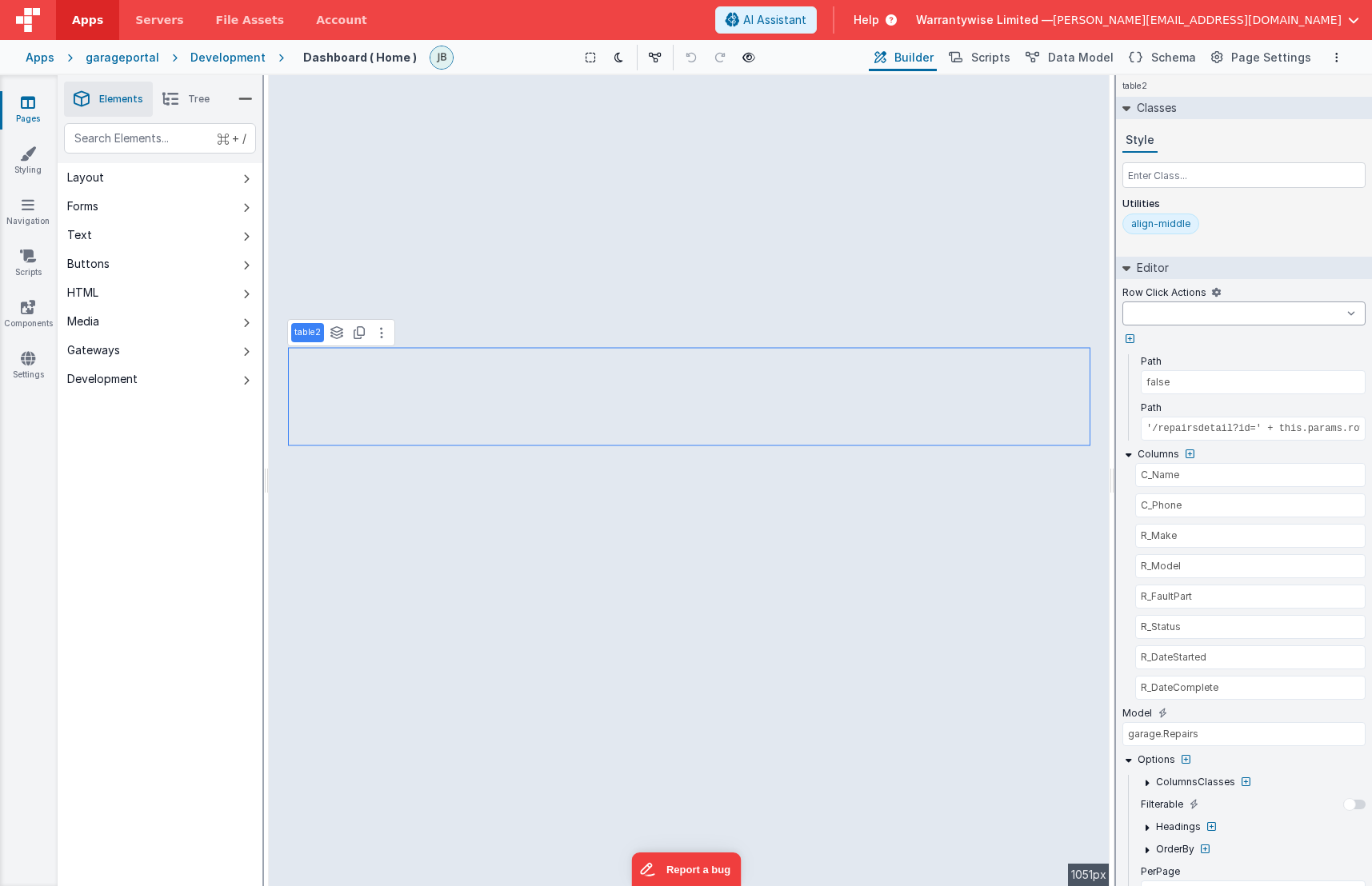
click at [1352, 314] on select "createFolder createInvoice delete download newSale onFormLoad showDropDown goTo…" at bounding box center [1243, 313] width 243 height 24
select select "goToInvoicesSimple"
click at [1122, 301] on select "createFolder createInvoice delete download newSale onFormLoad showDropDown goTo…" at bounding box center [1243, 313] width 243 height 24
click at [1356, 313] on select "createFolder createInvoice delete download newSale onFormLoad showDropDown goTo…" at bounding box center [1243, 313] width 243 height 24
click at [1168, 55] on span "Schema" at bounding box center [1173, 58] width 44 height 16
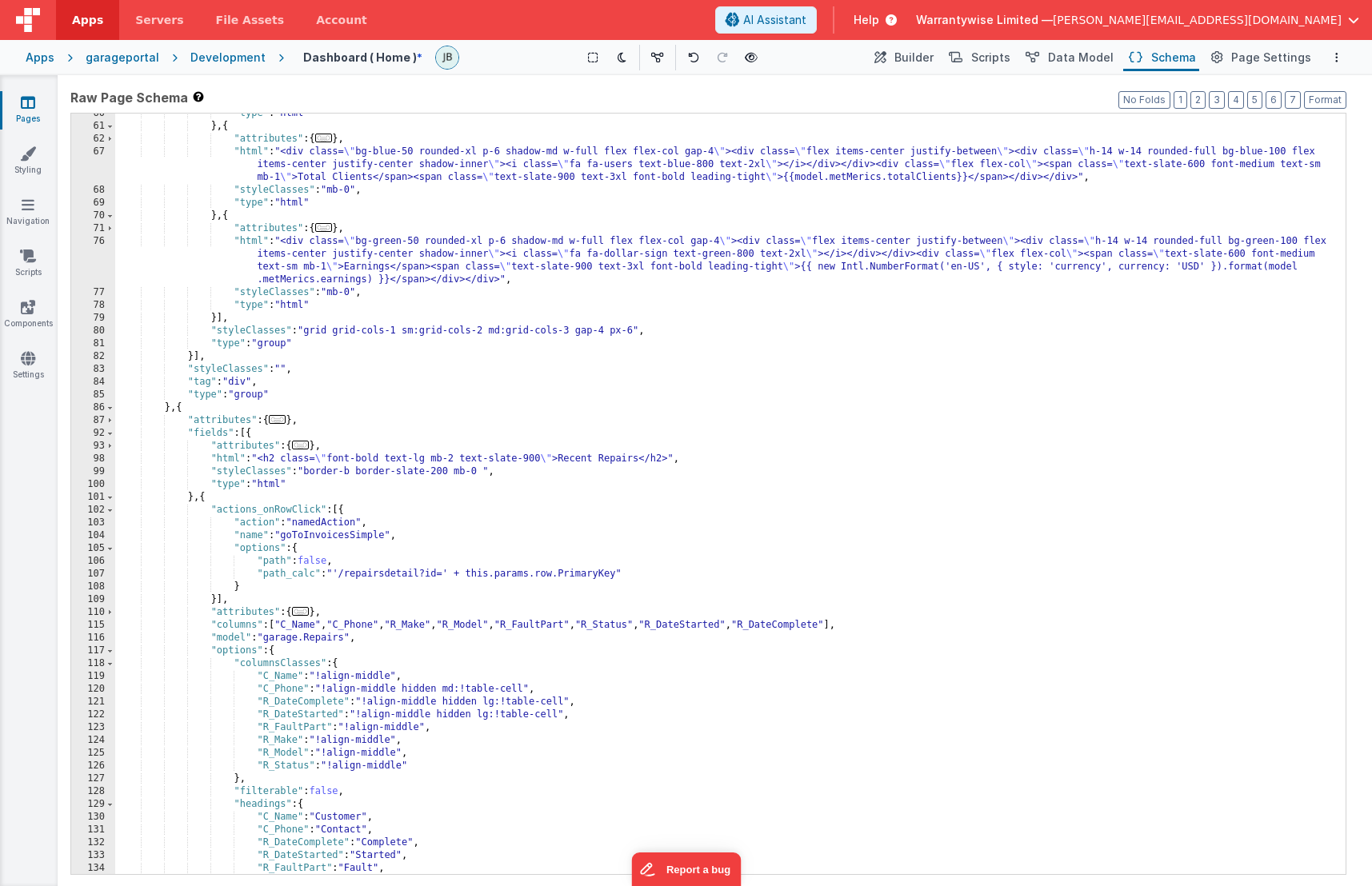
scroll to position [528, 0]
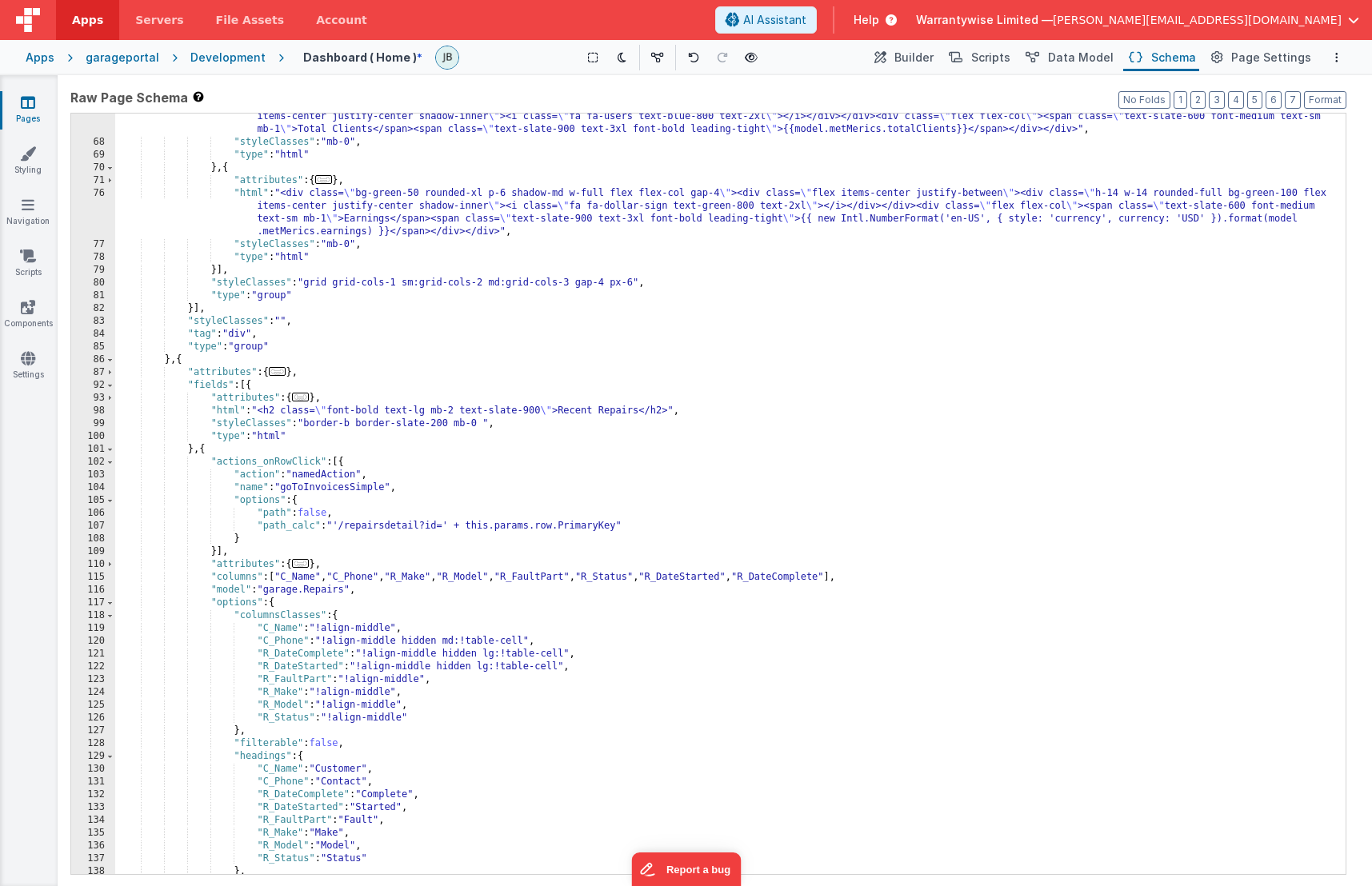
click at [248, 463] on div ""html" : "<div class= \" bg-blue-50 rounded-xl p-6 shadow-md w-full flex flex-c…" at bounding box center [724, 503] width 1218 height 812
click at [295, 480] on div ""html" : "<div class= \" bg-blue-50 rounded-xl p-6 shadow-md w-full flex flex-c…" at bounding box center [724, 503] width 1218 height 812
click at [249, 540] on div ""html" : "<div class= \" bg-blue-50 rounded-xl p-6 shadow-md w-full flex flex-c…" at bounding box center [724, 503] width 1218 height 812
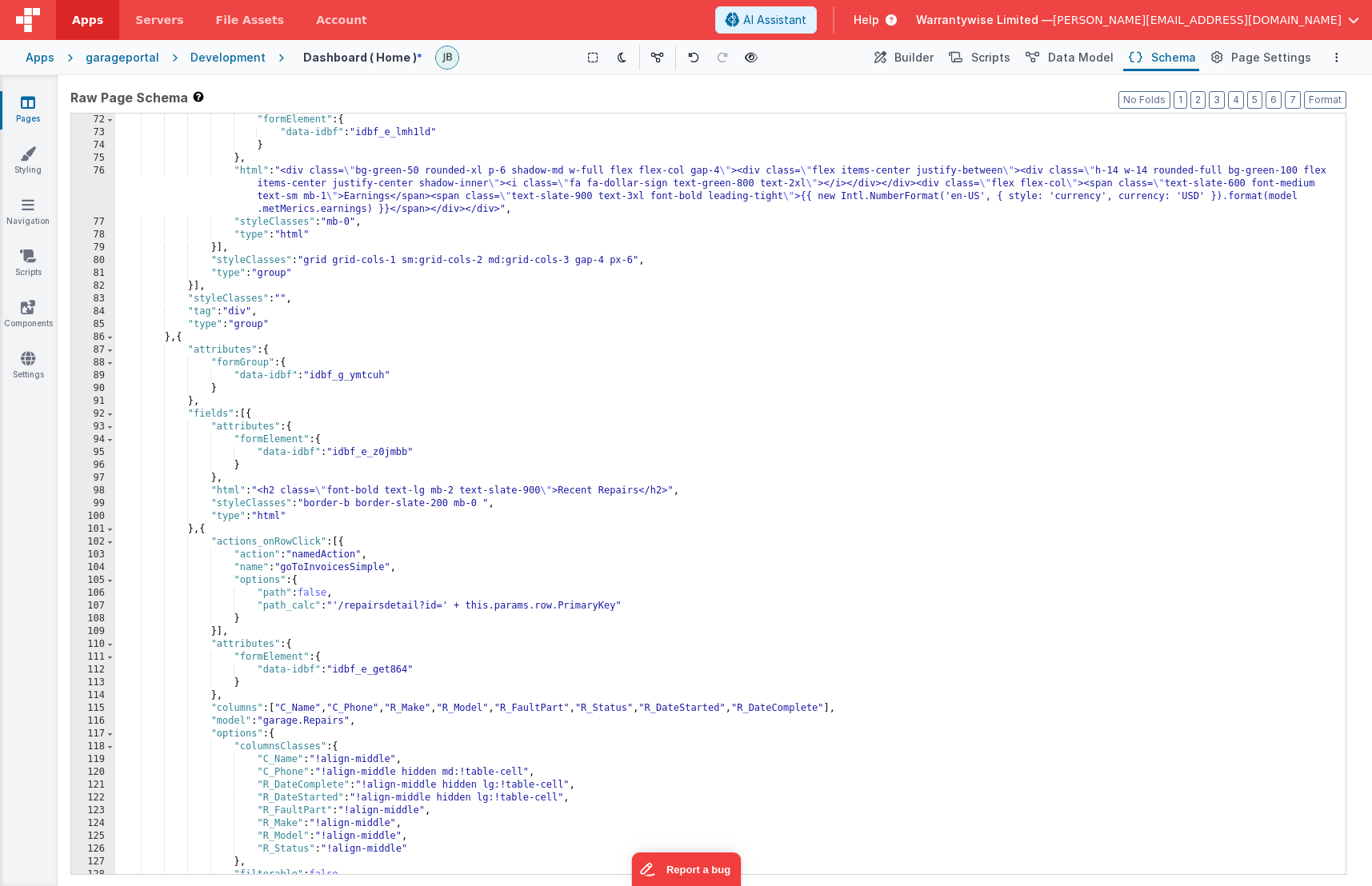
scroll to position [960, 0]
click at [259, 599] on div ""formElement" : { "data-idbf" : "idbf_e_lmh1ld" } } , "html" : "<div class= \" …" at bounding box center [724, 506] width 1218 height 787
click at [290, 524] on div ""formElement" : { "data-idbf" : "idbf_e_lmh1ld" } } , "html" : "<div class= \" …" at bounding box center [724, 506] width 1218 height 787
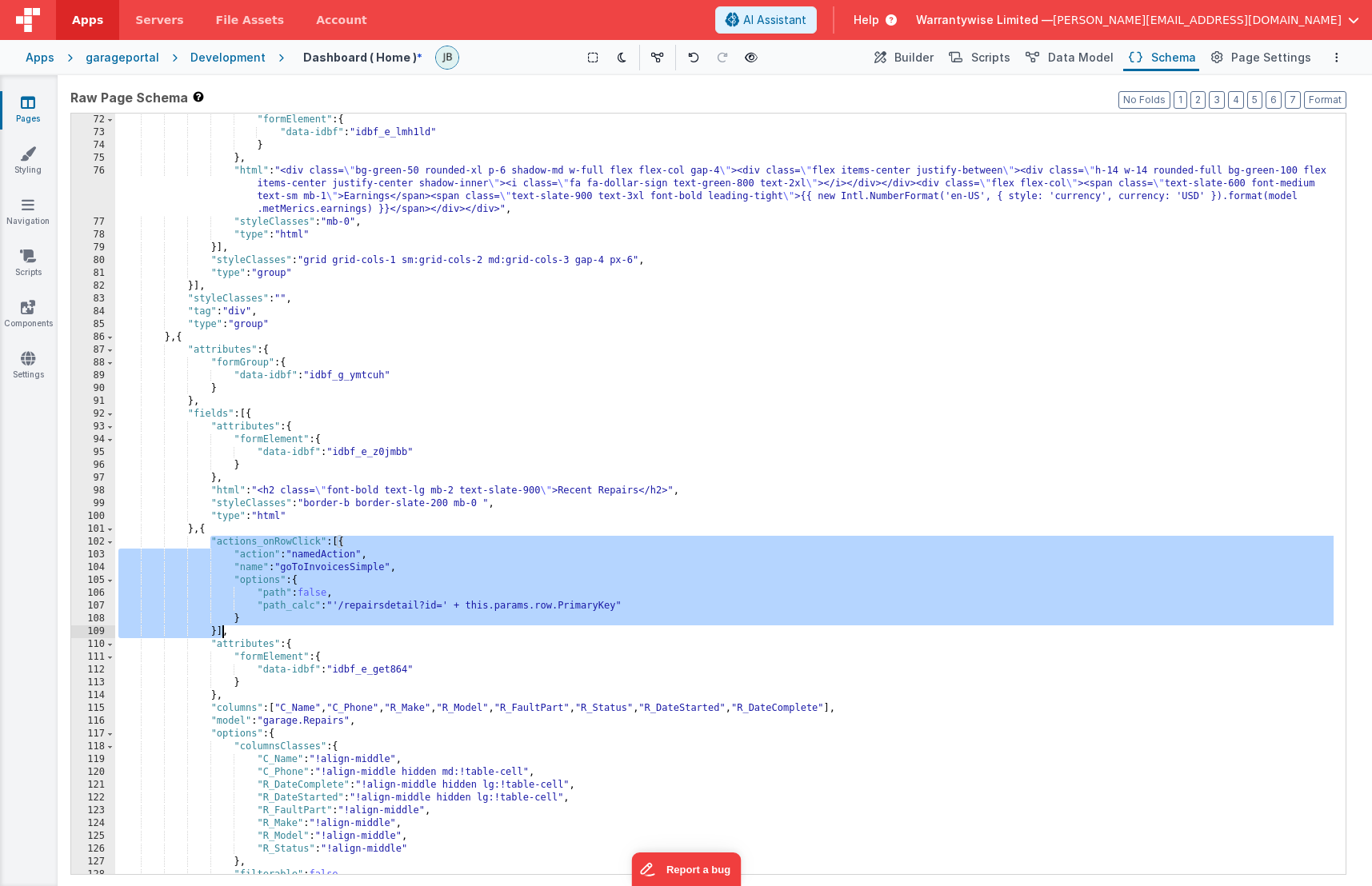
drag, startPoint x: 212, startPoint y: 543, endPoint x: 222, endPoint y: 637, distance: 94.5
click at [222, 637] on div ""formElement" : { "data-idbf" : "idbf_e_lmh1ld" } } , "html" : "<div class= \" …" at bounding box center [724, 506] width 1218 height 787
drag, startPoint x: 232, startPoint y: 638, endPoint x: 206, endPoint y: 544, distance: 97.5
click at [206, 544] on div ""formElement" : { "data-idbf" : "idbf_e_lmh1ld" } } , "html" : "<div class= \" …" at bounding box center [724, 506] width 1218 height 787
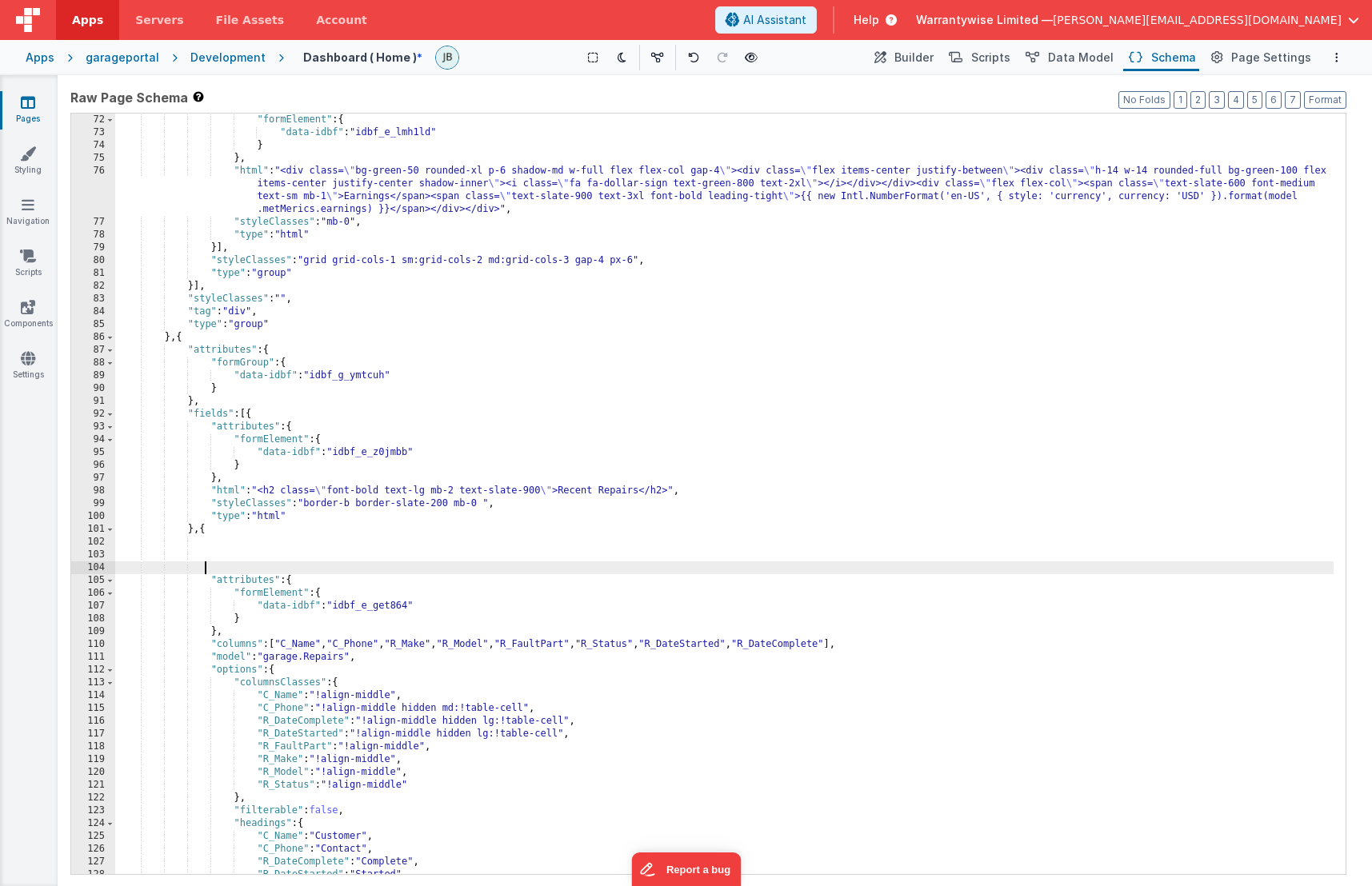
click at [214, 554] on div ""formElement" : { "data-idbf" : "idbf_e_lmh1ld" } } , "html" : "<div class= \" …" at bounding box center [724, 506] width 1218 height 787
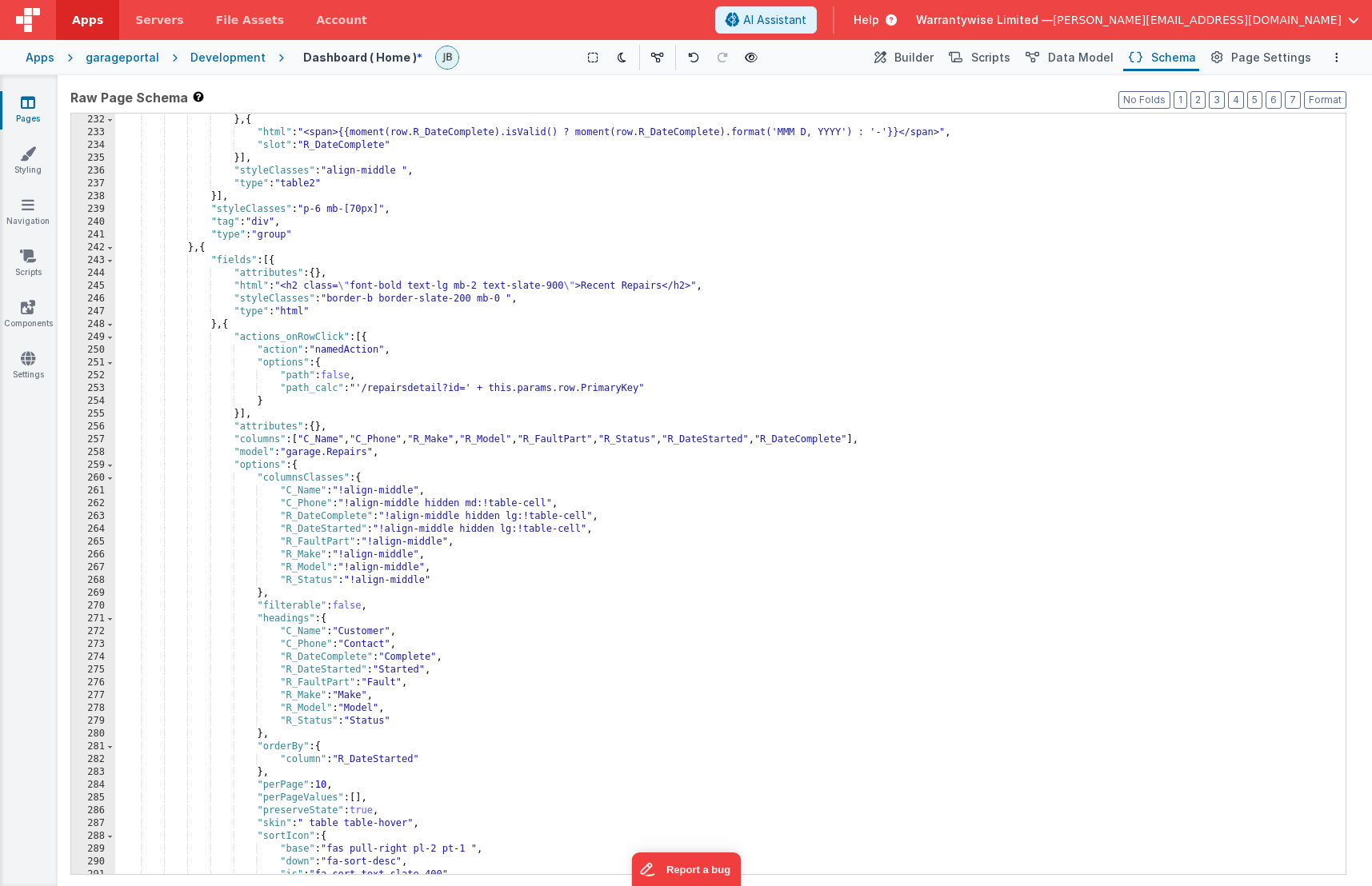
scroll to position [3073, 0]
click at [276, 343] on div "} , { "html" : "<span>{{moment(row.R_DateComplete).isValid() ? moment(row.R_Dat…" at bounding box center [724, 506] width 1218 height 787
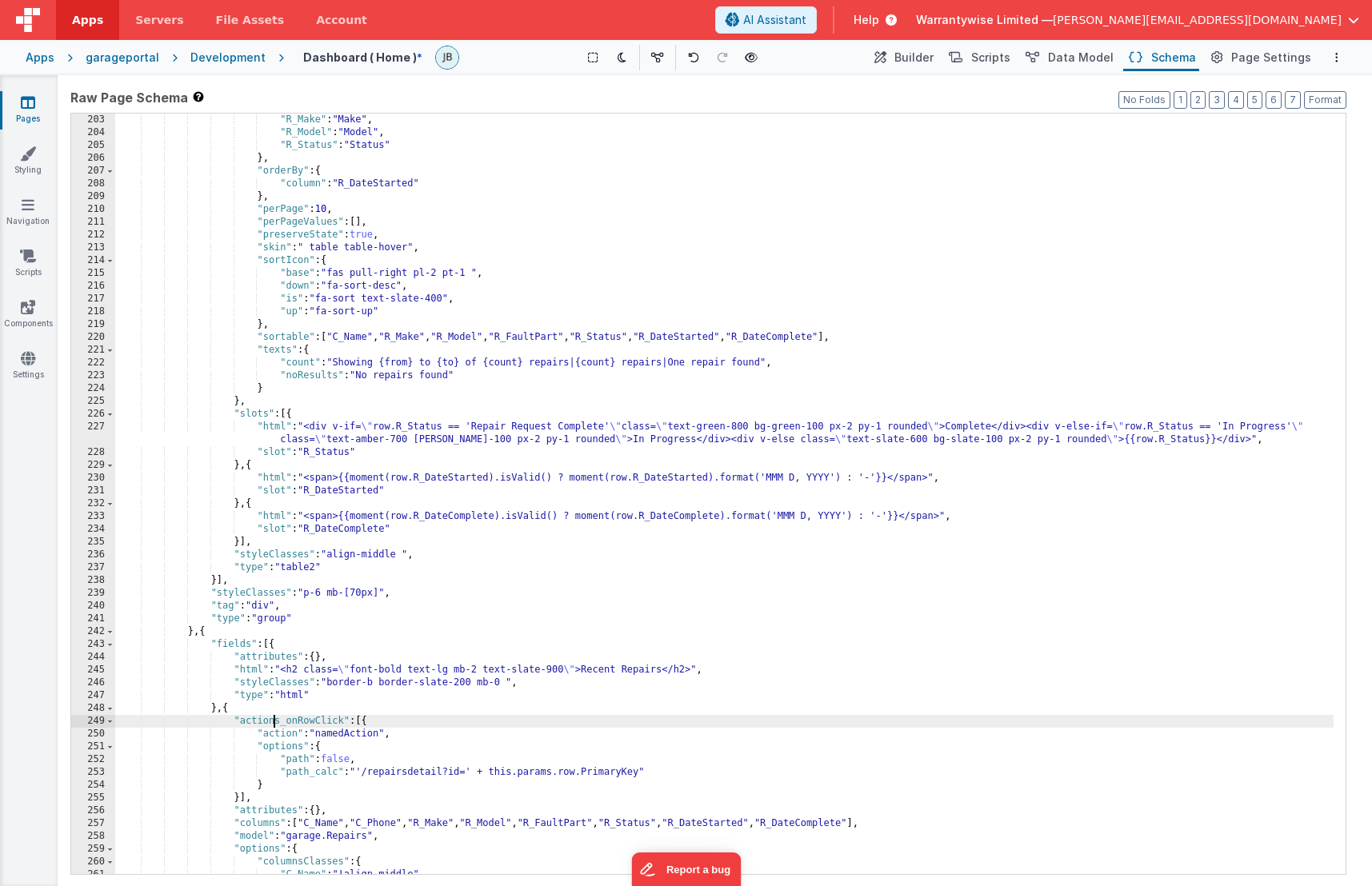
scroll to position [2640, 0]
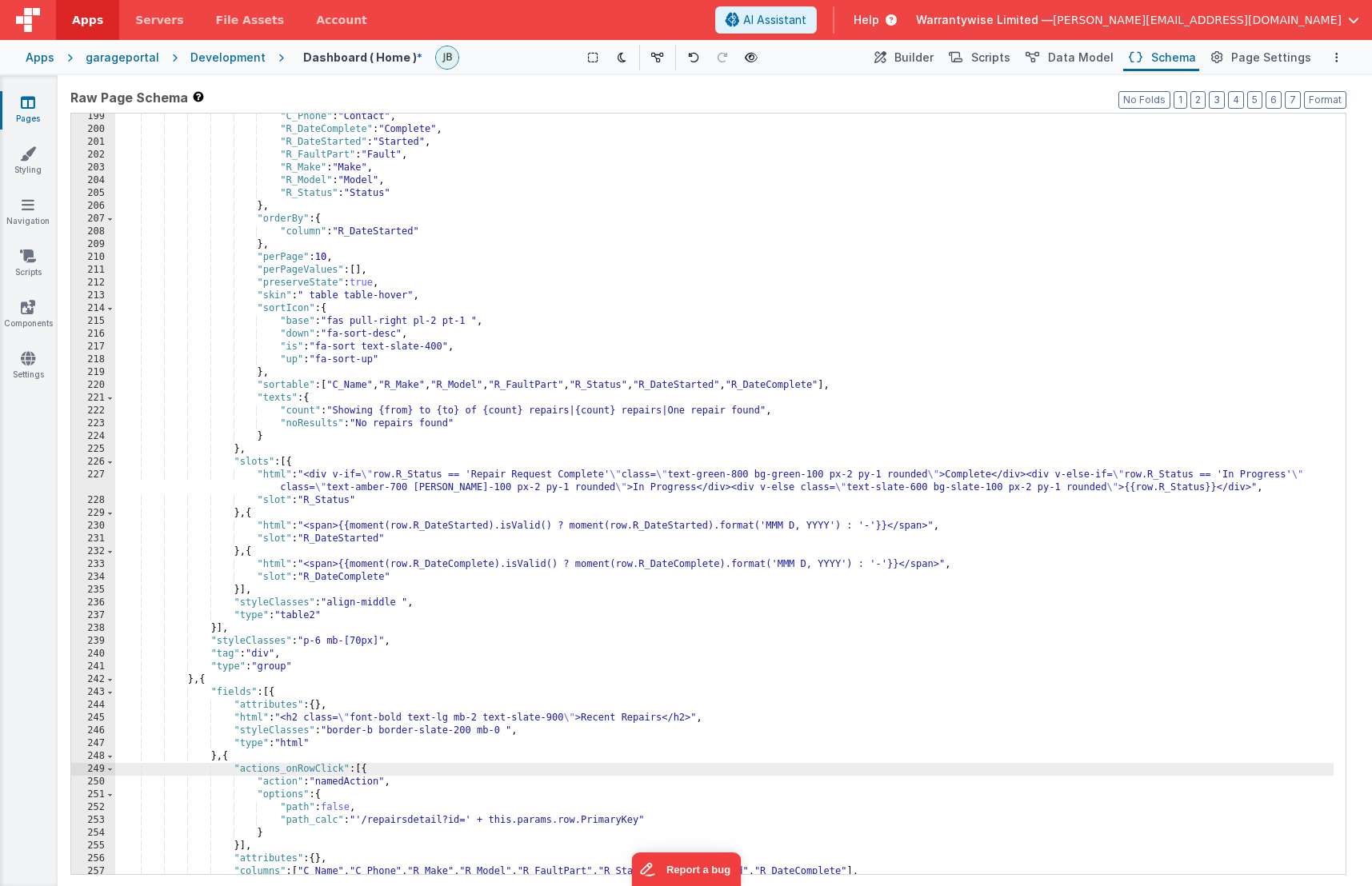
click at [406, 626] on div ""C_Phone" : "Contact" , "R_DateComplete" : "Complete" , "R_DateStarted" : "Star…" at bounding box center [724, 503] width 1218 height 787
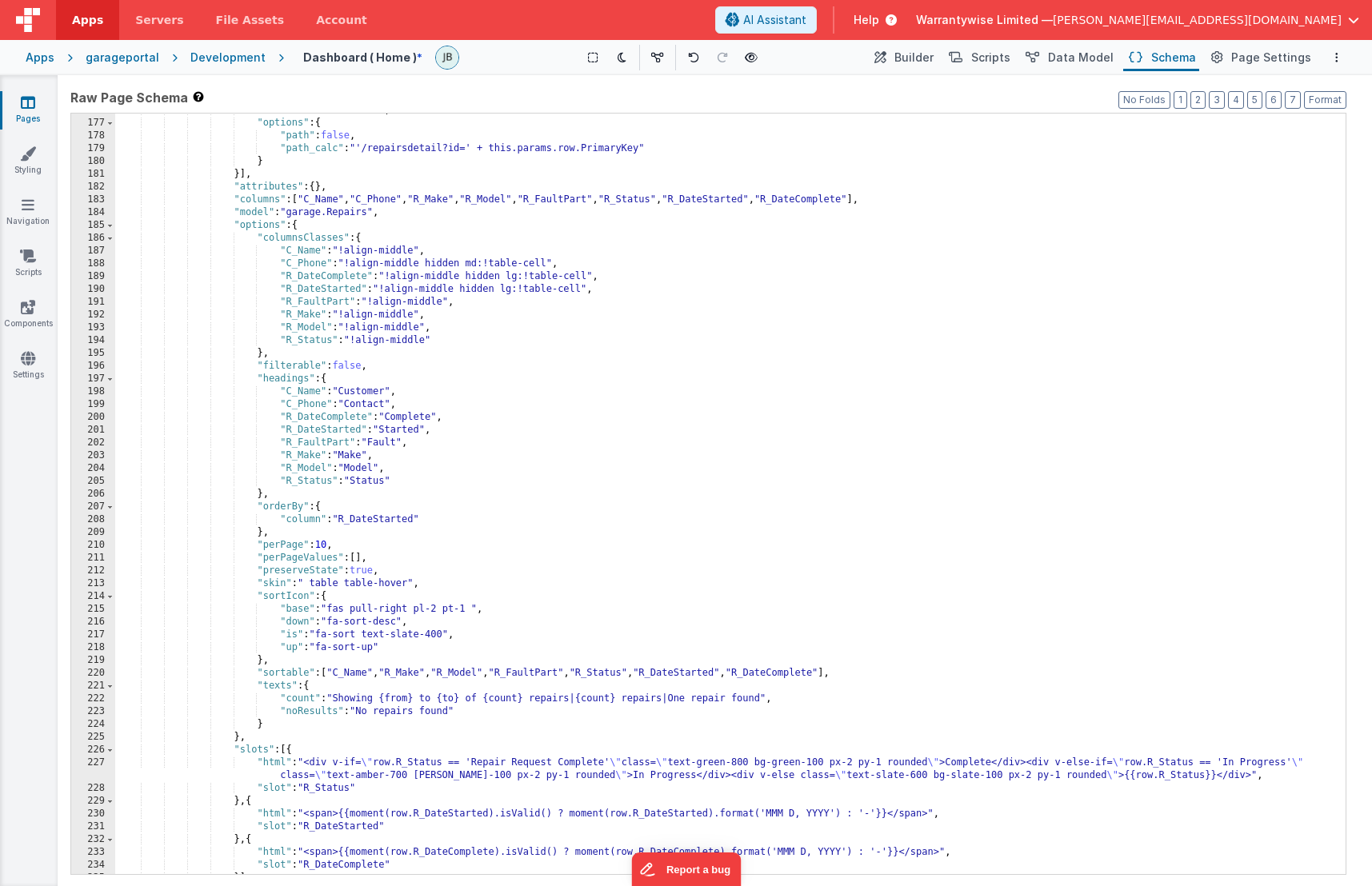
scroll to position [2160, 0]
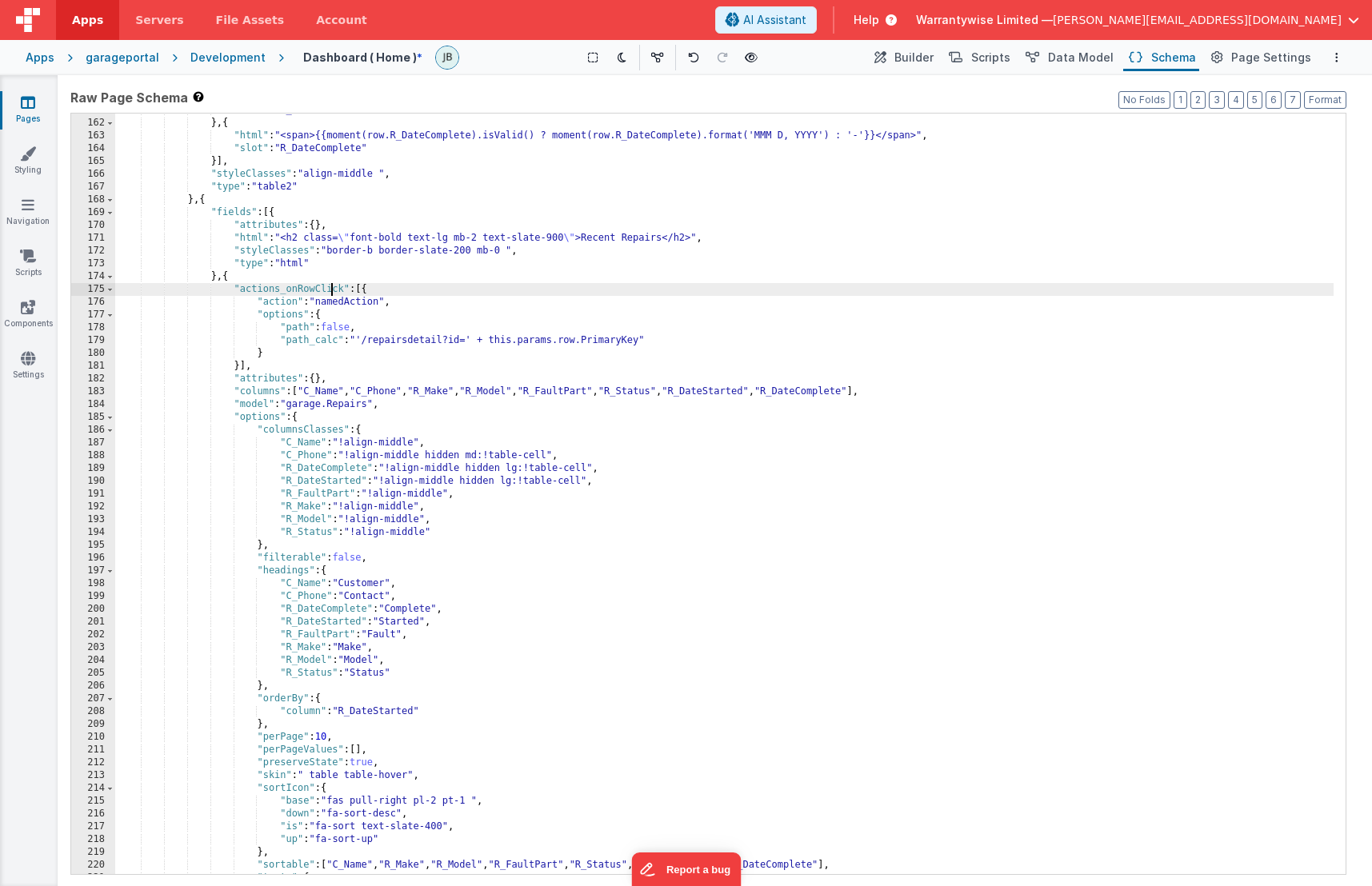
click at [330, 296] on div ""slot" : "R_DateStarted" } , { "html" : "<span>{{moment(row.R_DateComplete).isV…" at bounding box center [724, 497] width 1218 height 787
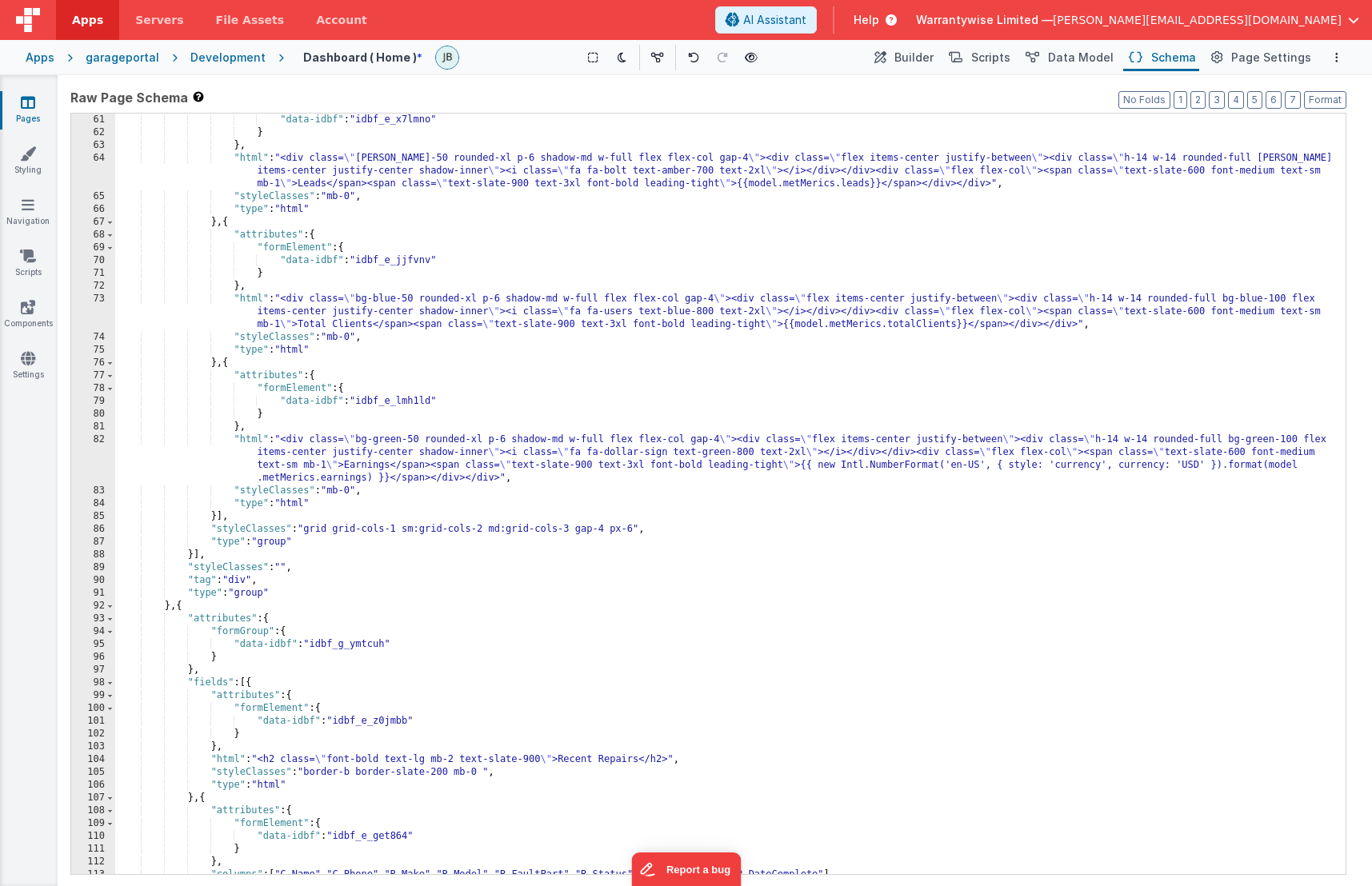
scroll to position [720, 0]
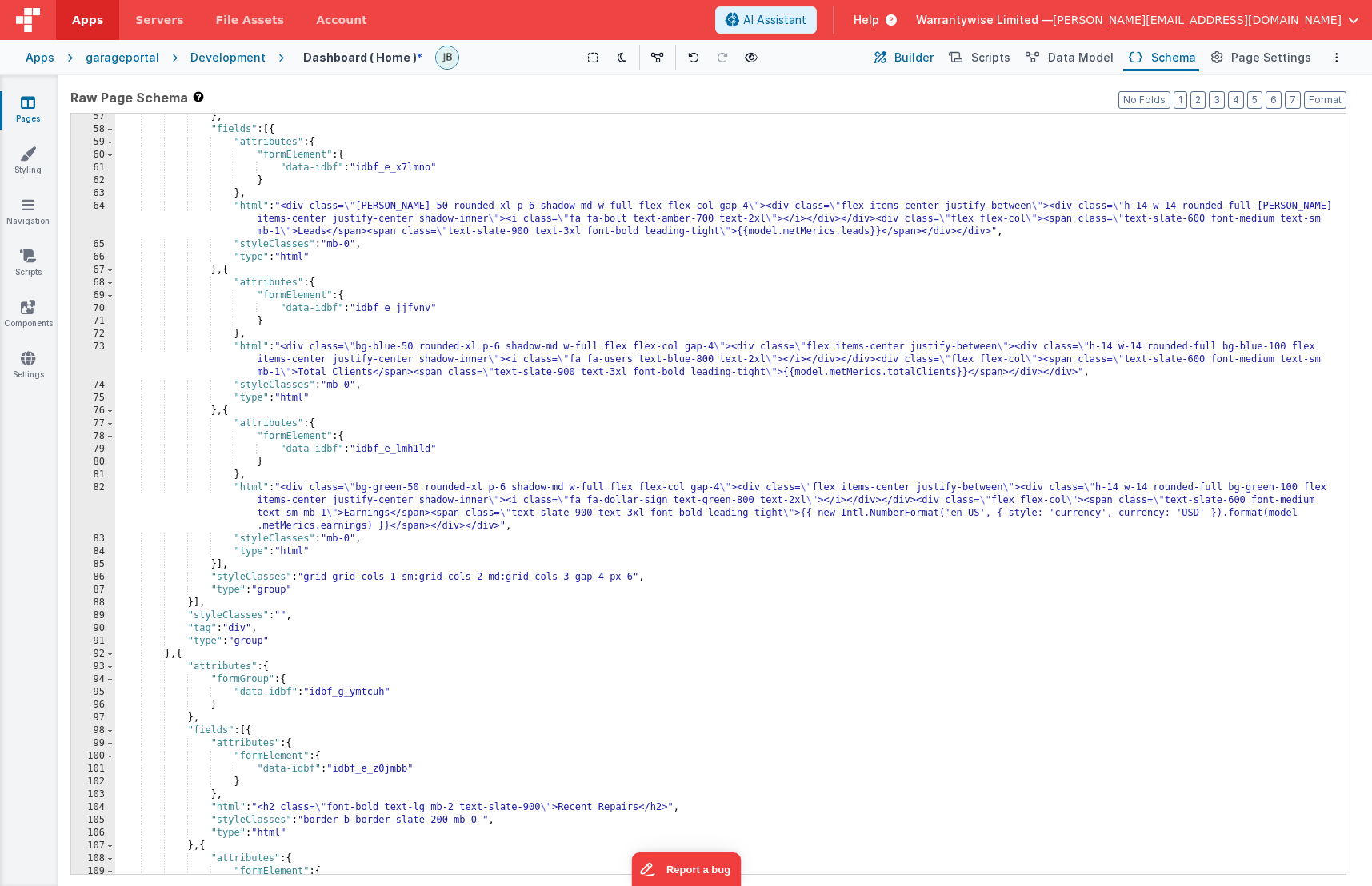
click at [911, 60] on span "Builder" at bounding box center [914, 58] width 40 height 16
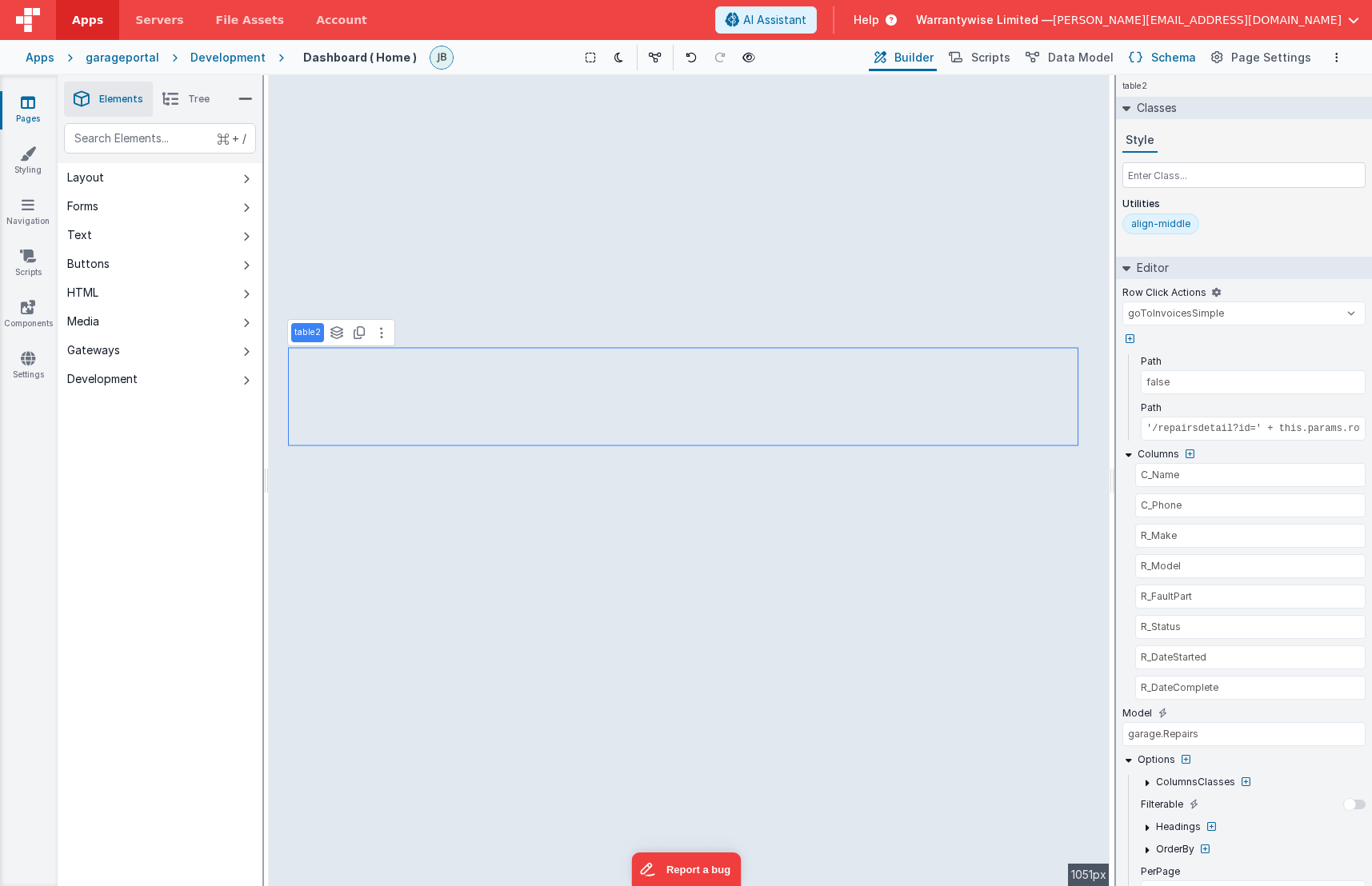
click at [1165, 60] on span "Schema" at bounding box center [1173, 58] width 44 height 16
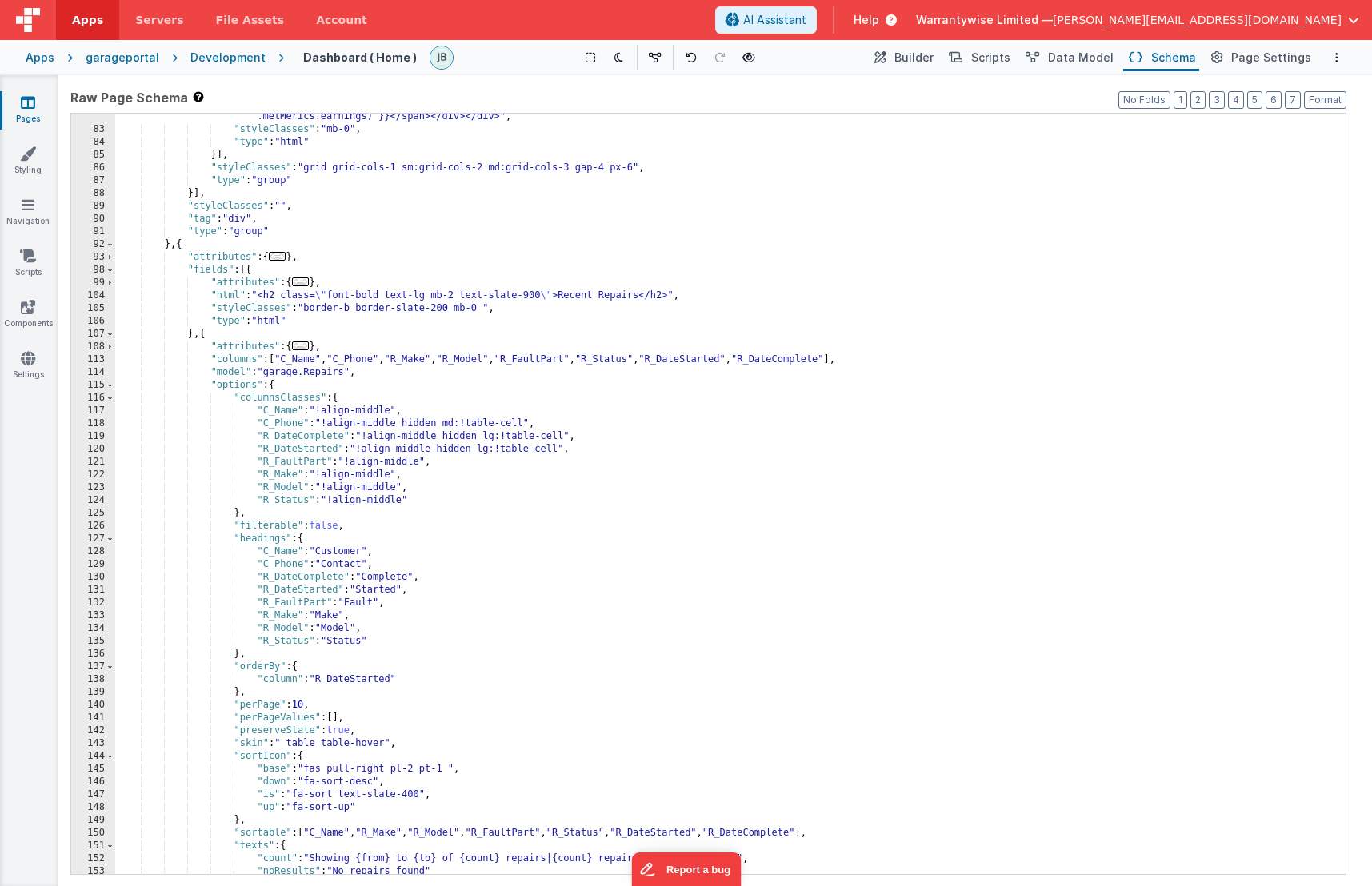
click at [543, 535] on div ""html" : "<div class= \" bg-green-50 rounded-xl p-6 shadow-md w-full flex flex-…" at bounding box center [724, 484] width 1218 height 825
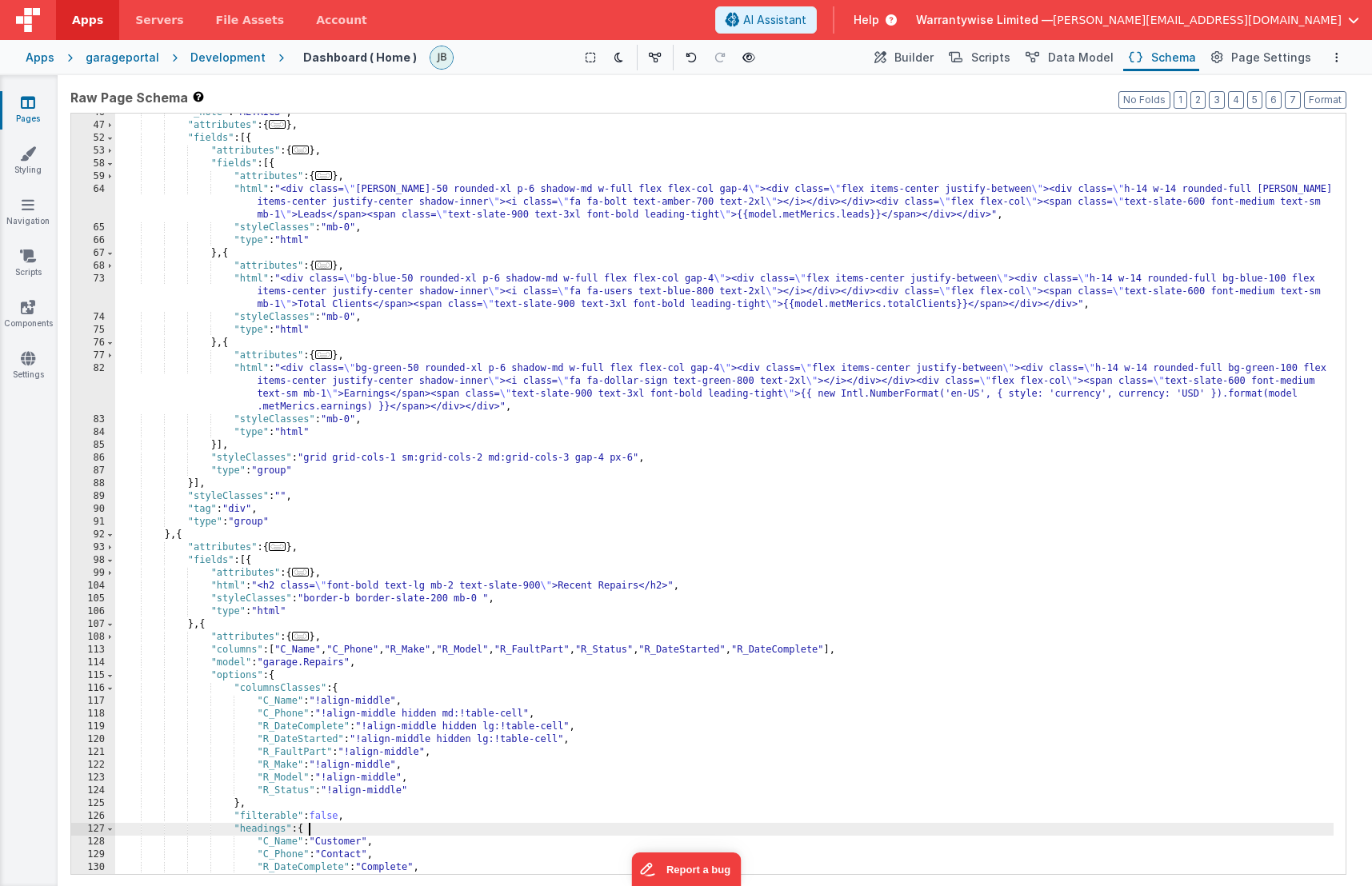
scroll to position [2926, 0]
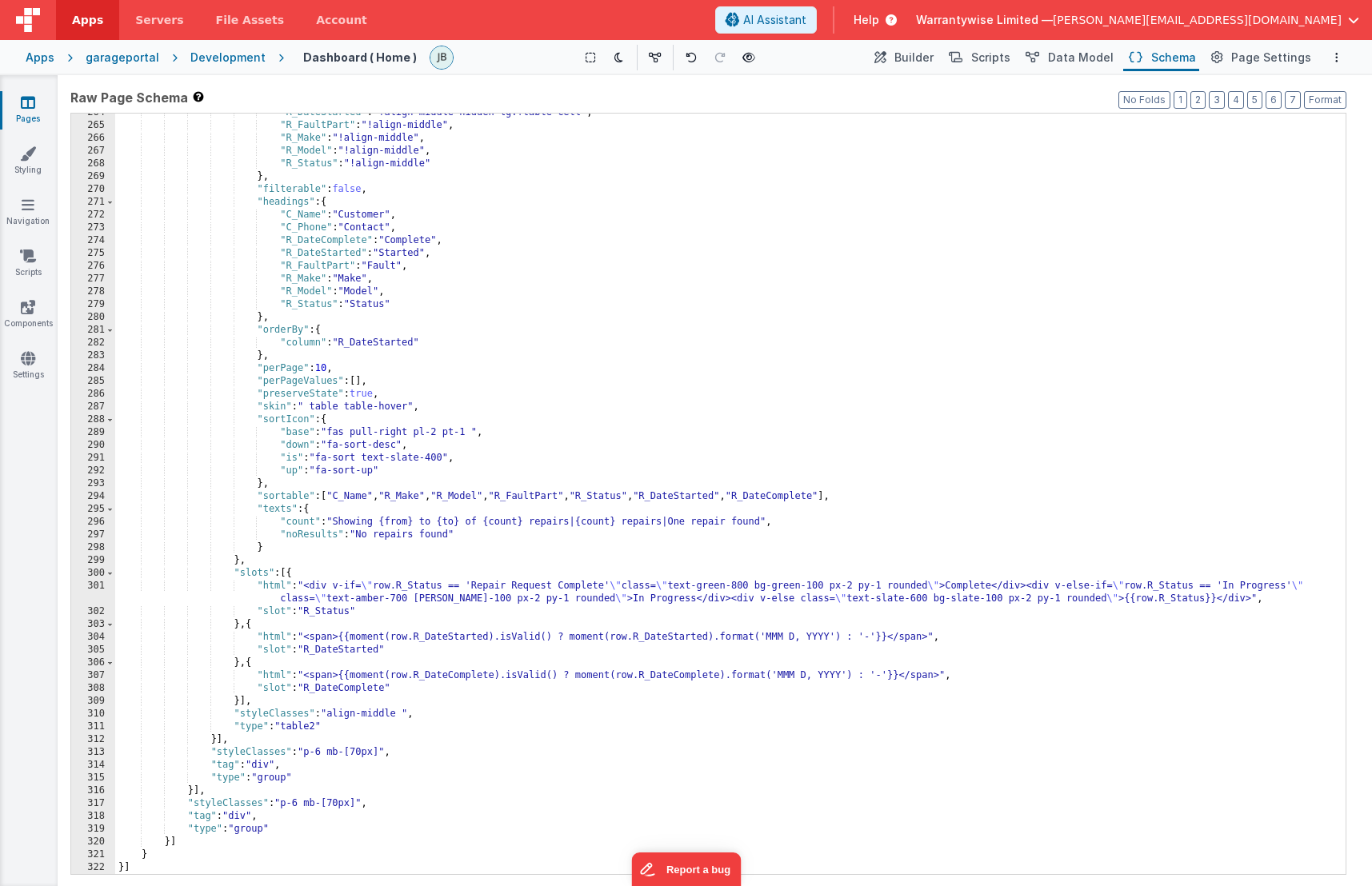
click at [222, 860] on div ""R_DateStarted" : "!align-middle hidden lg:!table-cell" , "R_FaultPart" : "!ali…" at bounding box center [724, 500] width 1218 height 787
click at [139, 865] on div ""R_DateStarted" : "!align-middle hidden lg:!table-cell" , "R_FaultPart" : "!ali…" at bounding box center [724, 500] width 1218 height 787
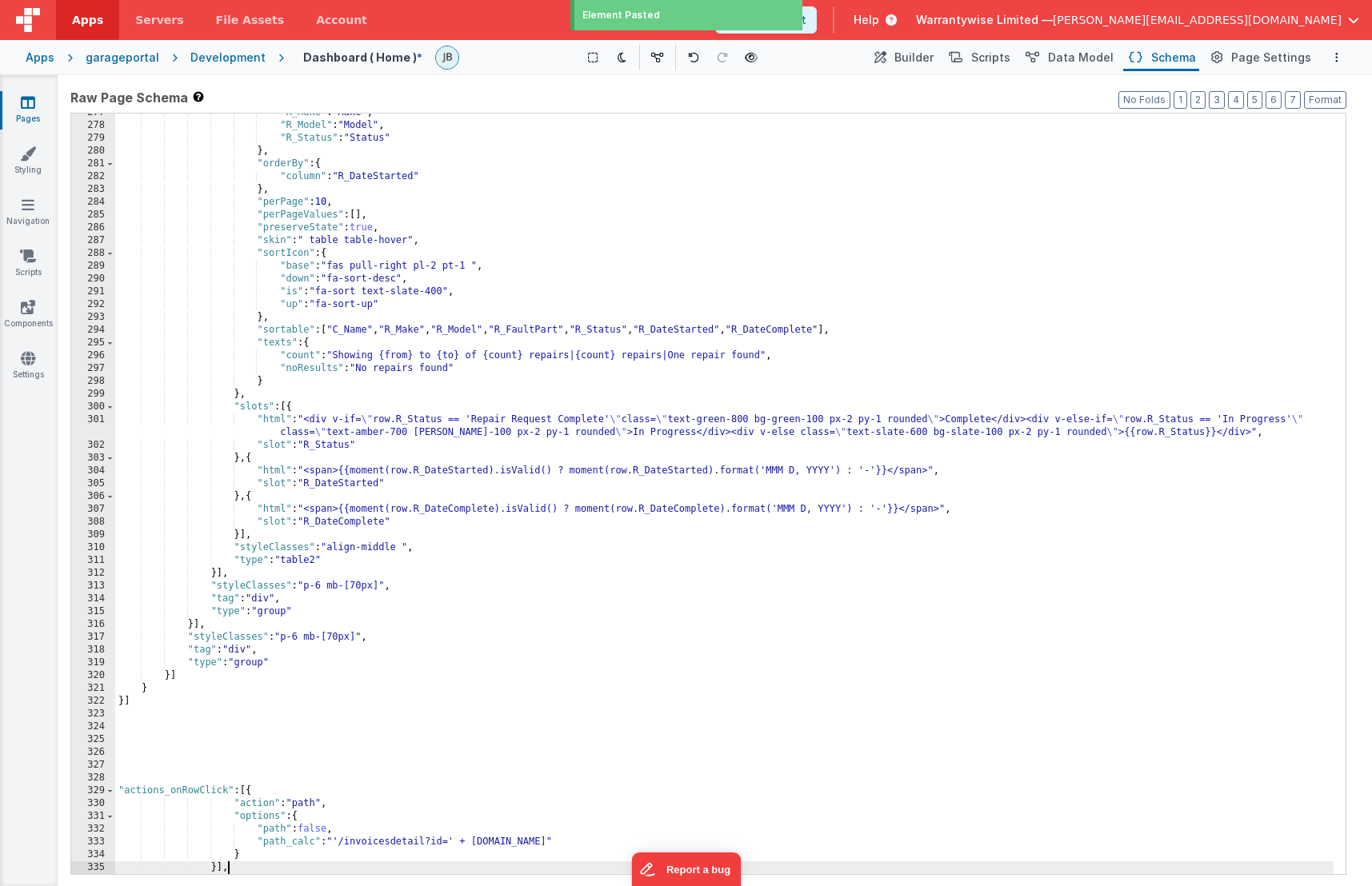
scroll to position [3092, 0]
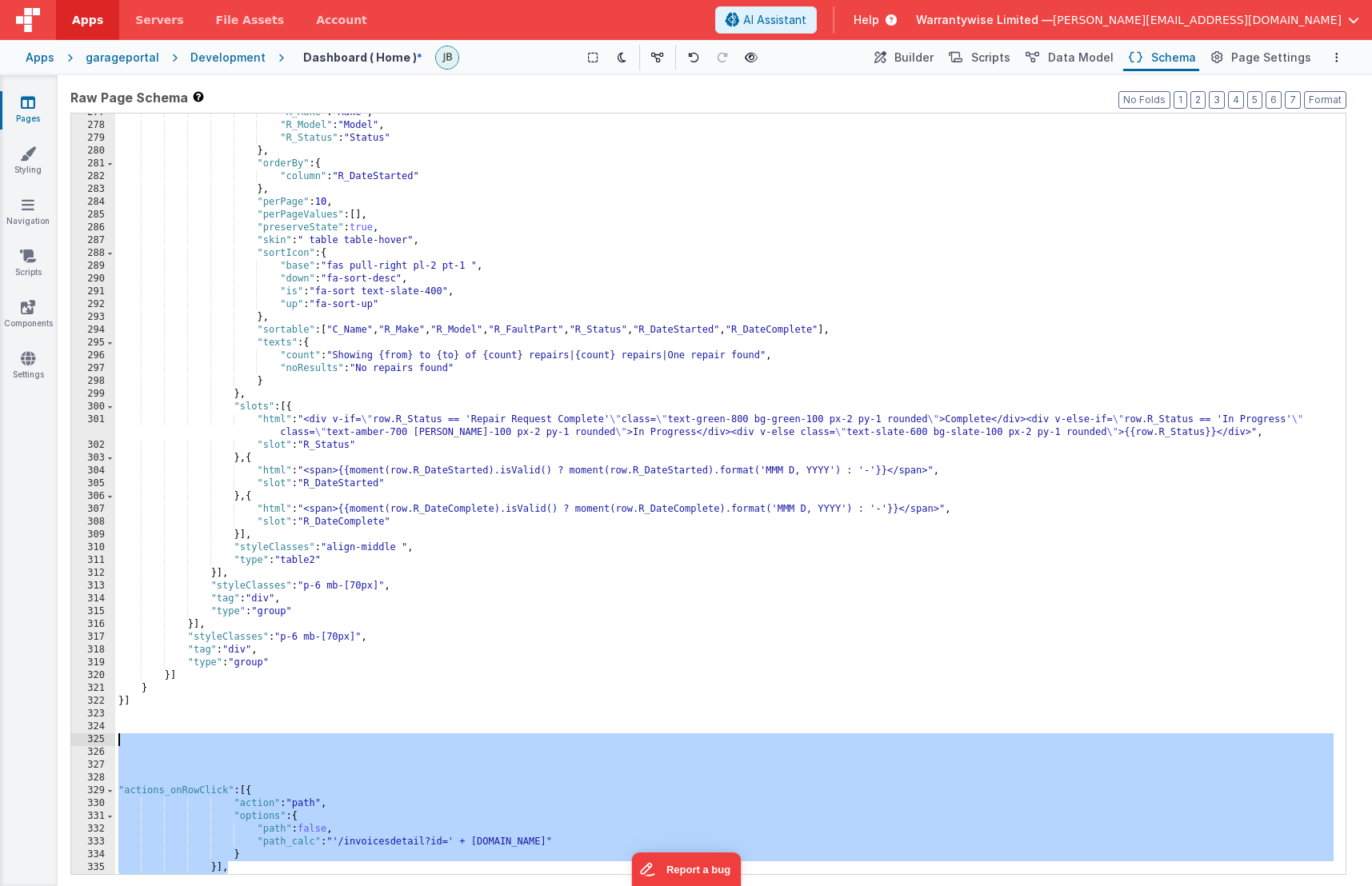
drag, startPoint x: 244, startPoint y: 870, endPoint x: 129, endPoint y: 737, distance: 175.8
click at [129, 737] on div ""R_Make" : "Make" , "R_Model" : "Model" , "R_Status" : "Status" } , "orderBy" :…" at bounding box center [724, 500] width 1218 height 787
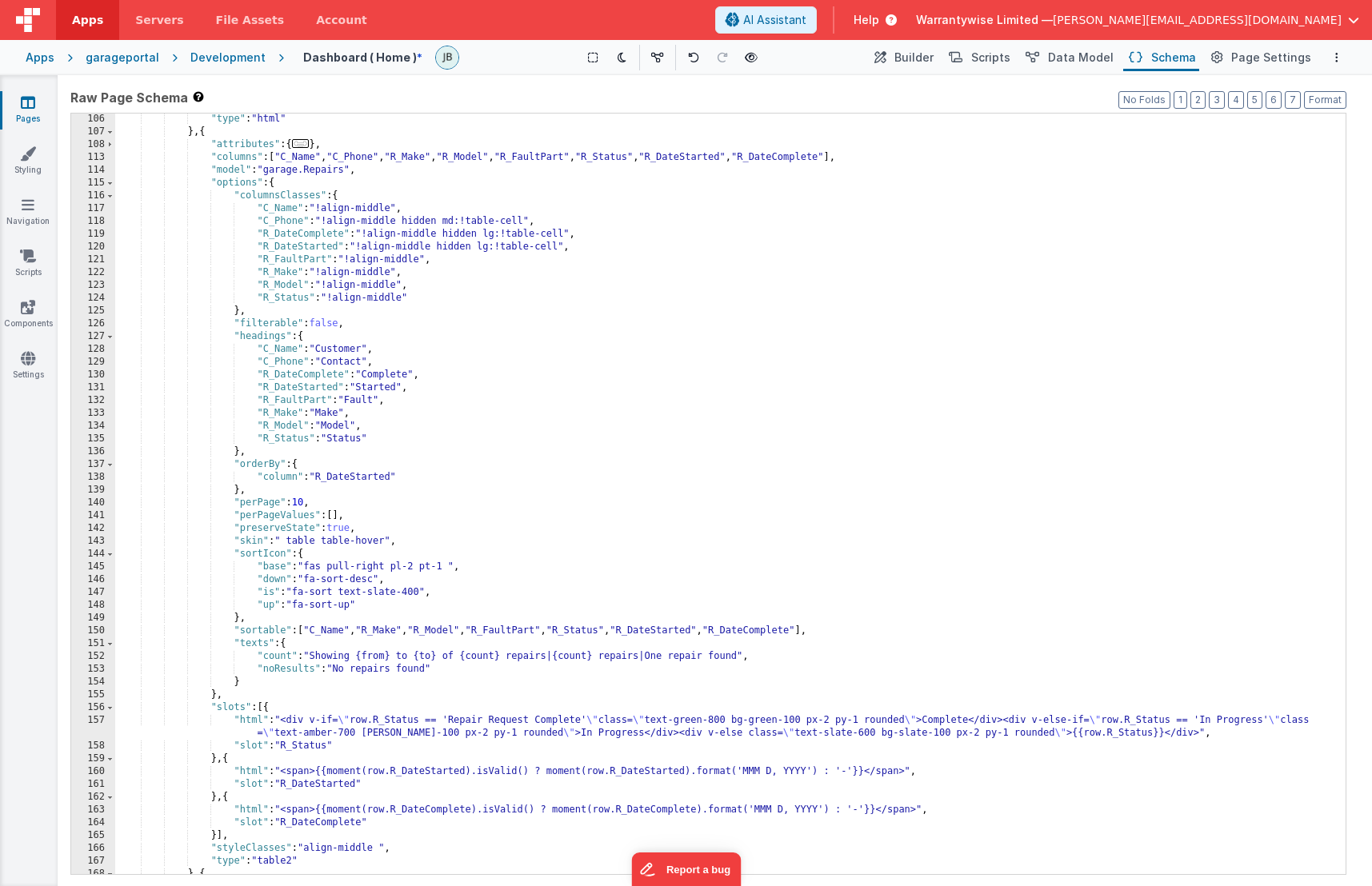
scroll to position [0, 0]
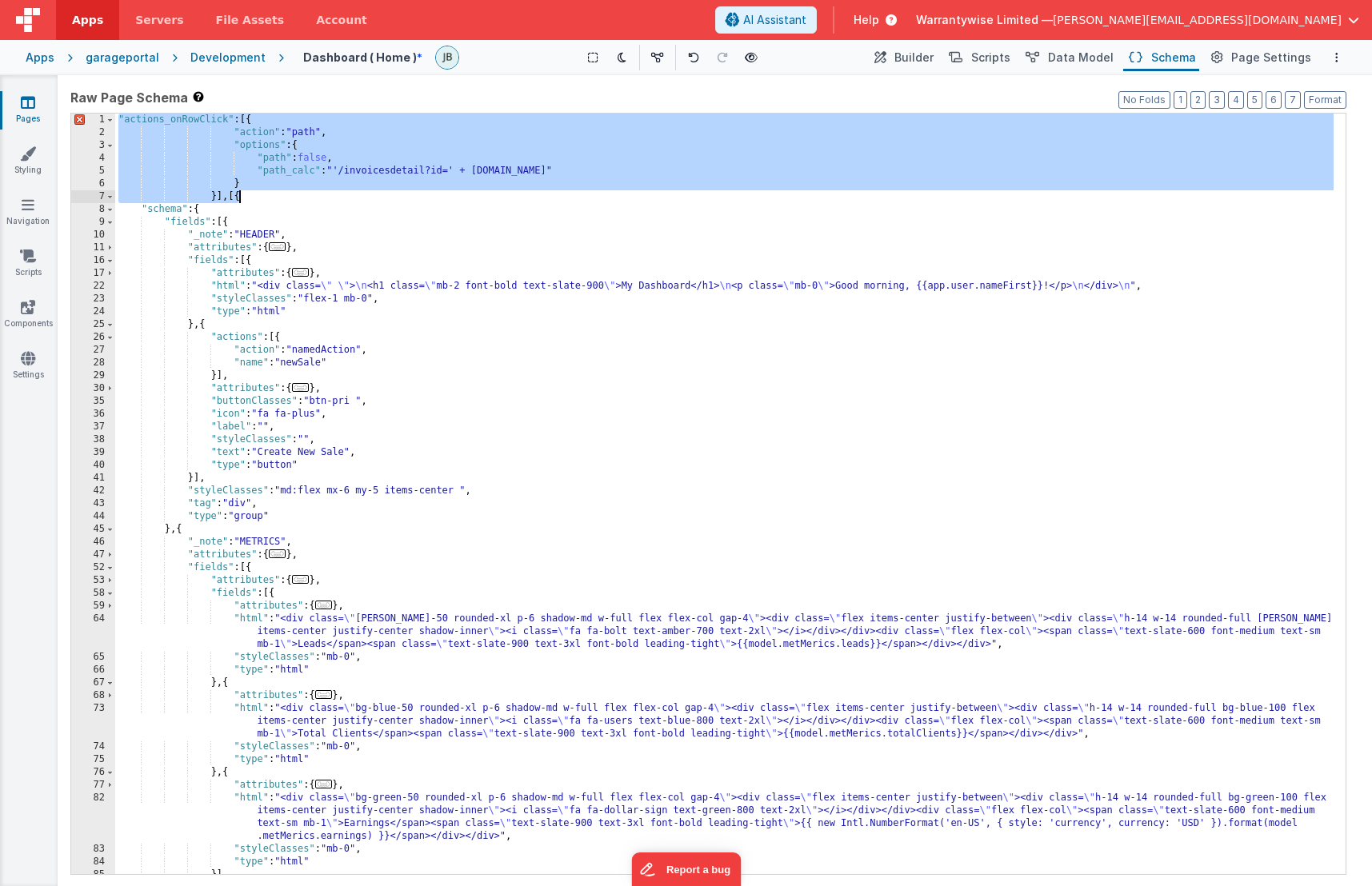
drag, startPoint x: 120, startPoint y: 120, endPoint x: 262, endPoint y: 192, distance: 159.2
click at [262, 192] on div ""actions_onRowClick" : [{ "action" : "path" , "options" : { "path" : false , "p…" at bounding box center [724, 506] width 1218 height 787
click at [361, 201] on div ""actions_onRowClick" : [{ "action" : "path" , "options" : { "path" : false , "p…" at bounding box center [724, 506] width 1218 height 787
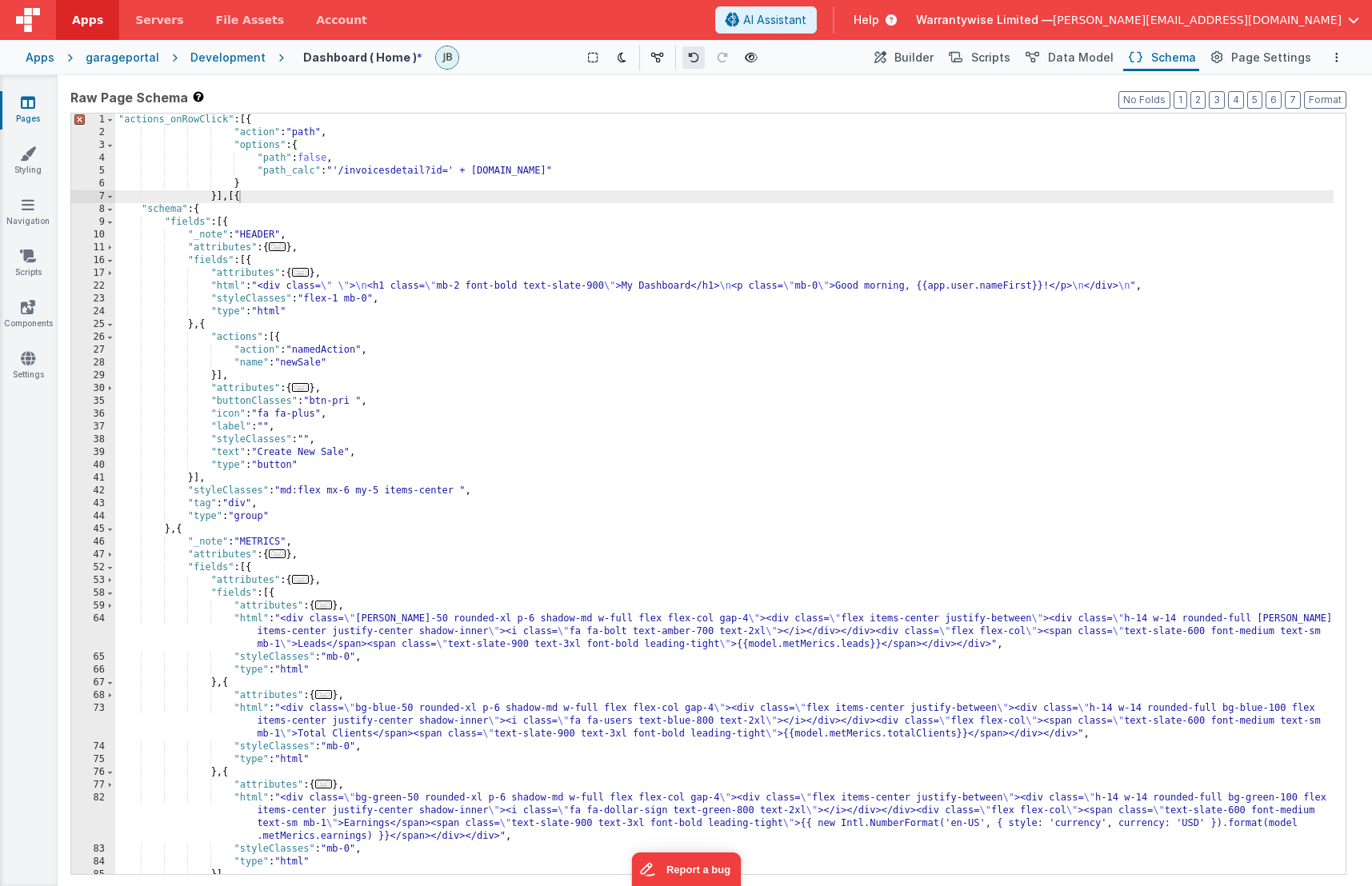
click at [695, 59] on icon at bounding box center [693, 58] width 11 height 11
click at [269, 203] on div ""actions_onRowClick" : [{ "action" : "path" , "options" : { "path" : false , "p…" at bounding box center [724, 506] width 1218 height 787
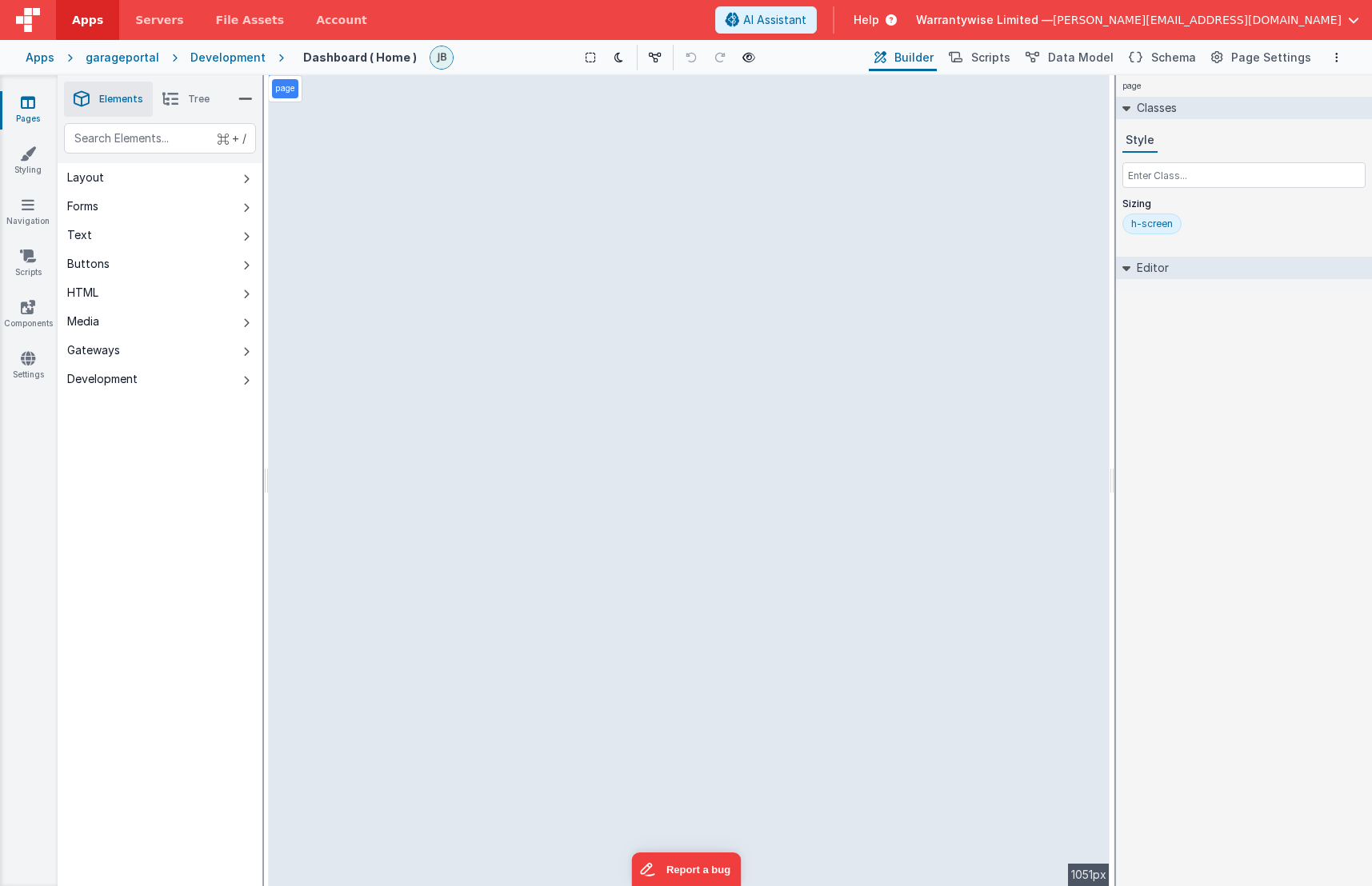
select select
select select "R_Status"
select select "R_DateStarted"
select select "R_DateComplete"
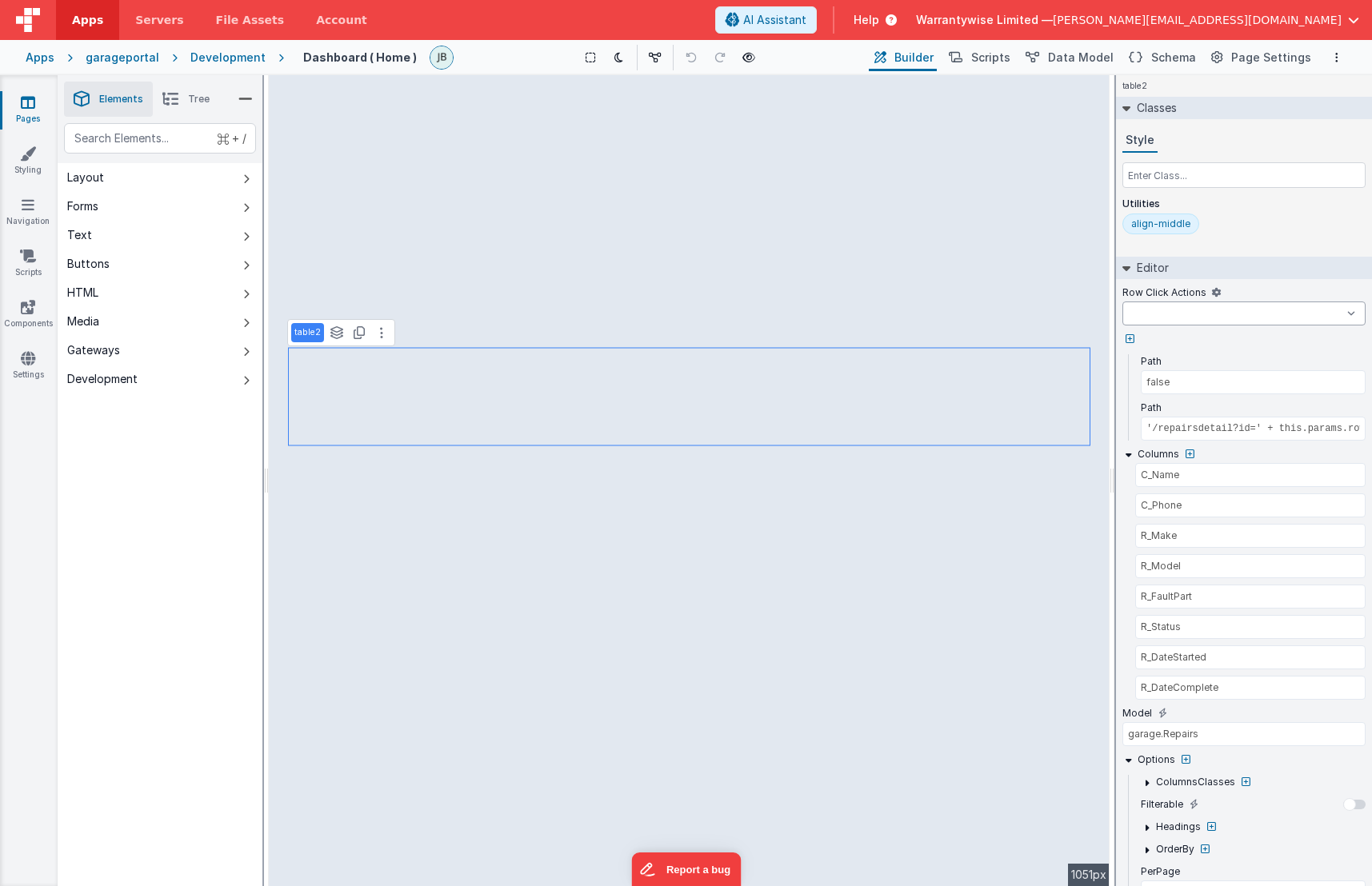
click at [1349, 314] on select "createFolder createInvoice delete download gotoDetail newSale onFormLoad showDr…" at bounding box center [1243, 313] width 243 height 24
click at [1236, 430] on input "'/repairsdetail?id=' + this.params.row.PrimaryKey" at bounding box center [1253, 428] width 225 height 24
click at [1197, 426] on input "'/repairsdetail?id=' + this.params.row.PrimaryKey" at bounding box center [1253, 428] width 225 height 24
select select
type input "'/repairdetail?id=' + this.params.row.PrimaryKey"
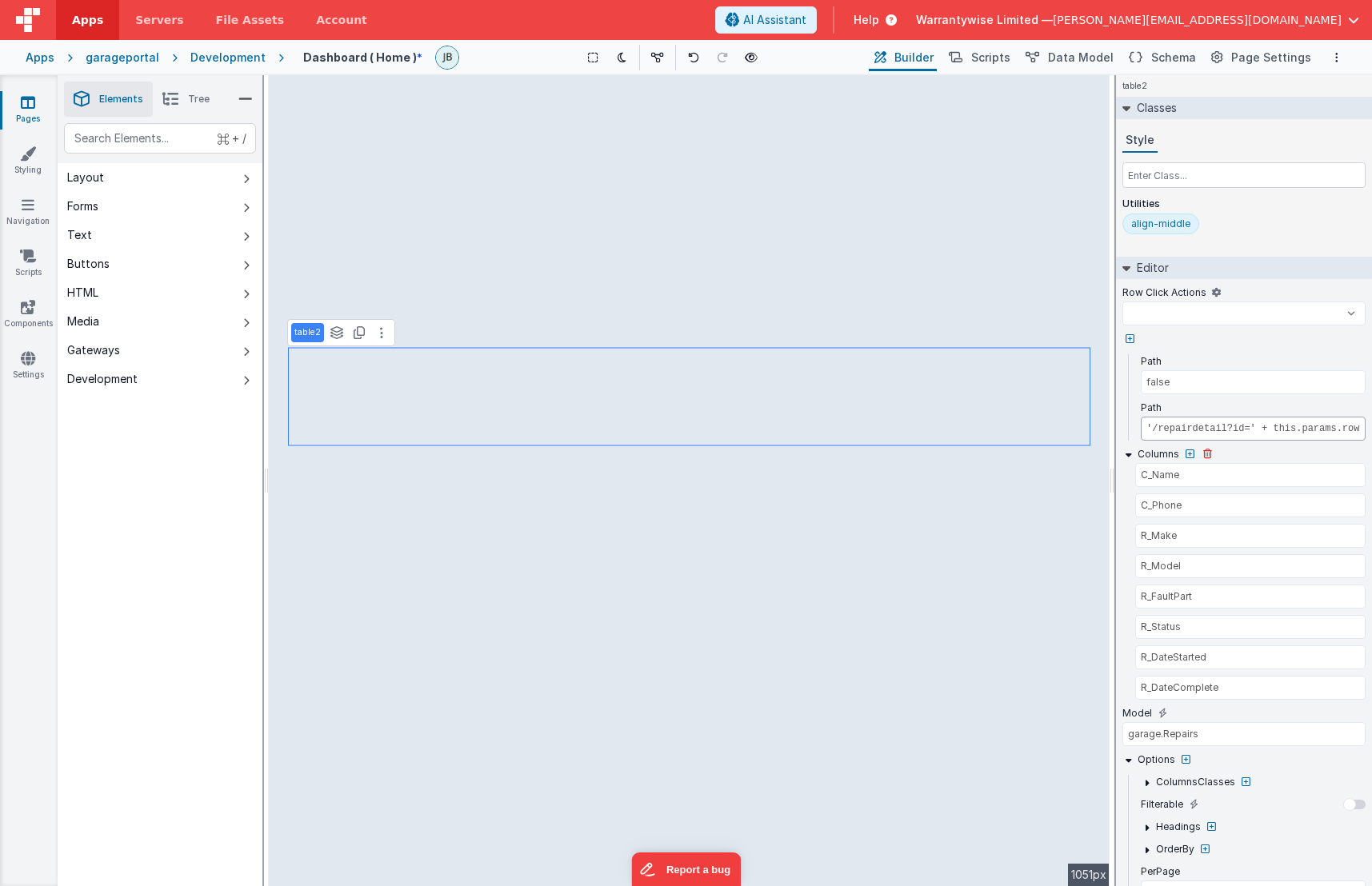
scroll to position [0, 64]
select select
type input "'/repairdetail?id=' + this.params.row.PrimaryK"
select select
type input "'/repairdetail?id=' + this.params.row.Primary"
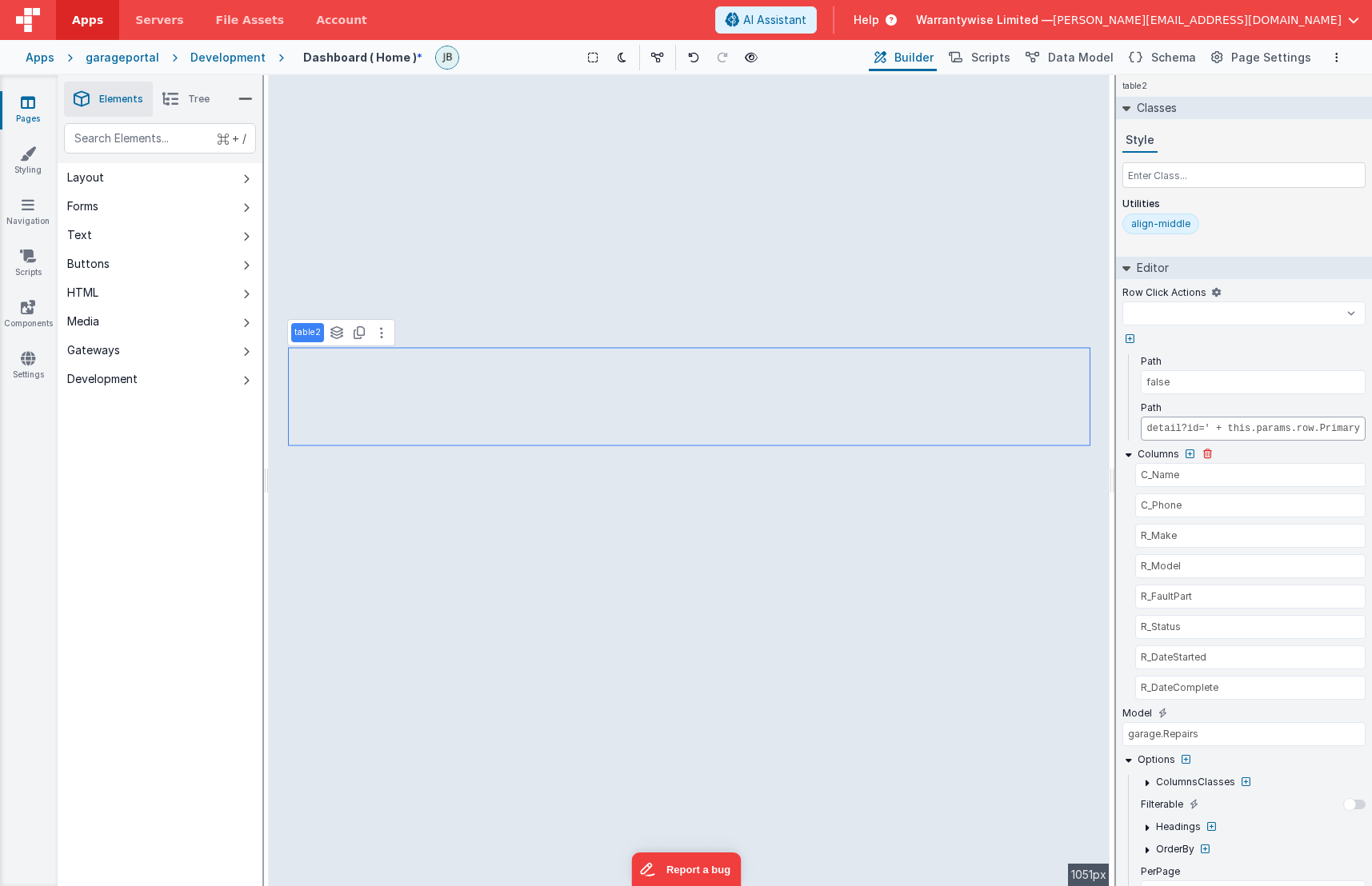
select select
type input "'/repairdetail?id=' + this.params.row.Primar"
select select
type input "'/repairdetail?id=' + this.params.row.Prima"
select select
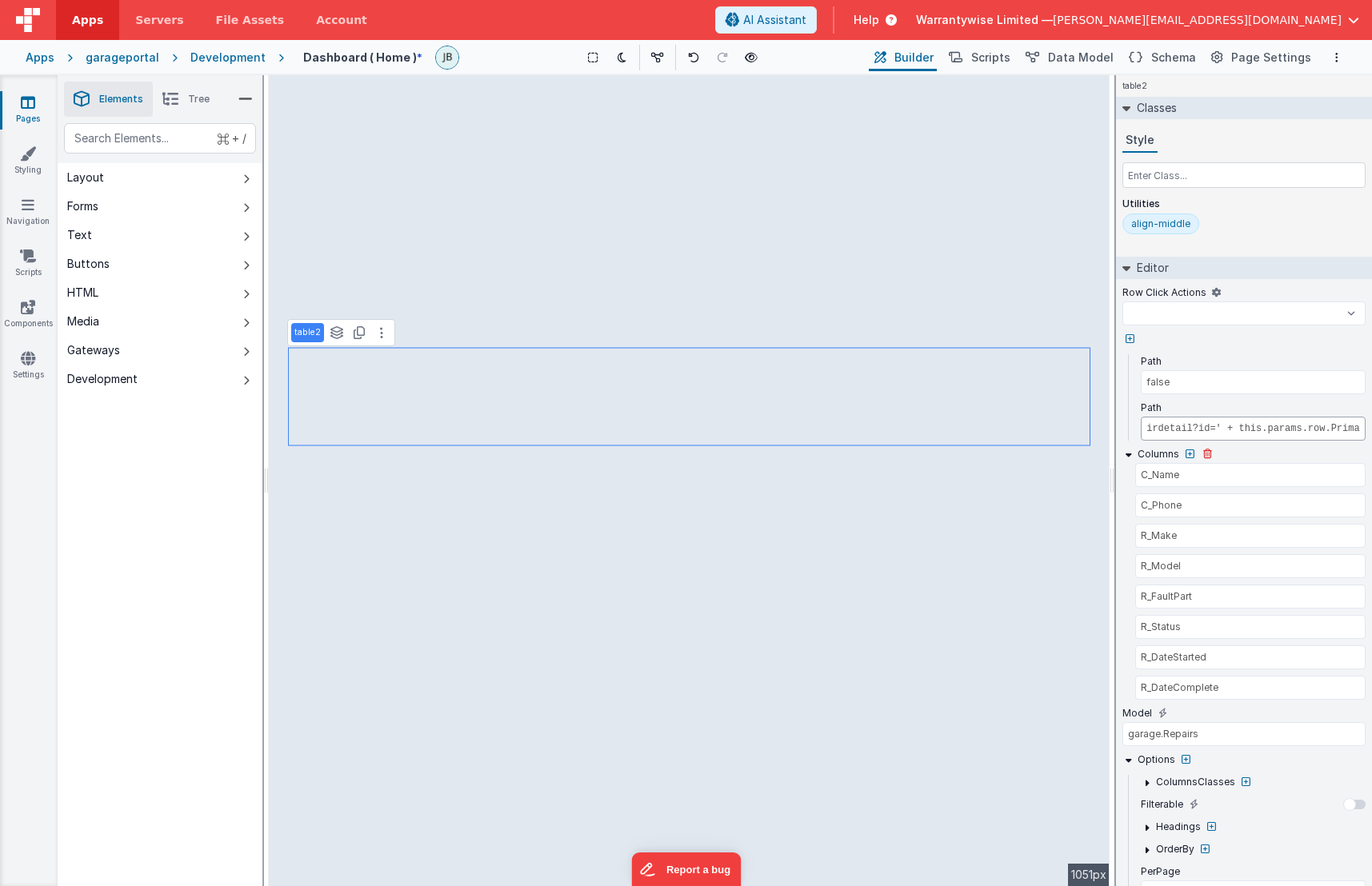
type input "'/repairdetail?id=' + this.params.row.Prim"
select select
type input "'/repairdetail?id=' + this.params.row.Pri"
select select
type input "'/repairdetail?id=' + [DOMAIN_NAME]"
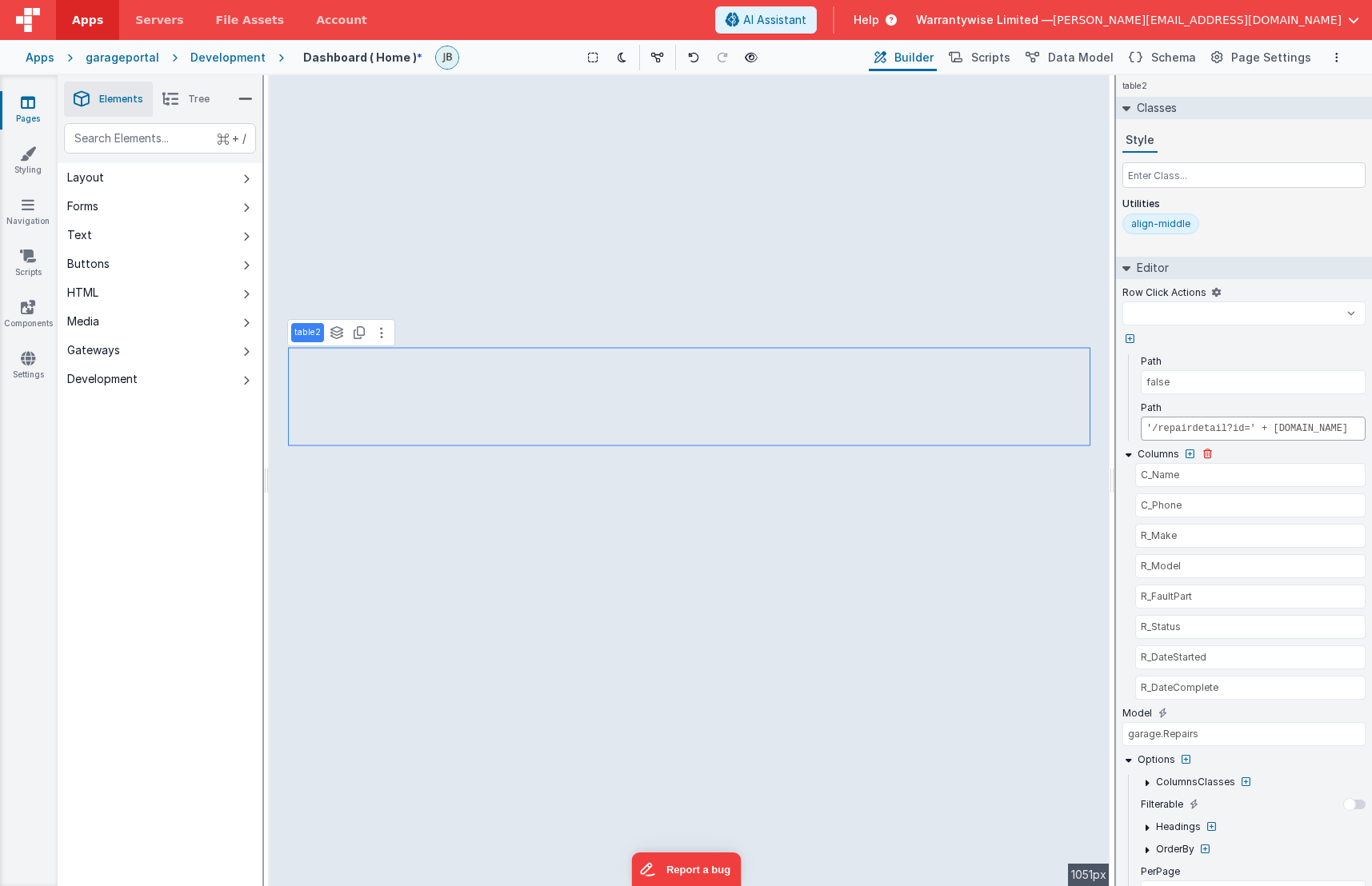
select select
type input "'/repairdetail?id=' + this.params.row.P"
select select
type input "'/repairdetail?id=' + this.params.row."
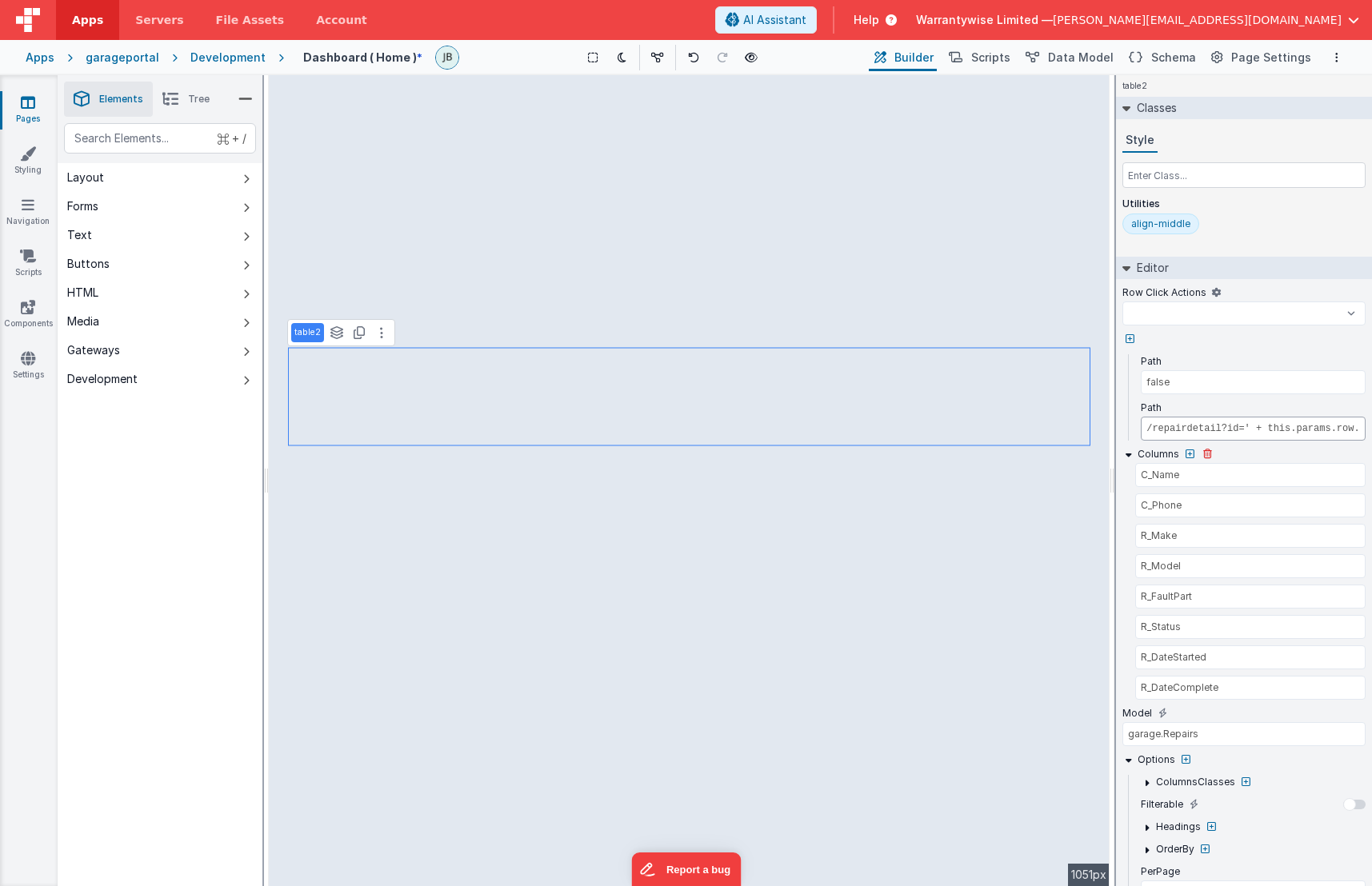
select select
type input "'/repairdetail?id=' + this.params.row.I"
select select
type input "'/repairdetail?id=' + [DOMAIN_NAME]"
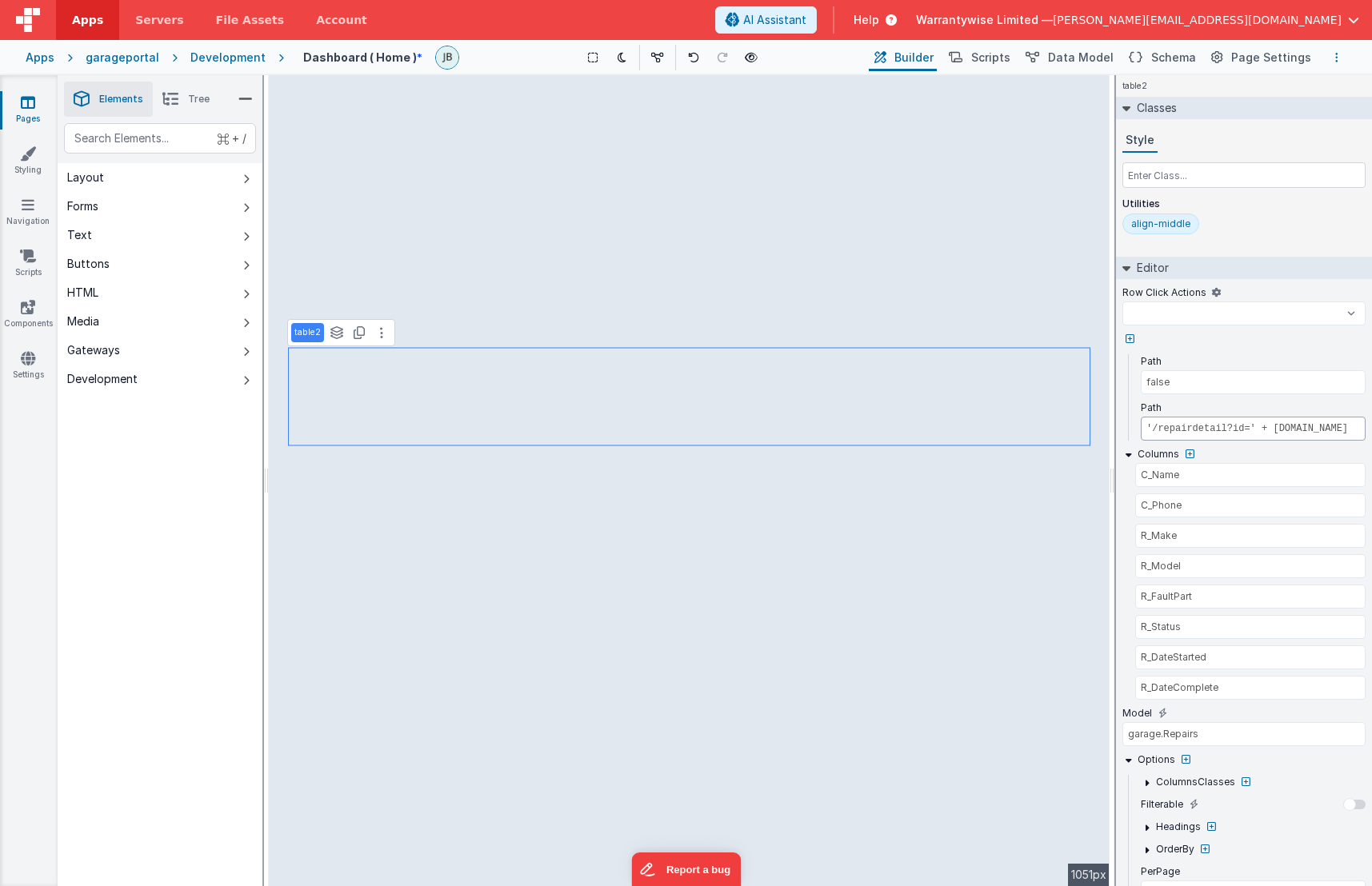
select select
type input "'/repairdetail?id=' + [DOMAIN_NAME]"
click at [1336, 60] on icon "Options" at bounding box center [1336, 58] width 3 height 11
click at [1292, 86] on p "Save" at bounding box center [1244, 89] width 101 height 16
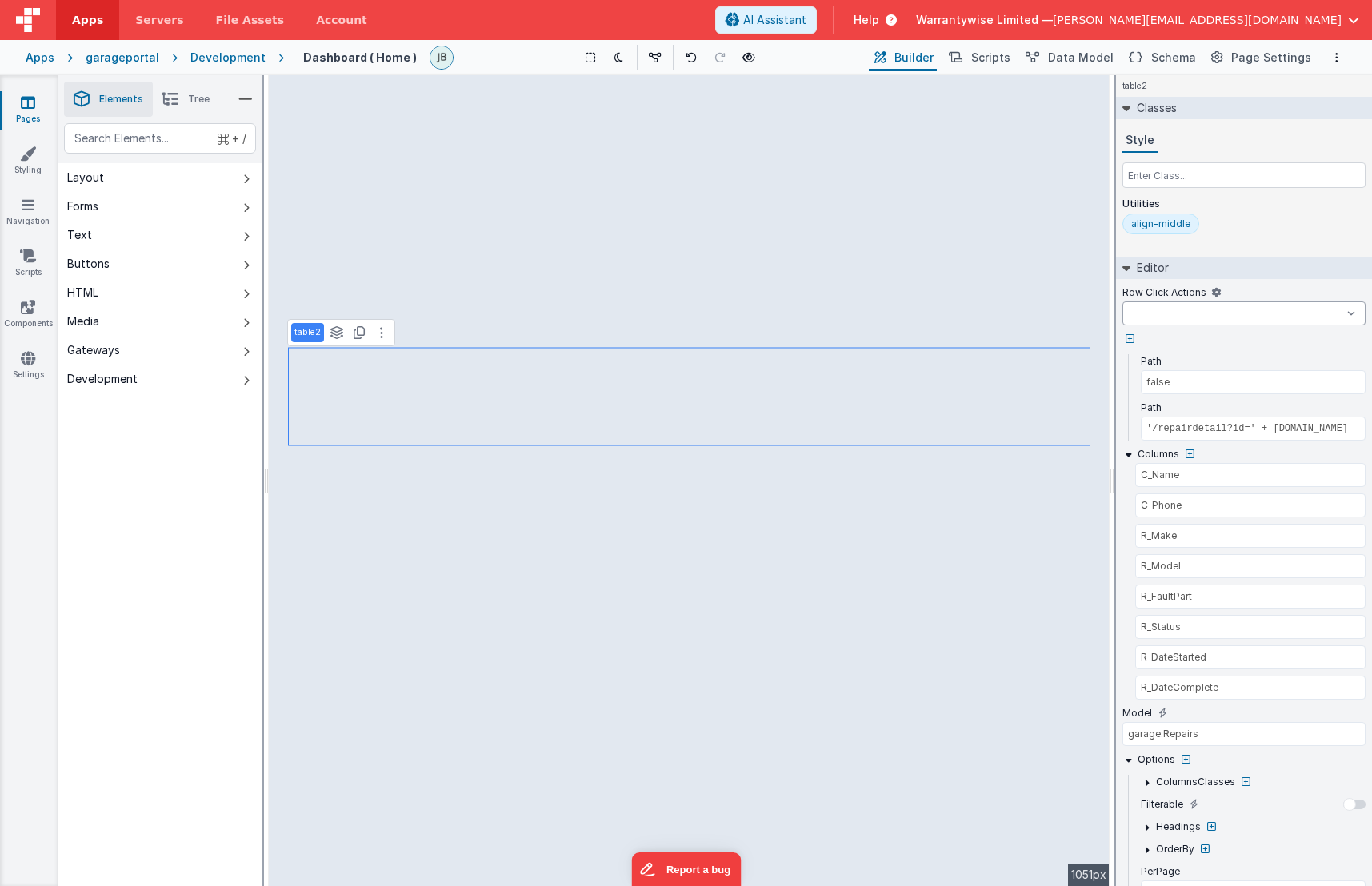
click at [1351, 315] on select "createFolder createInvoice delete download gotoDetail newSale onFormLoad showDr…" at bounding box center [1243, 313] width 243 height 24
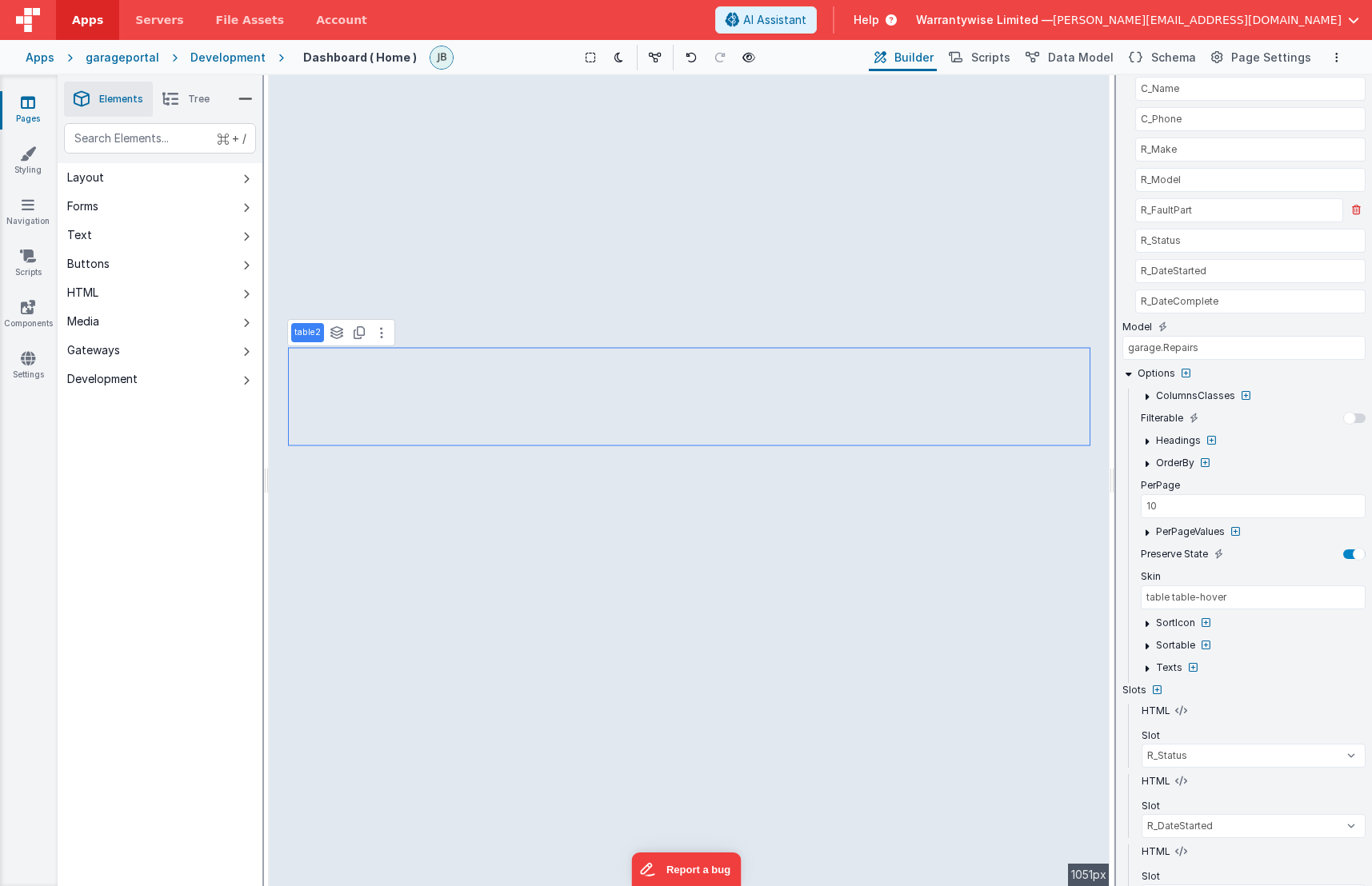
scroll to position [460, 0]
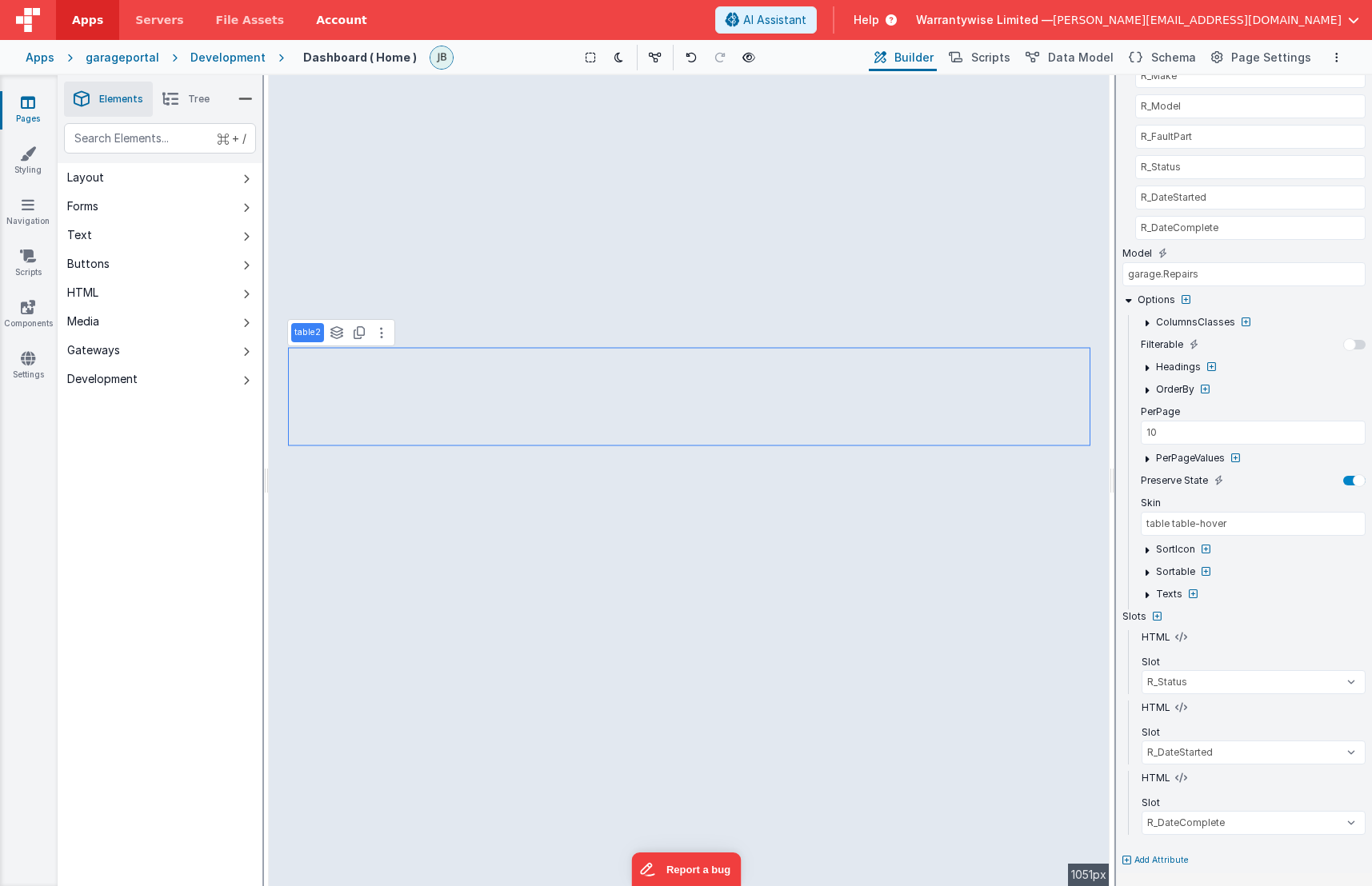
select select
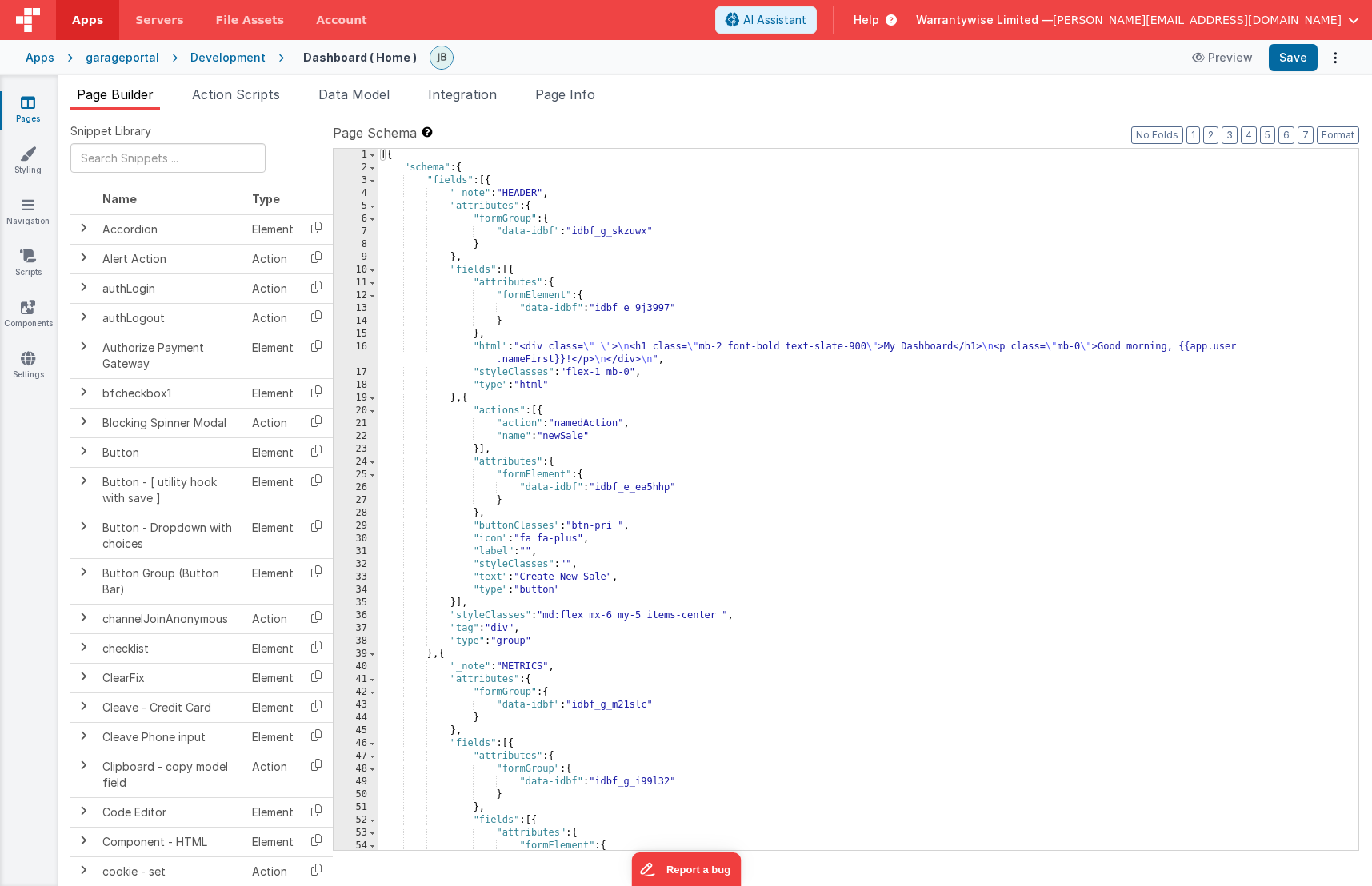
click at [834, 537] on div "[{ "schema" : { "fields" : [{ "_note" : "HEADER" , "attributes" : { "formGroup"…" at bounding box center [862, 513] width 969 height 727
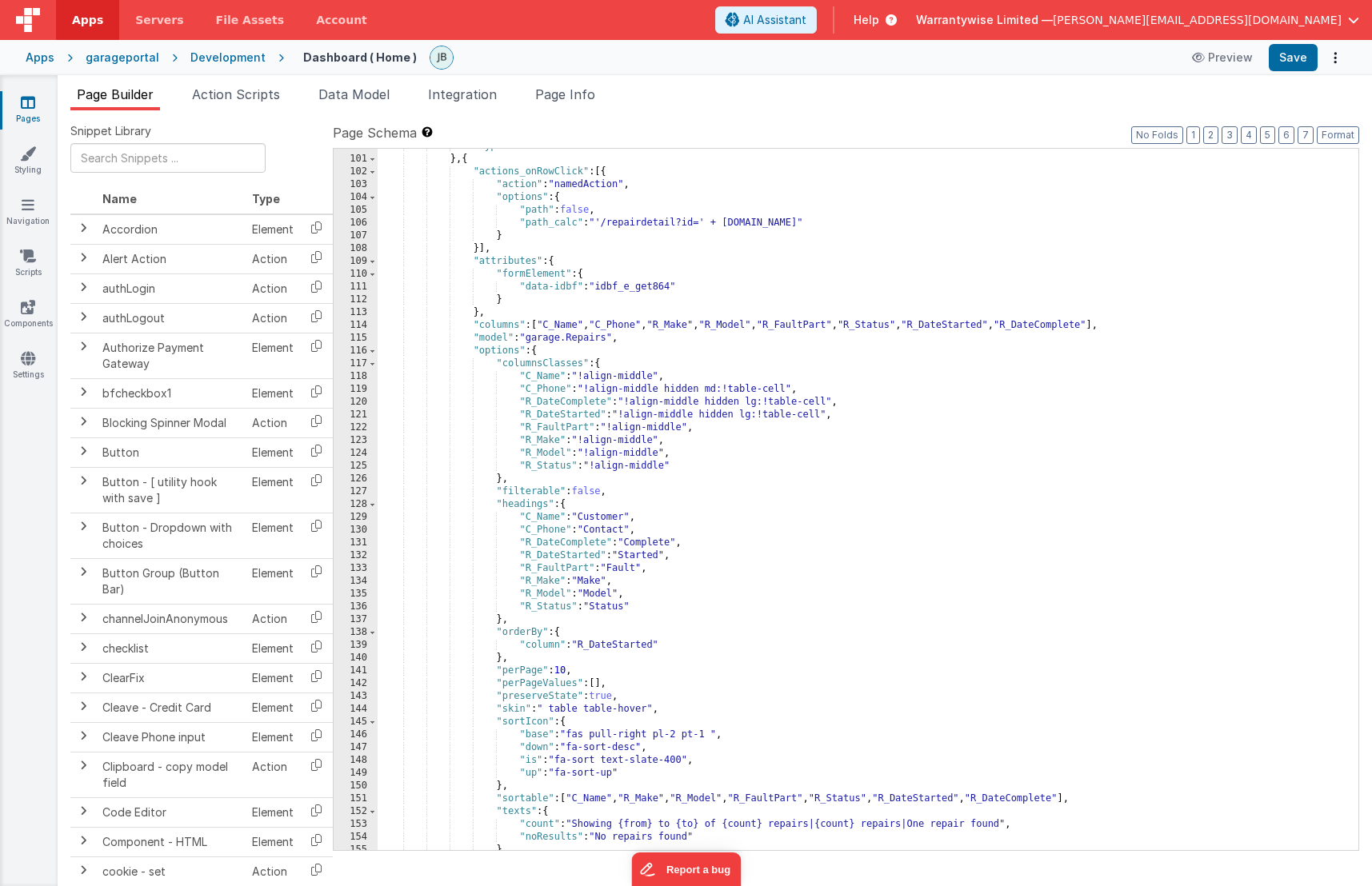
scroll to position [1369, 0]
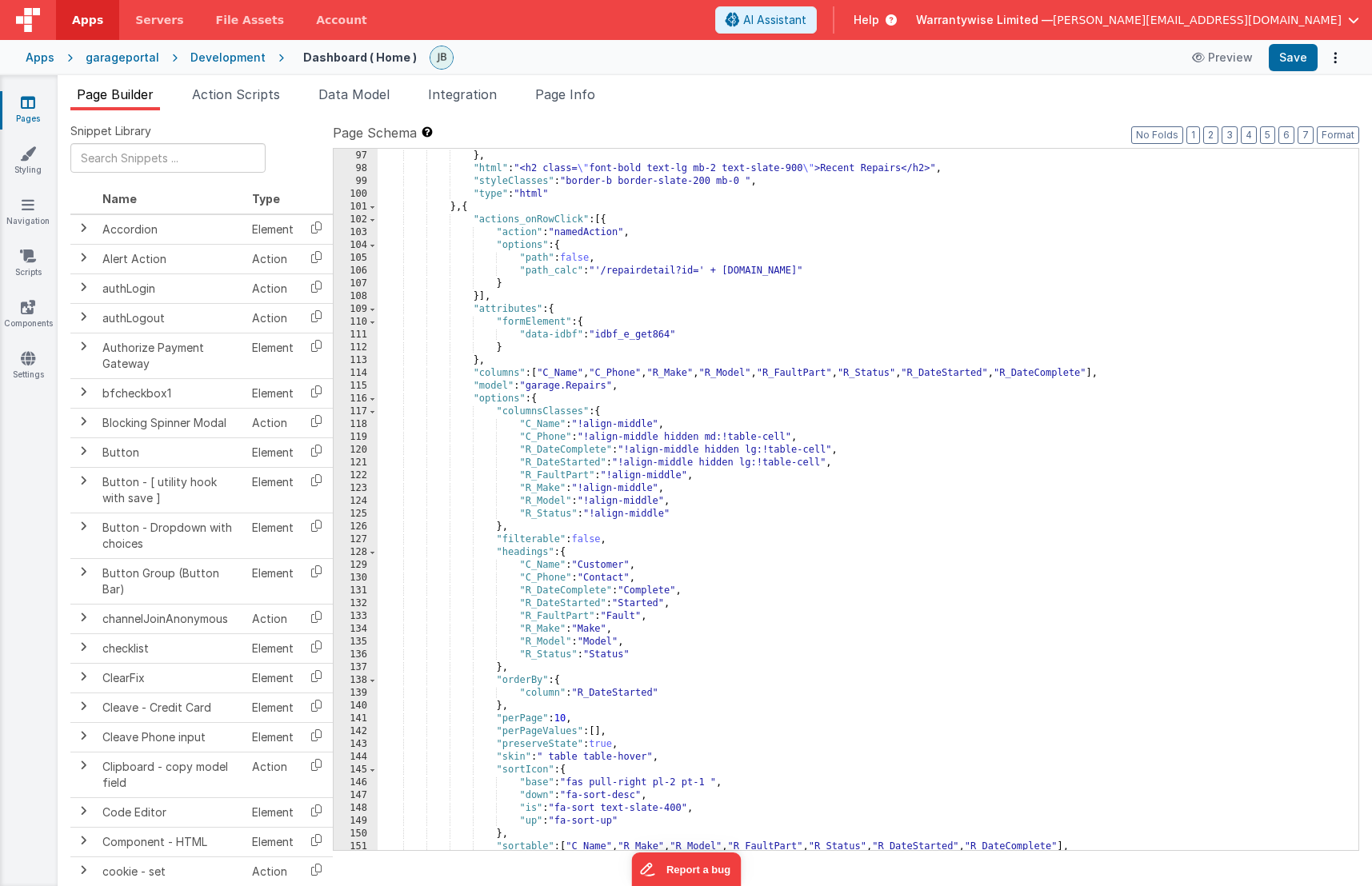
click at [586, 232] on div "} } , "html" : "<h2 class= \" font-bold text-lg mb-2 text-slate-900 \" >Recent …" at bounding box center [862, 501] width 969 height 727
click at [597, 254] on div "} } , "html" : "<h2 class= \" font-bold text-lg mb-2 text-slate-900 \" >Recent …" at bounding box center [862, 501] width 969 height 727
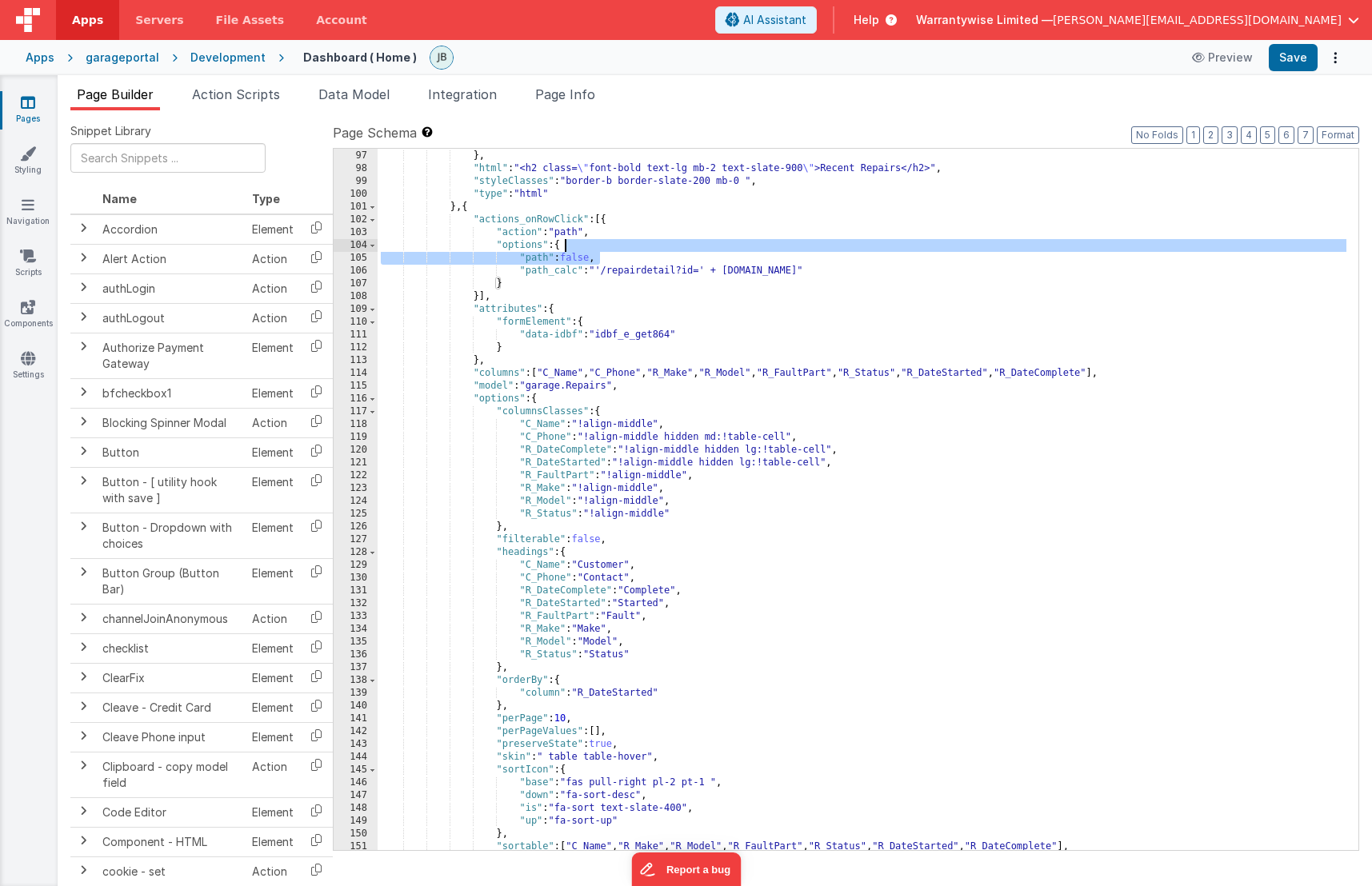
click at [604, 248] on div "} } , "html" : "<h2 class= \" font-bold text-lg mb-2 text-slate-900 \" >Recent …" at bounding box center [862, 501] width 969 height 727
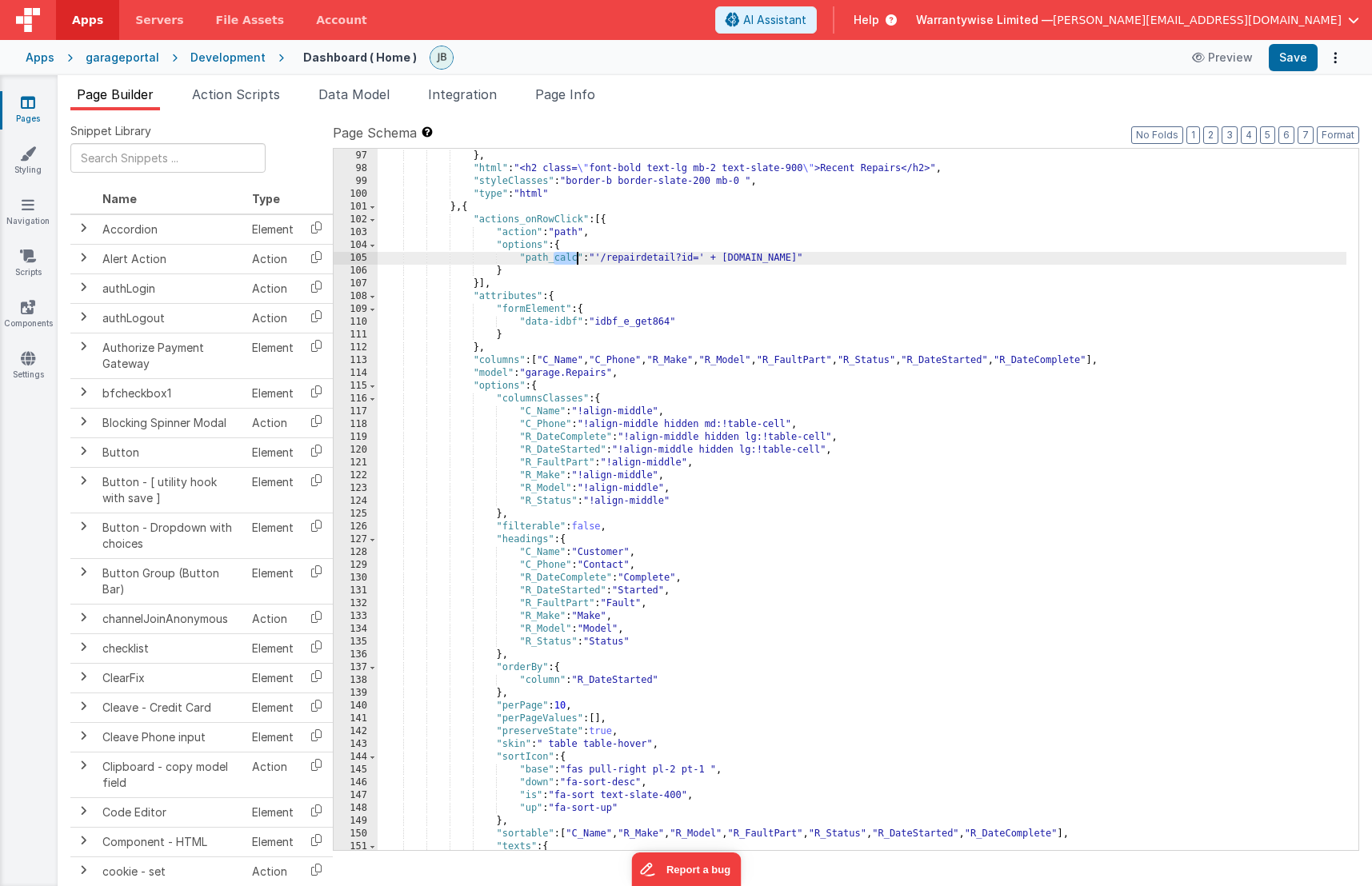
drag, startPoint x: 555, startPoint y: 259, endPoint x: 578, endPoint y: 255, distance: 23.3
click at [578, 255] on div "} } , "html" : "<h2 class= \" font-bold text-lg mb-2 text-slate-900 \" >Recent …" at bounding box center [862, 501] width 969 height 727
click at [565, 232] on div "} } , "html" : "<h2 class= \" font-bold text-lg mb-2 text-slate-900 \" >Recent …" at bounding box center [862, 501] width 969 height 727
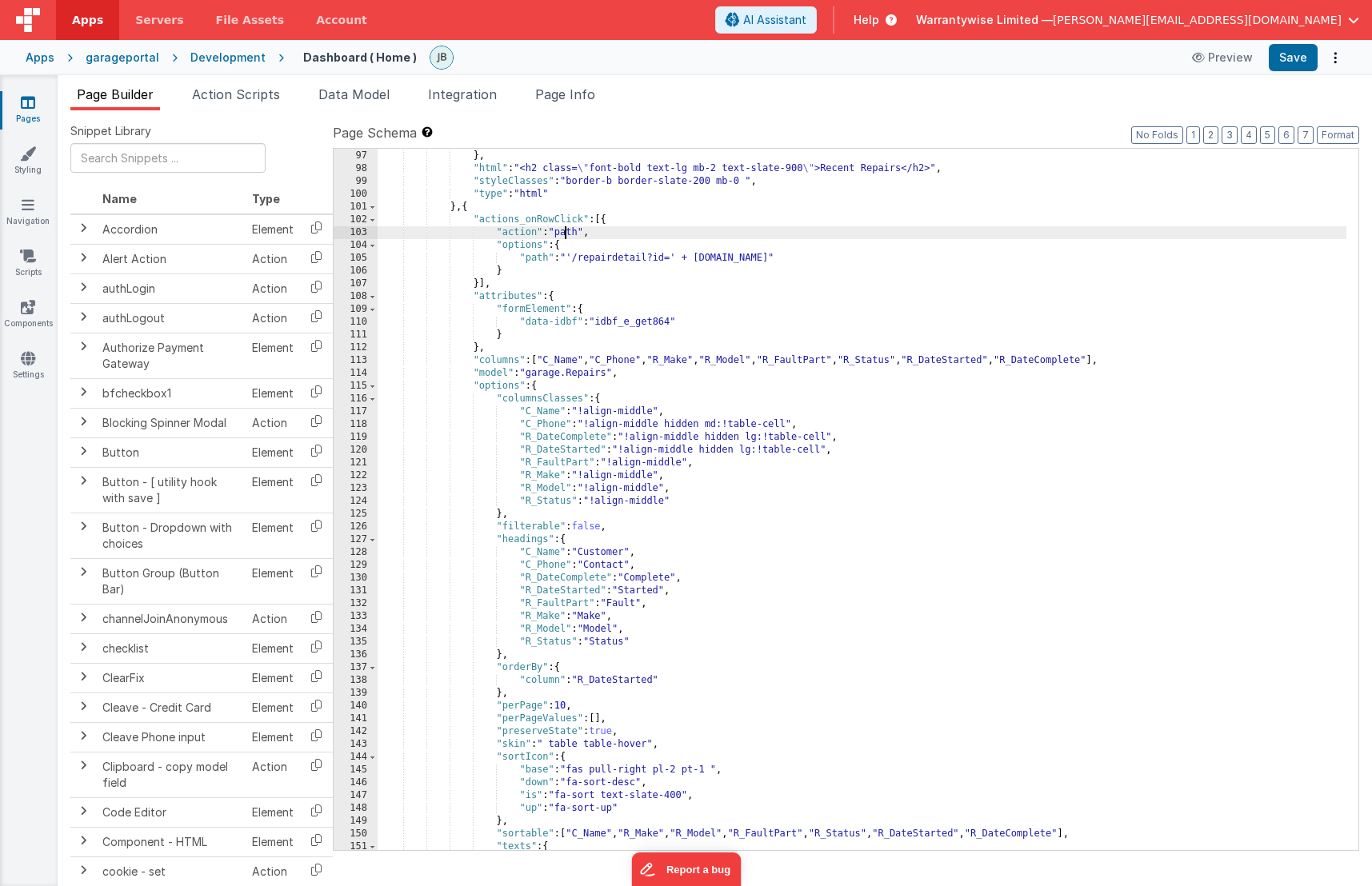
click at [565, 232] on div "} } , "html" : "<h2 class= \" font-bold text-lg mb-2 text-slate-900 \" >Recent …" at bounding box center [862, 501] width 969 height 727
click at [590, 231] on div "} } , "html" : "<h2 class= \" font-bold text-lg mb-2 text-slate-900 \" >Recent …" at bounding box center [862, 501] width 969 height 727
click at [569, 246] on div "} } , "html" : "<h2 class= \" font-bold text-lg mb-2 text-slate-900 \" >Recent …" at bounding box center [862, 501] width 969 height 727
click at [665, 234] on div "} } , "html" : "<h2 class= \" font-bold text-lg mb-2 text-slate-900 \" >Recent …" at bounding box center [862, 501] width 969 height 727
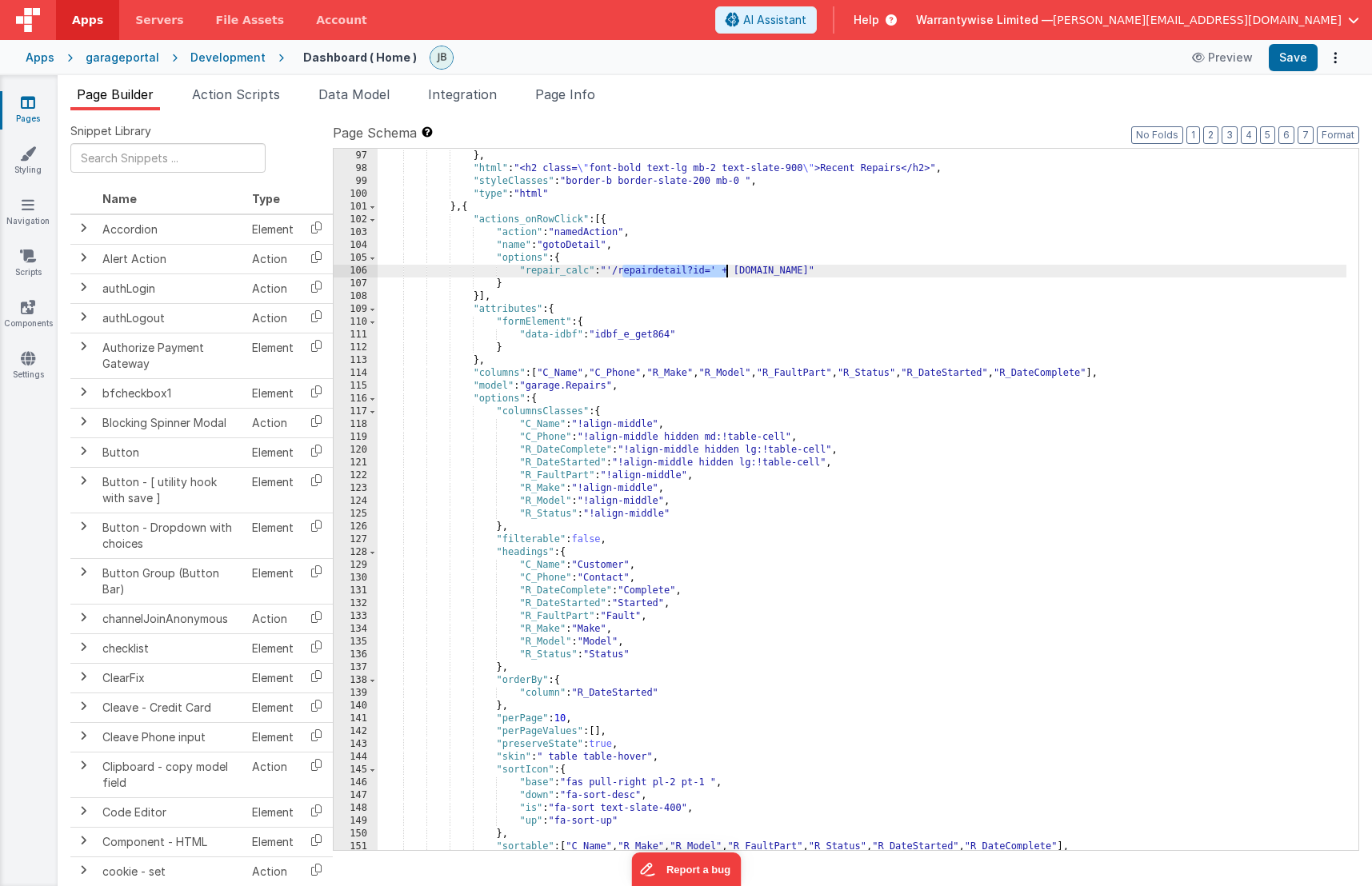
drag, startPoint x: 623, startPoint y: 271, endPoint x: 728, endPoint y: 271, distance: 105.0
click at [728, 271] on div "} } , "html" : "<h2 class= \" font-bold text-lg mb-2 text-slate-900 \" >Recent …" at bounding box center [862, 501] width 969 height 727
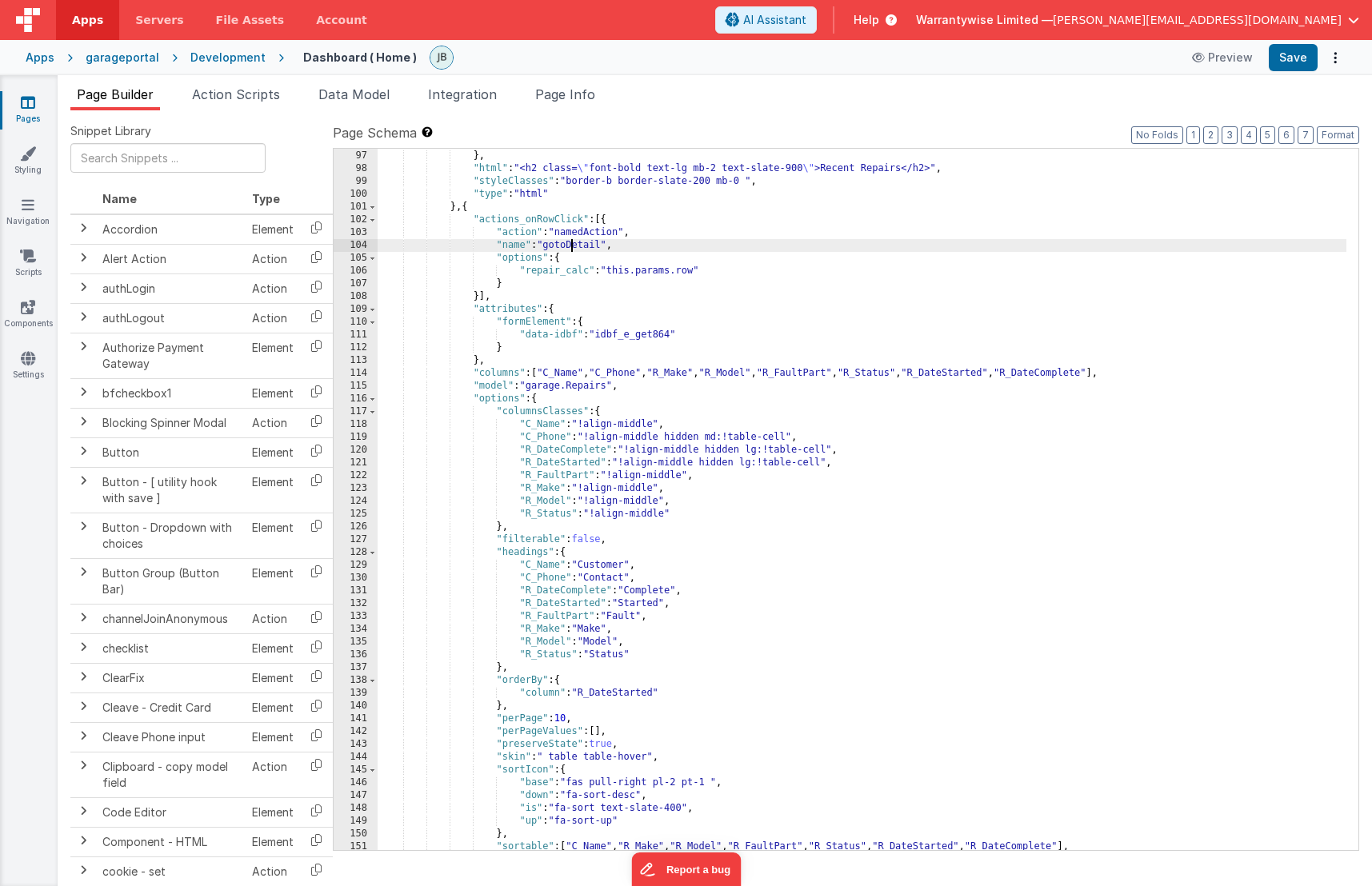
click at [573, 248] on div "} } , "html" : "<h2 class= \" font-bold text-lg mb-2 text-slate-900 \" >Recent …" at bounding box center [862, 501] width 969 height 727
click at [718, 264] on div "} } , "html" : "<h2 class= \" font-bold text-lg mb-2 text-slate-900 \" >Recent …" at bounding box center [862, 501] width 969 height 727
click at [1289, 55] on button "Save" at bounding box center [1293, 58] width 49 height 27
click at [245, 90] on span "Action Scripts" at bounding box center [235, 94] width 88 height 16
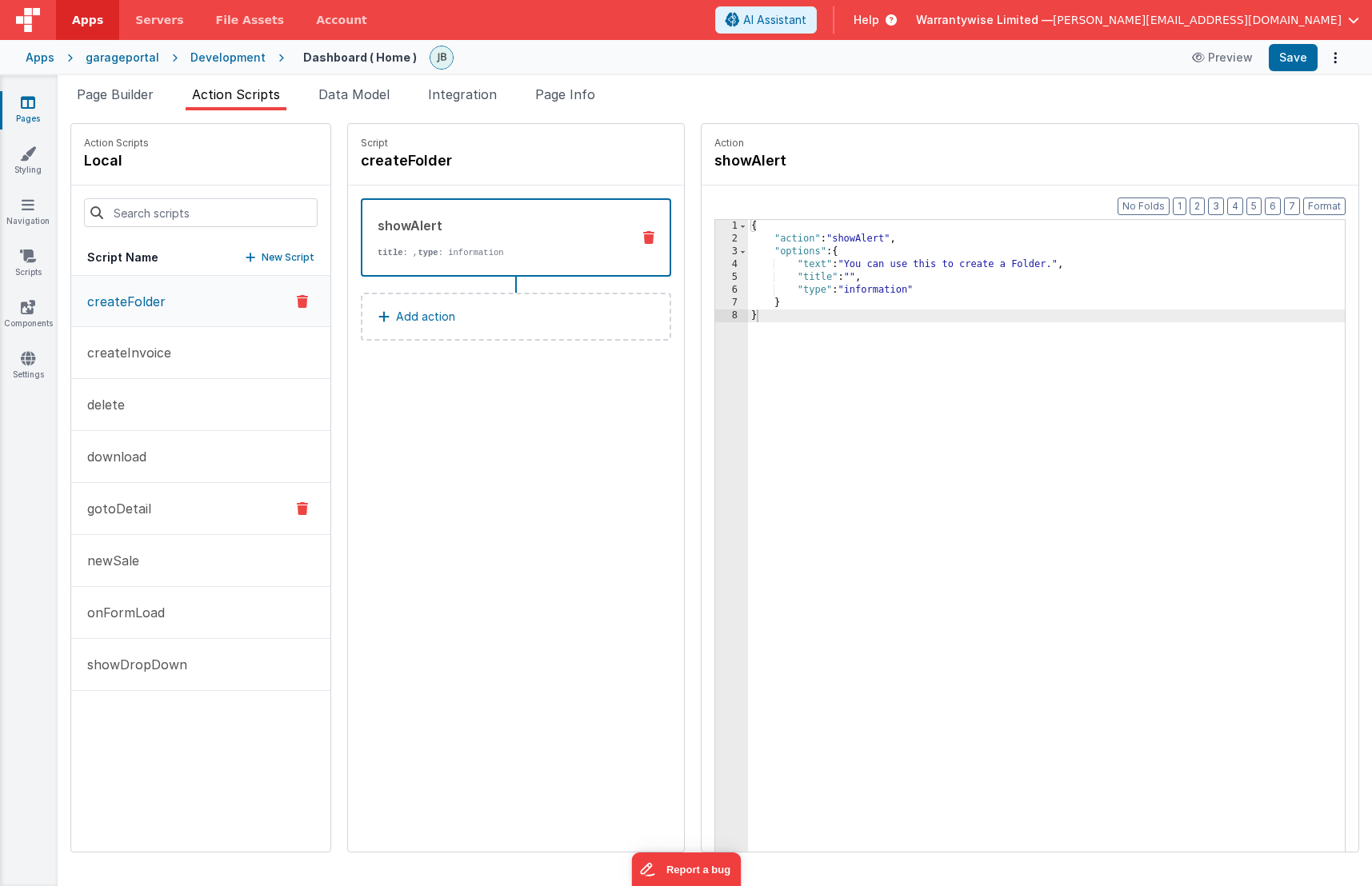
click at [129, 513] on p "gotoDetail" at bounding box center [114, 509] width 74 height 19
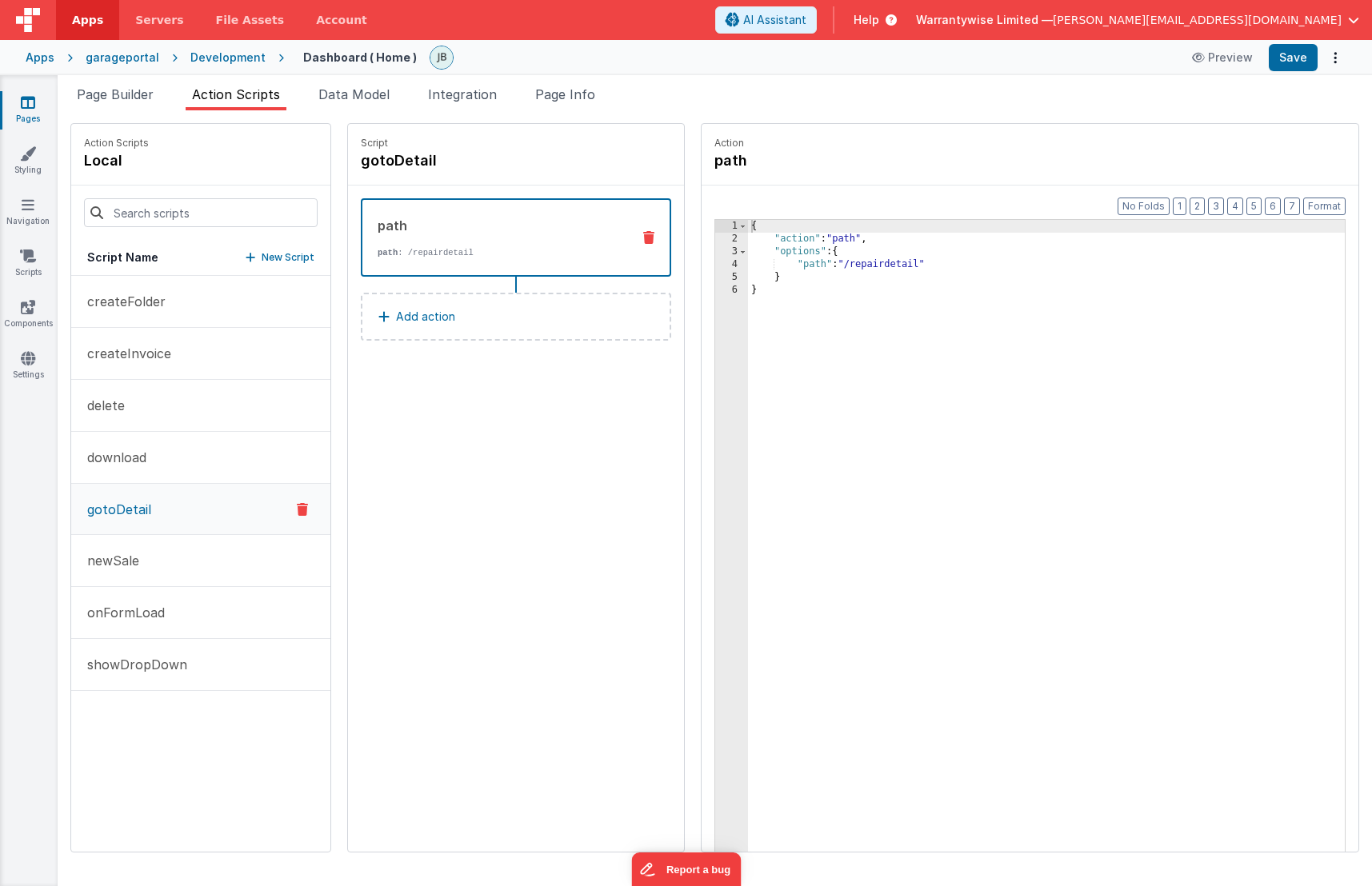
click at [406, 310] on button "Add action" at bounding box center [516, 316] width 311 height 48
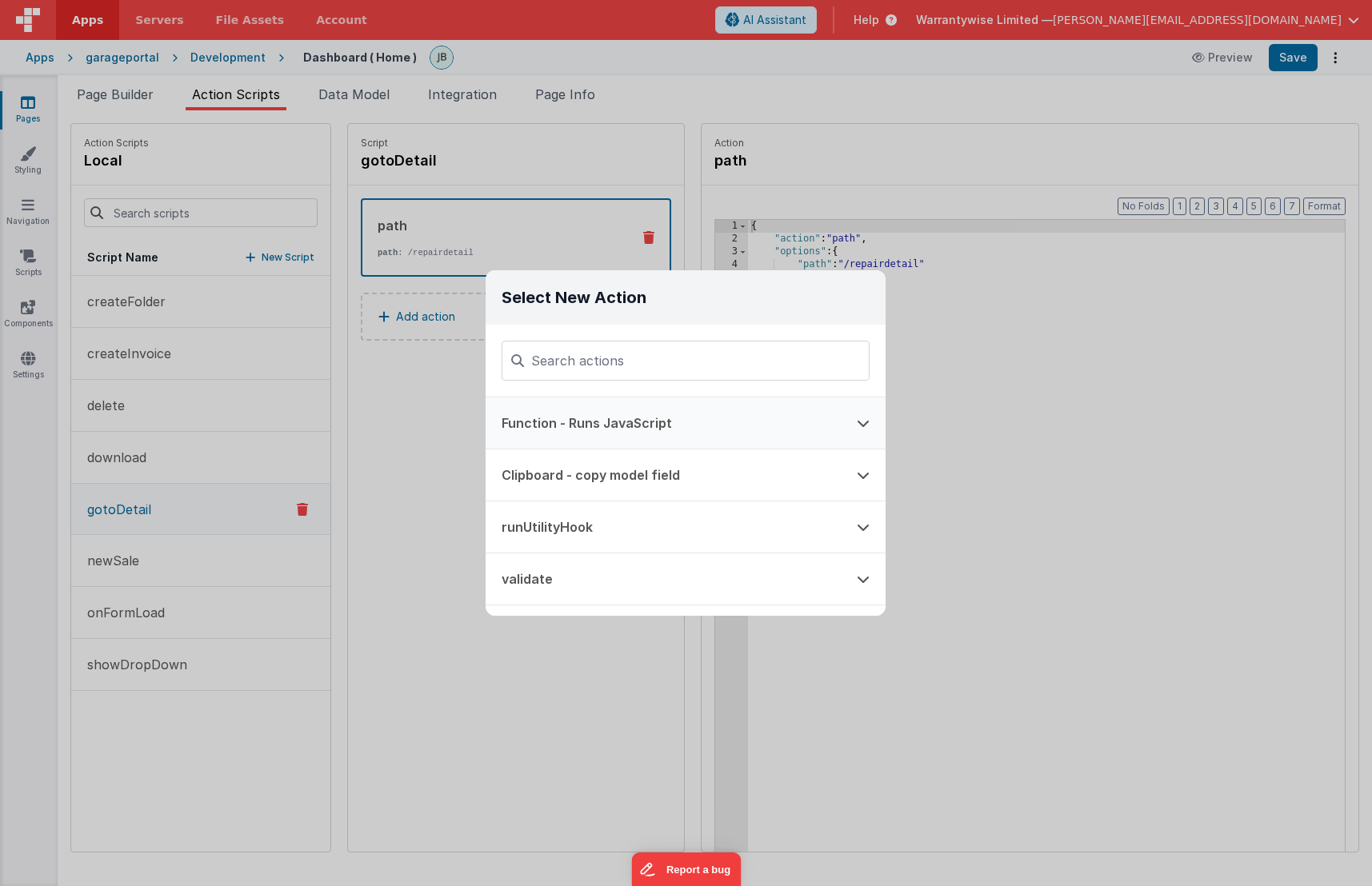
click at [854, 421] on button at bounding box center [862, 423] width 44 height 51
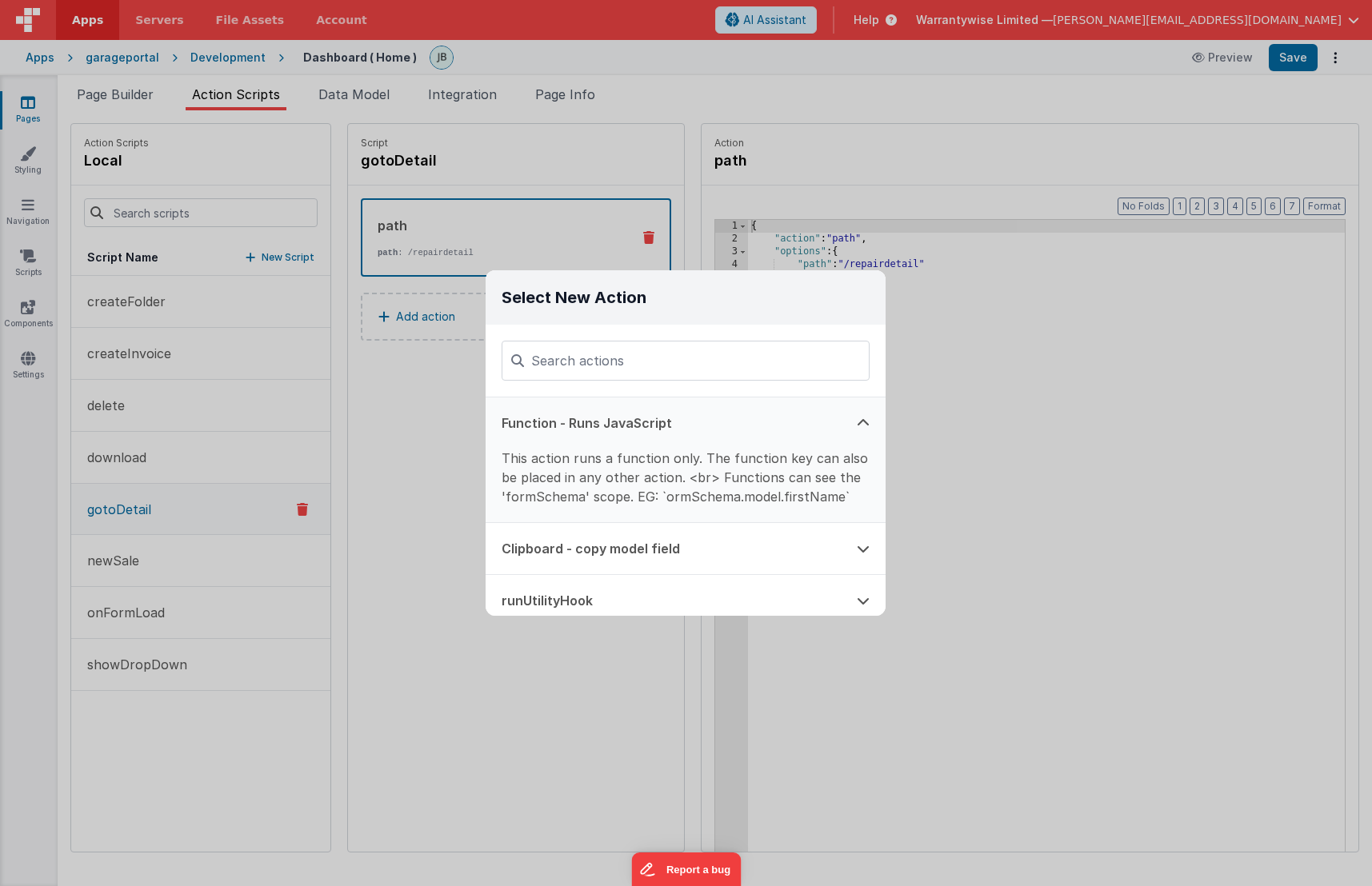
click at [854, 421] on button at bounding box center [862, 423] width 44 height 51
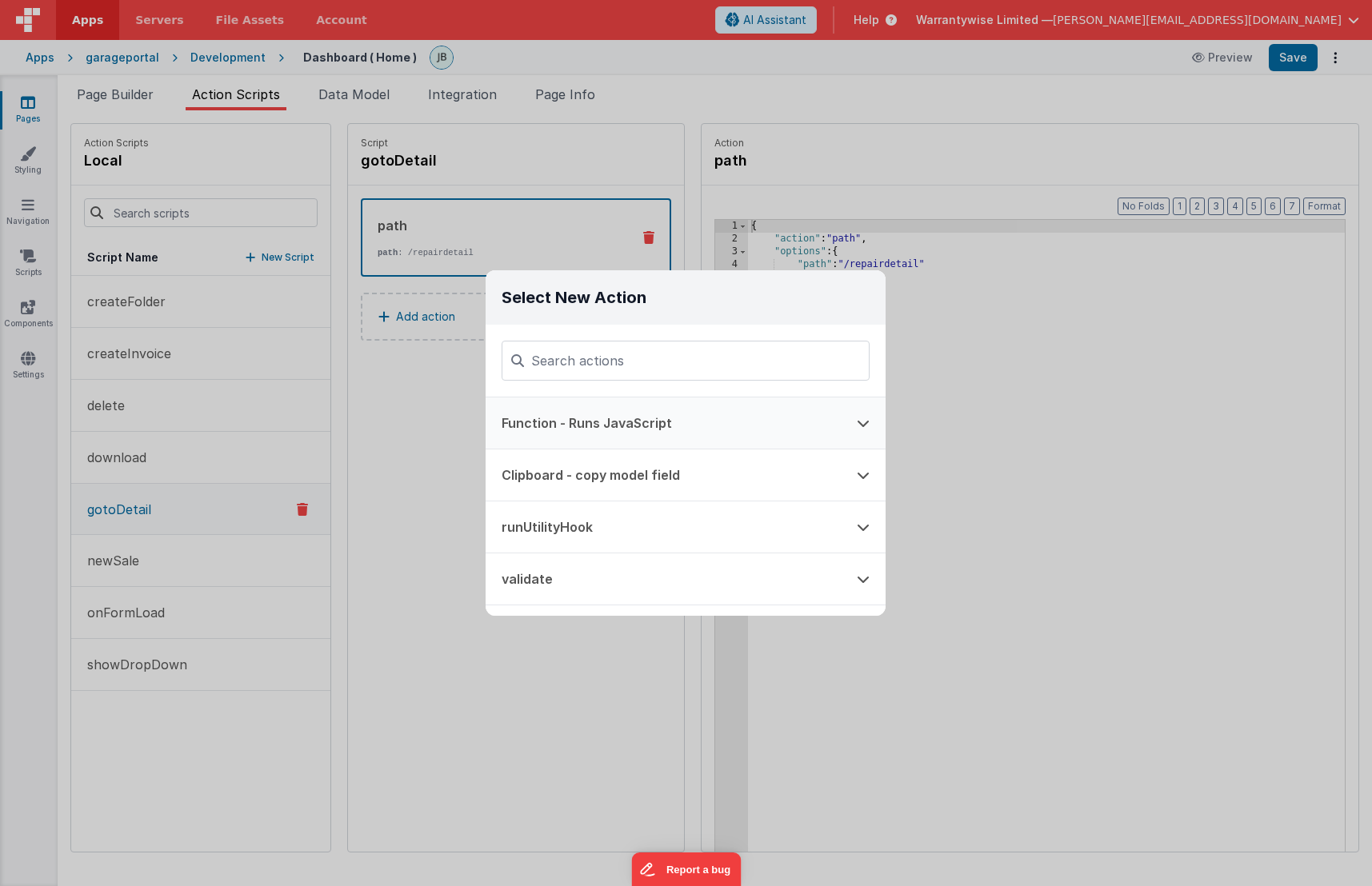
click at [677, 418] on button "Function - Runs JavaScript" at bounding box center [663, 423] width 355 height 51
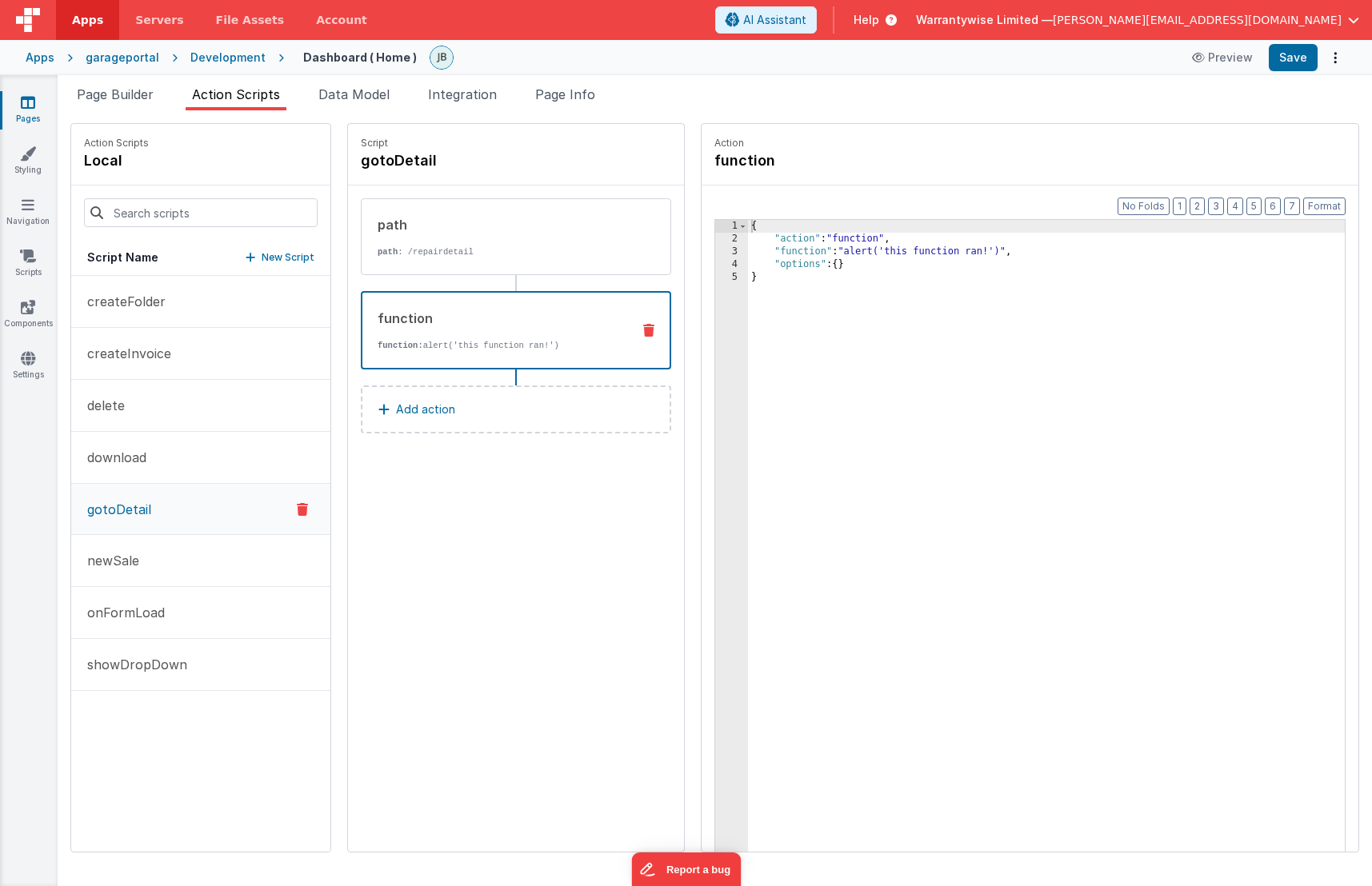
click at [748, 251] on div "{ "action" : "function" , "function" : "alert('this function ran!')" , "options…" at bounding box center [1070, 573] width 644 height 707
click at [715, 253] on div "3" at bounding box center [731, 252] width 33 height 13
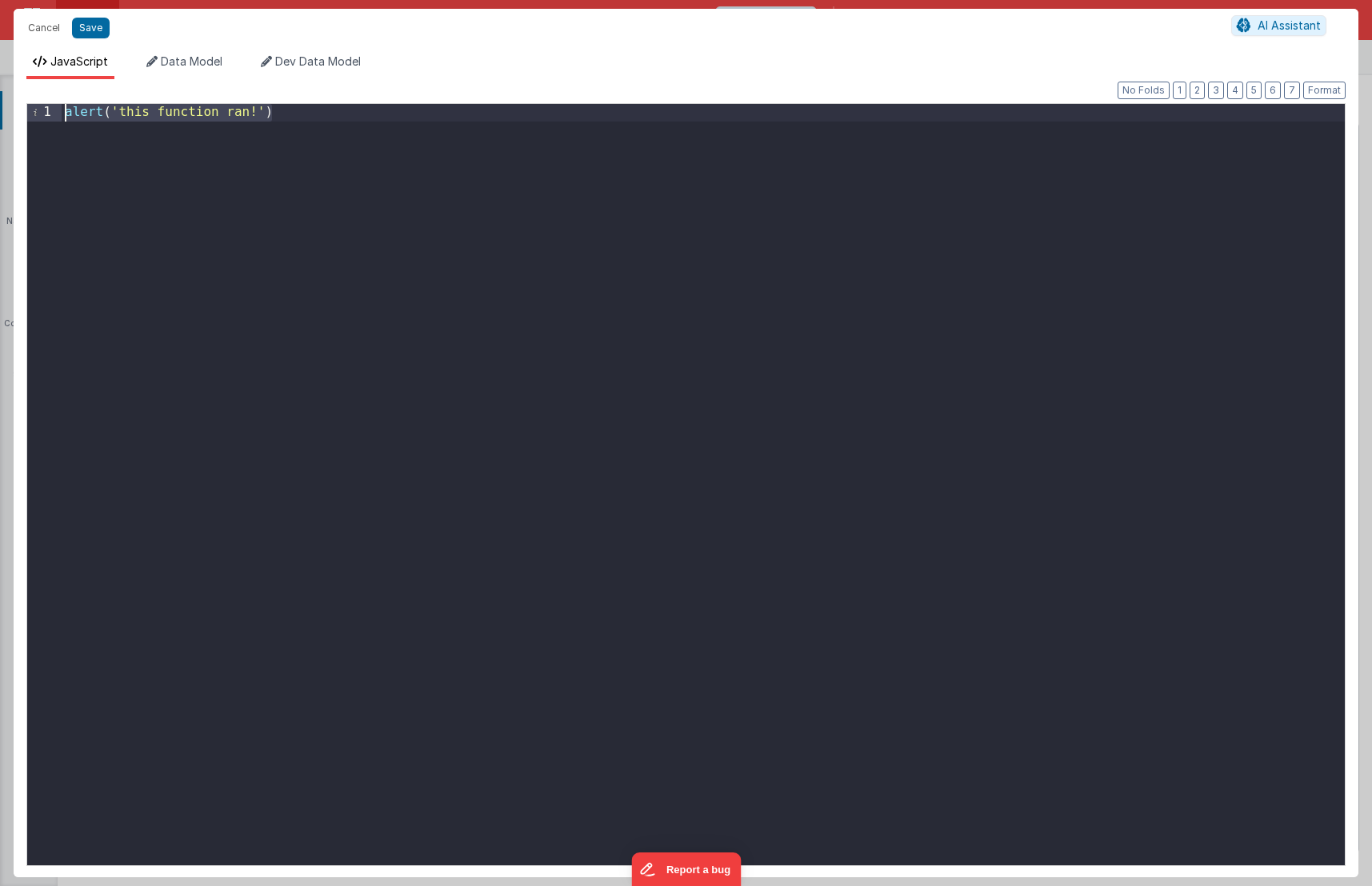
drag, startPoint x: 326, startPoint y: 108, endPoint x: -3, endPoint y: 89, distance: 329.5
click at [0, 89] on html "Cancel Save AI Assistant JavaScript Data Model Dev Data Model Format 7 6 5 4 3 …" at bounding box center [686, 443] width 1372 height 886
click at [85, 28] on button "Save" at bounding box center [91, 28] width 38 height 21
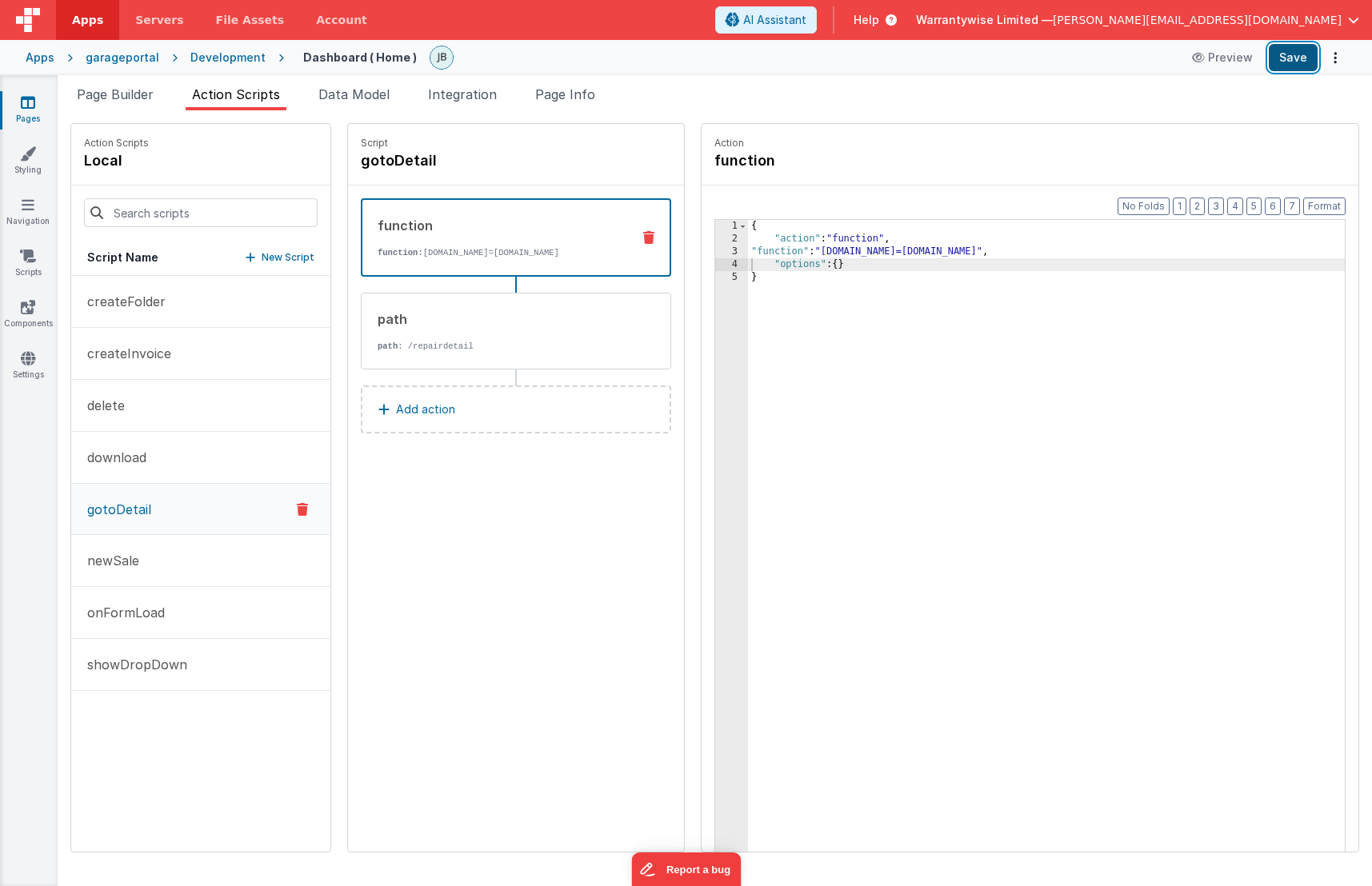
click at [1289, 58] on button "Save" at bounding box center [1293, 58] width 49 height 27
click at [35, 100] on link "Pages" at bounding box center [27, 111] width 58 height 32
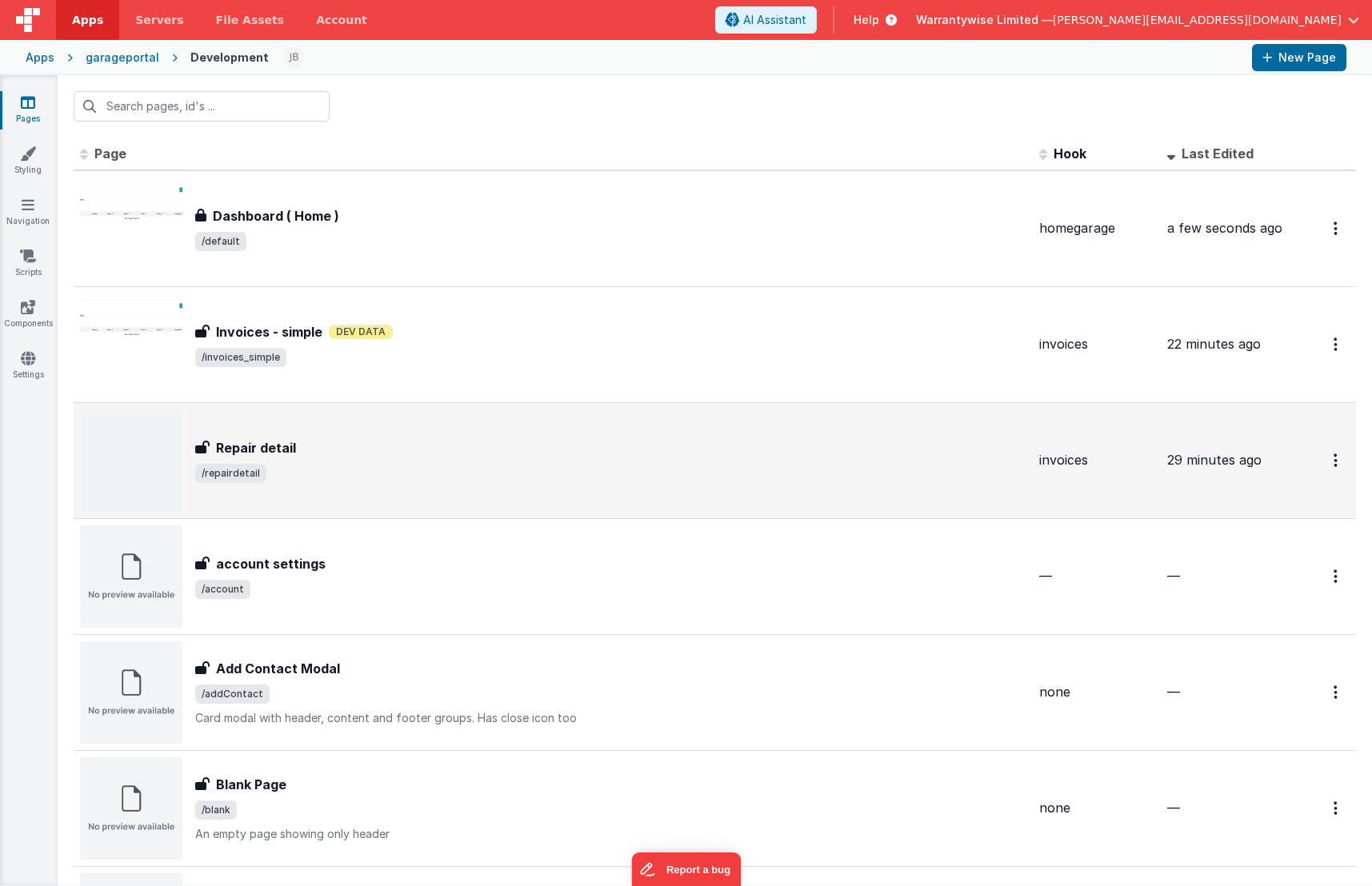
click at [449, 445] on div "Repair detail" at bounding box center [611, 448] width 831 height 19
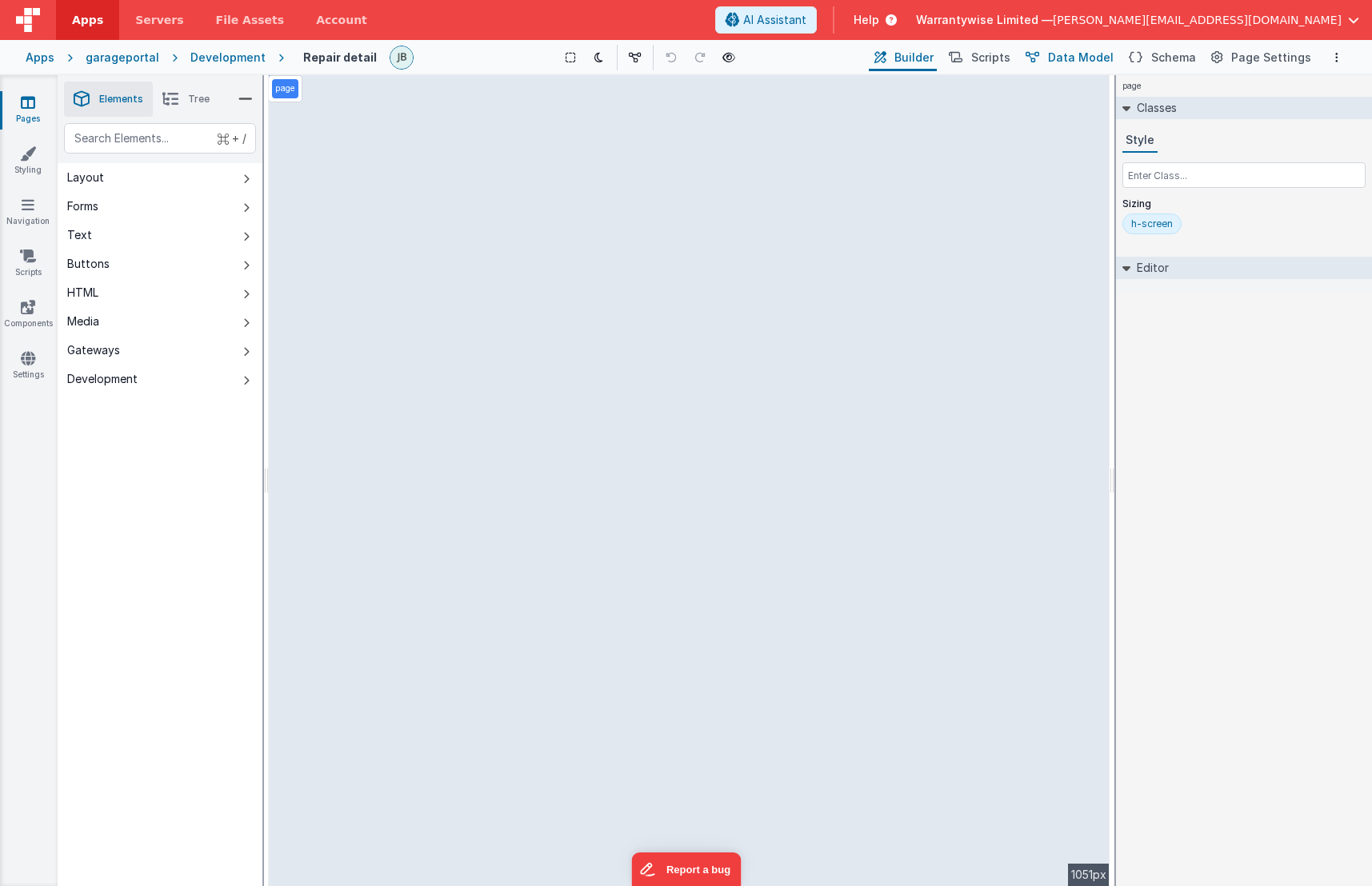
click at [1064, 60] on span "Data Model" at bounding box center [1080, 58] width 65 height 16
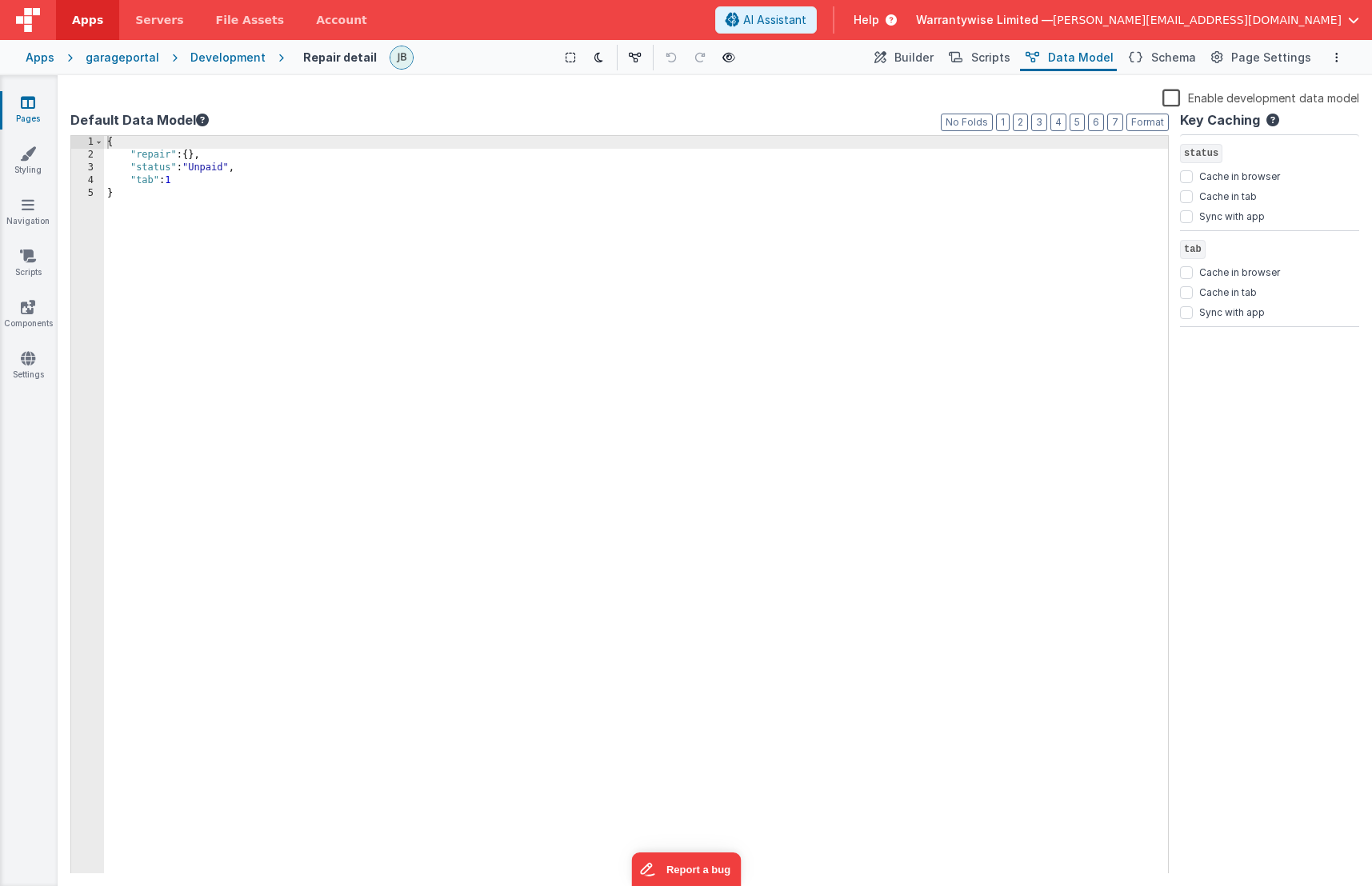
click at [335, 60] on h4 "Repair detail" at bounding box center [340, 57] width 74 height 12
click at [156, 153] on div "{ "repair" : { } , "status" : "Unpaid" , "tab" : 1 }" at bounding box center [635, 518] width 1064 height 764
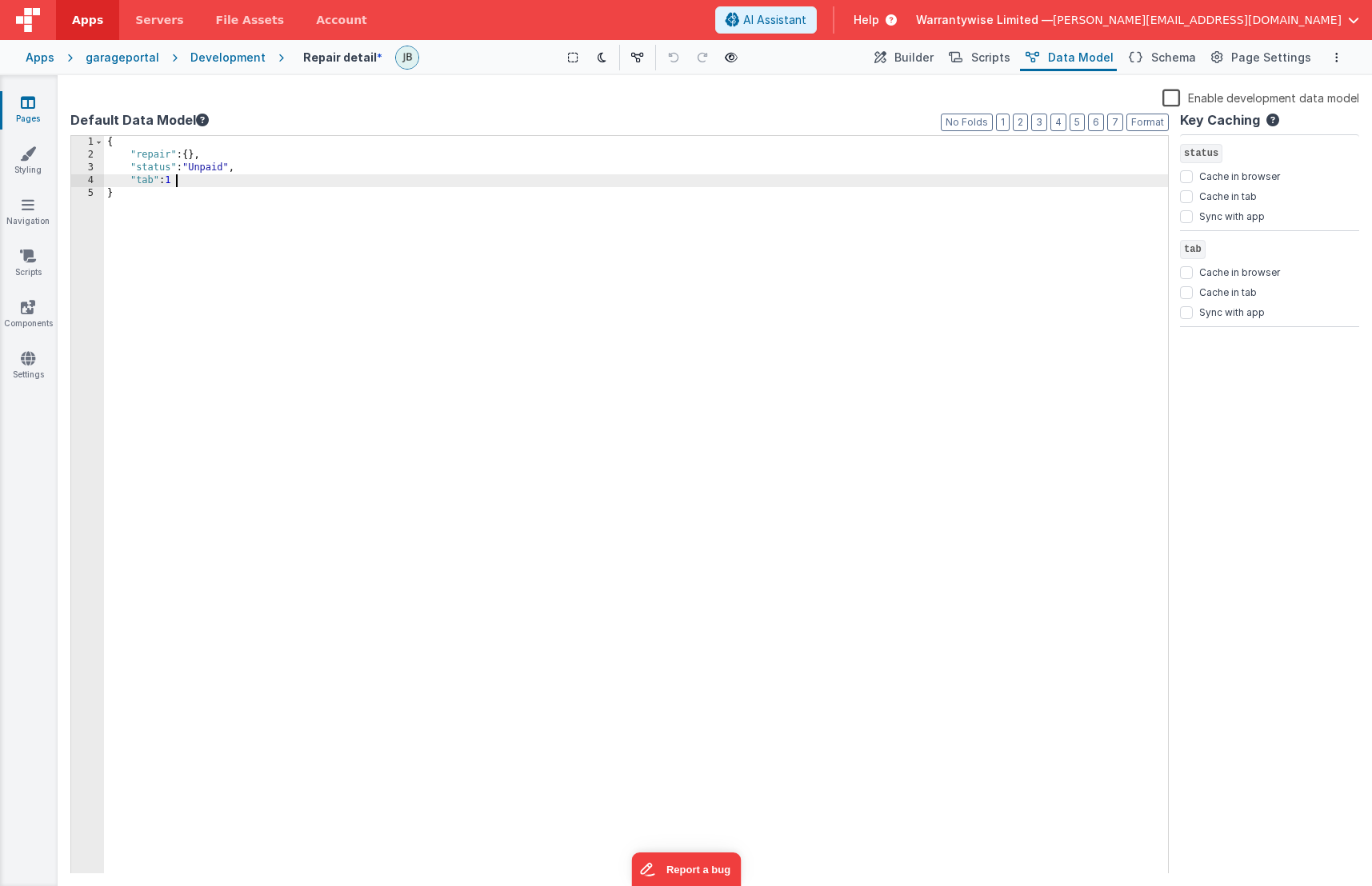
click at [187, 182] on div "{ "repair" : { } , "status" : "Unpaid" , "tab" : 1 }" at bounding box center [635, 518] width 1064 height 764
click at [180, 153] on div "{ "repair" : { } , "status" : "Unpaid" , "tab" : 1 }" at bounding box center [635, 518] width 1064 height 764
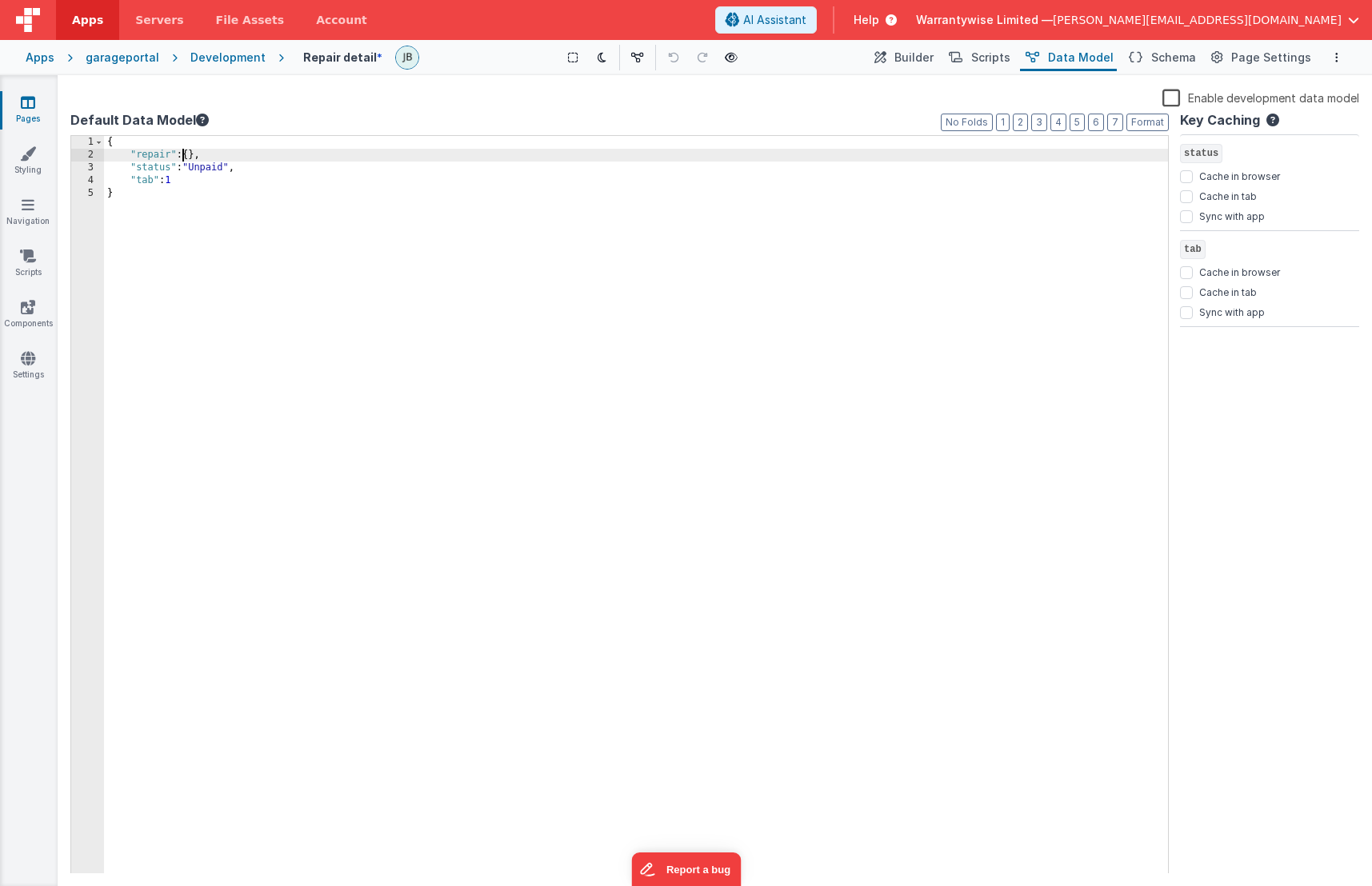
click at [199, 154] on div "{ "repair" : { } , "status" : "Unpaid" , "tab" : 1 }" at bounding box center [635, 518] width 1064 height 764
click at [182, 191] on div "{ "repair" : { } , "status" : "Unpaid" , "tab" : 1 }" at bounding box center [635, 518] width 1064 height 764
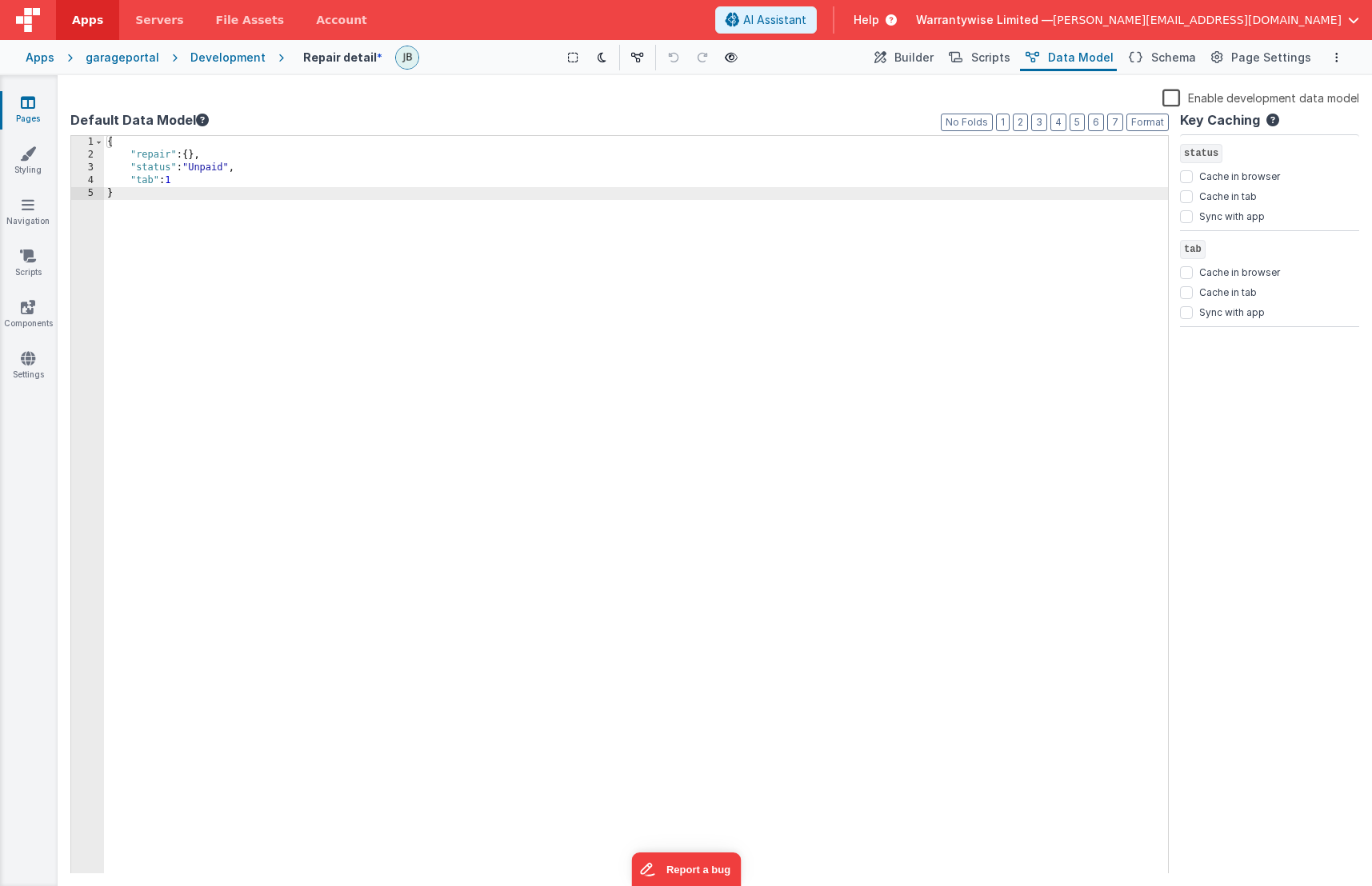
click at [192, 181] on div "{ "repair" : { } , "status" : "Unpaid" , "tab" : 1 }" at bounding box center [635, 518] width 1064 height 764
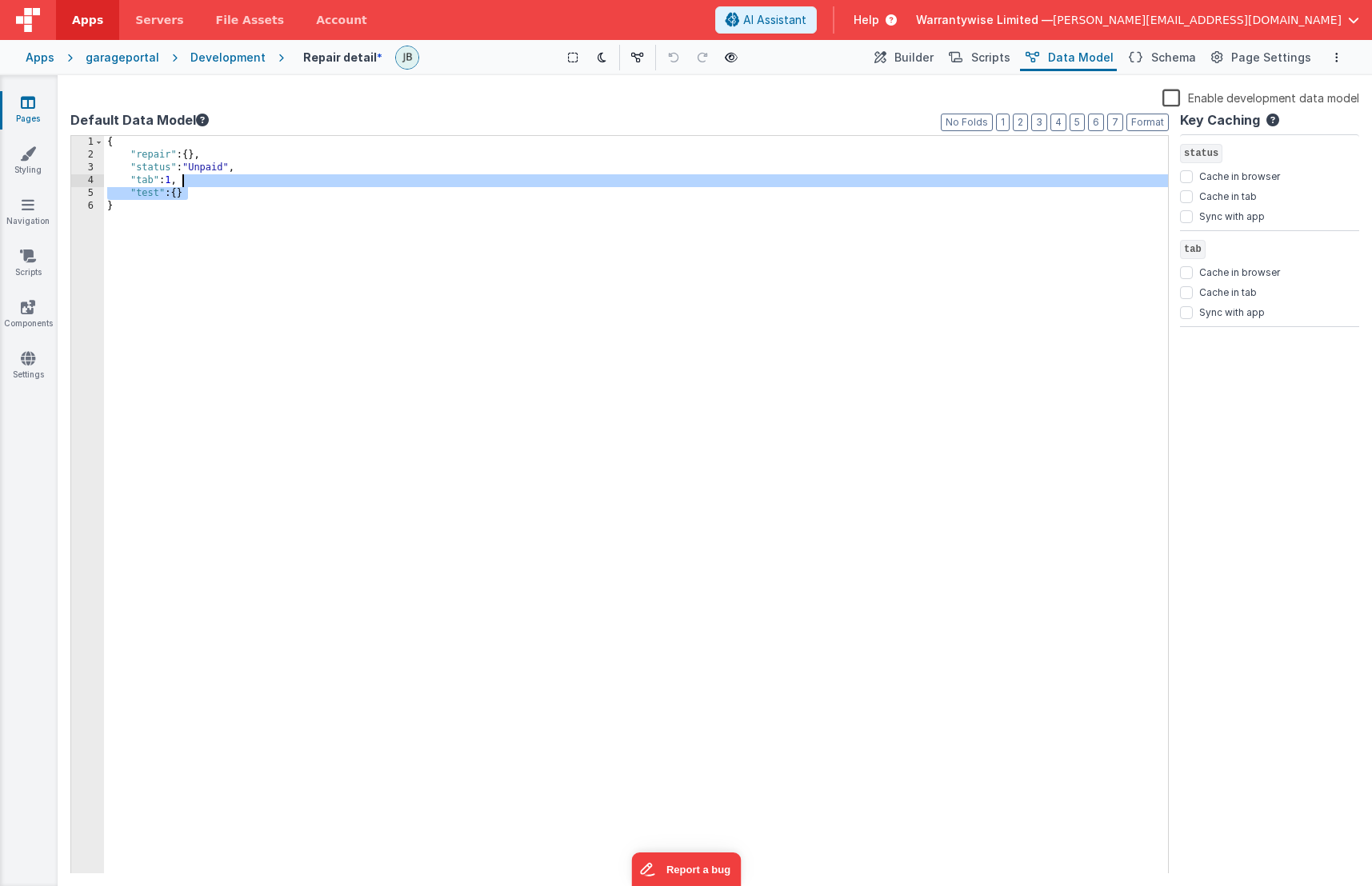
drag, startPoint x: 199, startPoint y: 195, endPoint x: 193, endPoint y: 184, distance: 12.5
click at [193, 184] on div "{ "repair" : { } , "status" : "Unpaid" , "tab" : 1 , "test" : { } }" at bounding box center [635, 518] width 1064 height 764
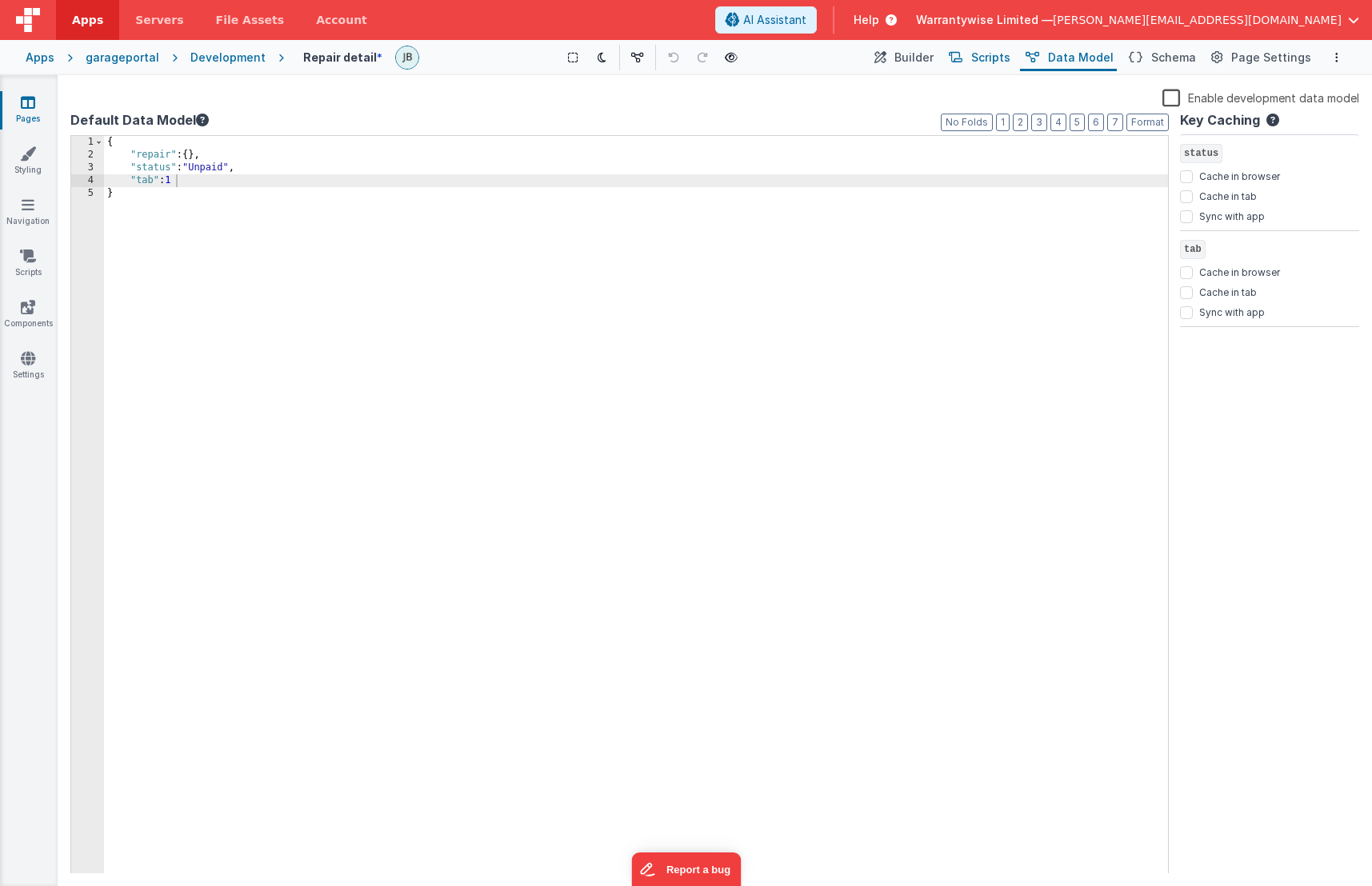
click at [980, 52] on button "Scripts" at bounding box center [978, 58] width 71 height 27
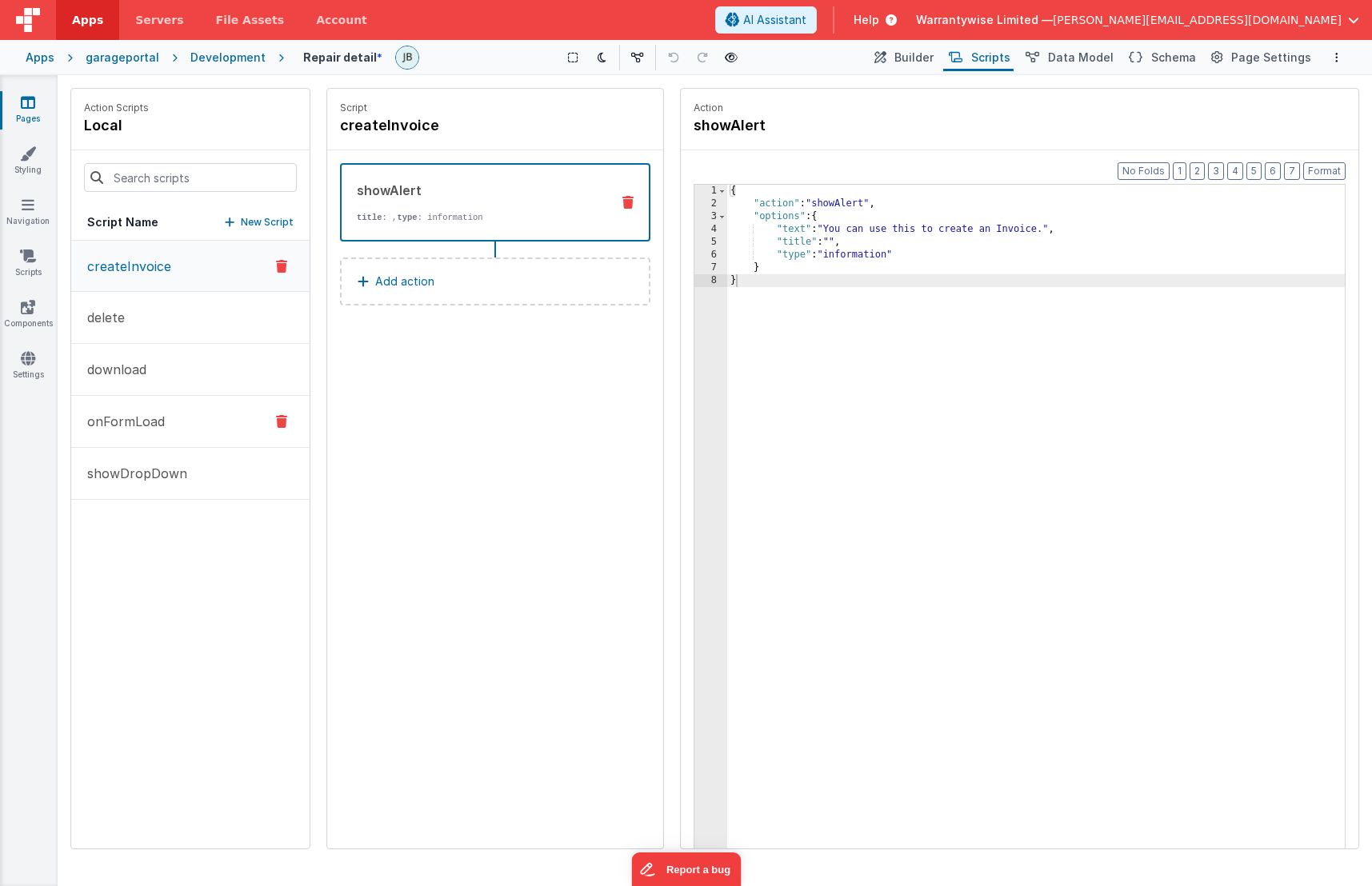
click at [170, 421] on button "onFormLoad" at bounding box center [190, 421] width 238 height 52
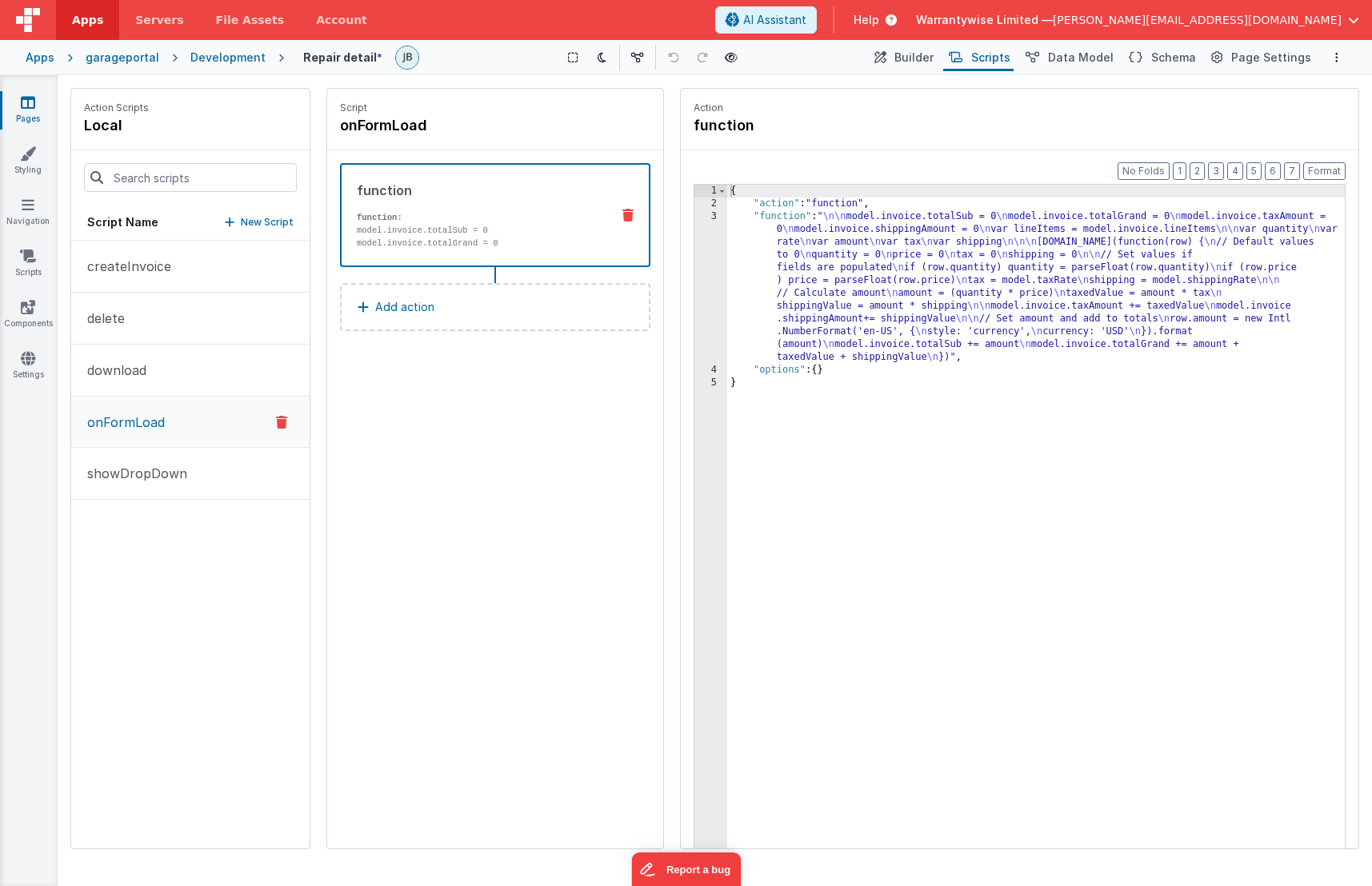
click at [702, 225] on div "3" at bounding box center [710, 287] width 33 height 154
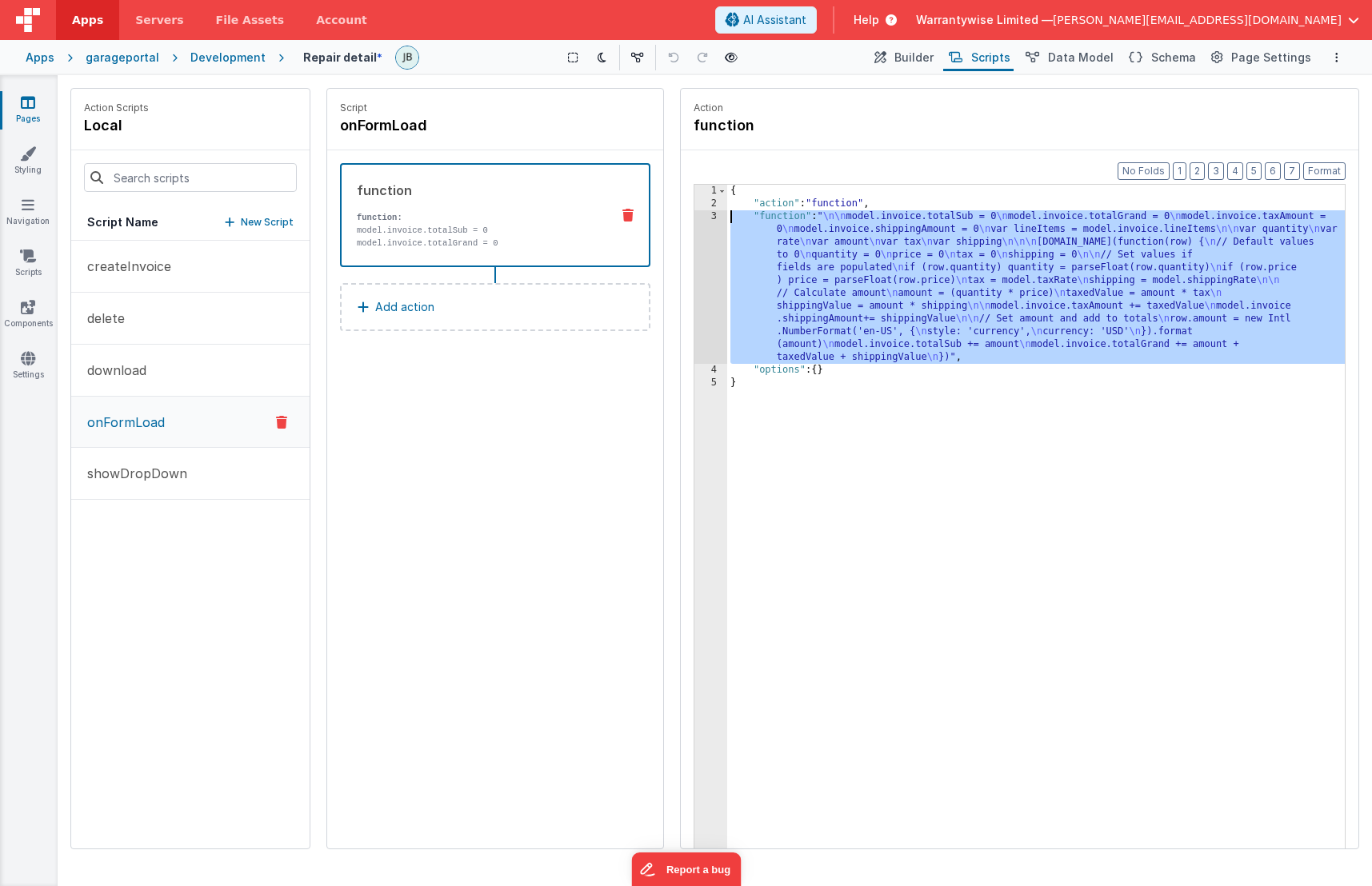
click at [698, 217] on div "3" at bounding box center [710, 287] width 33 height 154
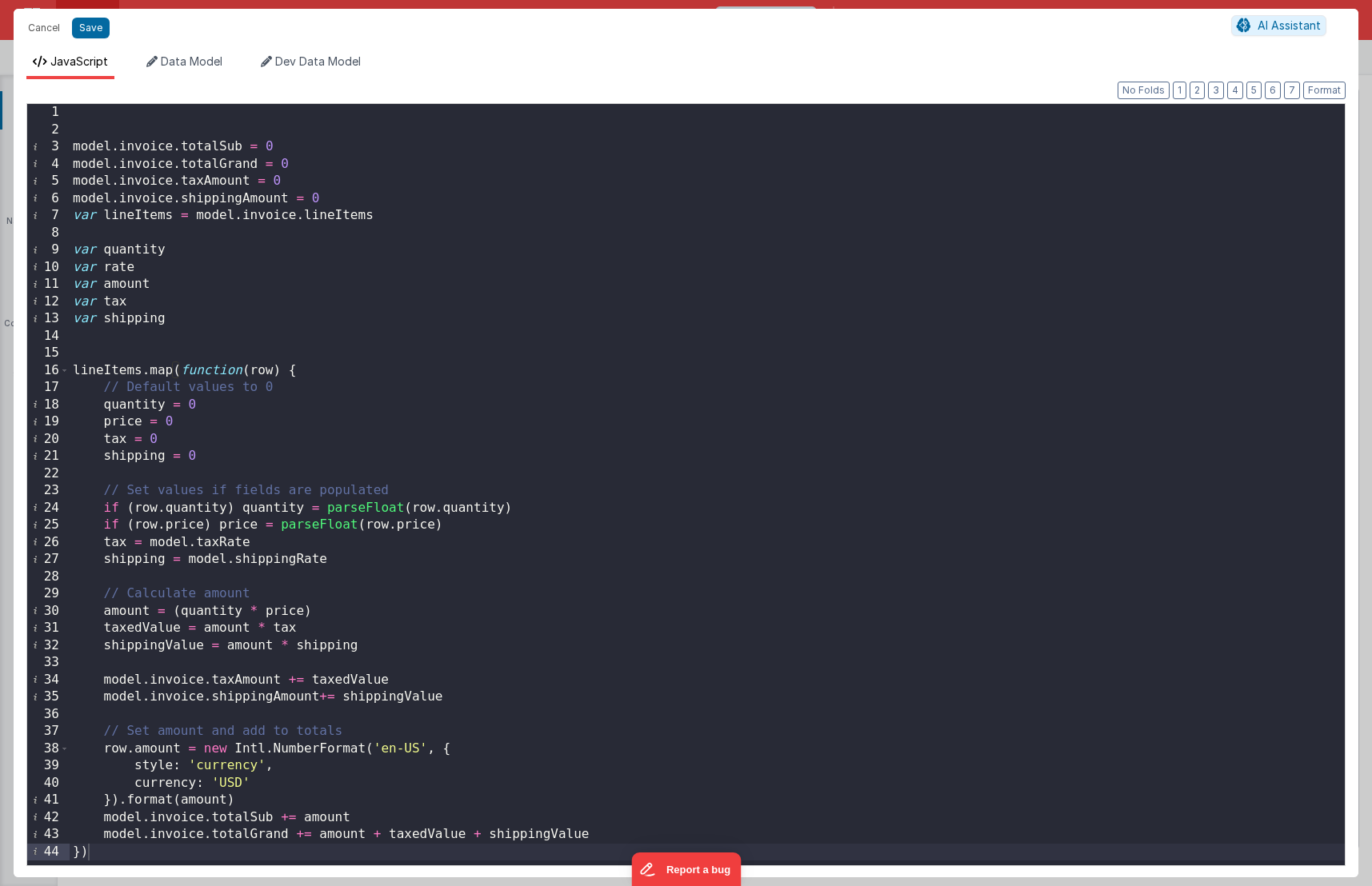
click at [631, 428] on div "model . invoice . totalSub = 0 model . invoice . totalGrand = 0 model . invoice…" at bounding box center [707, 502] width 1275 height 796
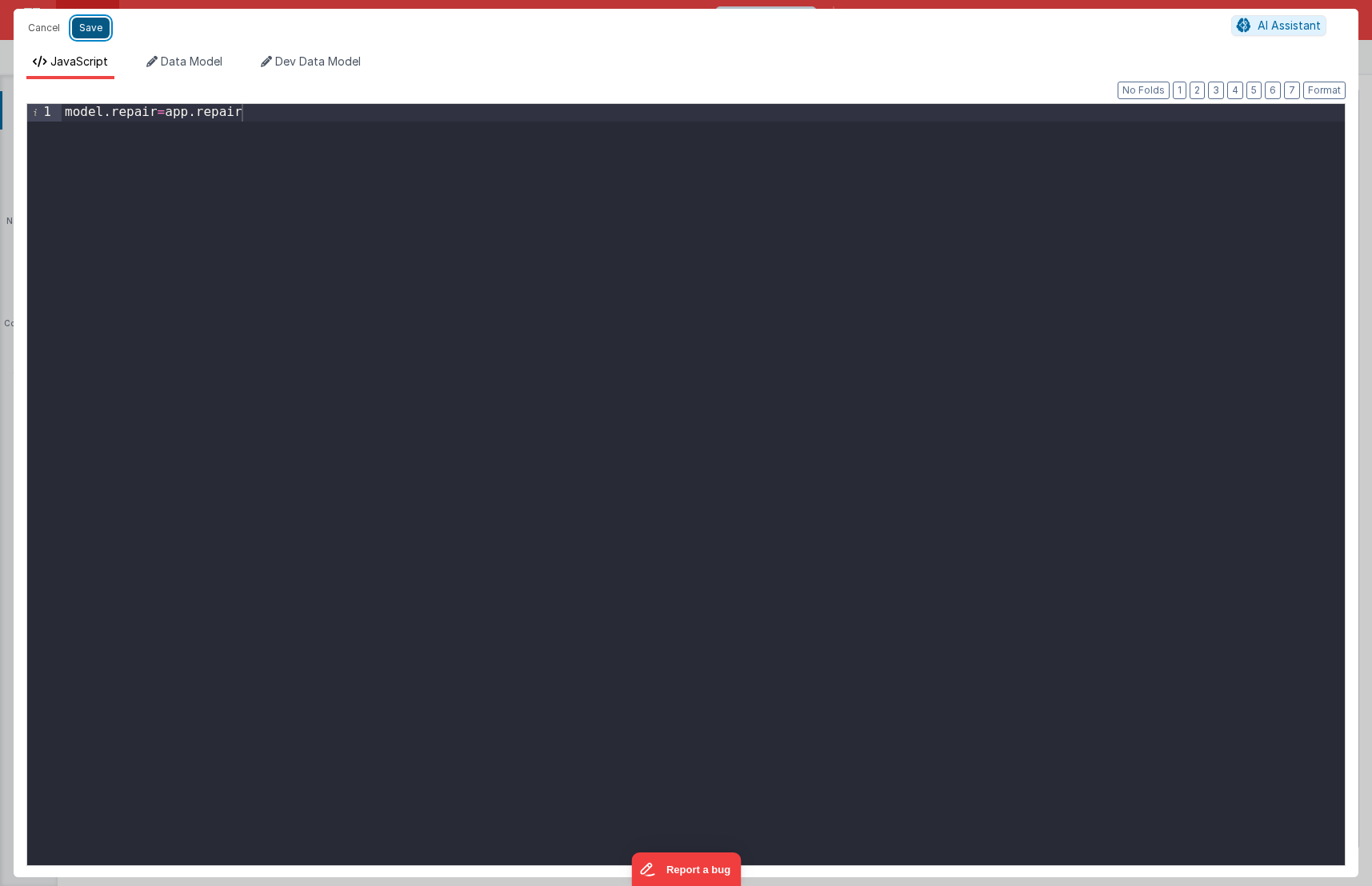
click at [95, 28] on button "Save" at bounding box center [91, 28] width 38 height 21
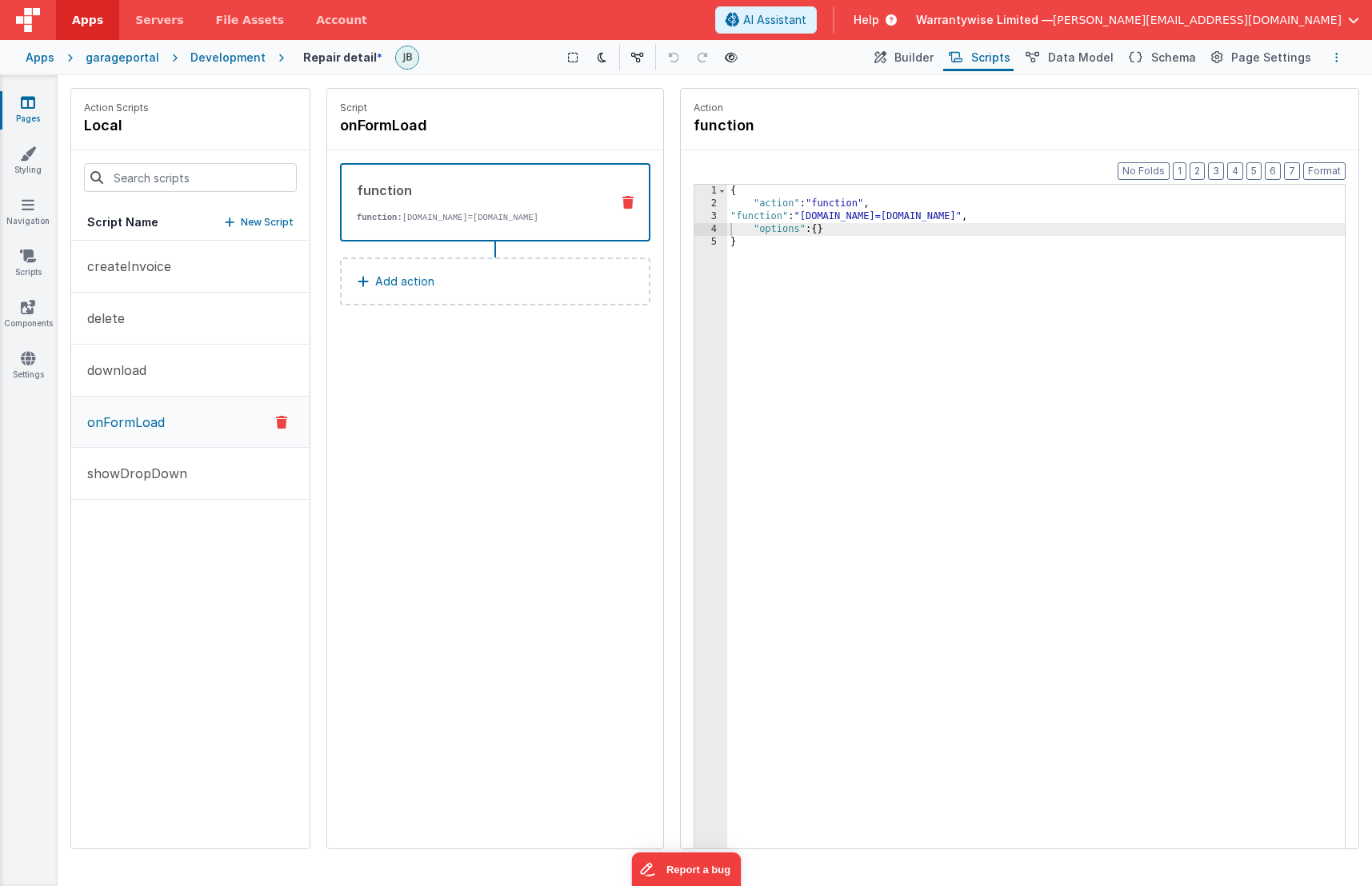
click at [1336, 59] on icon "Options" at bounding box center [1336, 58] width 3 height 11
click at [1266, 88] on p "Save" at bounding box center [1244, 89] width 101 height 16
click at [937, 65] on button "Builder" at bounding box center [903, 58] width 68 height 27
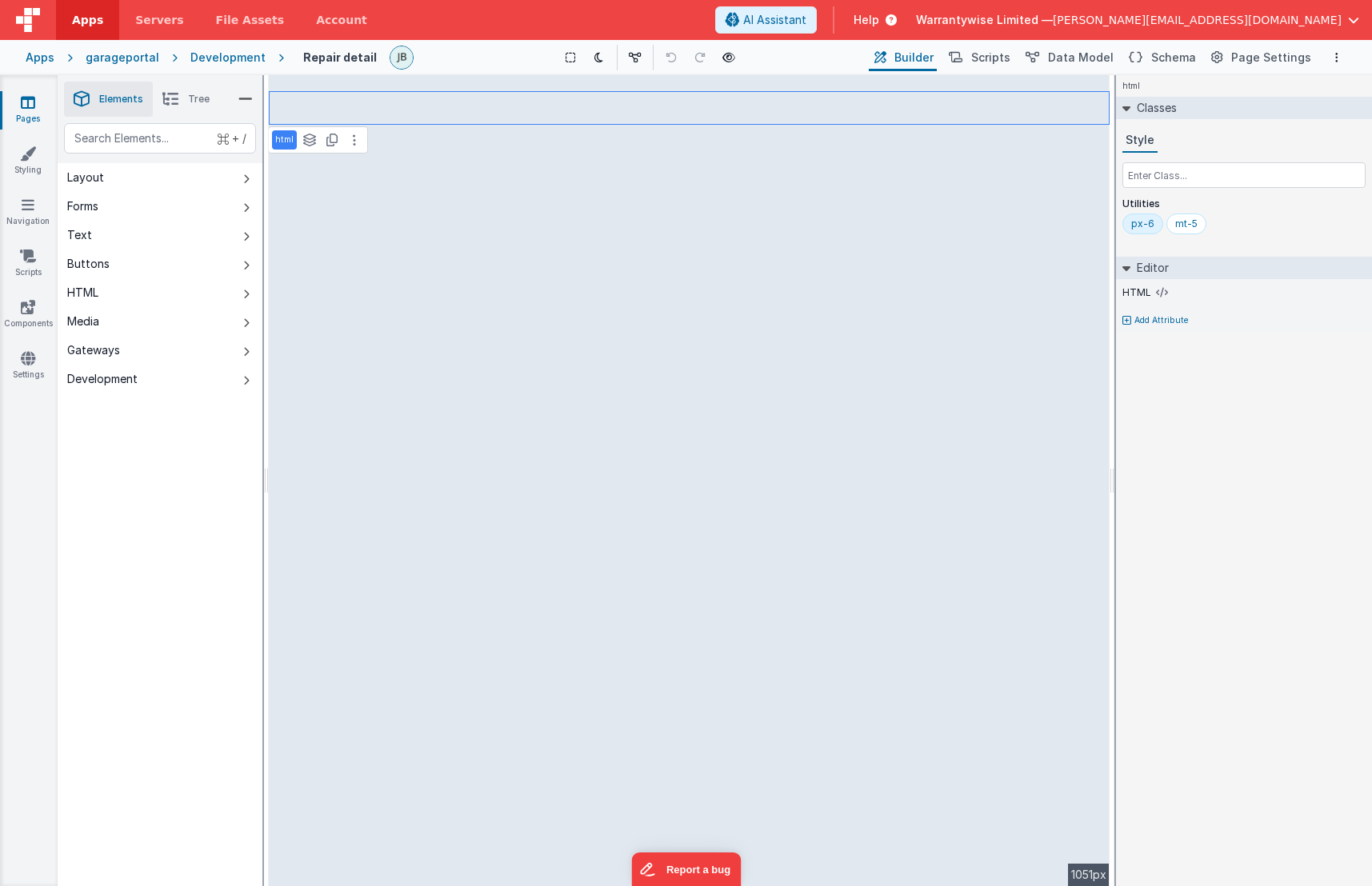
click at [1127, 269] on icon at bounding box center [1126, 268] width 8 height 13
click at [1127, 269] on icon at bounding box center [1126, 268] width 13 height 8
click at [1156, 291] on icon at bounding box center [1161, 293] width 12 height 13
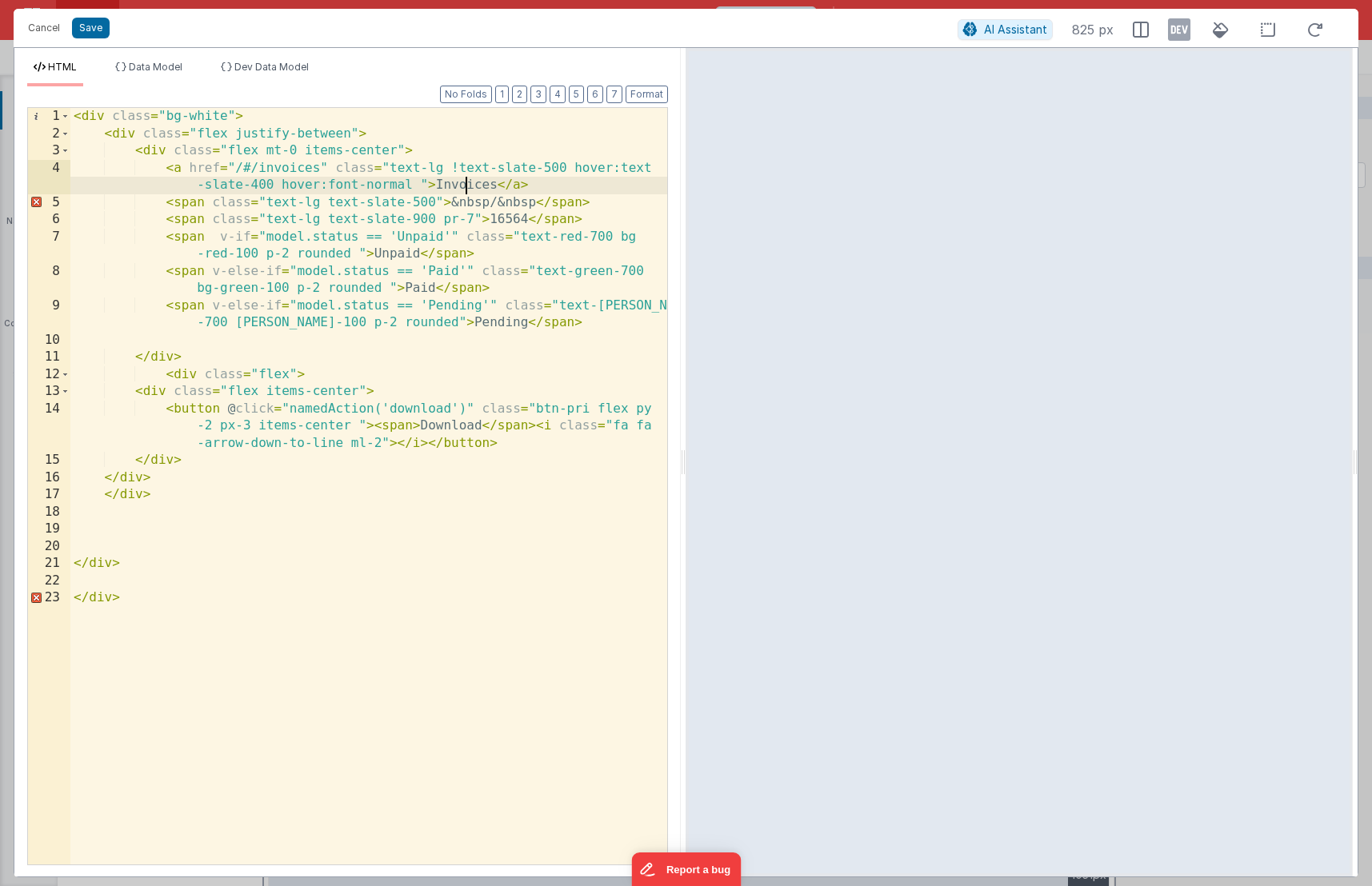
click at [463, 180] on div "< div class = "bg-white" > < div class = "flex justify-between" > < div class =…" at bounding box center [369, 503] width 597 height 792
click at [462, 186] on div "< div class = "bg-white" > < div class = "flex justify-between" > < div class =…" at bounding box center [369, 503] width 597 height 792
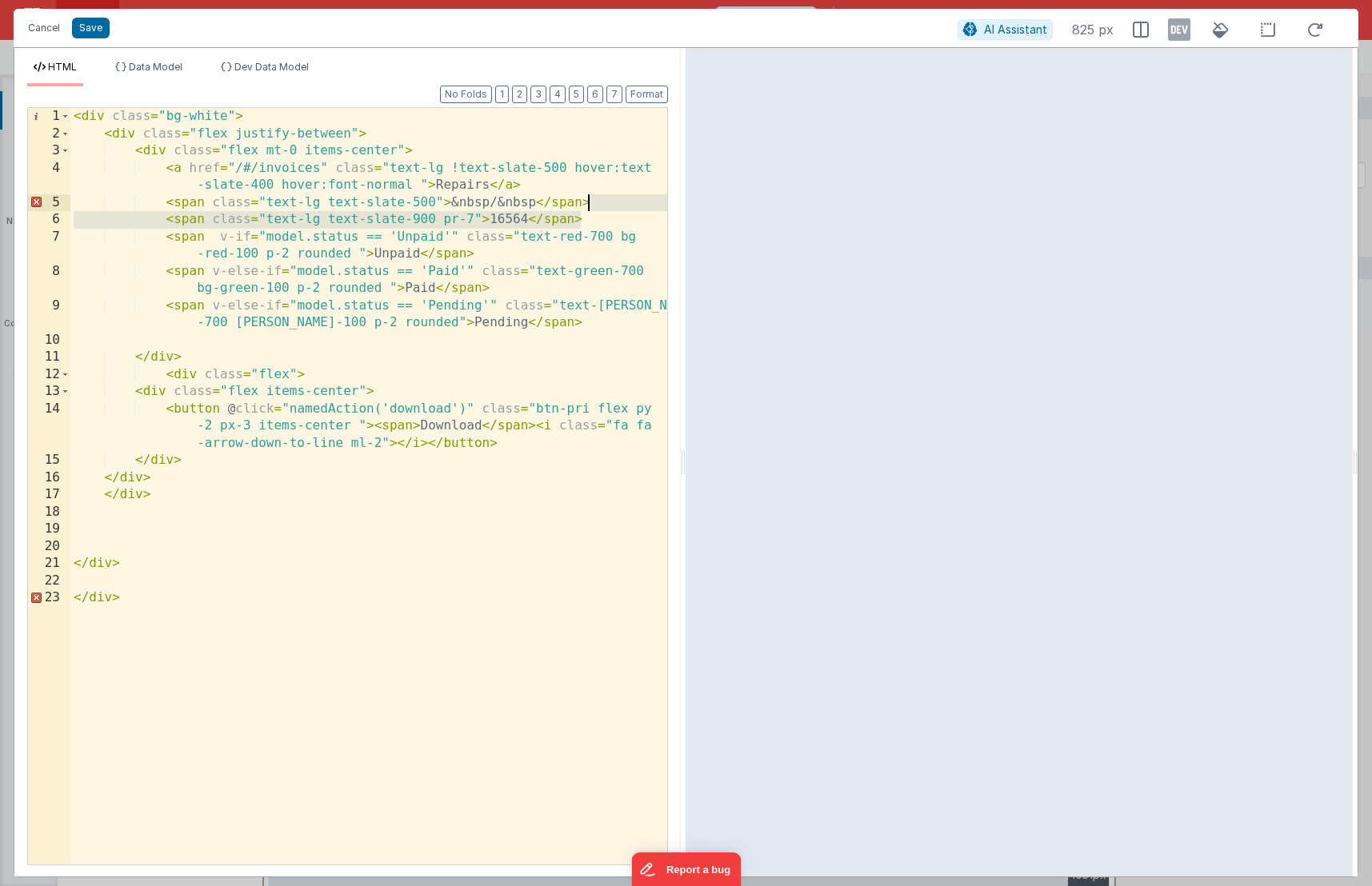
drag, startPoint x: 588, startPoint y: 218, endPoint x: 599, endPoint y: 206, distance: 16.3
click at [599, 206] on div "< div class = "bg-white" > < div class = "flex justify-between" > < div class =…" at bounding box center [369, 503] width 597 height 792
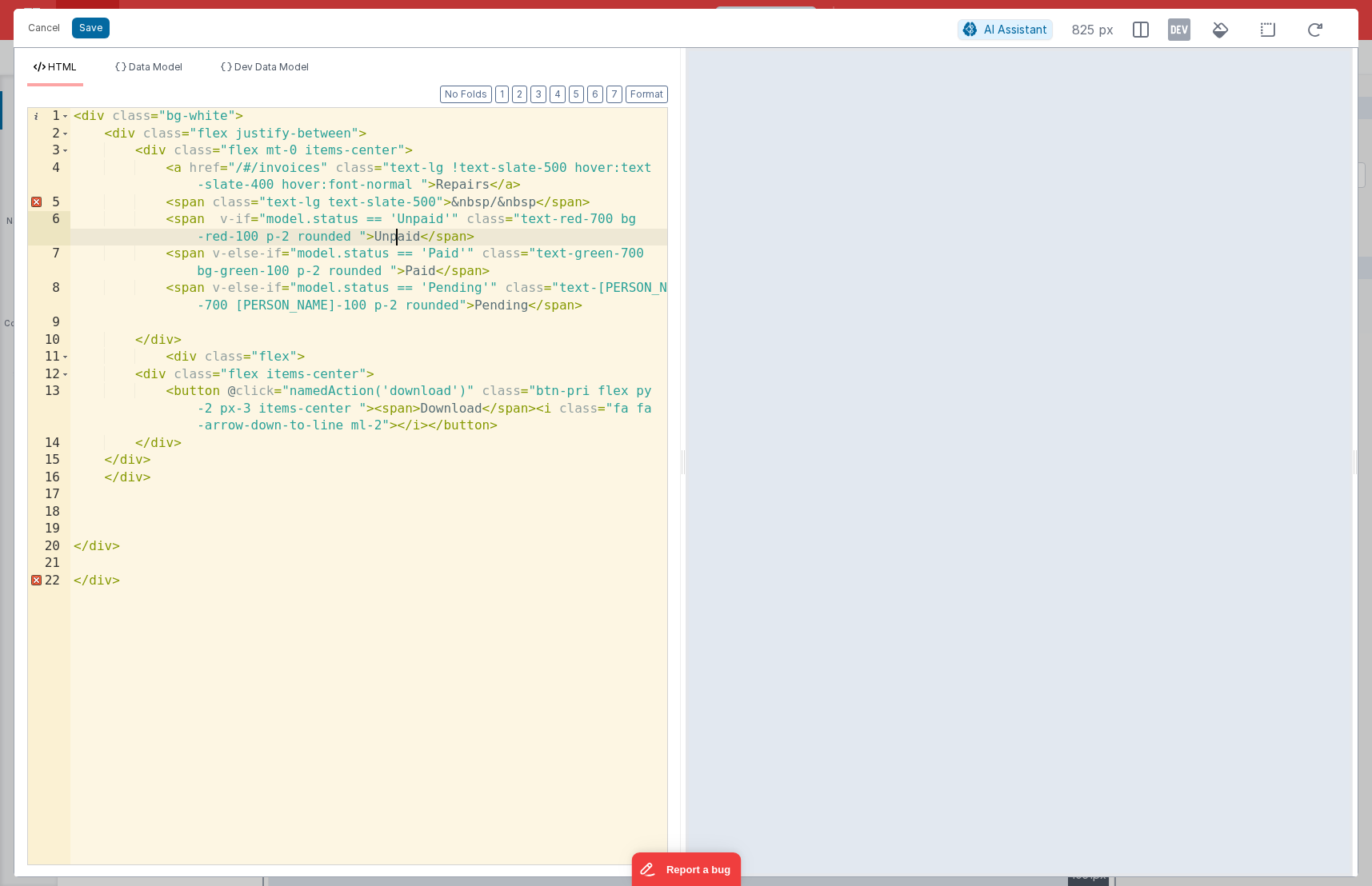
click at [400, 232] on div "< div class = "bg-white" > < div class = "flex justify-between" > < div class =…" at bounding box center [369, 503] width 597 height 792
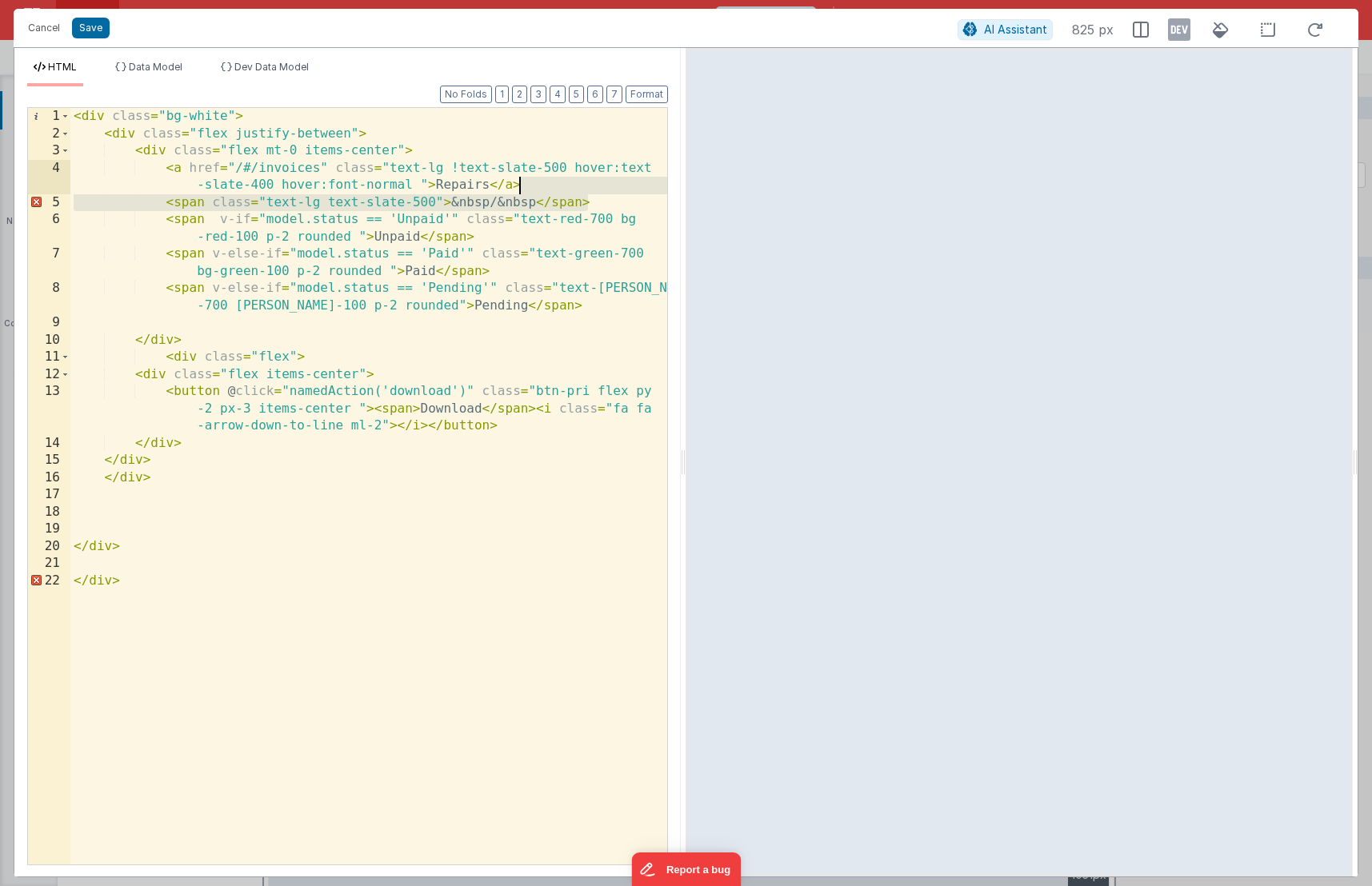
drag, startPoint x: 598, startPoint y: 205, endPoint x: 601, endPoint y: 183, distance: 22.2
click at [601, 183] on div "< div class = "bg-white" > < div class = "flex justify-between" > < div class =…" at bounding box center [369, 503] width 597 height 792
click at [495, 200] on div "< div class = "bg-white" > < div class = "flex justify-between" > < div class =…" at bounding box center [369, 503] width 597 height 792
drag, startPoint x: 528, startPoint y: 203, endPoint x: 490, endPoint y: 205, distance: 38.1
click at [490, 205] on div "< div class = "bg-white" > < div class = "flex justify-between" > < div class =…" at bounding box center [369, 503] width 597 height 792
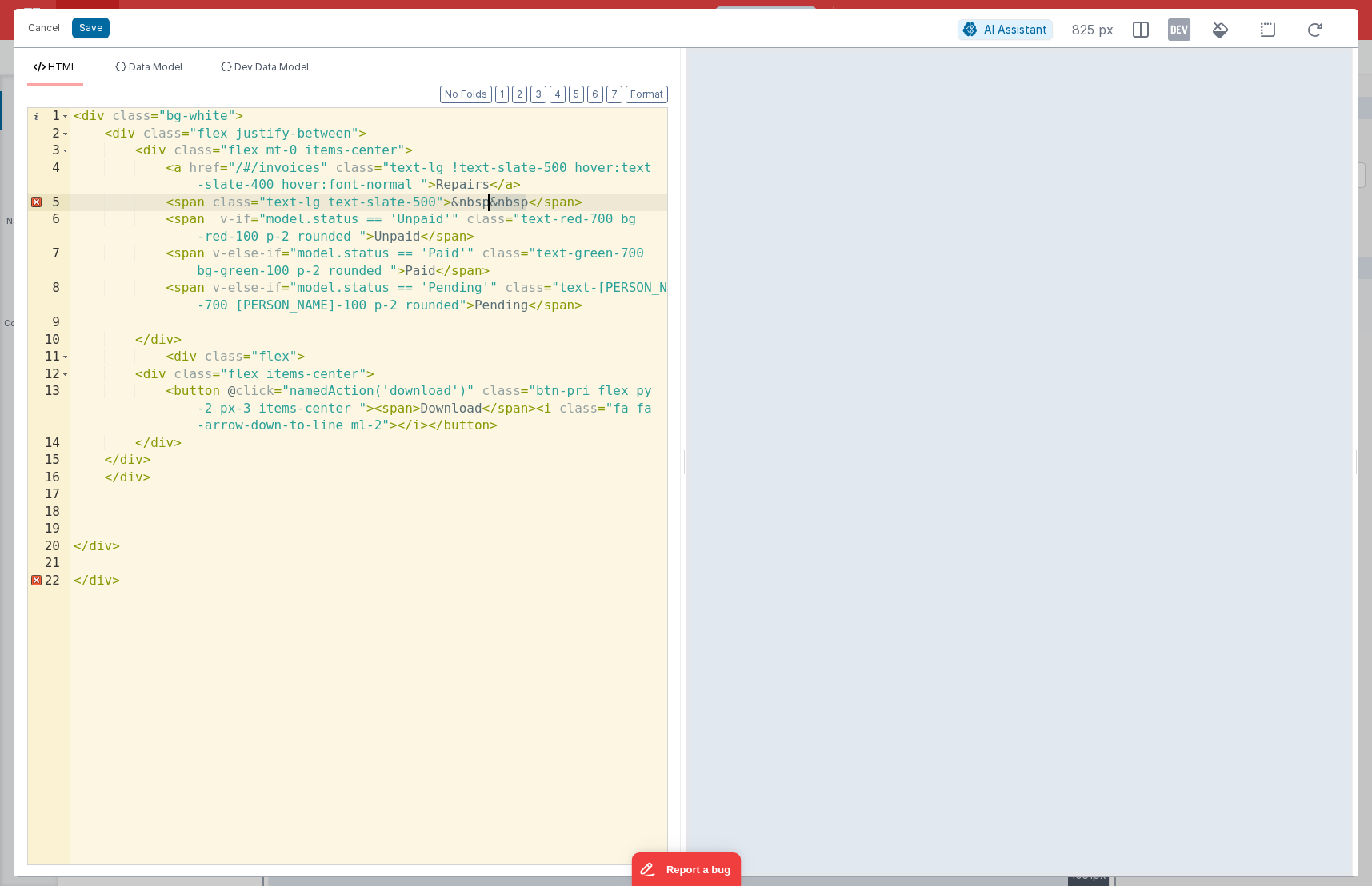
click at [528, 200] on div "< div class = "bg-white" > < div class = "flex justify-between" > < div class =…" at bounding box center [369, 503] width 597 height 792
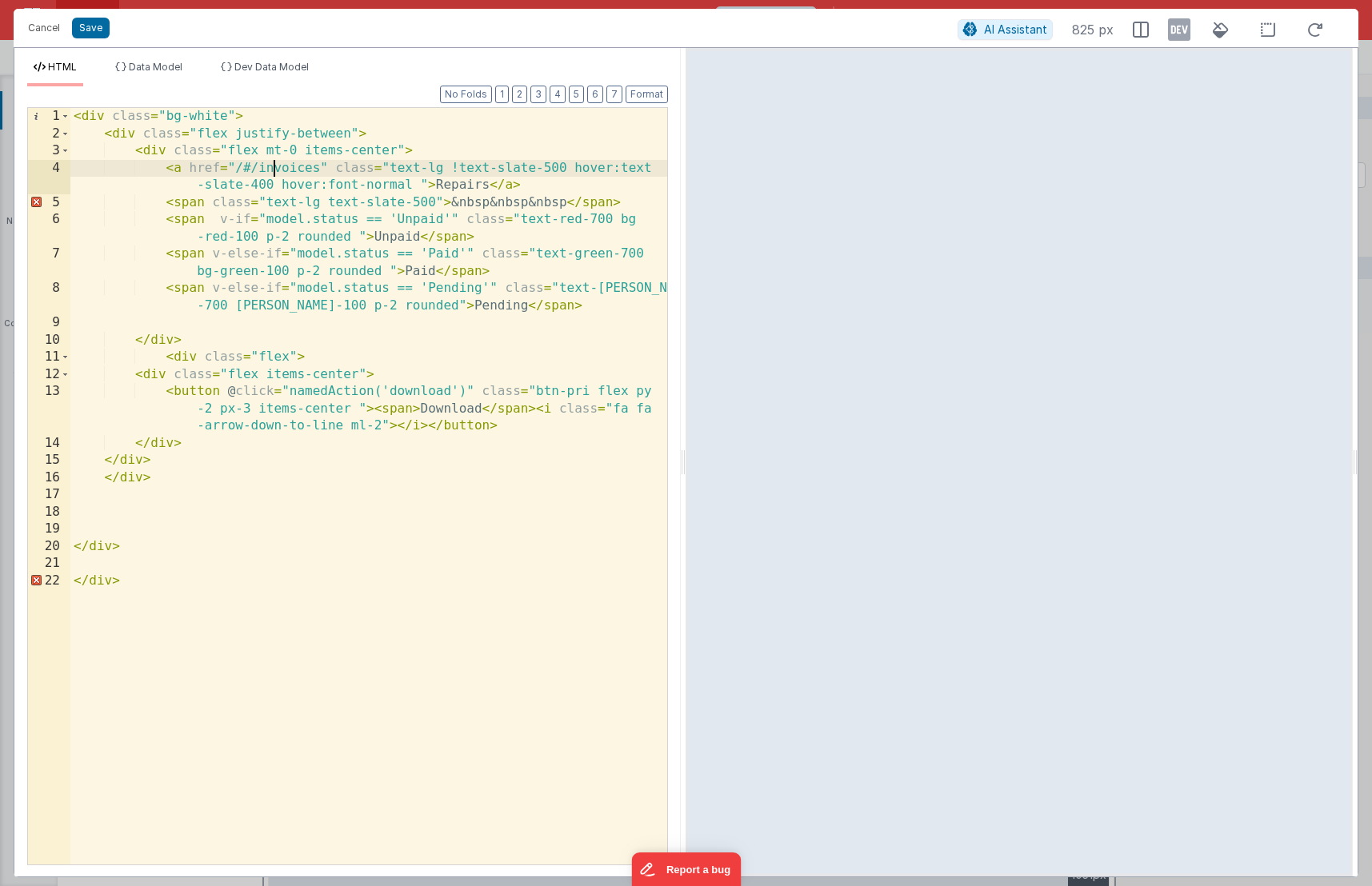
click at [275, 170] on div "< div class = "bg-white" > < div class = "flex justify-between" > < div class =…" at bounding box center [369, 503] width 597 height 792
drag, startPoint x: 284, startPoint y: 170, endPoint x: 275, endPoint y: 173, distance: 9.5
click at [284, 170] on div "< div class = "bg-white" > < div class = "flex justify-between" > < div class =…" at bounding box center [369, 503] width 597 height 792
drag, startPoint x: 259, startPoint y: 169, endPoint x: 322, endPoint y: 163, distance: 63.3
click at [322, 163] on div "< div class = "bg-white" > < div class = "flex justify-between" > < div class =…" at bounding box center [369, 503] width 597 height 792
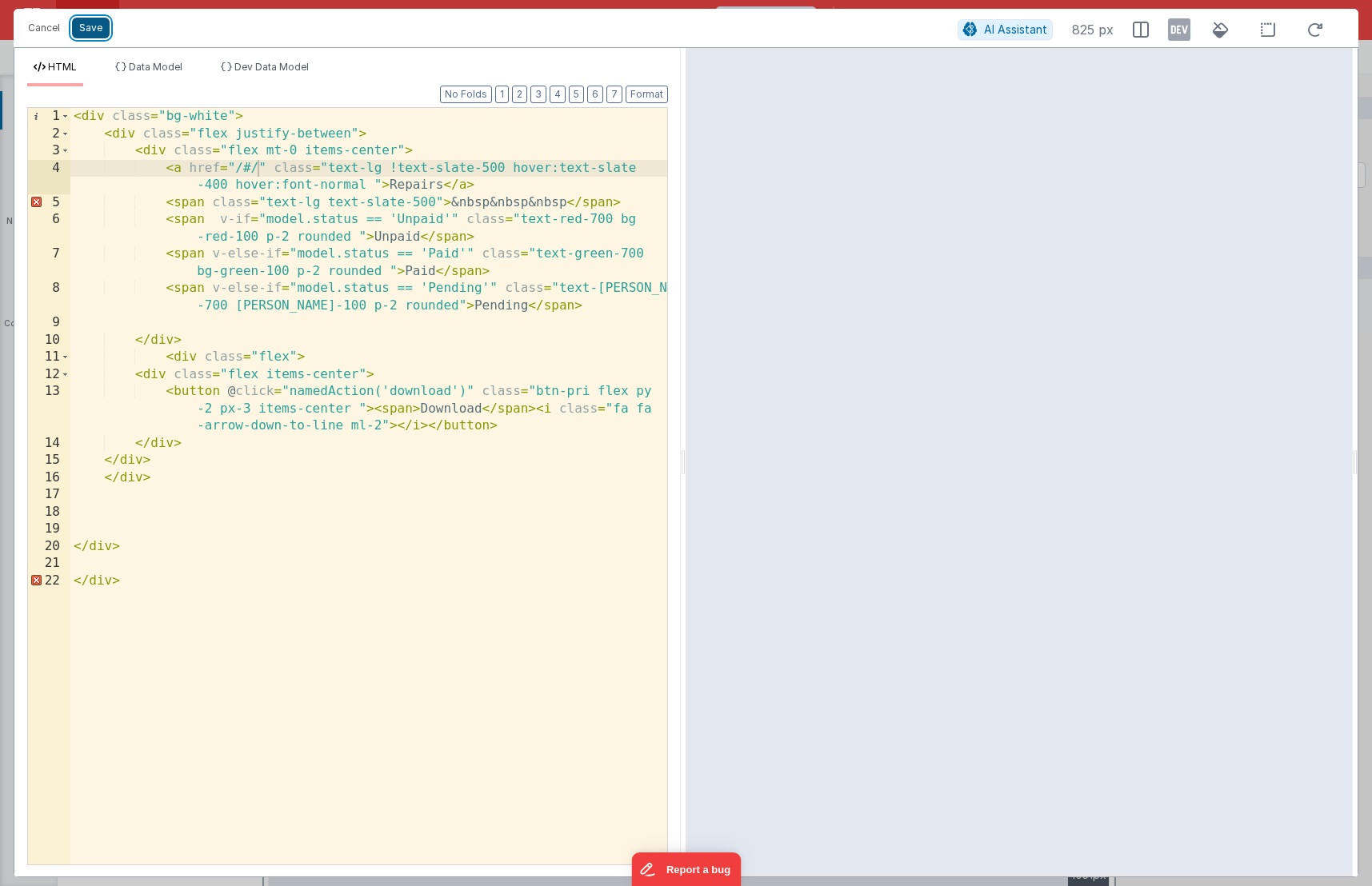
click at [76, 26] on button "Save" at bounding box center [91, 28] width 38 height 21
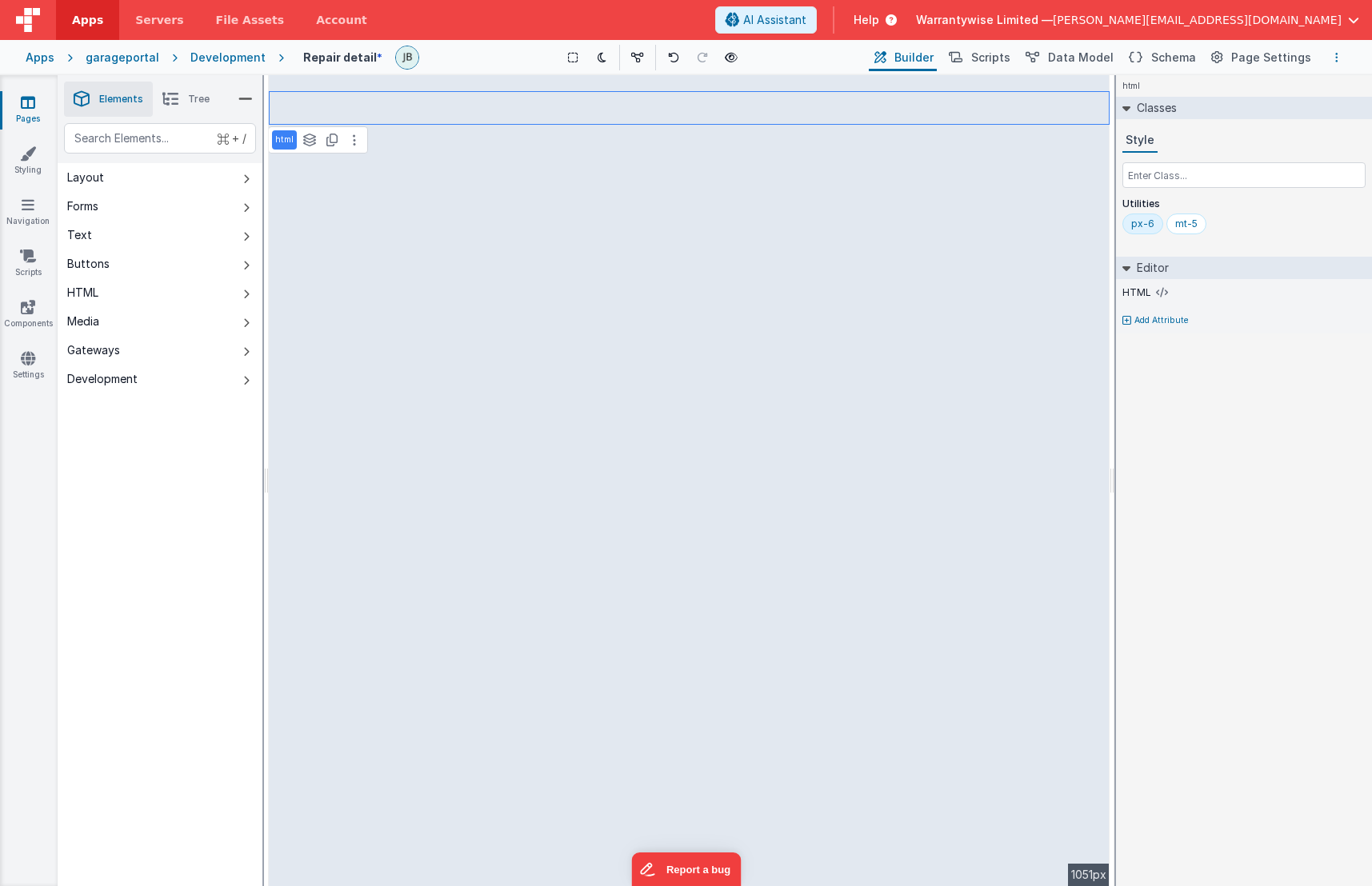
click at [1339, 60] on button "Options" at bounding box center [1336, 58] width 19 height 19
click at [1295, 90] on p "cmd + s" at bounding box center [1314, 89] width 42 height 16
click at [28, 208] on icon at bounding box center [28, 204] width 13 height 16
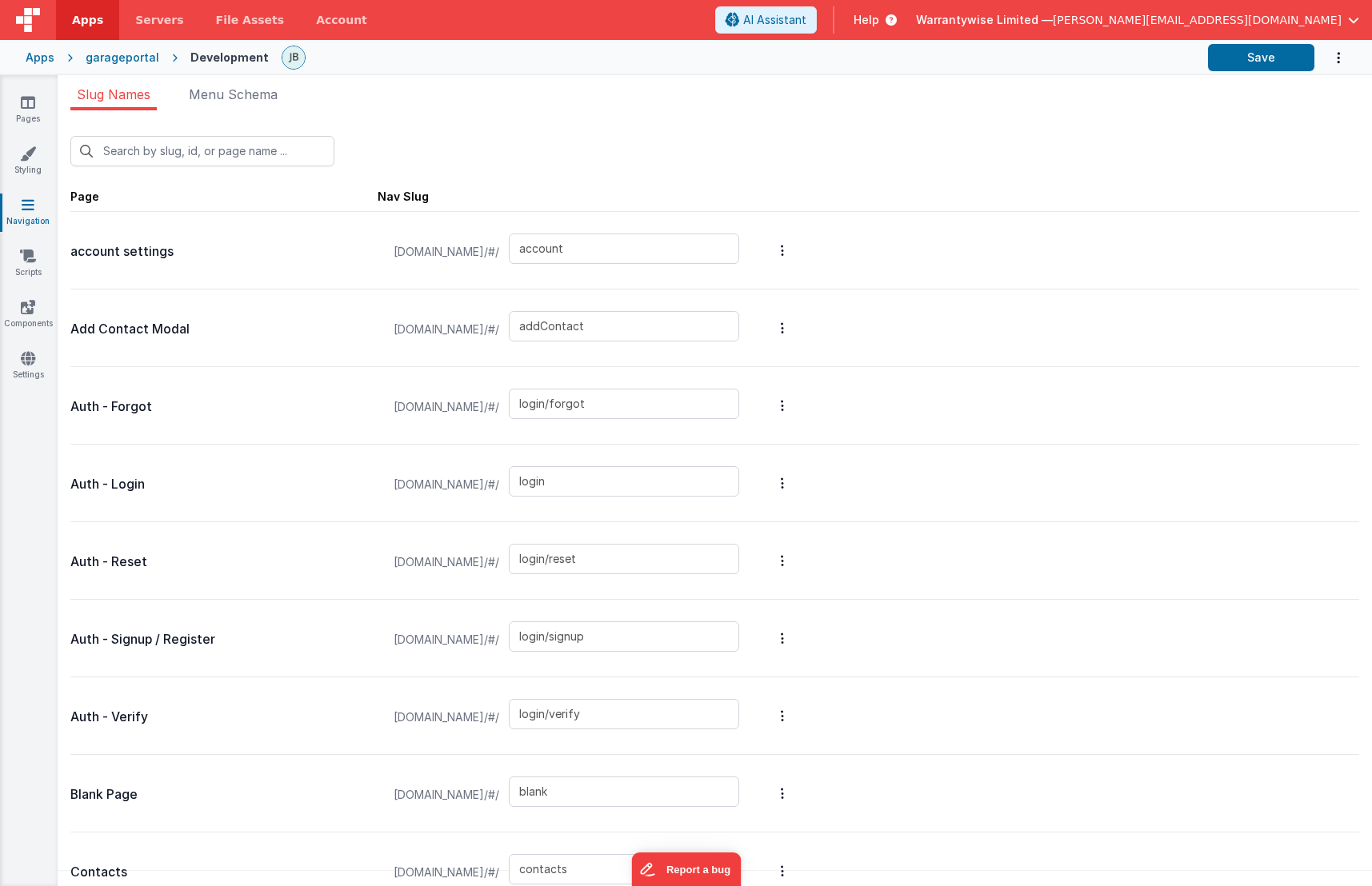
click at [234, 82] on div "Slug Names Menu Schema New Slug Page Nav Slug account settings [DOMAIN_NAME]/#/…" at bounding box center [715, 481] width 1314 height 811
click at [232, 93] on span "Menu Schema" at bounding box center [233, 94] width 89 height 16
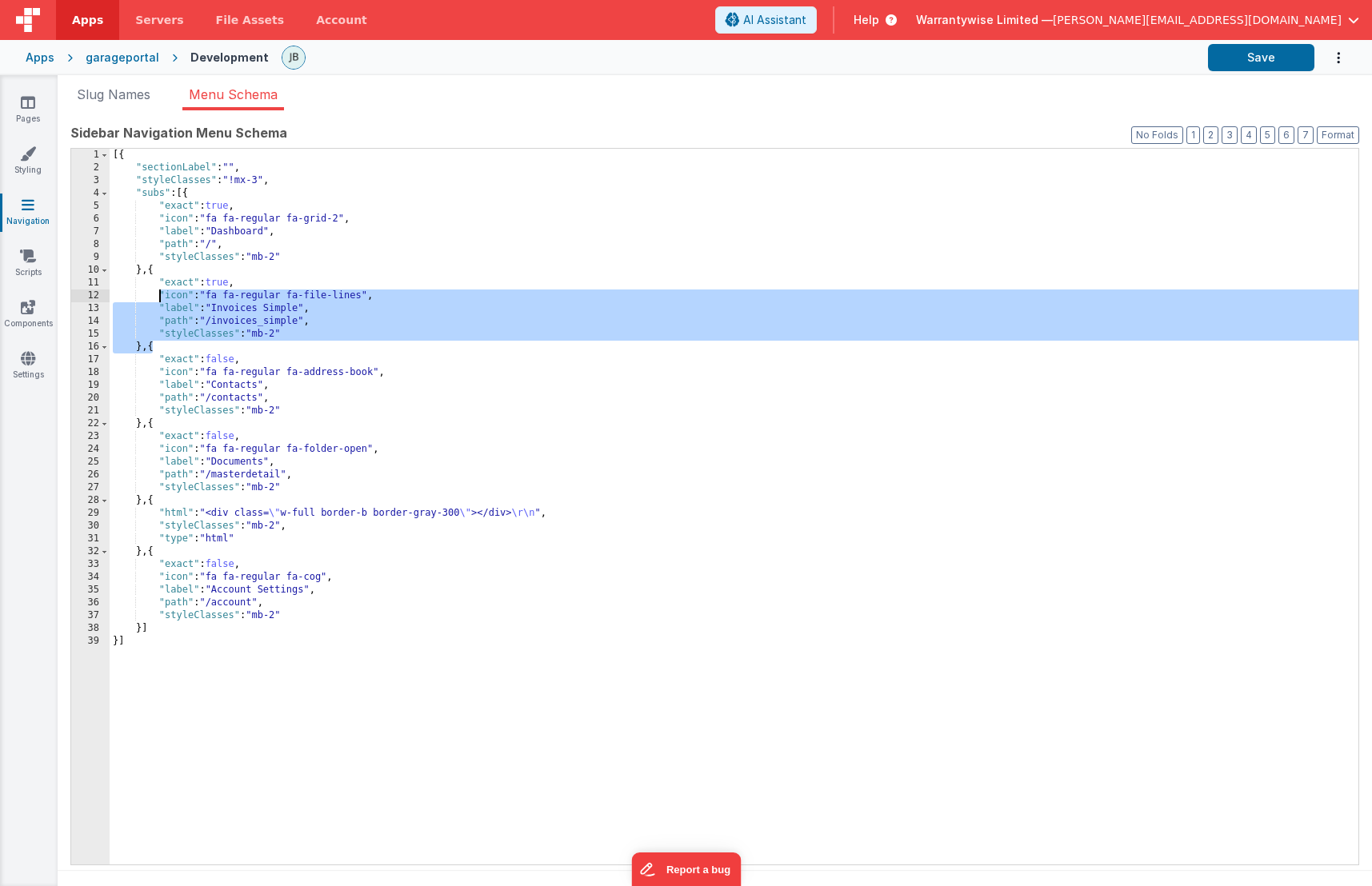
drag, startPoint x: 152, startPoint y: 349, endPoint x: 158, endPoint y: 299, distance: 50.4
click at [158, 299] on div "[{ "sectionLabel" : "" , "styleClasses" : "!mx-3" , "subs" : [{ "exact" : true …" at bounding box center [734, 520] width 1248 height 741
click at [166, 313] on div "[{ "sectionLabel" : "" , "styleClasses" : "!mx-3" , "subs" : [{ "exact" : true …" at bounding box center [734, 520] width 1248 height 741
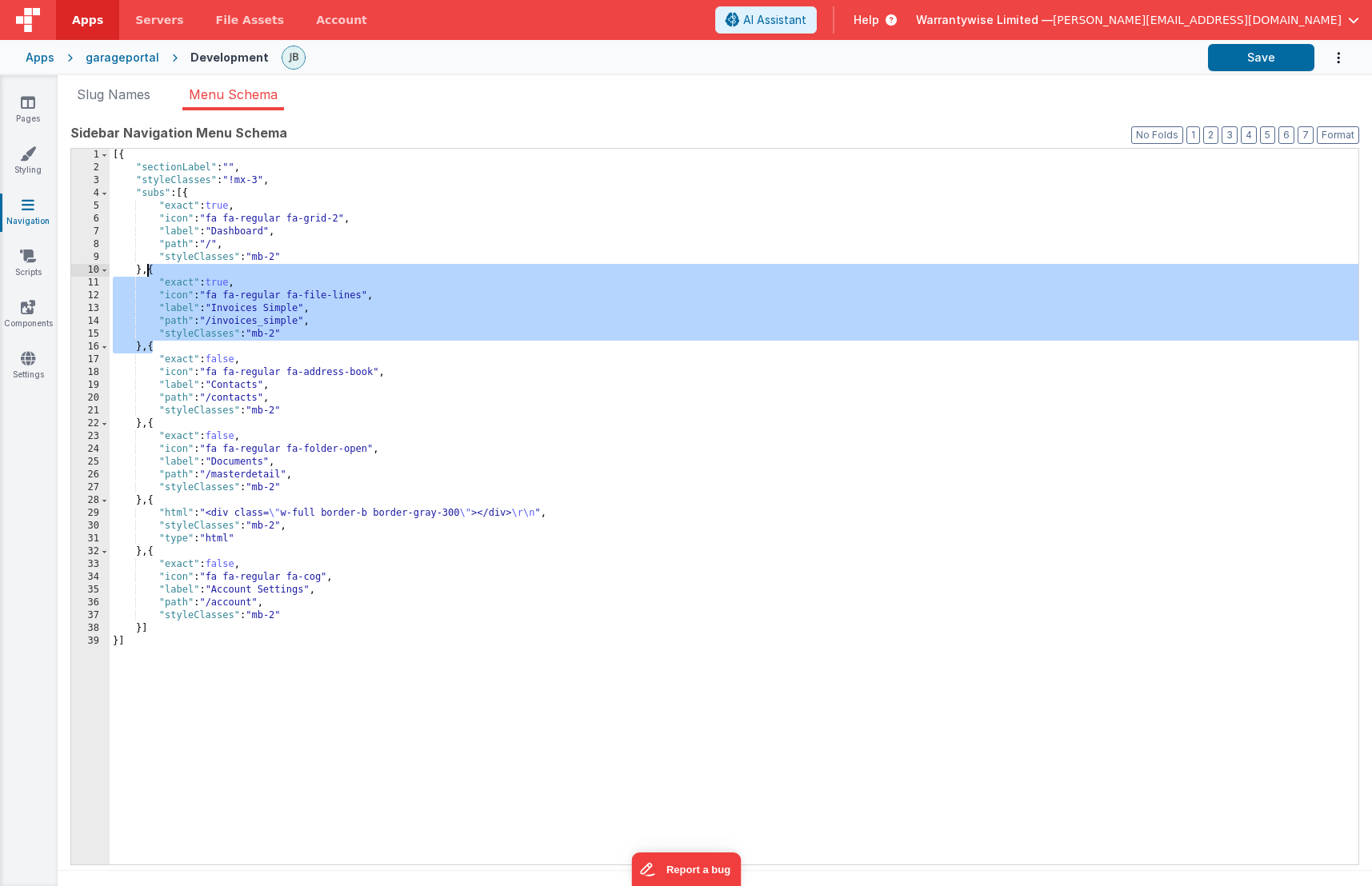
drag, startPoint x: 152, startPoint y: 349, endPoint x: 149, endPoint y: 276, distance: 73.1
click at [149, 276] on div "[{ "sectionLabel" : "" , "styleClasses" : "!mx-3" , "subs" : [{ "exact" : true …" at bounding box center [734, 520] width 1248 height 741
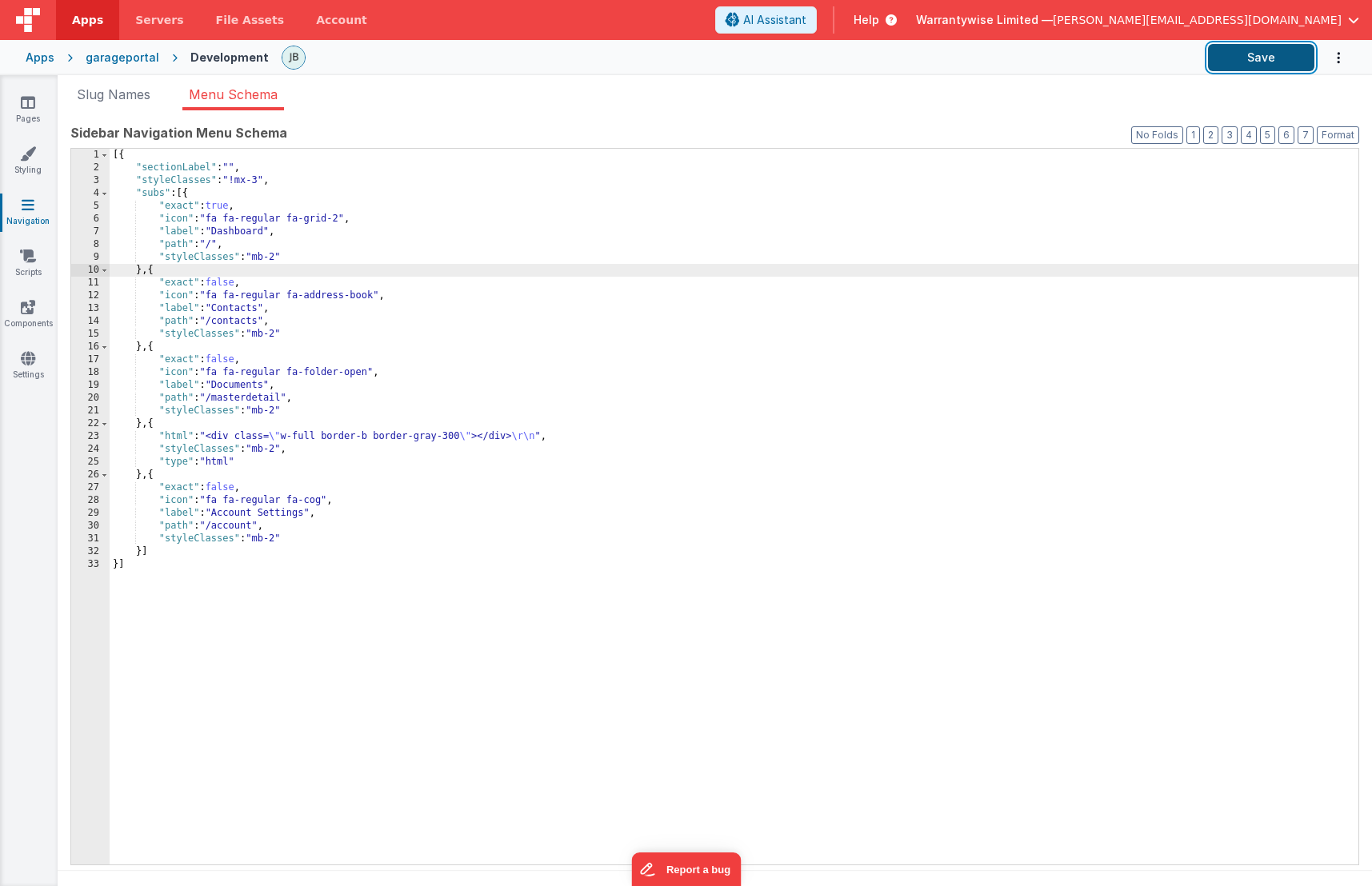
click at [1223, 60] on button "Save" at bounding box center [1261, 58] width 107 height 27
click at [1336, 65] on icon "Options" at bounding box center [1338, 58] width 16 height 33
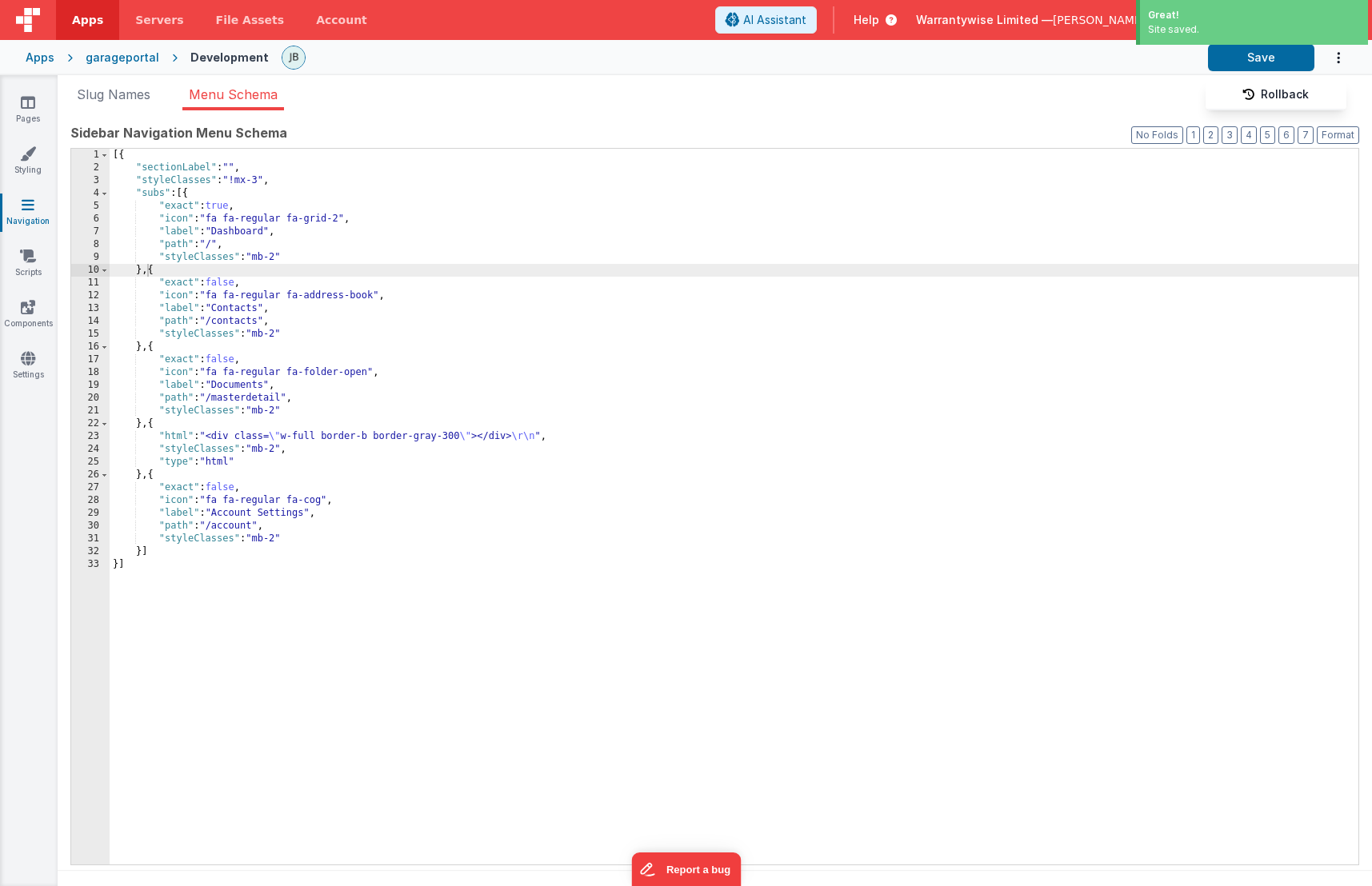
click at [1336, 65] on button at bounding box center [686, 443] width 1372 height 886
